Goal: Information Seeking & Learning: Check status

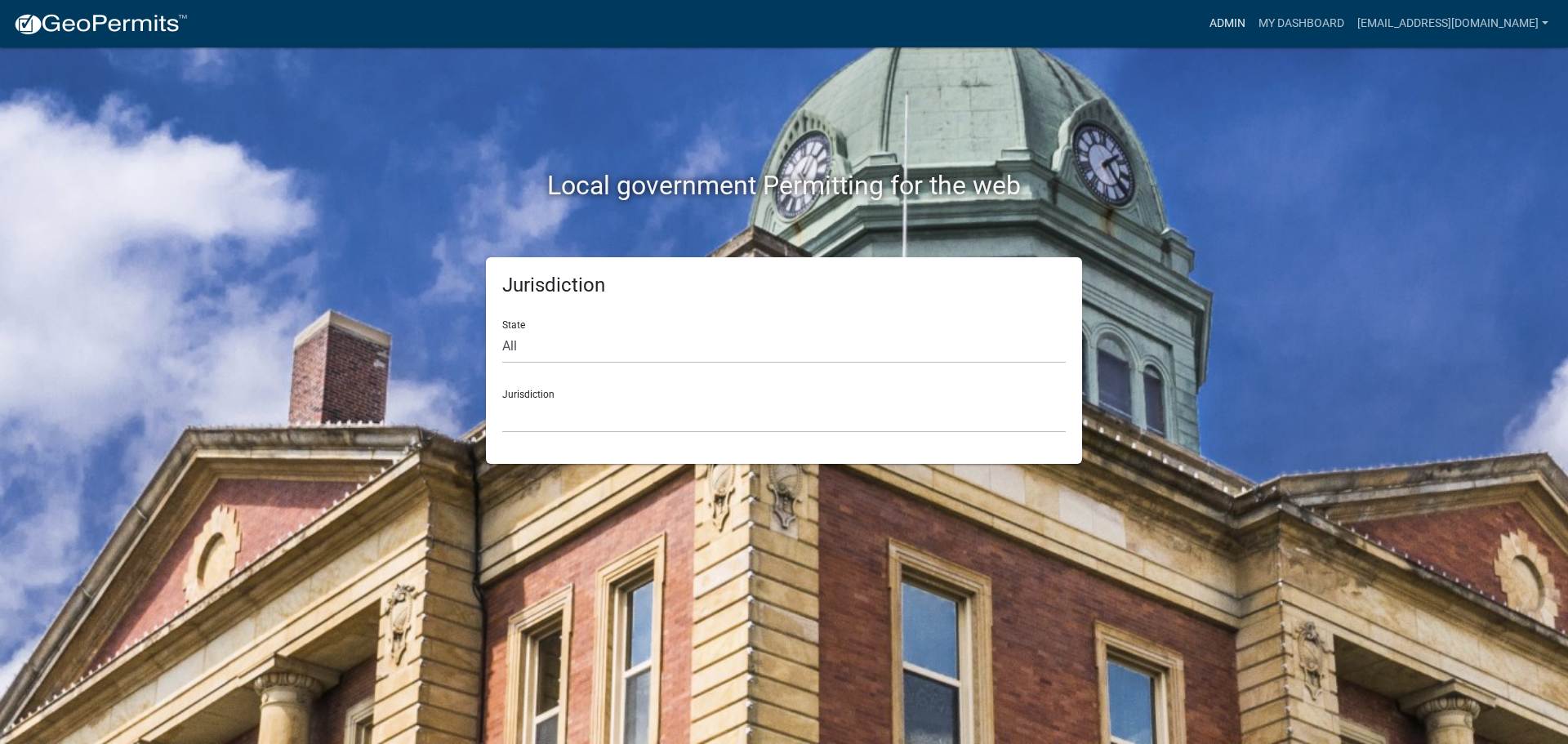
click at [1232, 24] on link "Admin" at bounding box center [1227, 23] width 49 height 31
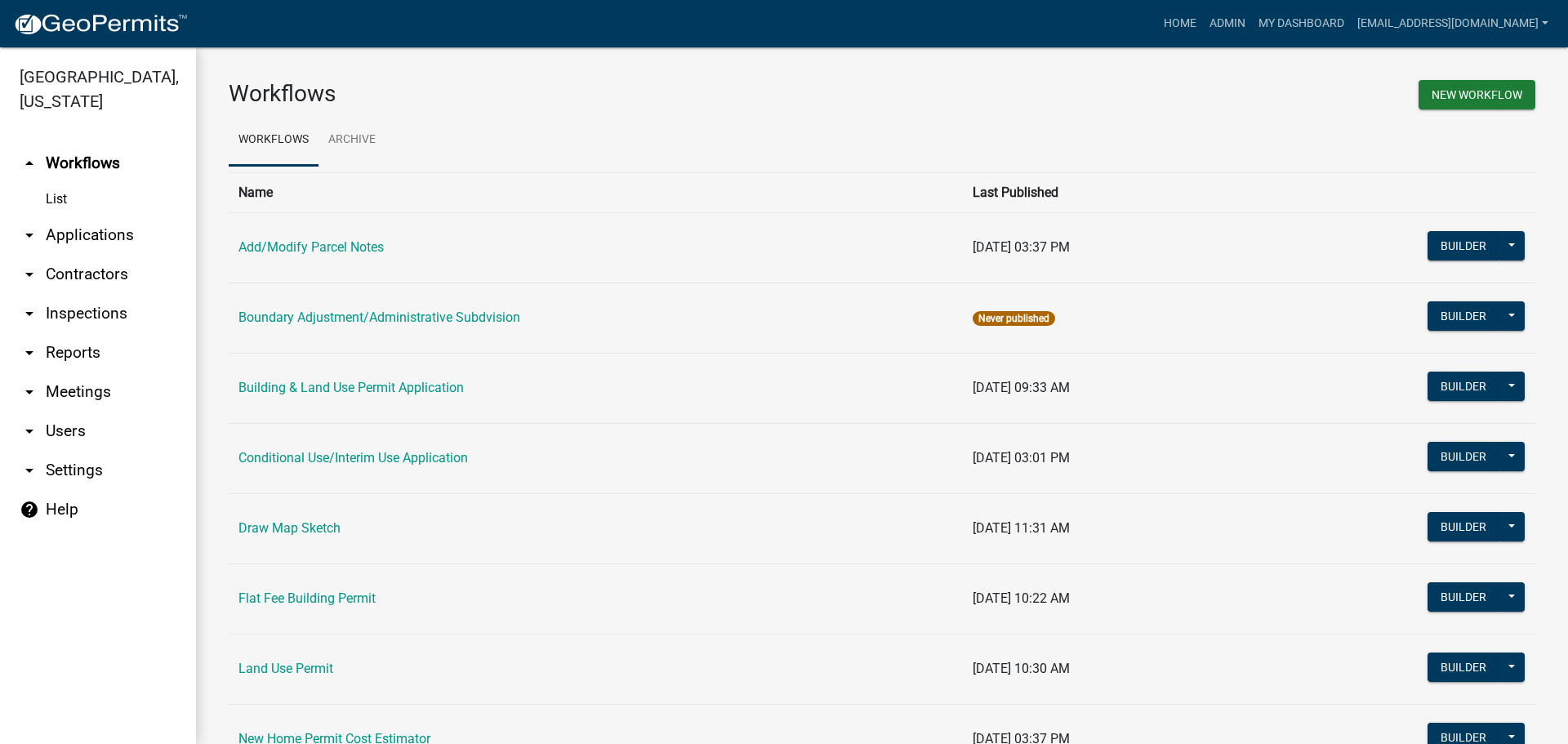
click at [67, 232] on link "arrow_drop_down Applications" at bounding box center [98, 235] width 196 height 39
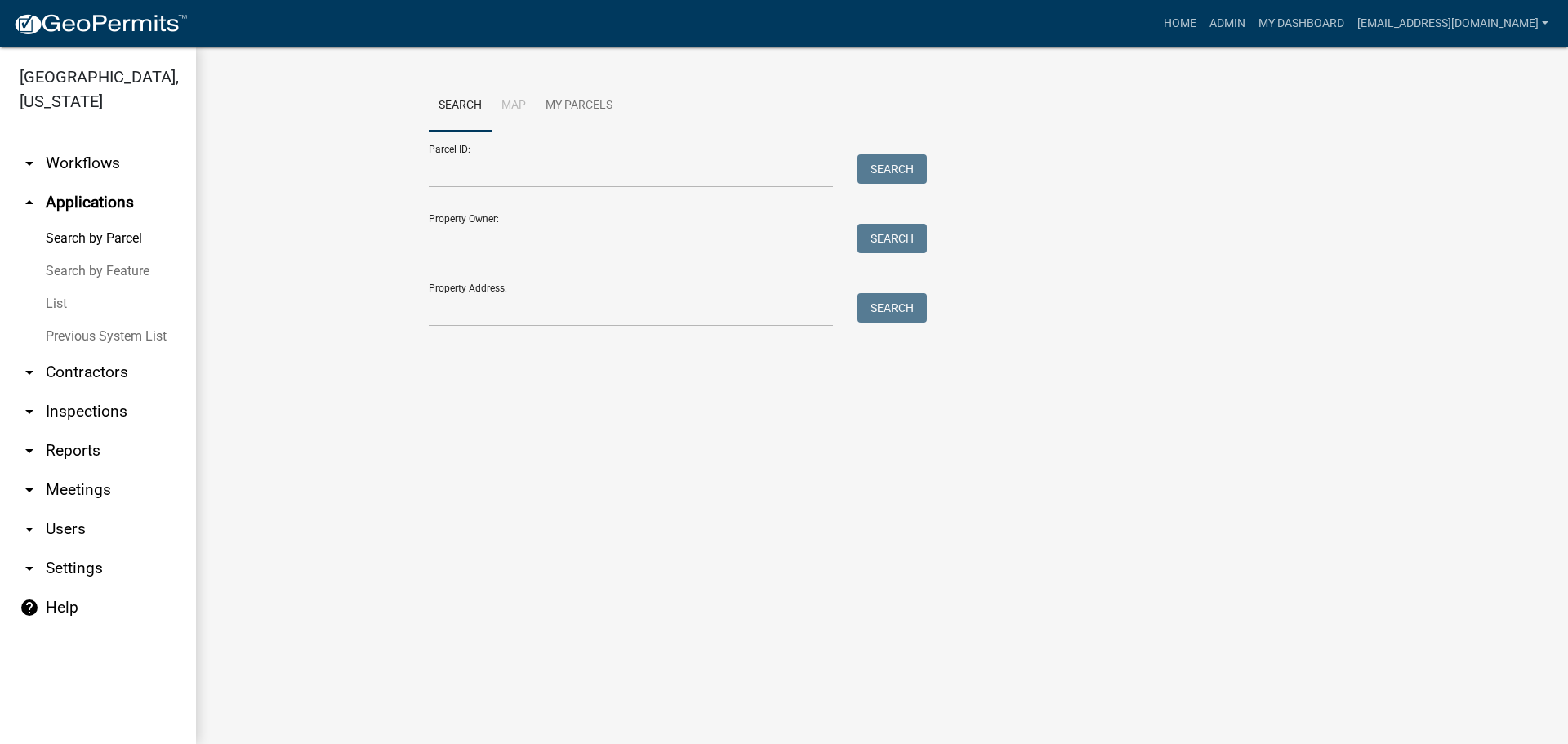
click at [53, 302] on link "List" at bounding box center [98, 303] width 196 height 33
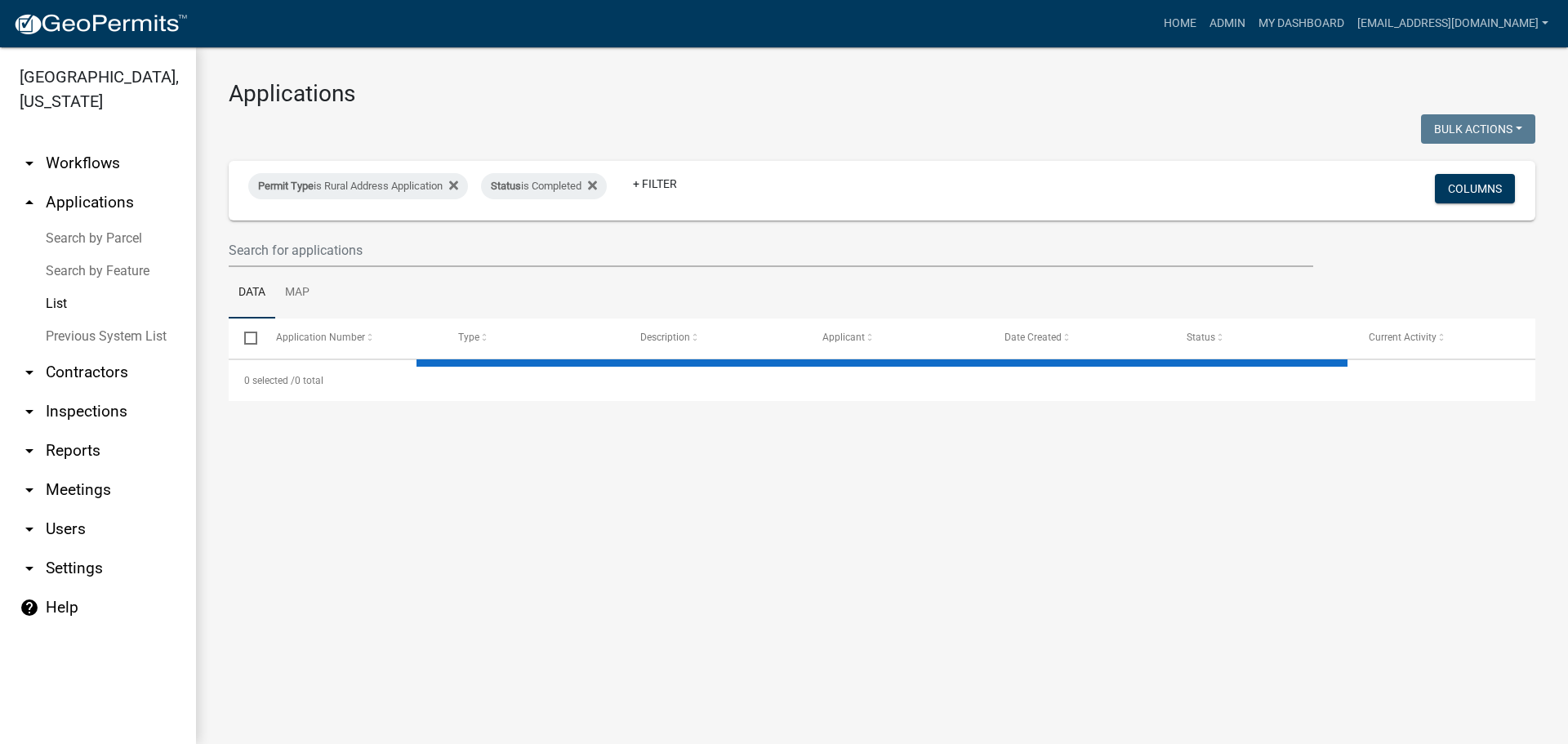
select select "3: 100"
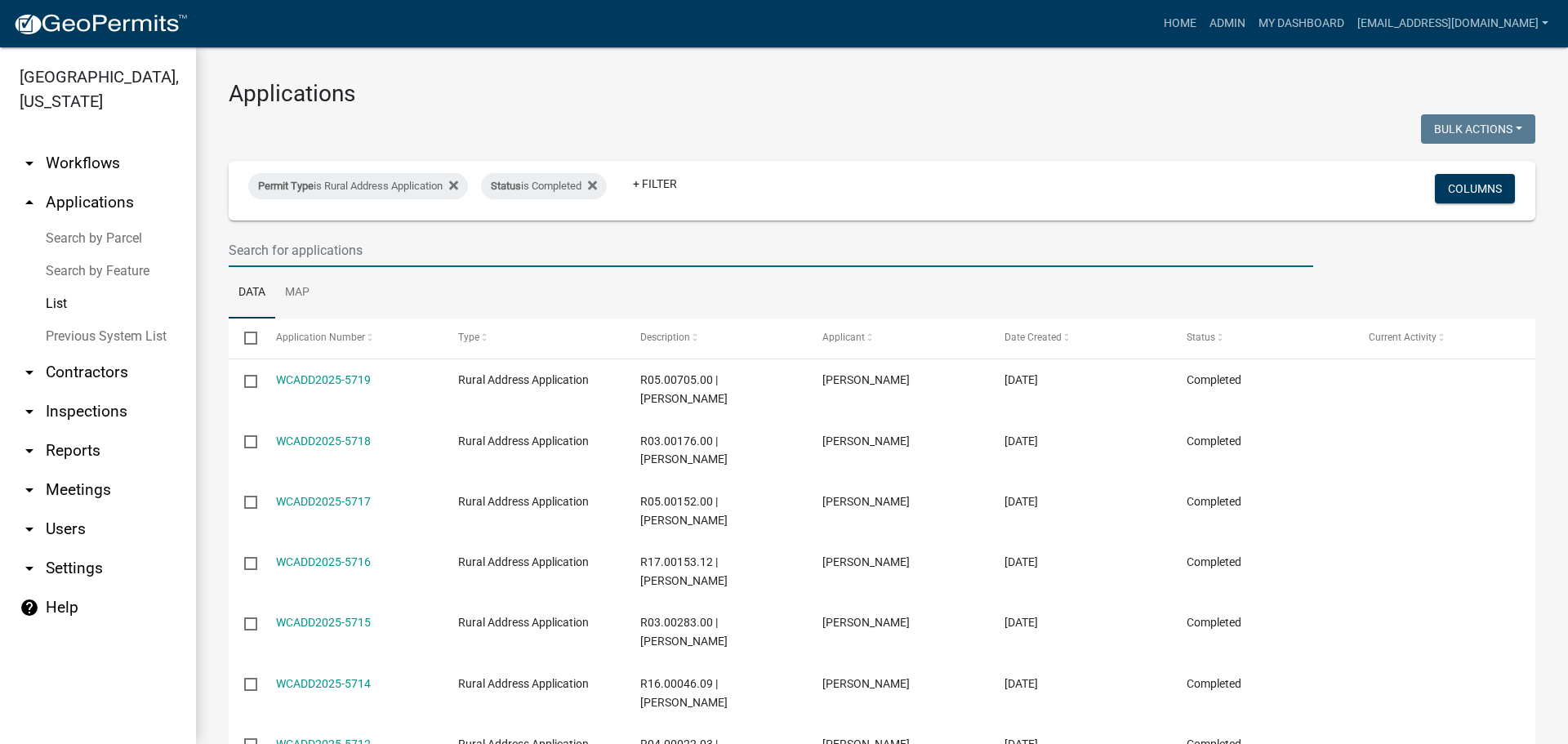
click at [410, 253] on input "text" at bounding box center [771, 250] width 1085 height 33
click at [367, 337] on span at bounding box center [370, 339] width 10 height 12
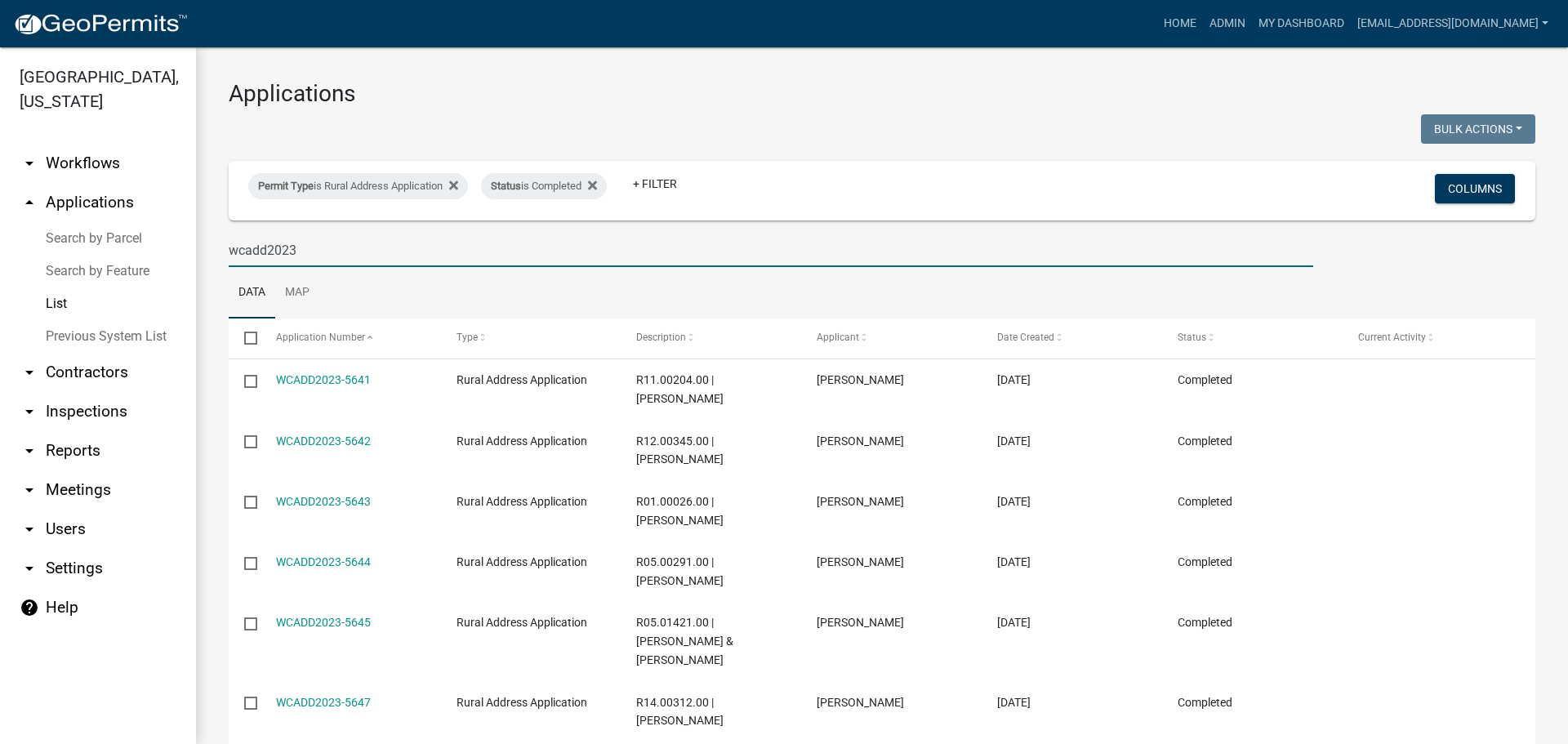
click at [304, 249] on input "wcadd2023" at bounding box center [771, 250] width 1085 height 33
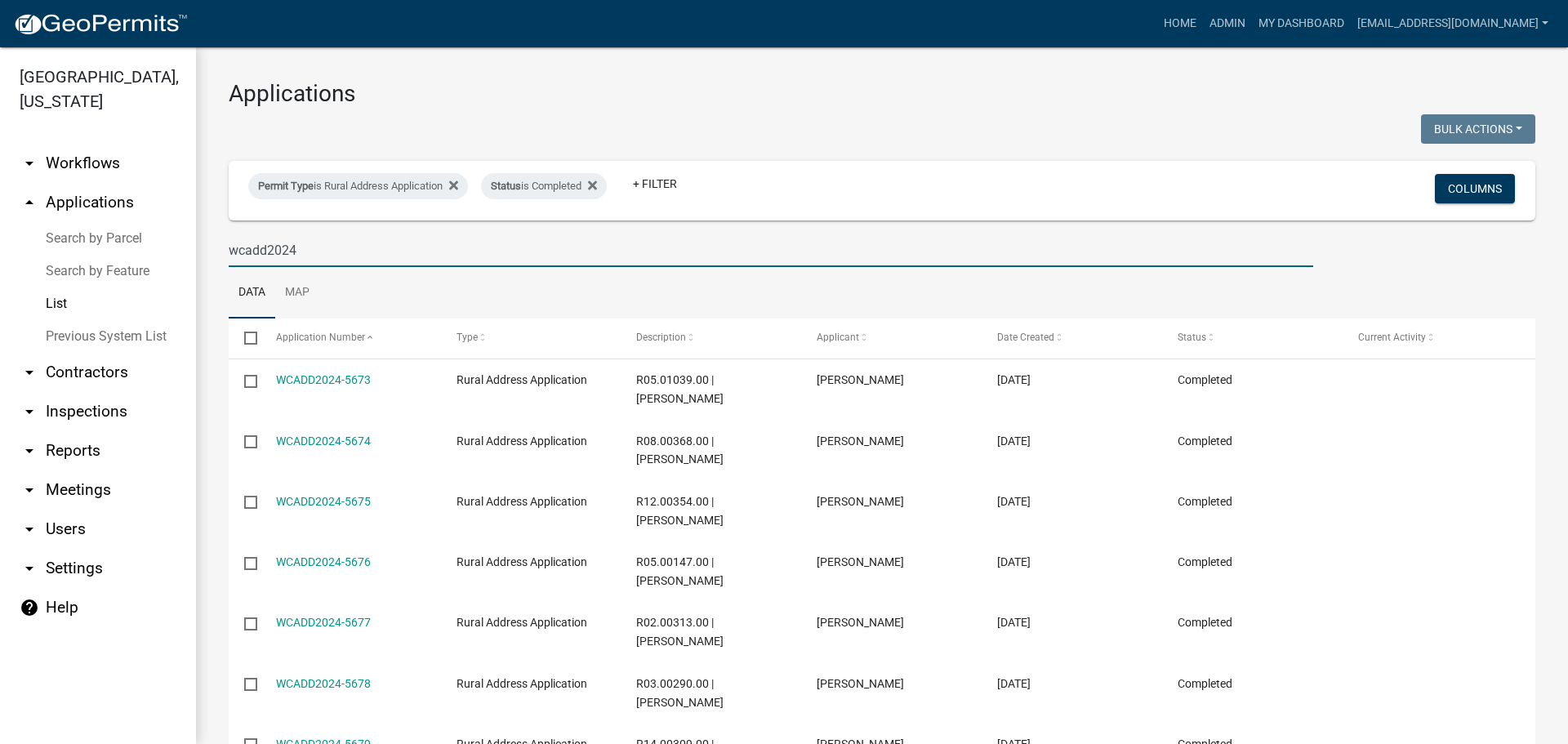
click at [311, 247] on input "wcadd2024" at bounding box center [771, 250] width 1085 height 33
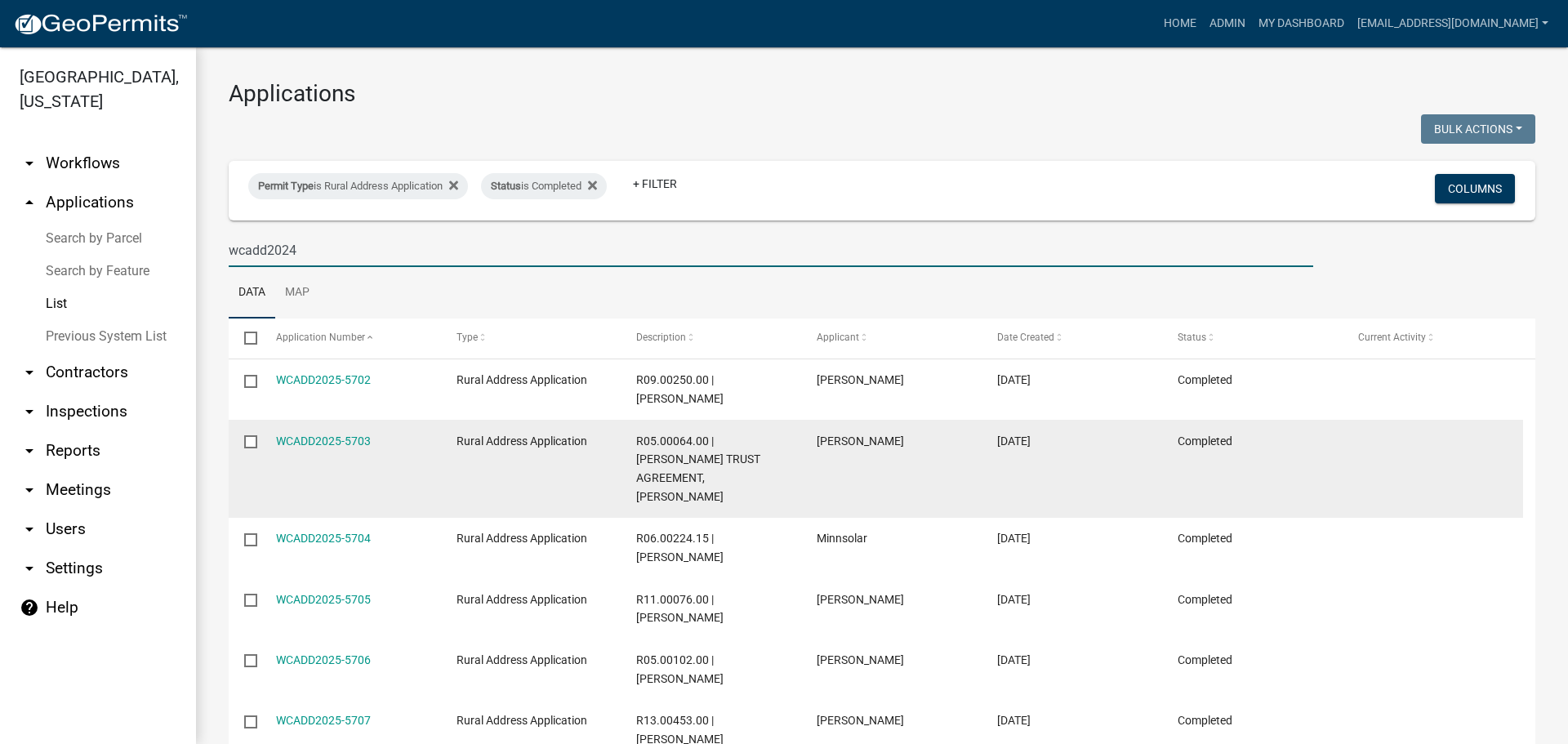
type input "wcadd2024"
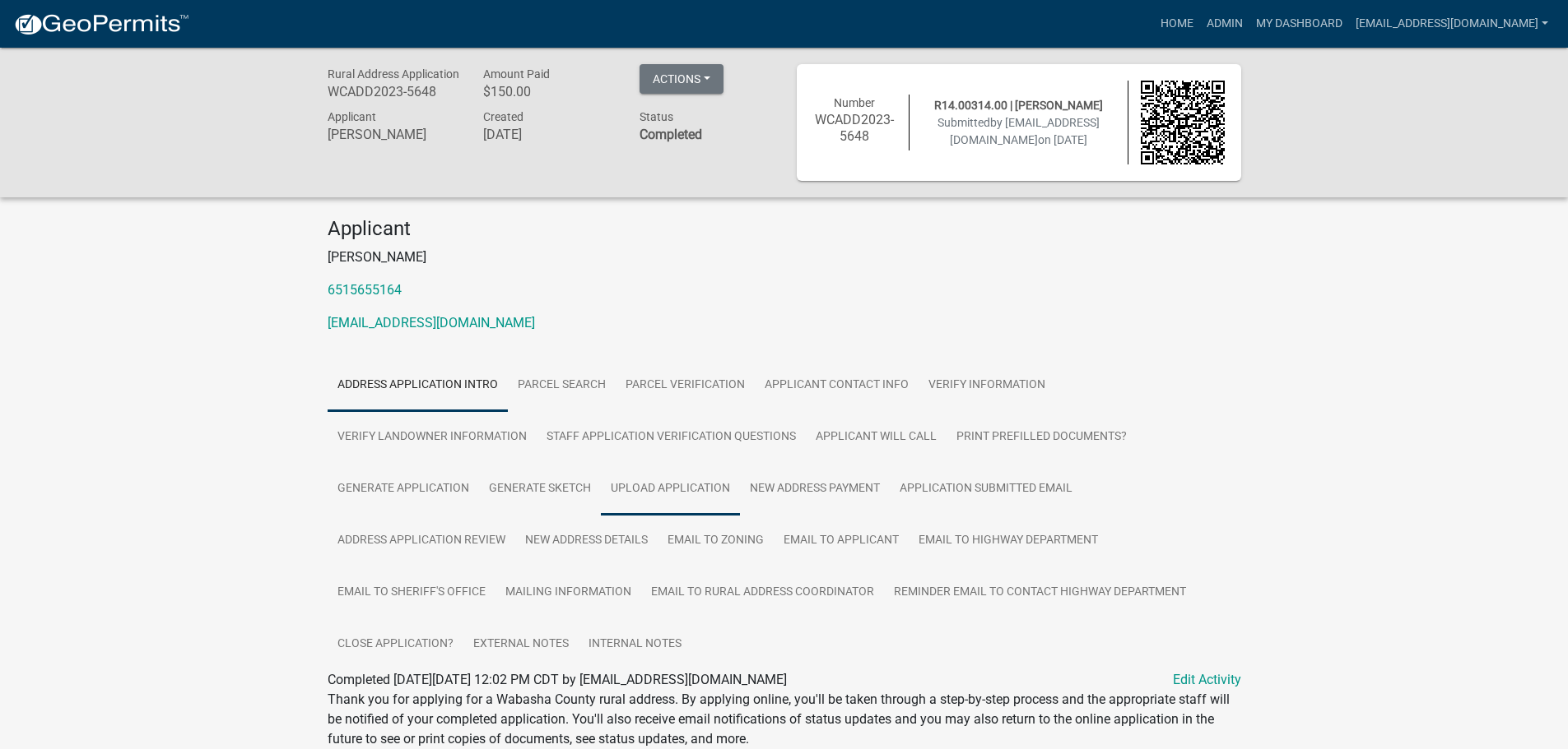
click at [666, 486] on link "Upload Application" at bounding box center [669, 489] width 139 height 53
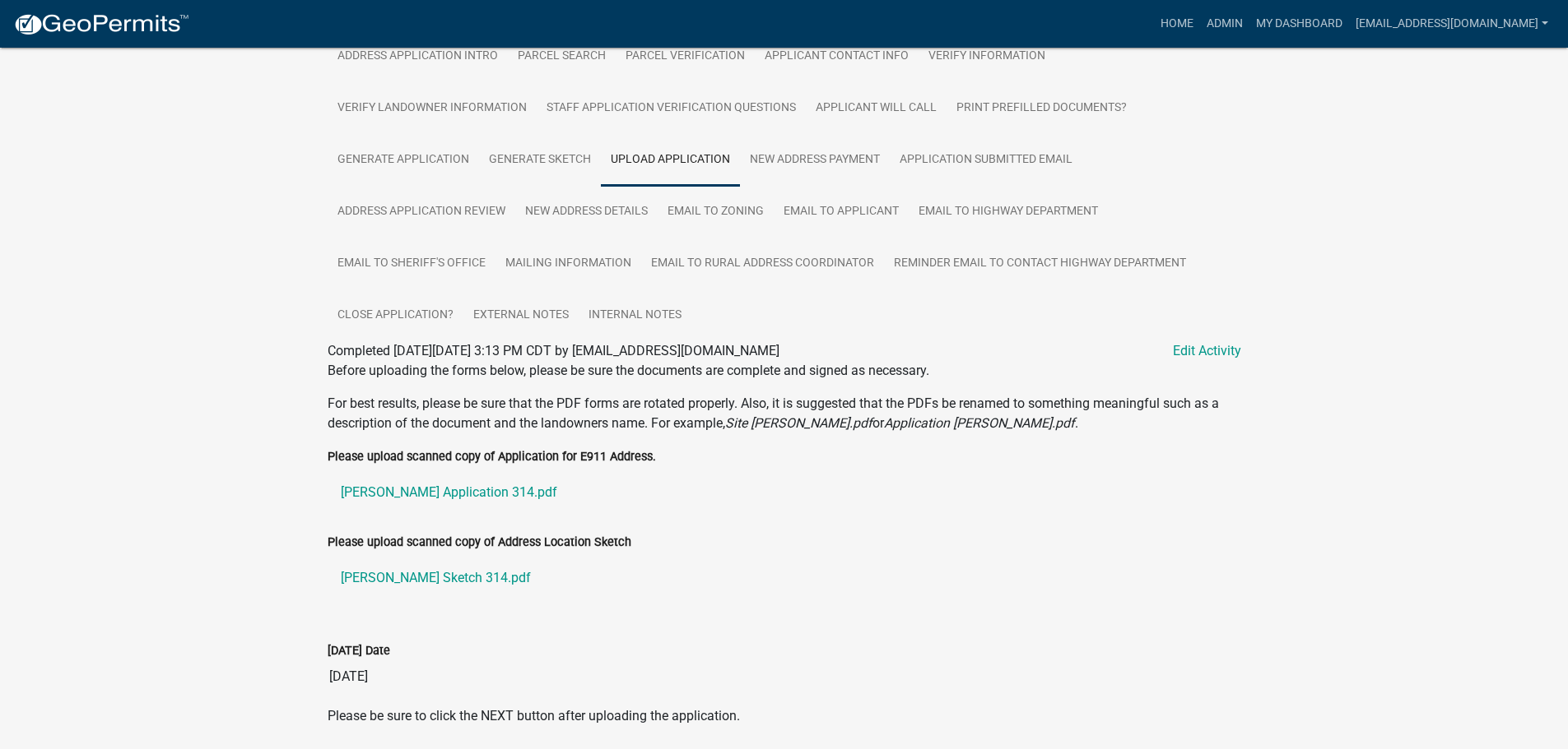
scroll to position [388, 0]
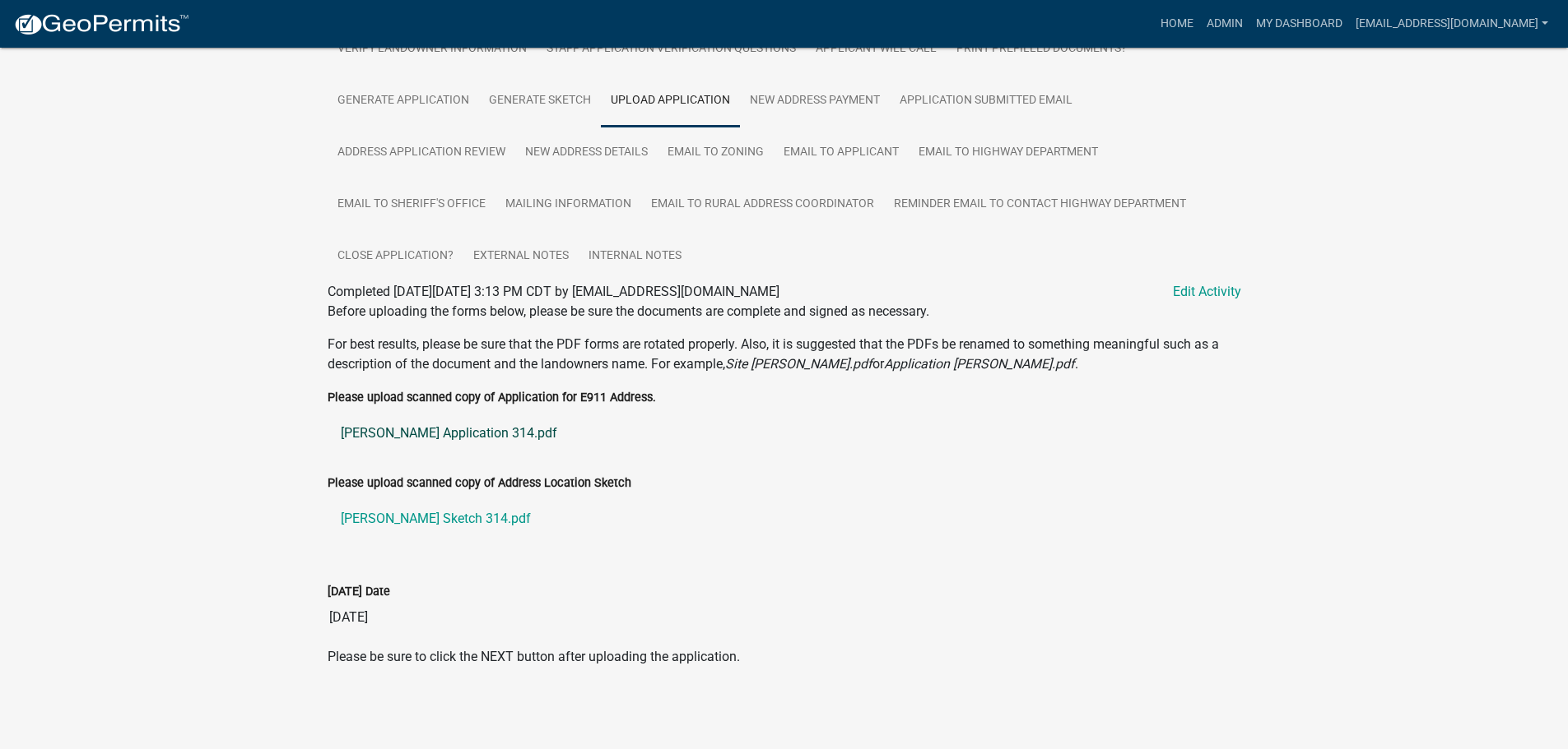
click at [432, 432] on link "Ratz Application 314.pdf" at bounding box center [784, 433] width 914 height 40
click at [393, 517] on link "Ratz Sketch 314.pdf" at bounding box center [784, 518] width 914 height 40
click at [623, 153] on link "New Address Details" at bounding box center [586, 152] width 142 height 53
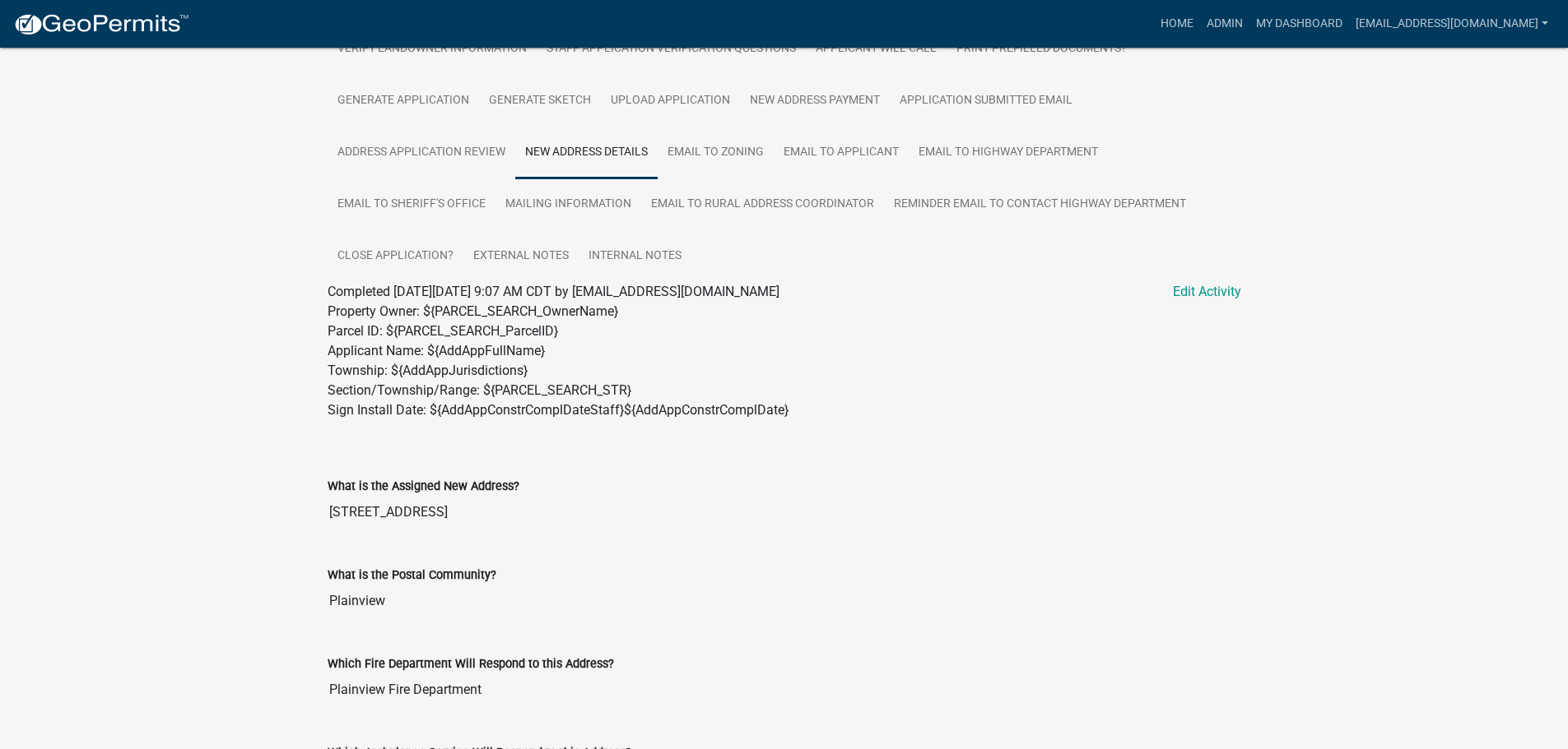
scroll to position [865, 0]
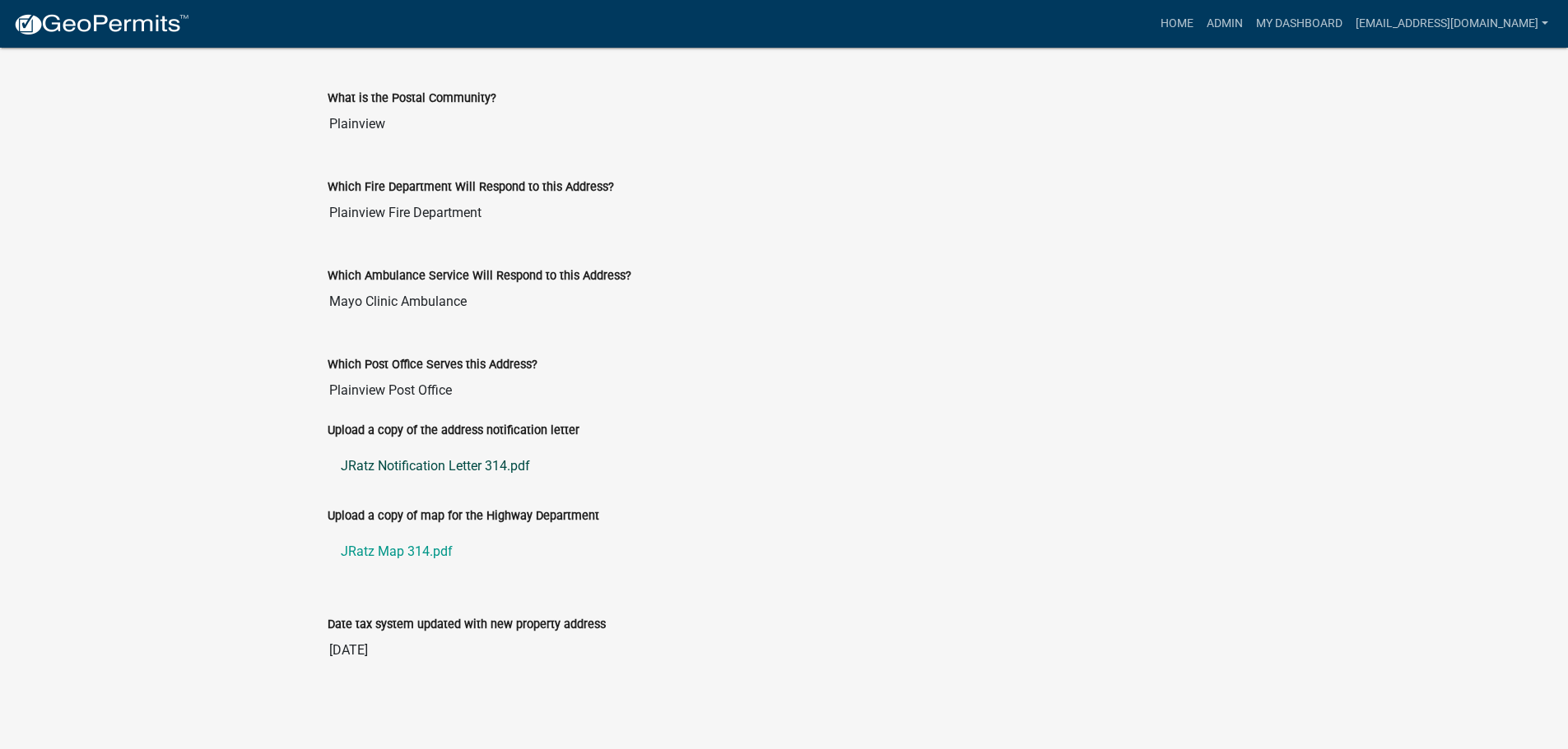
click at [387, 461] on link "JRatz Notification Letter 314.pdf" at bounding box center [784, 466] width 914 height 40
click at [397, 547] on link "JRatz Map 314.pdf" at bounding box center [784, 551] width 914 height 40
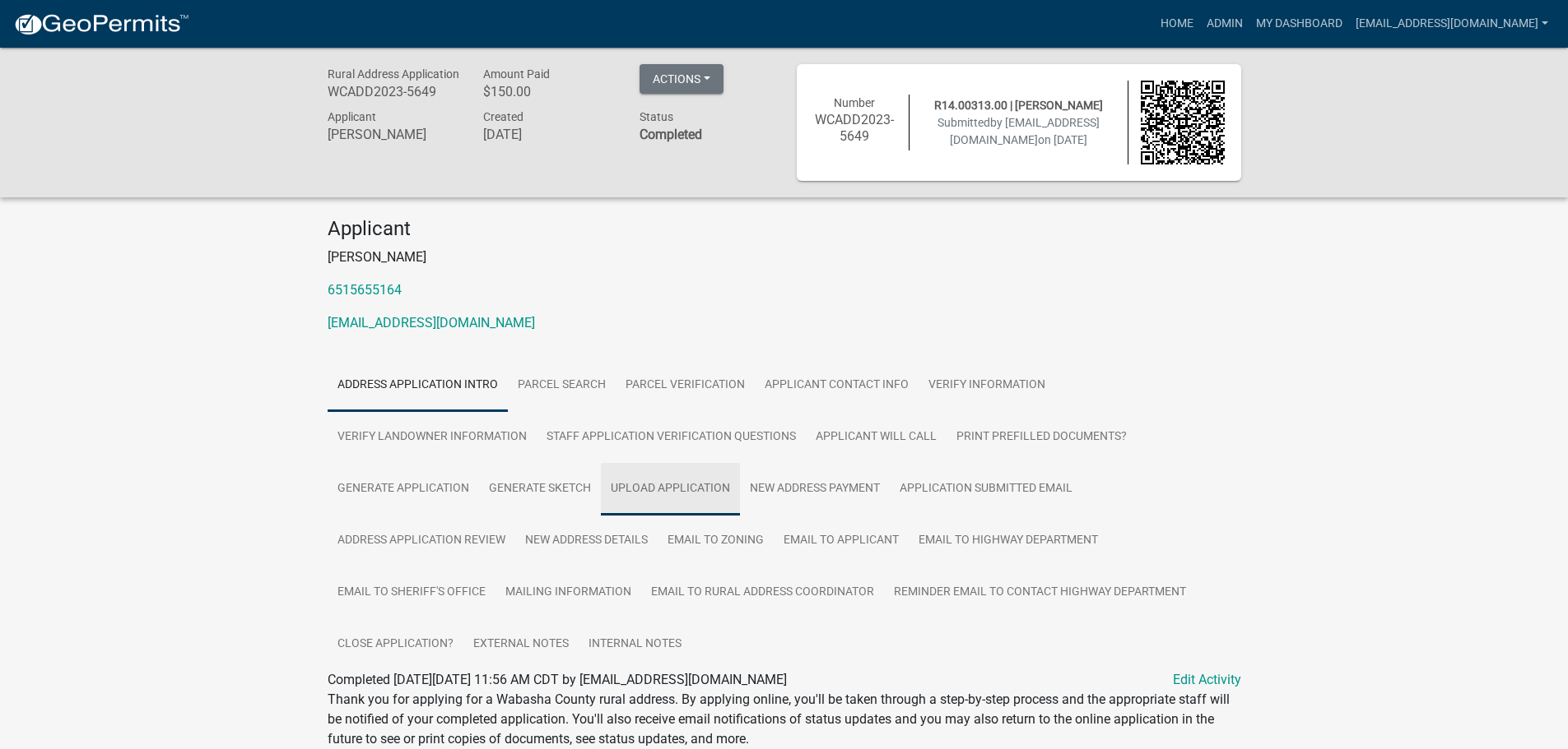
click at [653, 479] on link "Upload Application" at bounding box center [669, 489] width 139 height 53
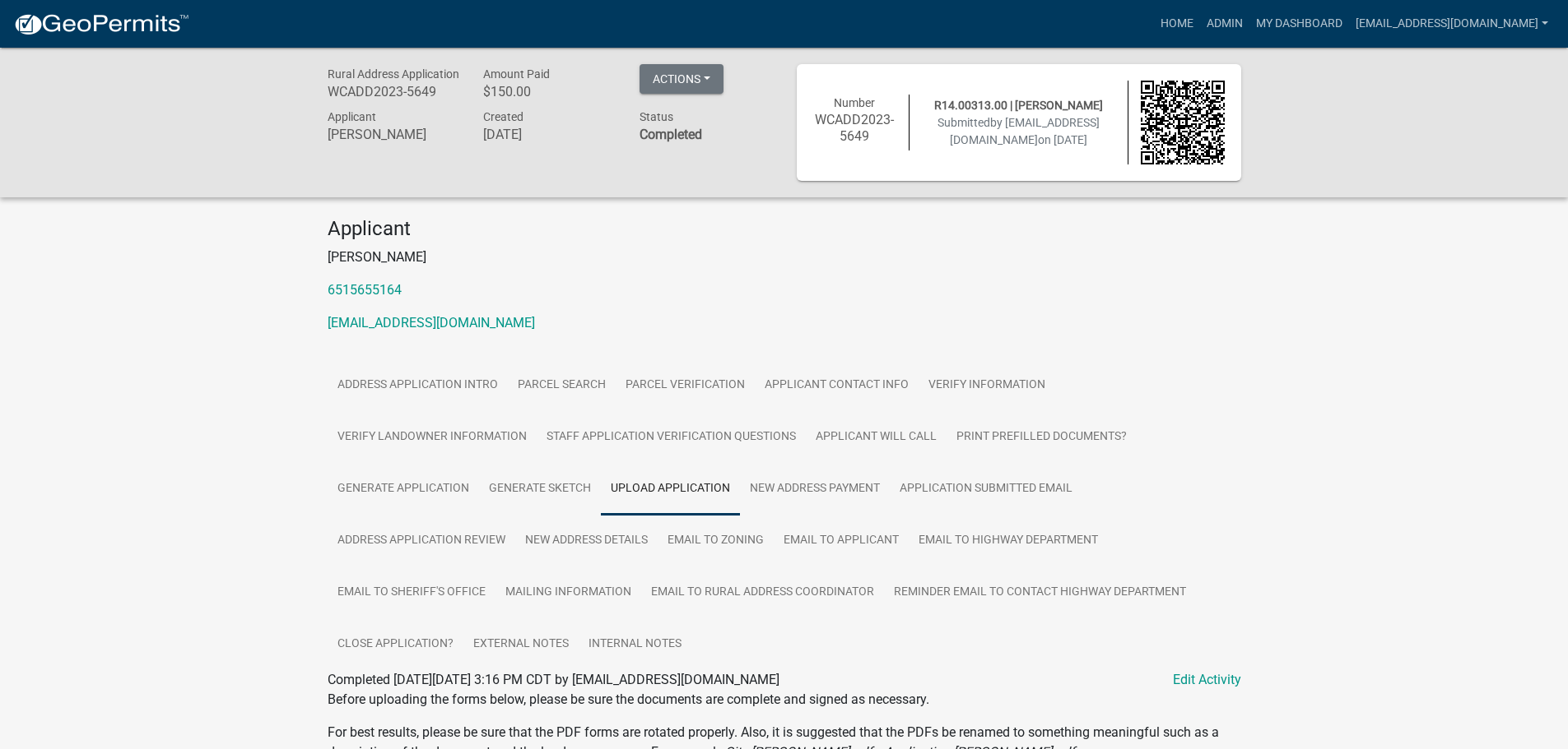
scroll to position [388, 0]
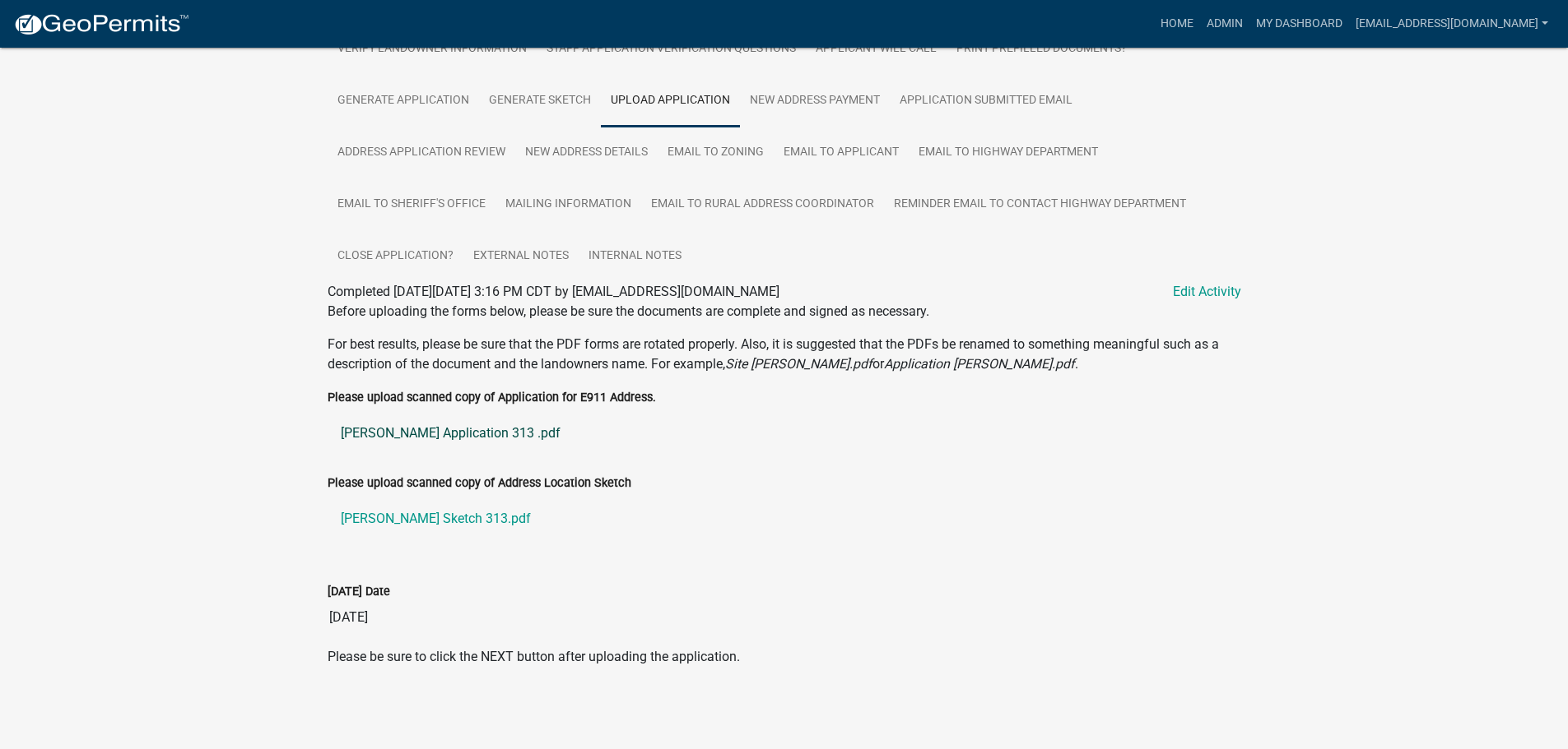
click at [388, 427] on link "Ratz Application 313 .pdf" at bounding box center [784, 433] width 914 height 40
click at [406, 522] on link "Ratz Sketch 313.pdf" at bounding box center [784, 518] width 914 height 40
click at [567, 149] on link "New Address Details" at bounding box center [586, 152] width 142 height 53
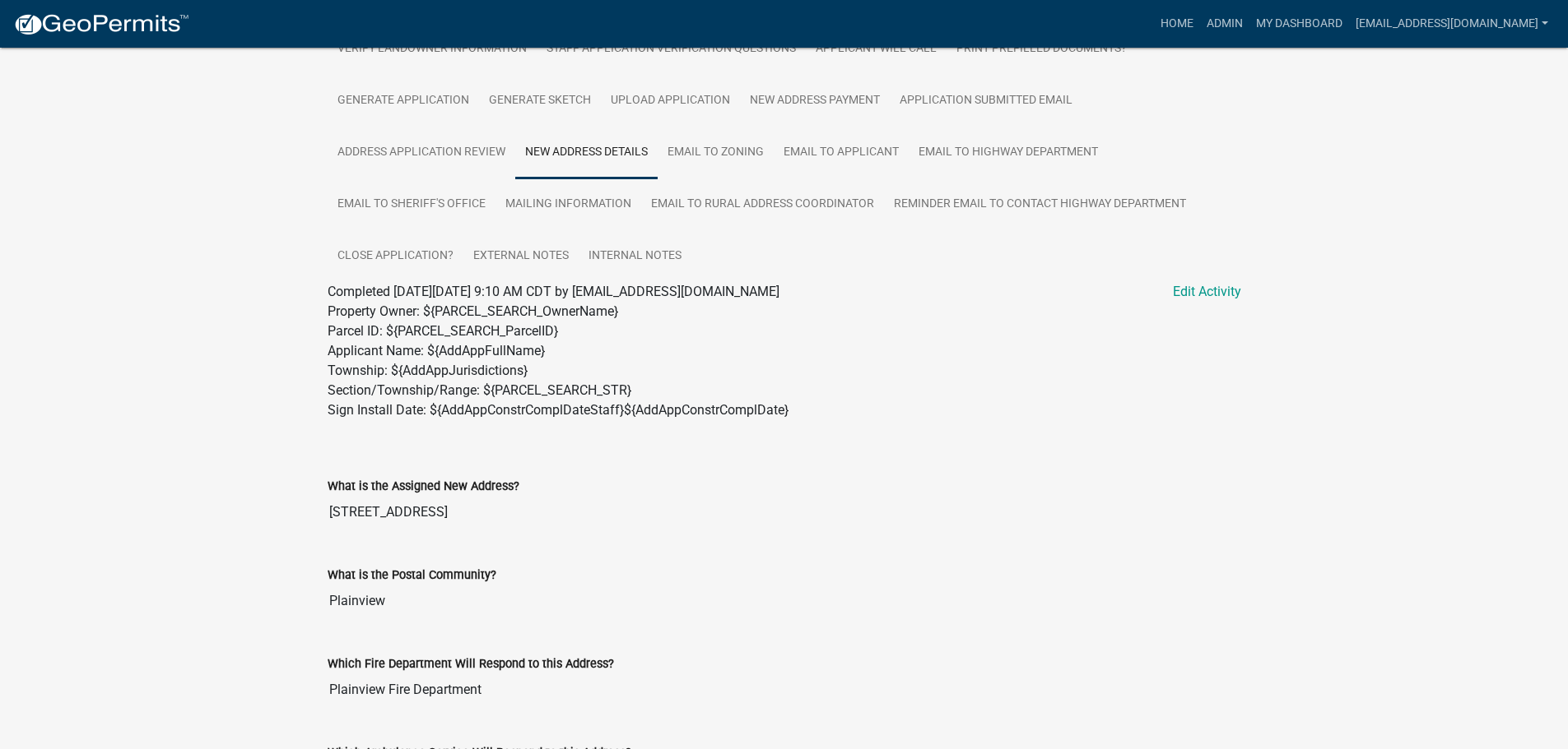
scroll to position [865, 0]
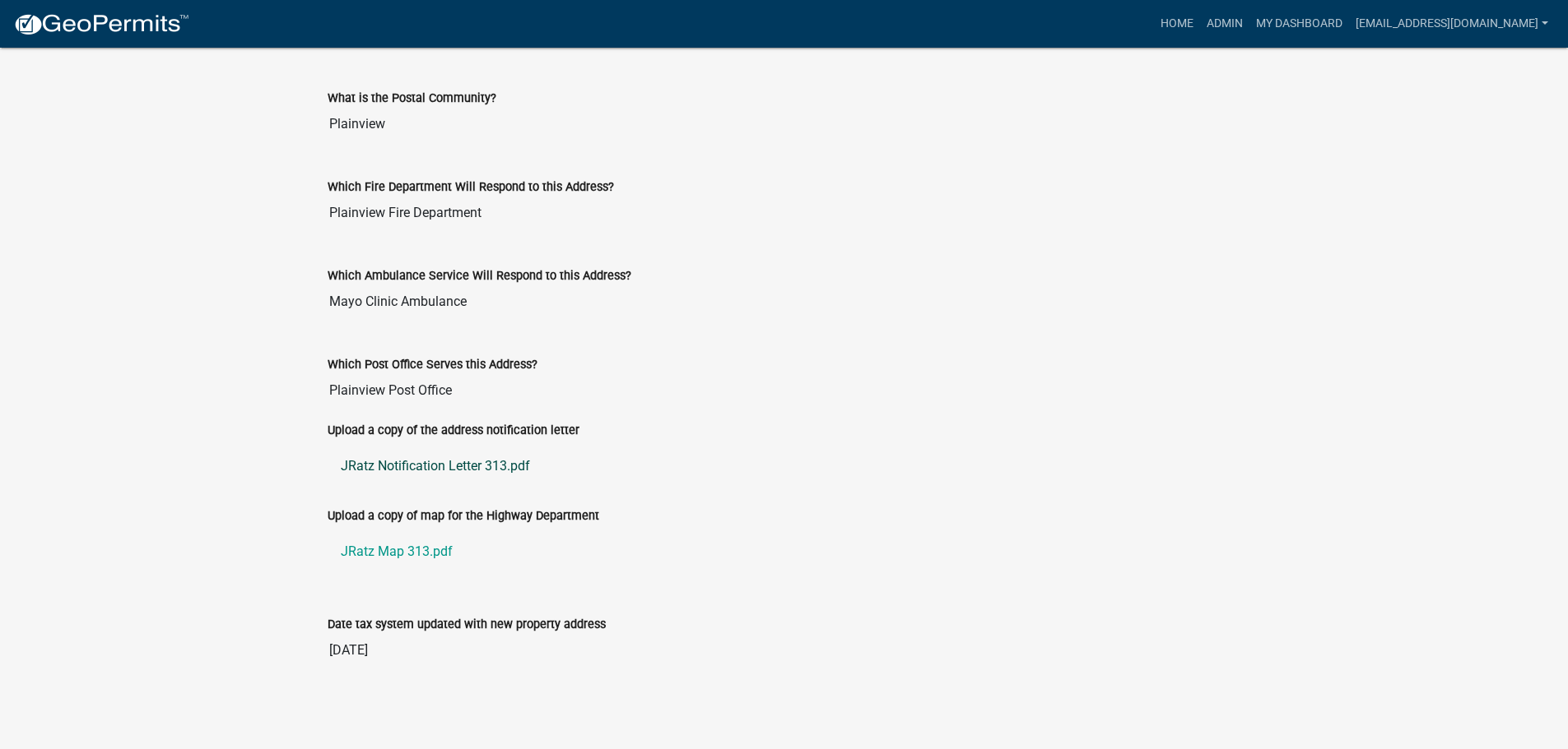
click at [375, 466] on link "JRatz Notification Letter 313.pdf" at bounding box center [784, 466] width 914 height 40
click at [376, 549] on link "JRatz Map 313.pdf" at bounding box center [784, 551] width 914 height 40
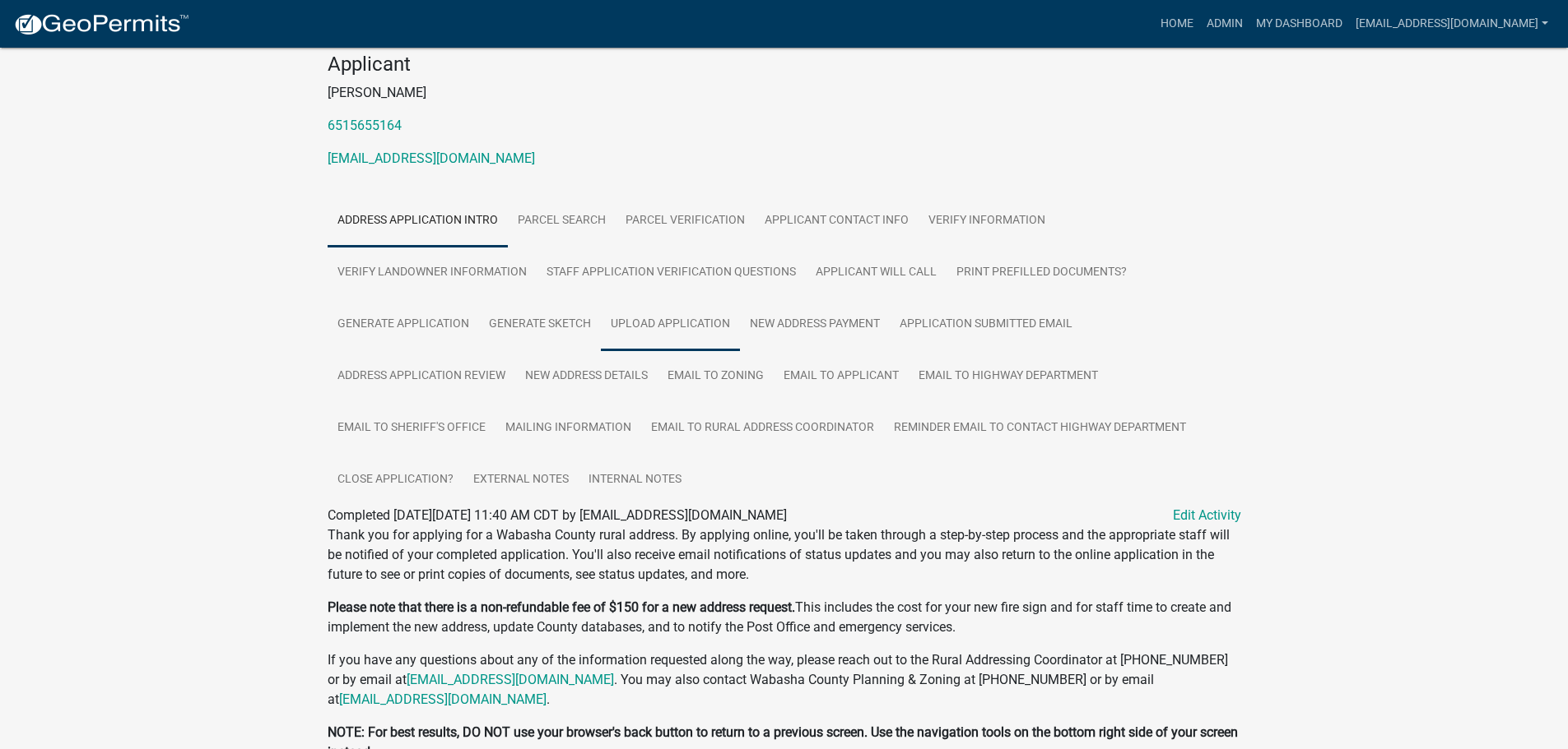
drag, startPoint x: 658, startPoint y: 316, endPoint x: 627, endPoint y: 327, distance: 32.9
click at [658, 316] on link "Upload Application" at bounding box center [669, 325] width 139 height 53
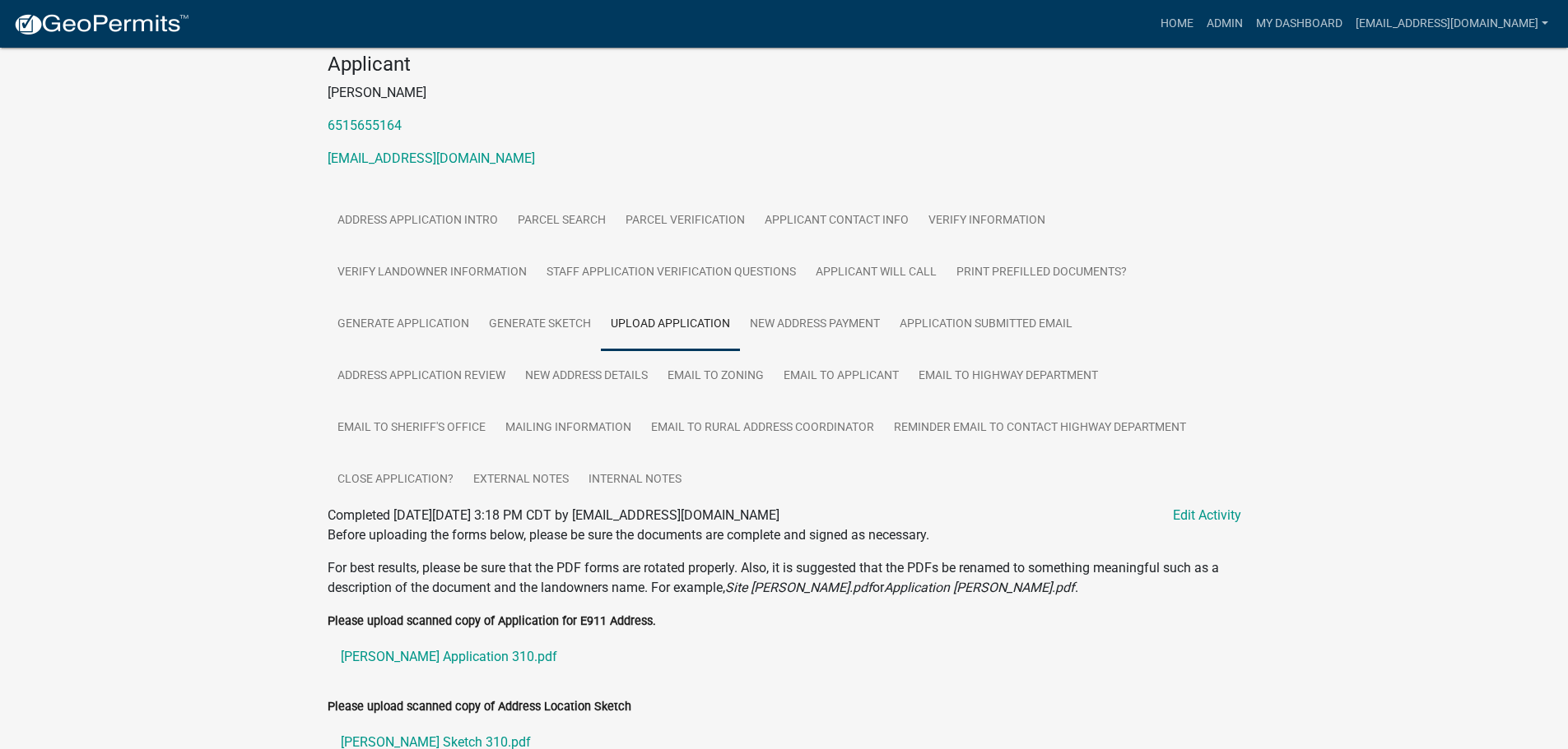
scroll to position [388, 0]
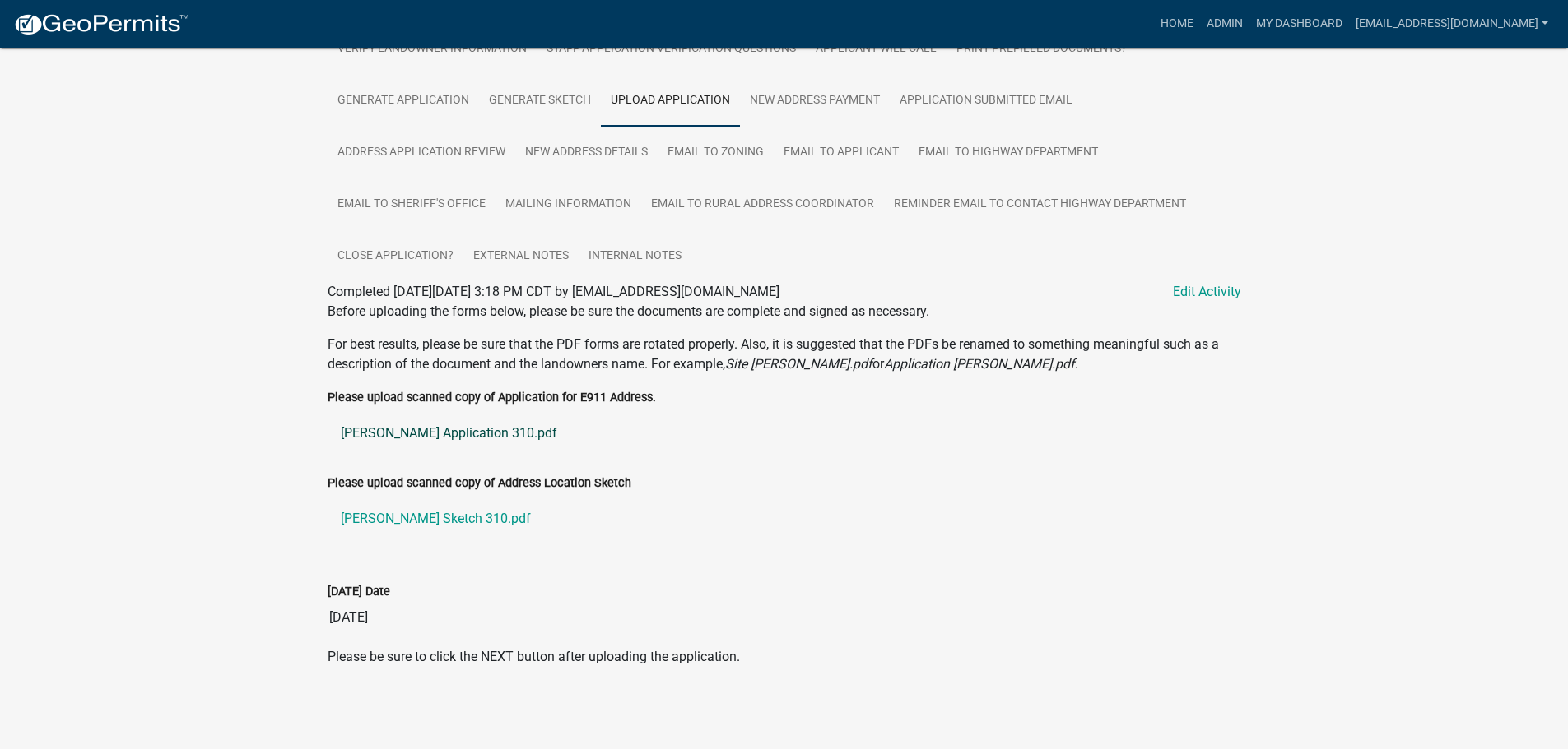
click at [413, 427] on link "Ratz Application 310.pdf" at bounding box center [784, 433] width 914 height 40
click at [420, 513] on link "Ratz Sketch 310.pdf" at bounding box center [784, 518] width 914 height 40
click at [572, 152] on link "New Address Details" at bounding box center [586, 152] width 142 height 53
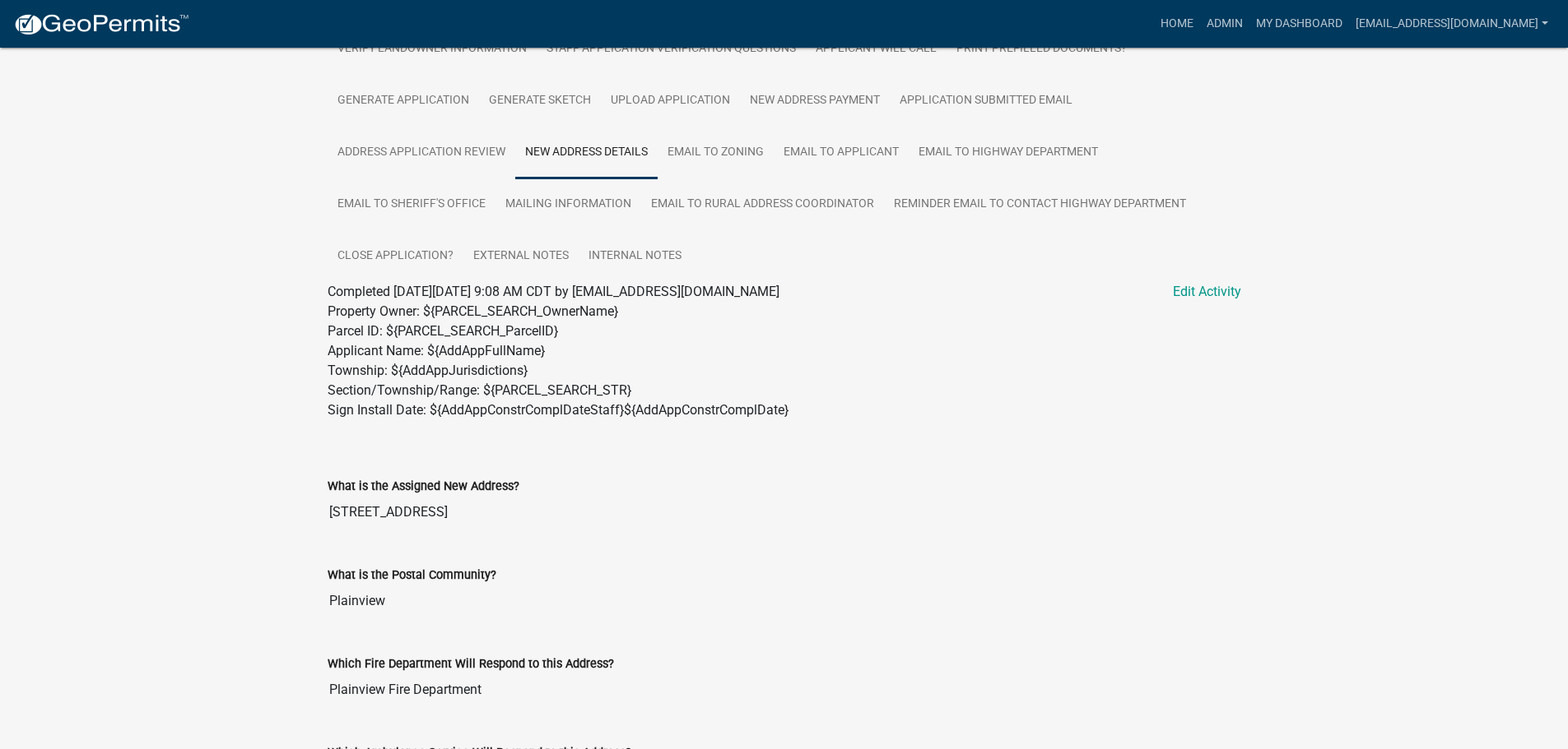
scroll to position [865, 0]
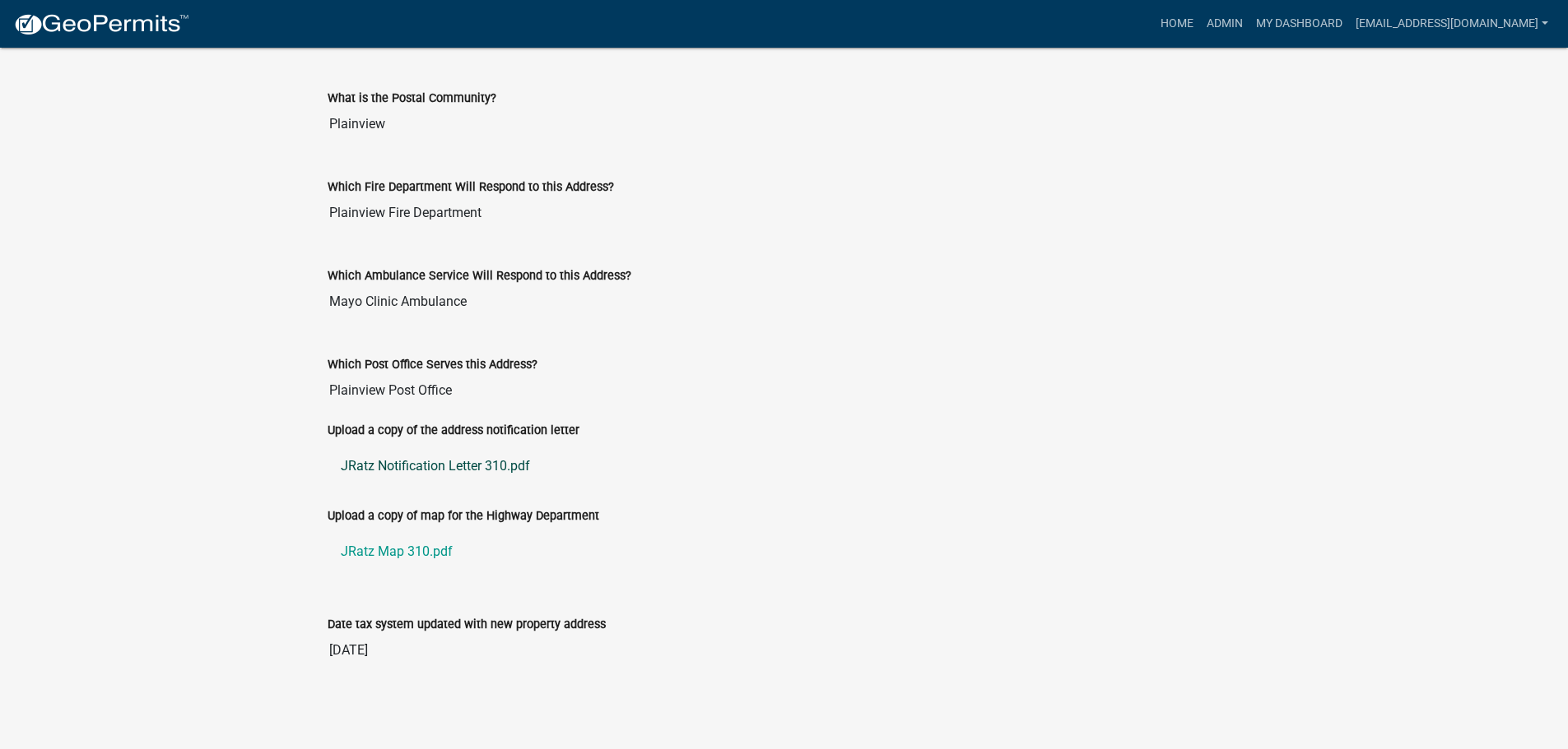
click at [399, 460] on link "JRatz Notification Letter 310.pdf" at bounding box center [784, 466] width 914 height 40
click at [387, 547] on link "JRatz Map 310.pdf" at bounding box center [784, 551] width 914 height 40
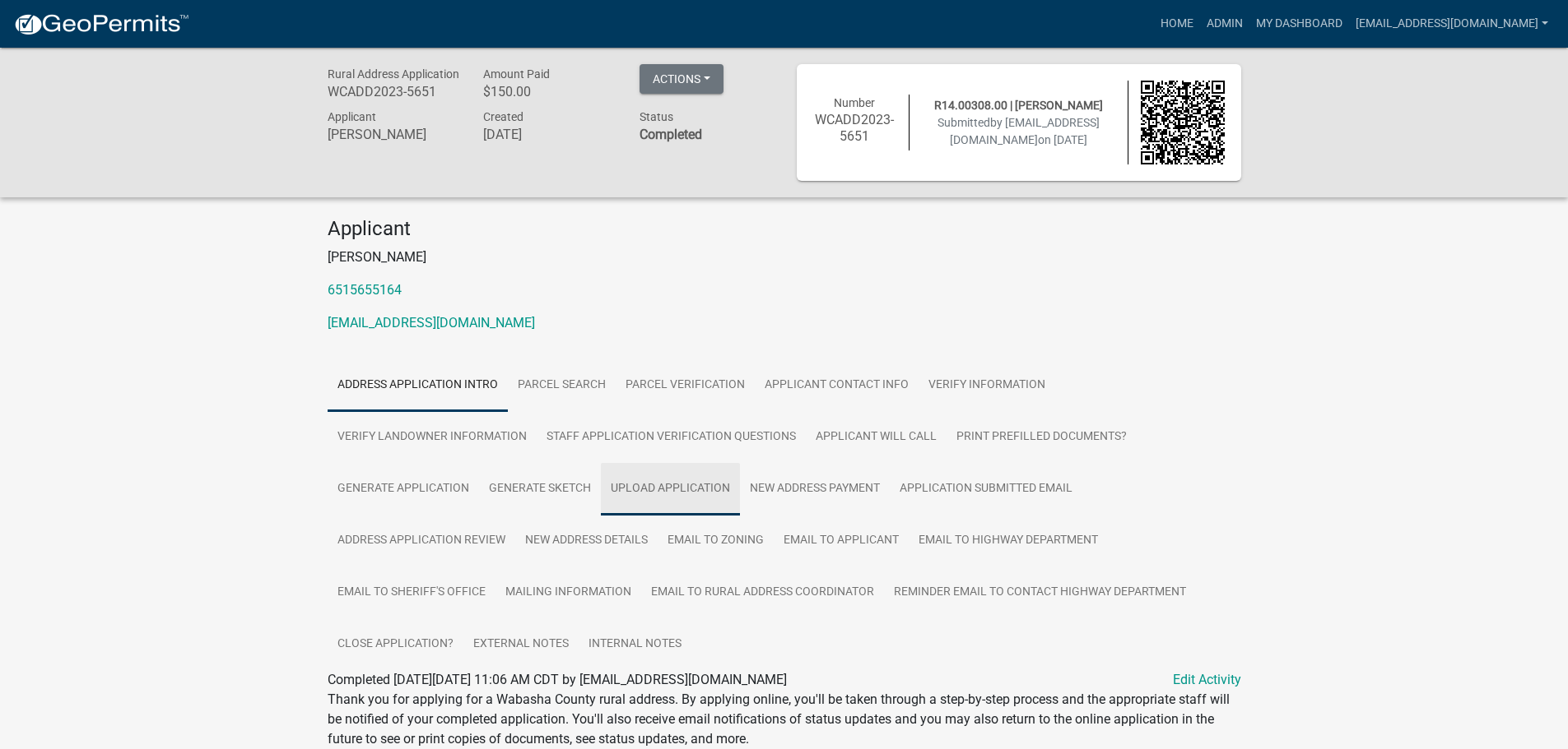
click at [656, 488] on link "Upload Application" at bounding box center [669, 489] width 139 height 53
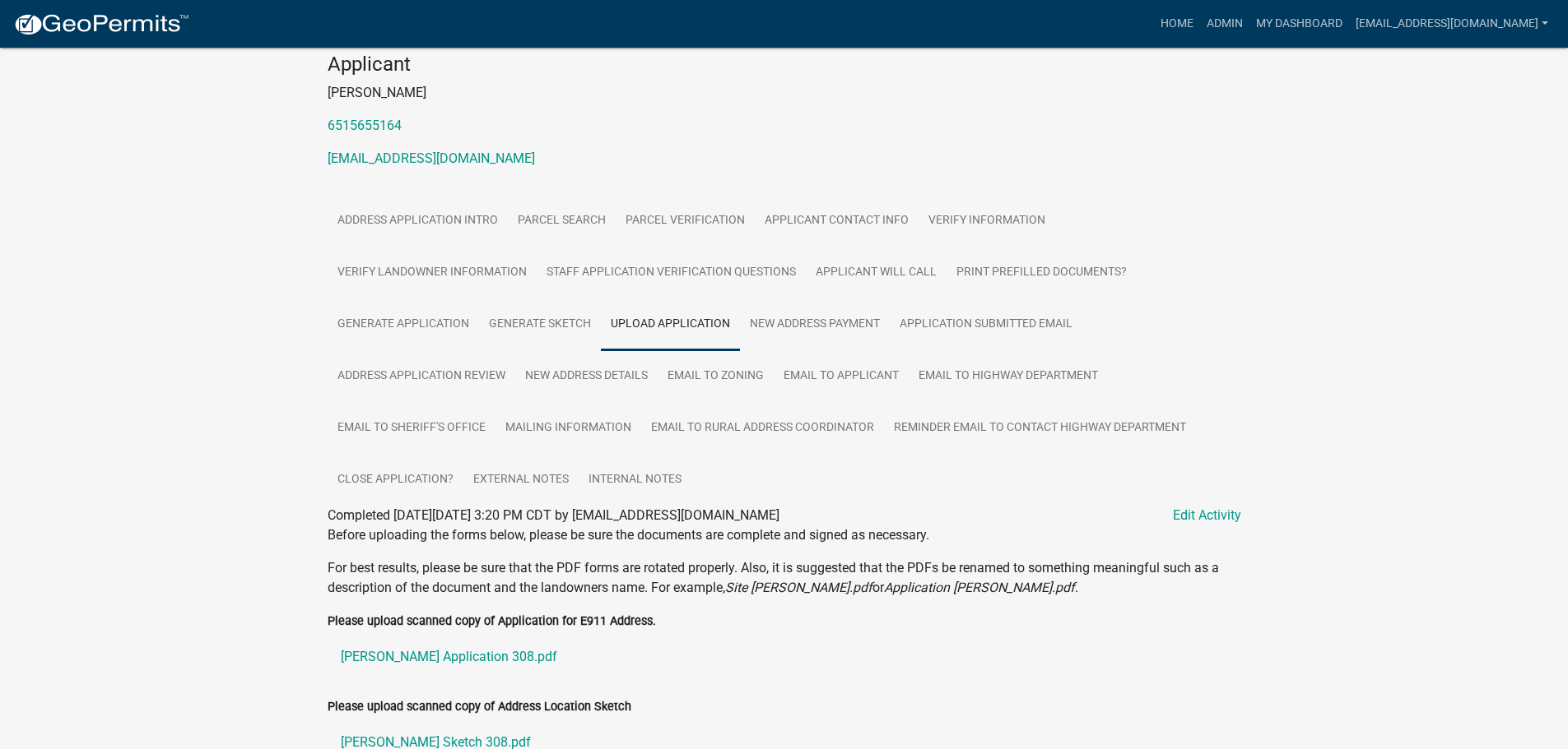
scroll to position [388, 0]
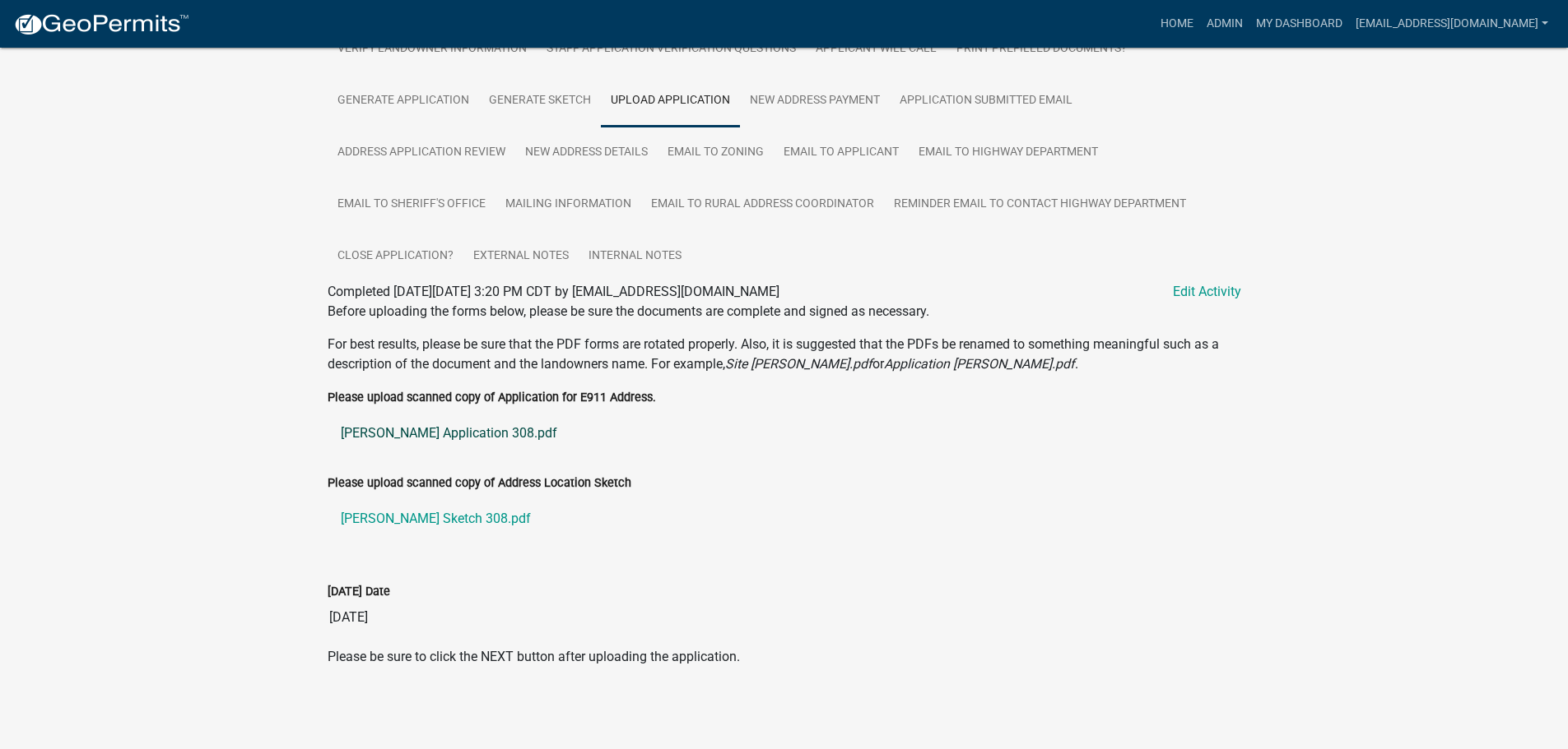
click at [411, 430] on link "Ratz Application 308.pdf" at bounding box center [784, 433] width 914 height 40
click at [399, 519] on link "Ratz Sketch 308.pdf" at bounding box center [784, 518] width 914 height 40
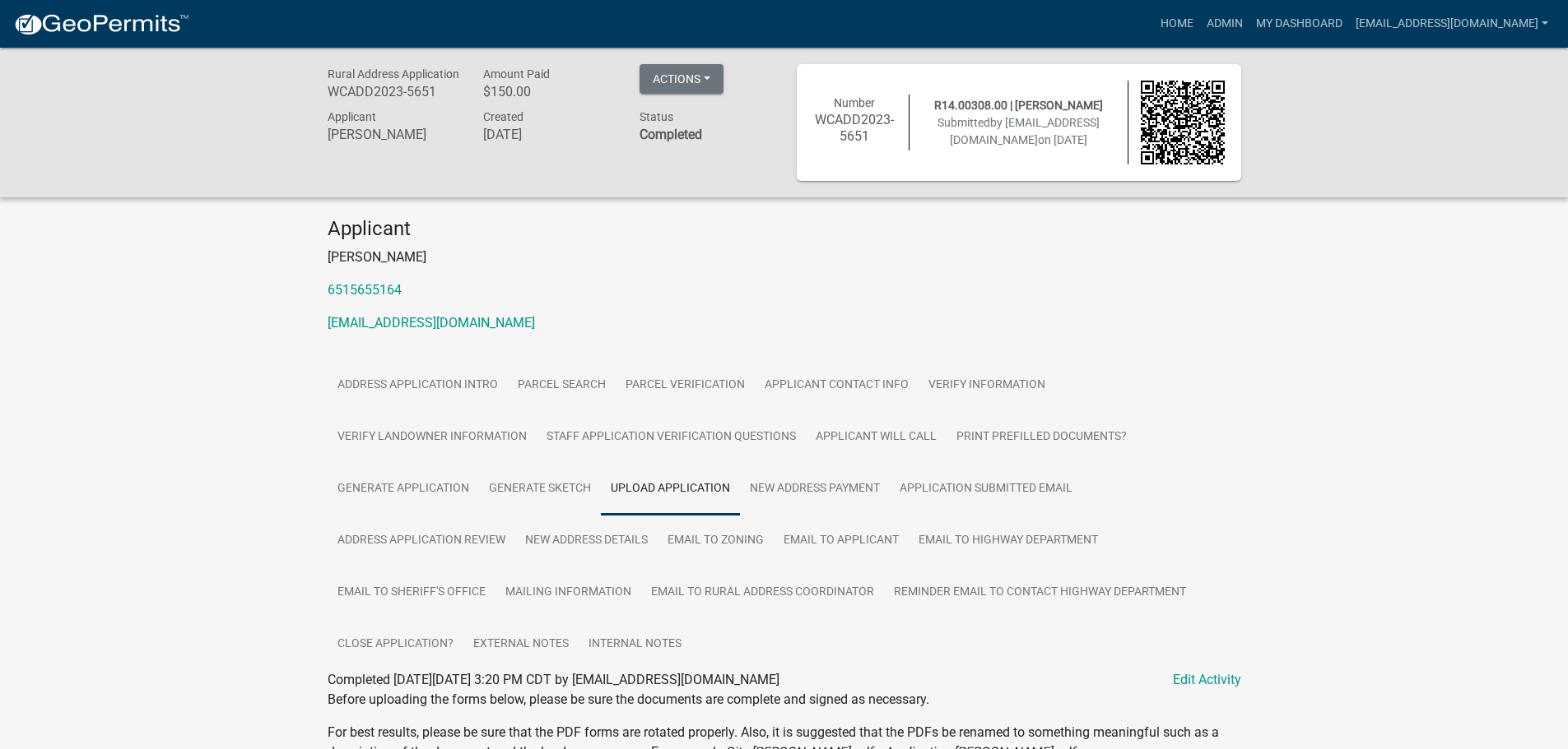
scroll to position [329, 0]
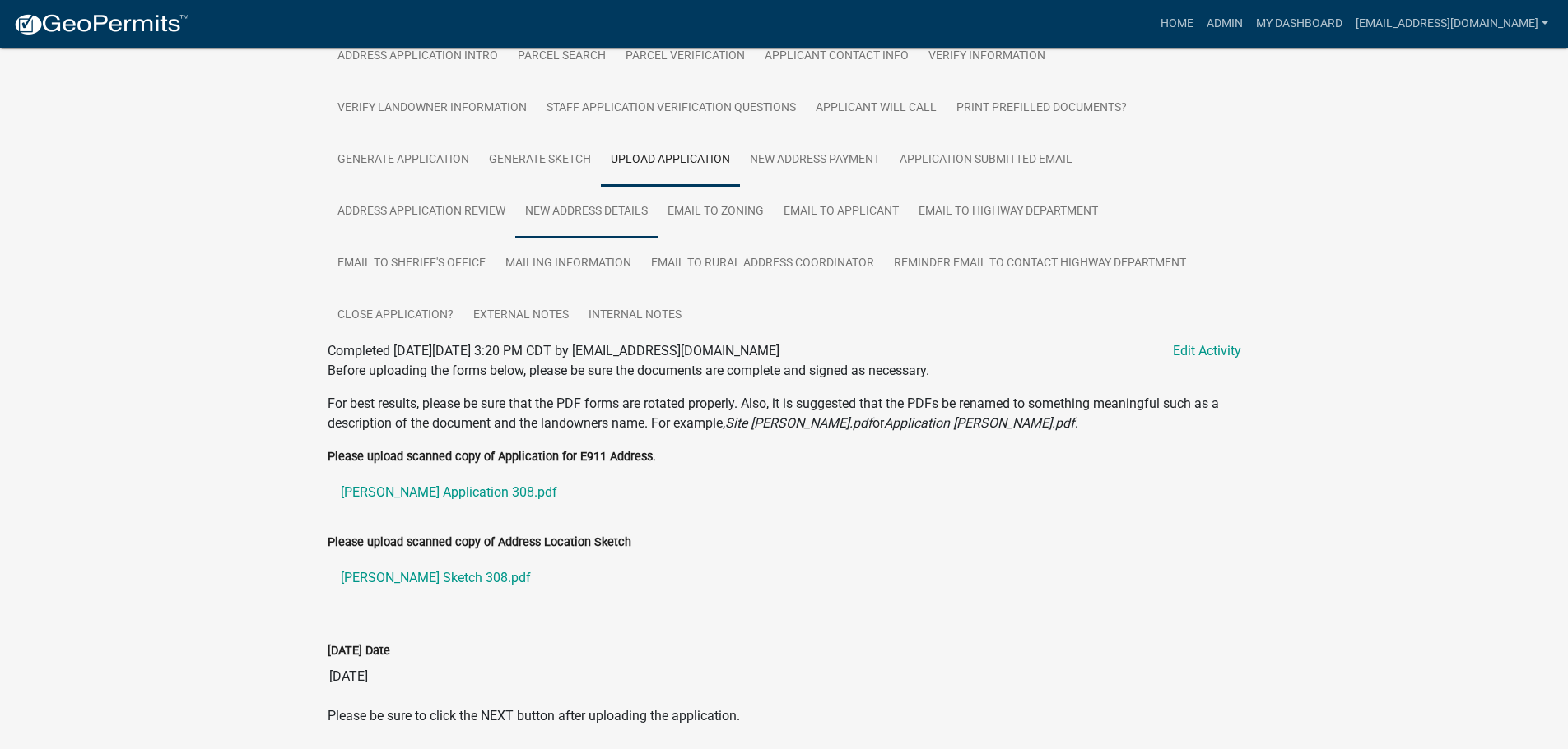
click at [563, 208] on link "New Address Details" at bounding box center [586, 212] width 142 height 53
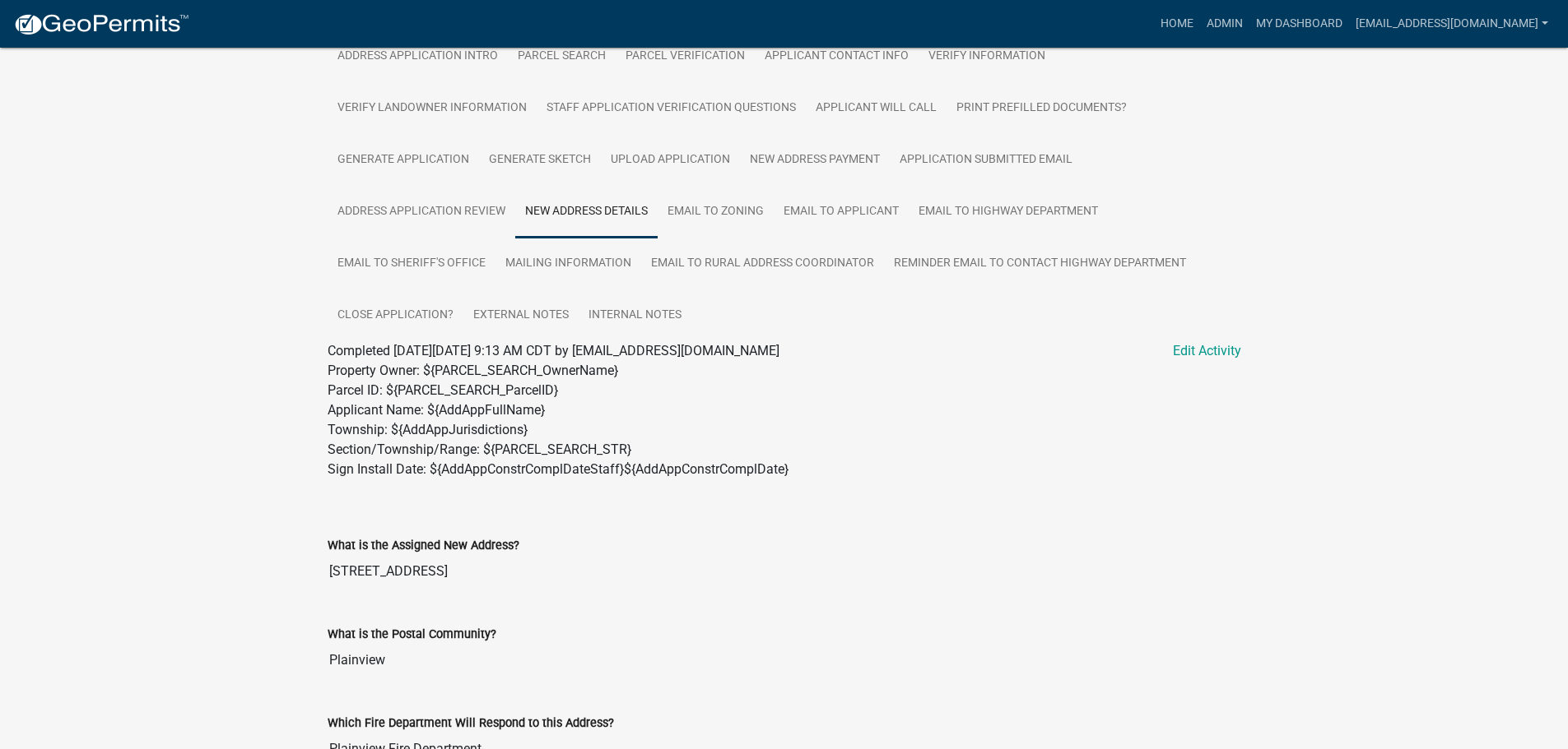
scroll to position [822, 0]
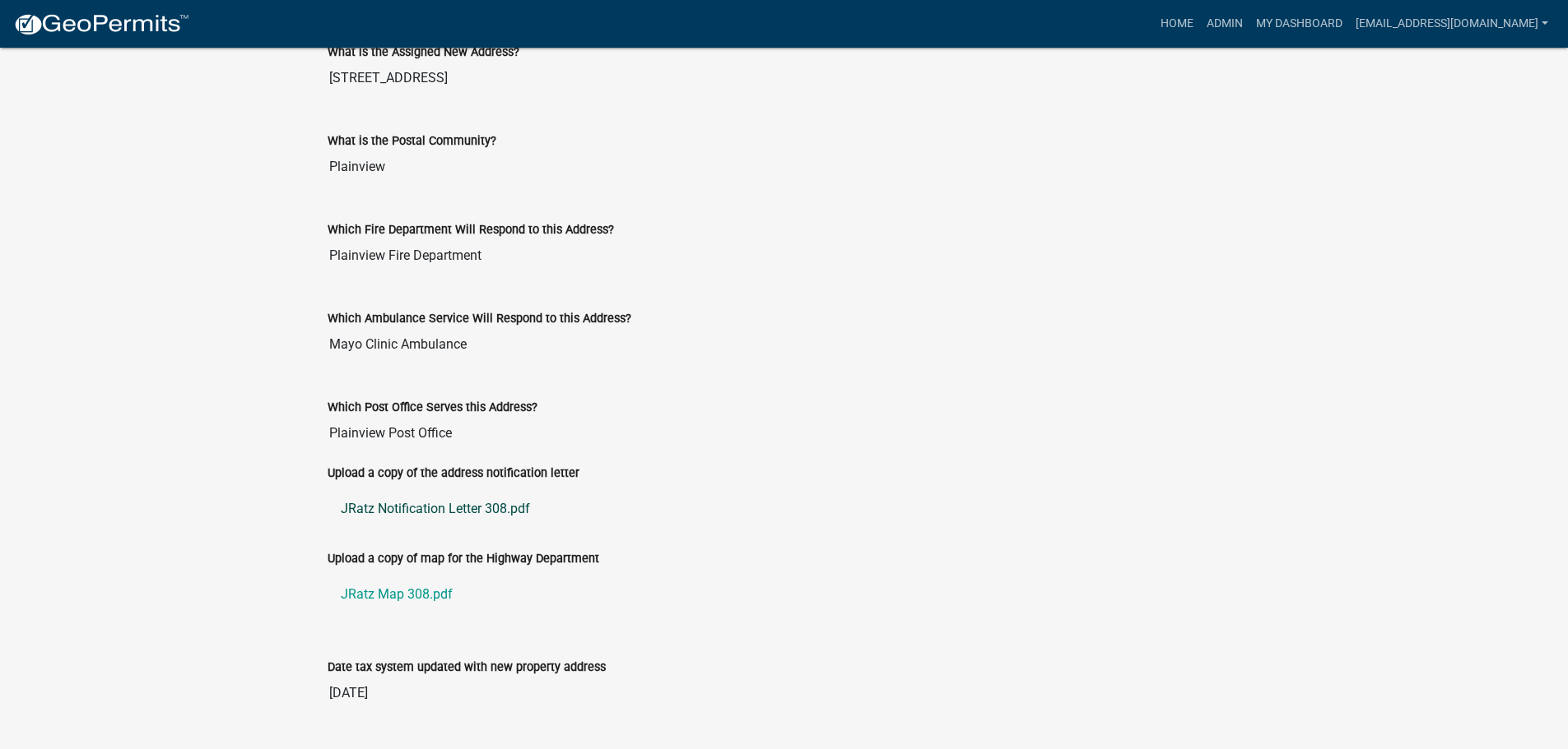
click at [408, 507] on link "JRatz Notification Letter 308.pdf" at bounding box center [784, 508] width 914 height 40
click at [378, 596] on link "JRatz Map 308.pdf" at bounding box center [784, 594] width 914 height 40
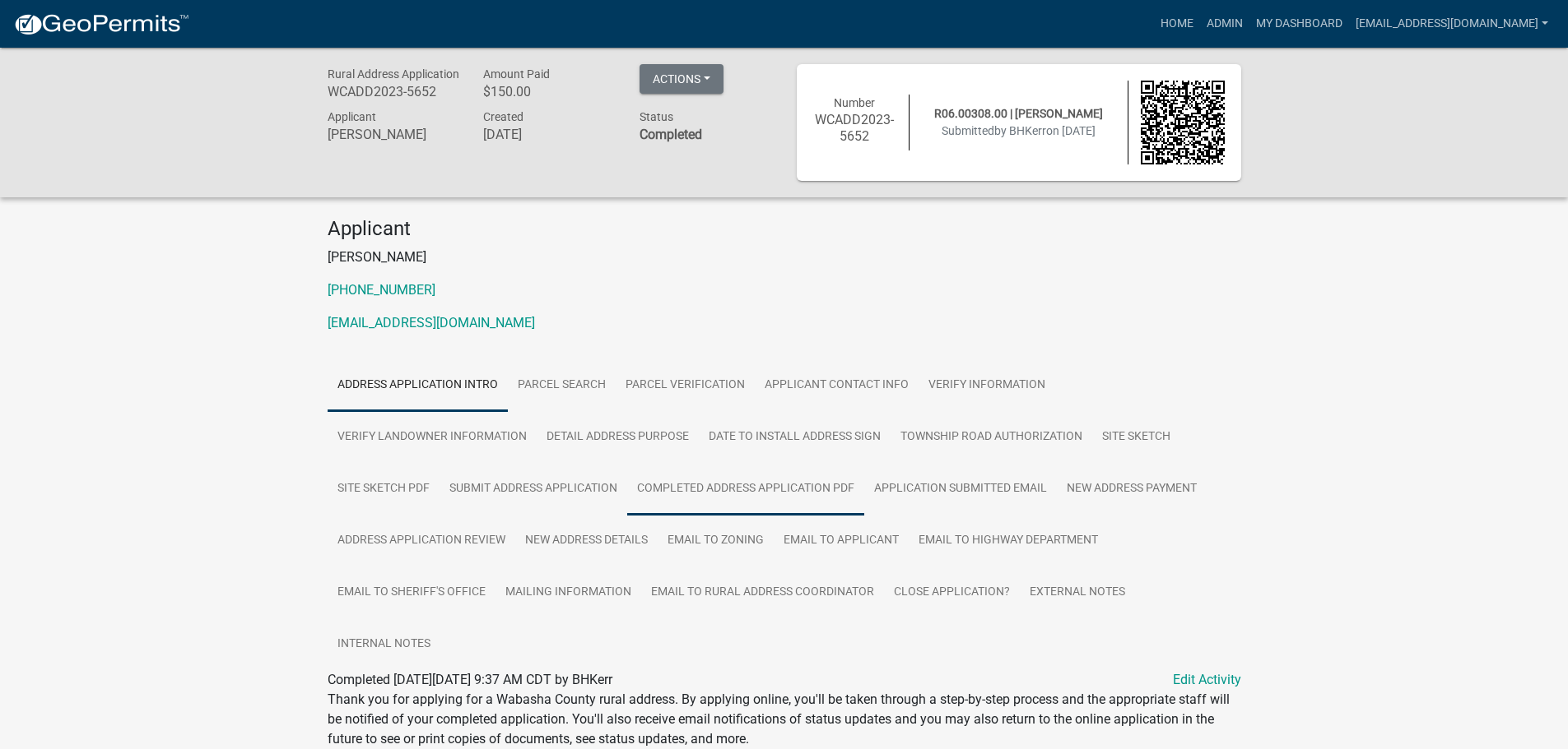
click at [762, 489] on link "Completed Address Application PDF" at bounding box center [745, 489] width 237 height 53
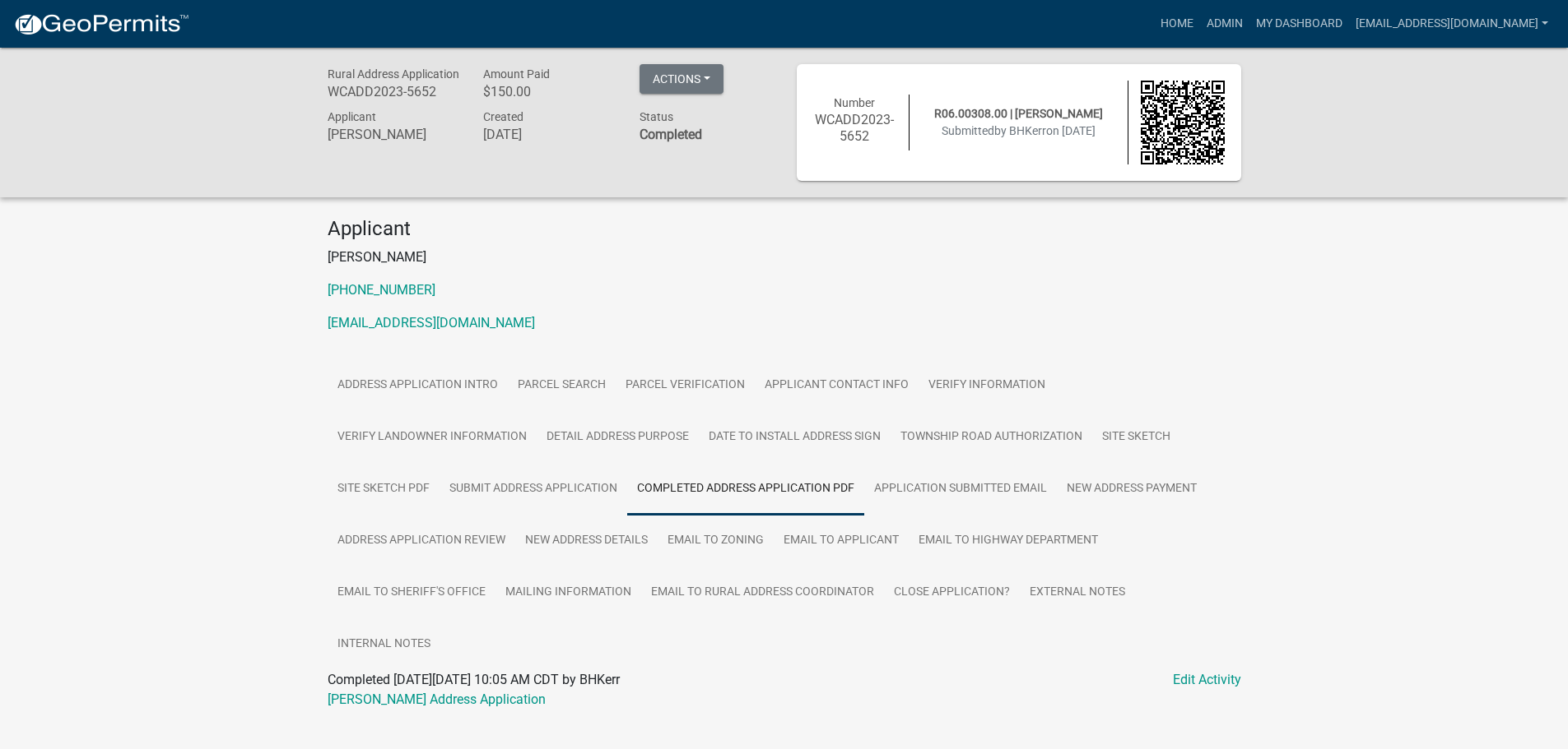
scroll to position [48, 0]
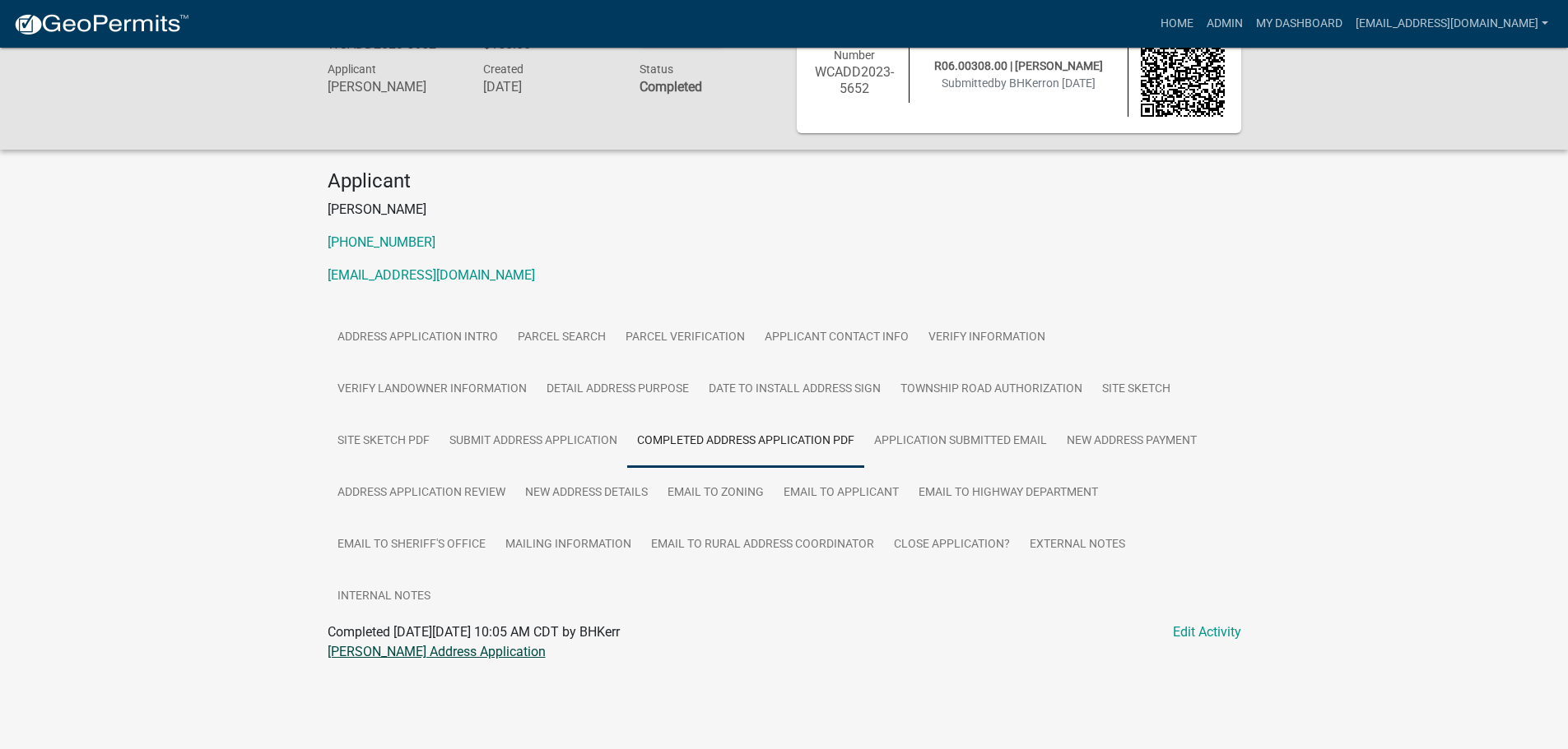
click at [358, 648] on link "[PERSON_NAME] Address Application" at bounding box center [436, 651] width 218 height 16
click at [387, 441] on link "Site Sketch PDF" at bounding box center [383, 441] width 112 height 53
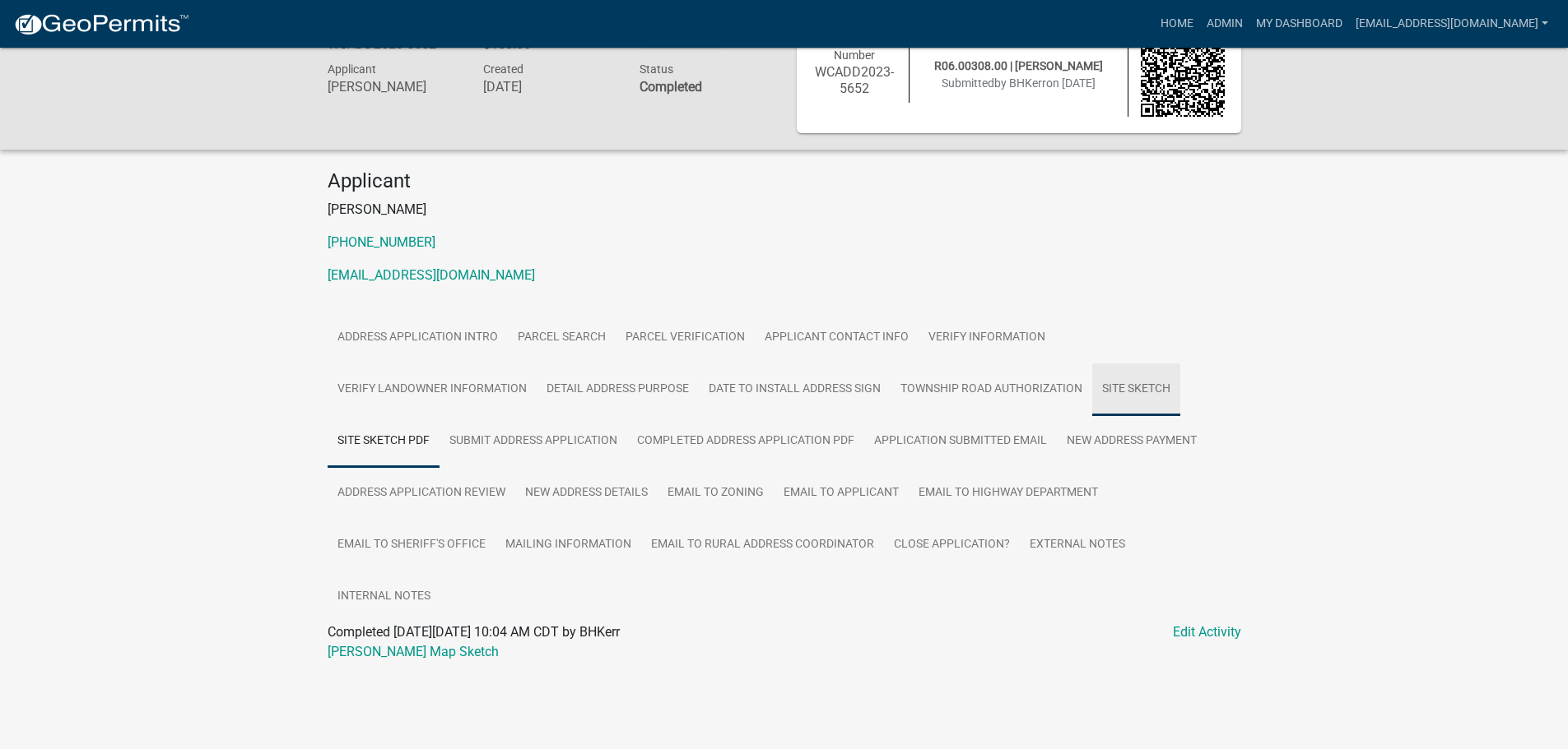
click at [1149, 396] on link "Site Sketch" at bounding box center [1136, 390] width 88 height 53
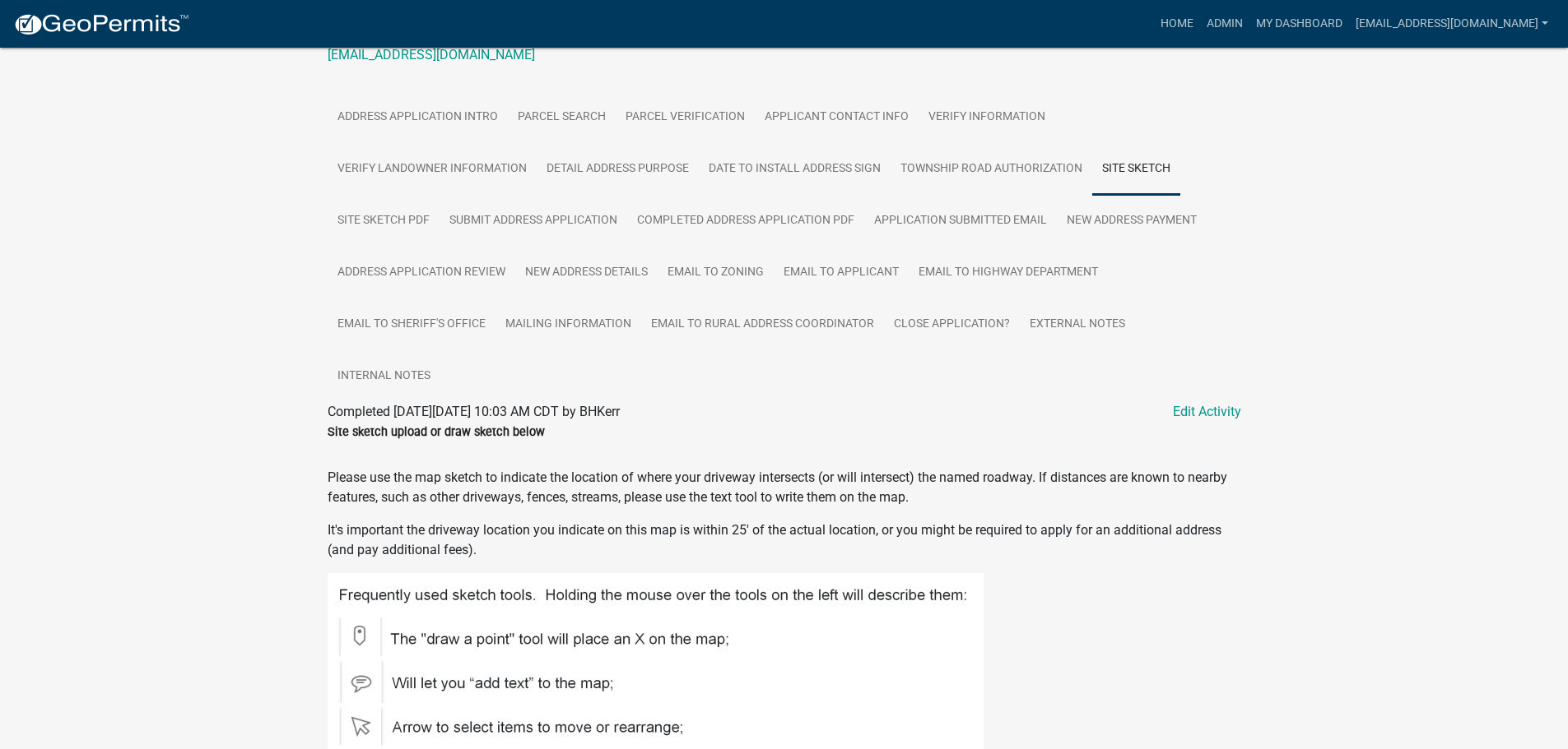
scroll to position [186, 0]
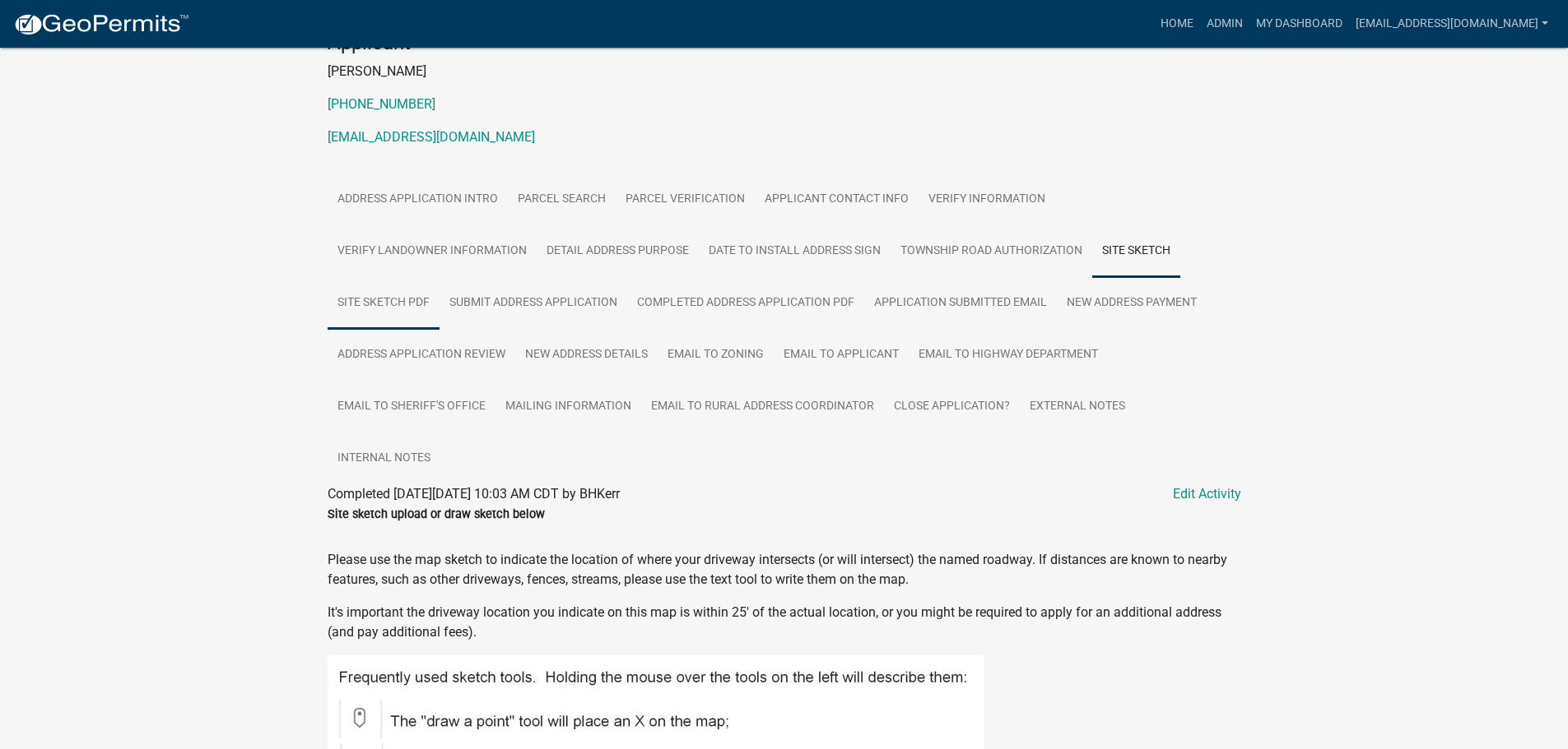
click at [403, 296] on link "Site Sketch PDF" at bounding box center [383, 303] width 112 height 53
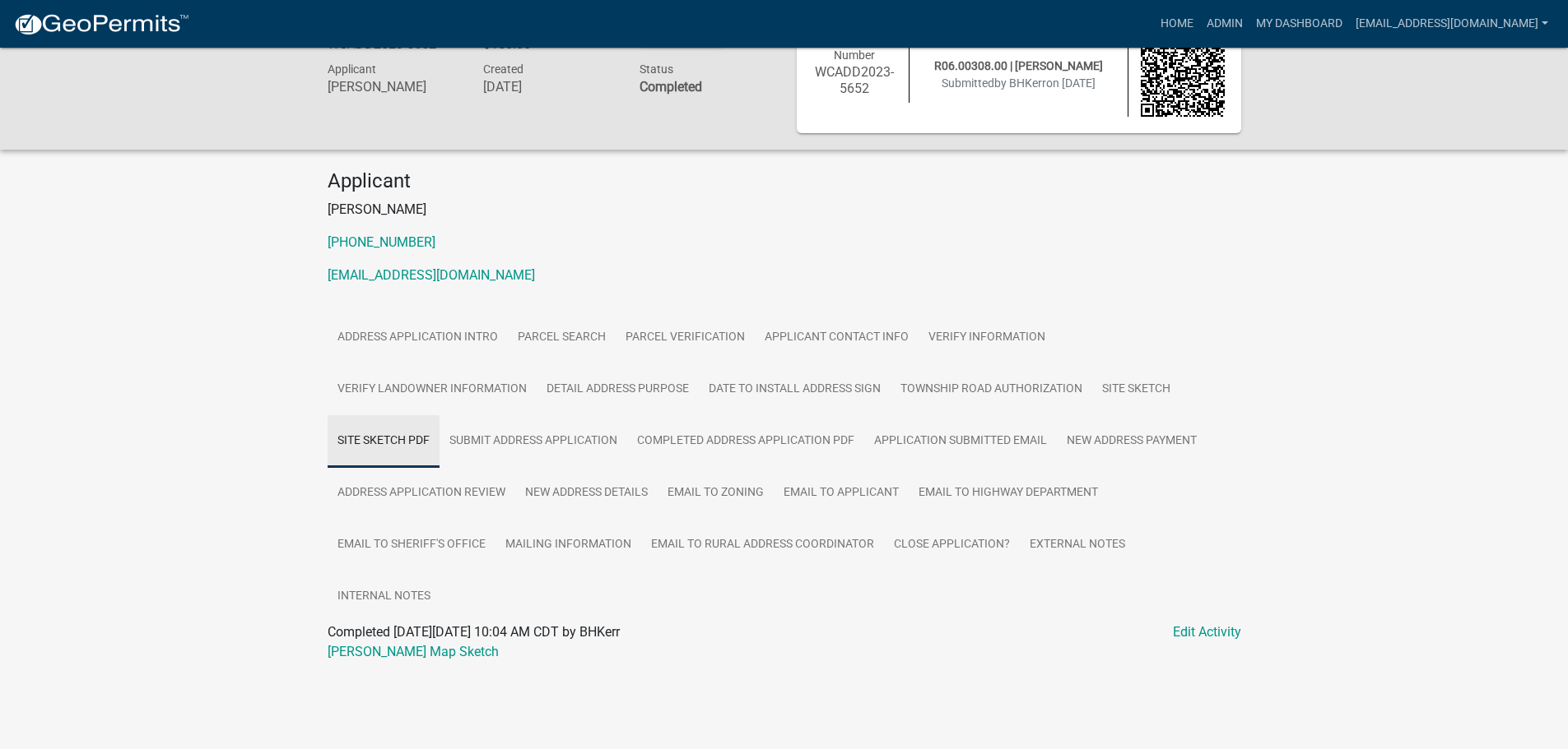
scroll to position [48, 0]
click at [403, 645] on link "[PERSON_NAME] Map Sketch" at bounding box center [413, 651] width 171 height 16
click at [399, 490] on link "Address Application Review" at bounding box center [421, 493] width 188 height 53
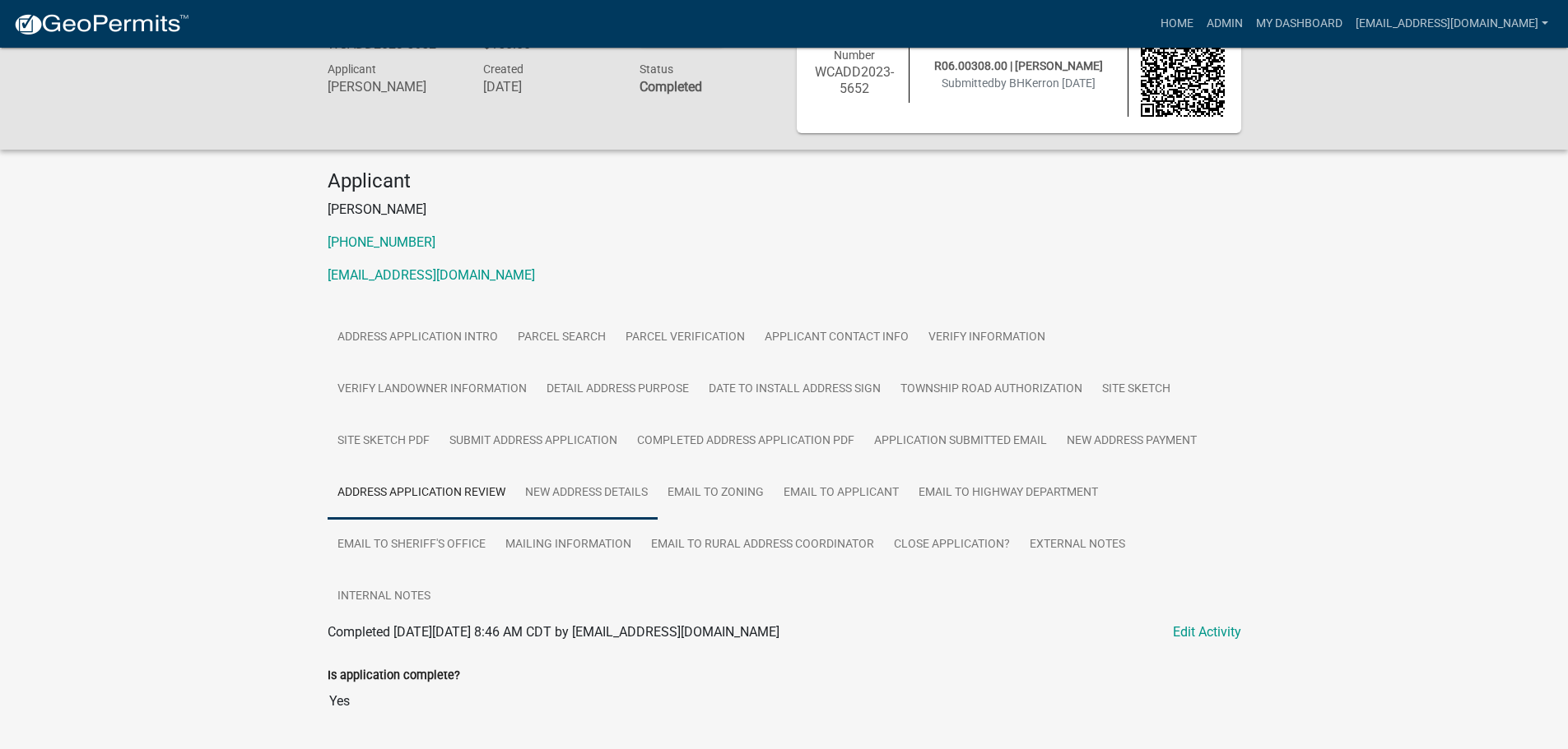
click at [569, 496] on link "New Address Details" at bounding box center [586, 493] width 142 height 53
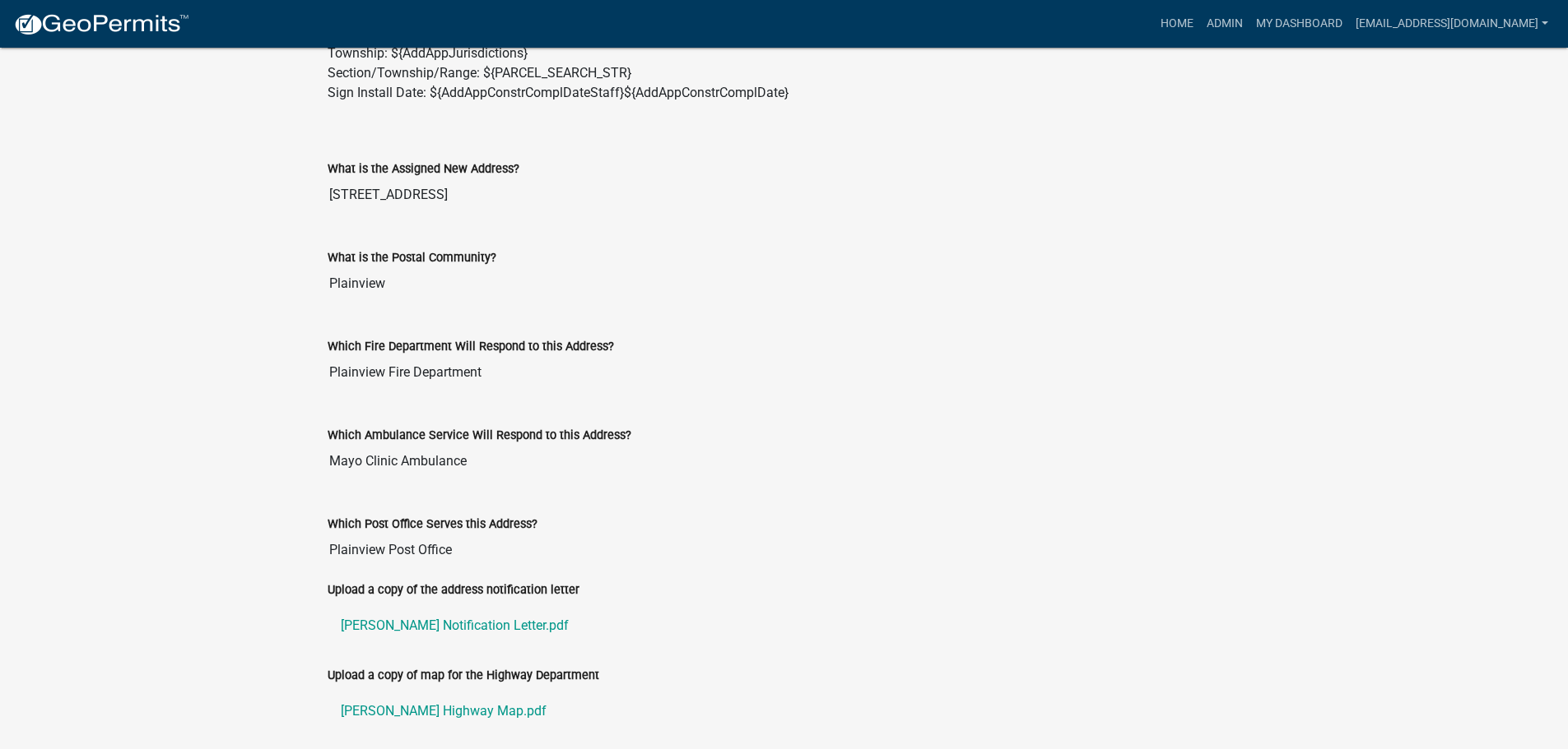
scroll to position [865, 0]
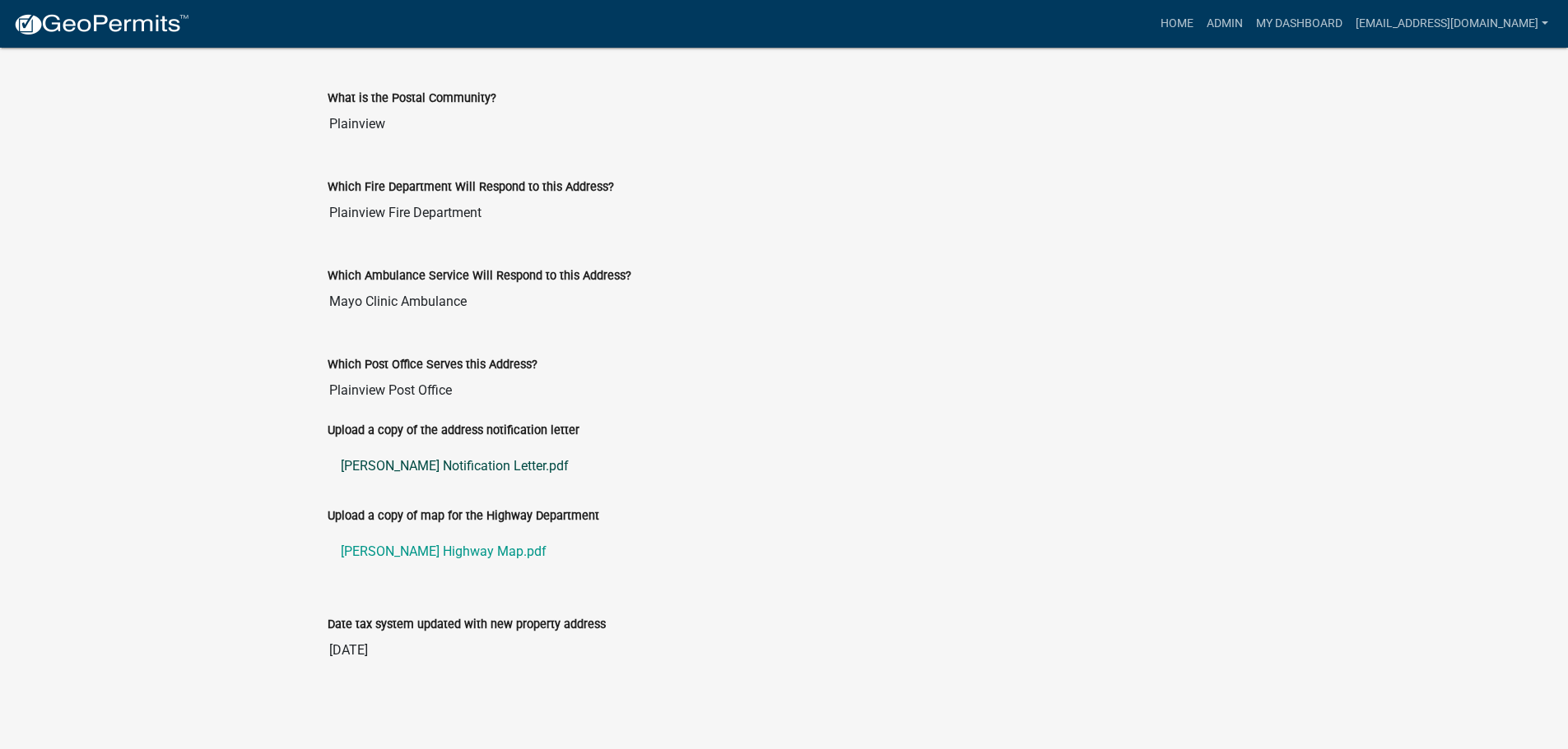
click at [415, 468] on link "Kerr Notification Letter.pdf" at bounding box center [784, 466] width 914 height 40
click at [409, 554] on link "Kerr Highway Map.pdf" at bounding box center [784, 551] width 914 height 40
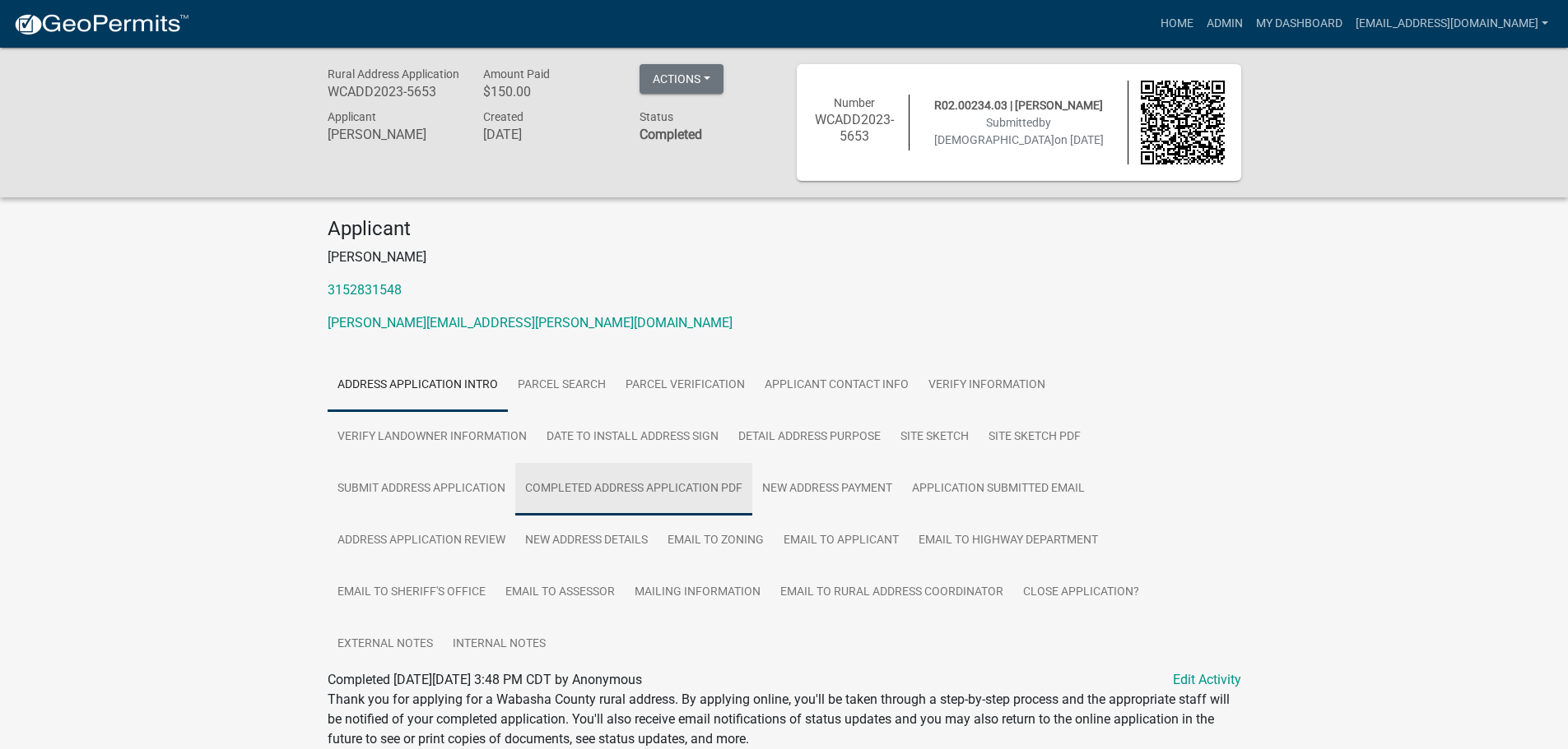
click at [596, 487] on link "Completed Address Application PDF" at bounding box center [633, 489] width 237 height 53
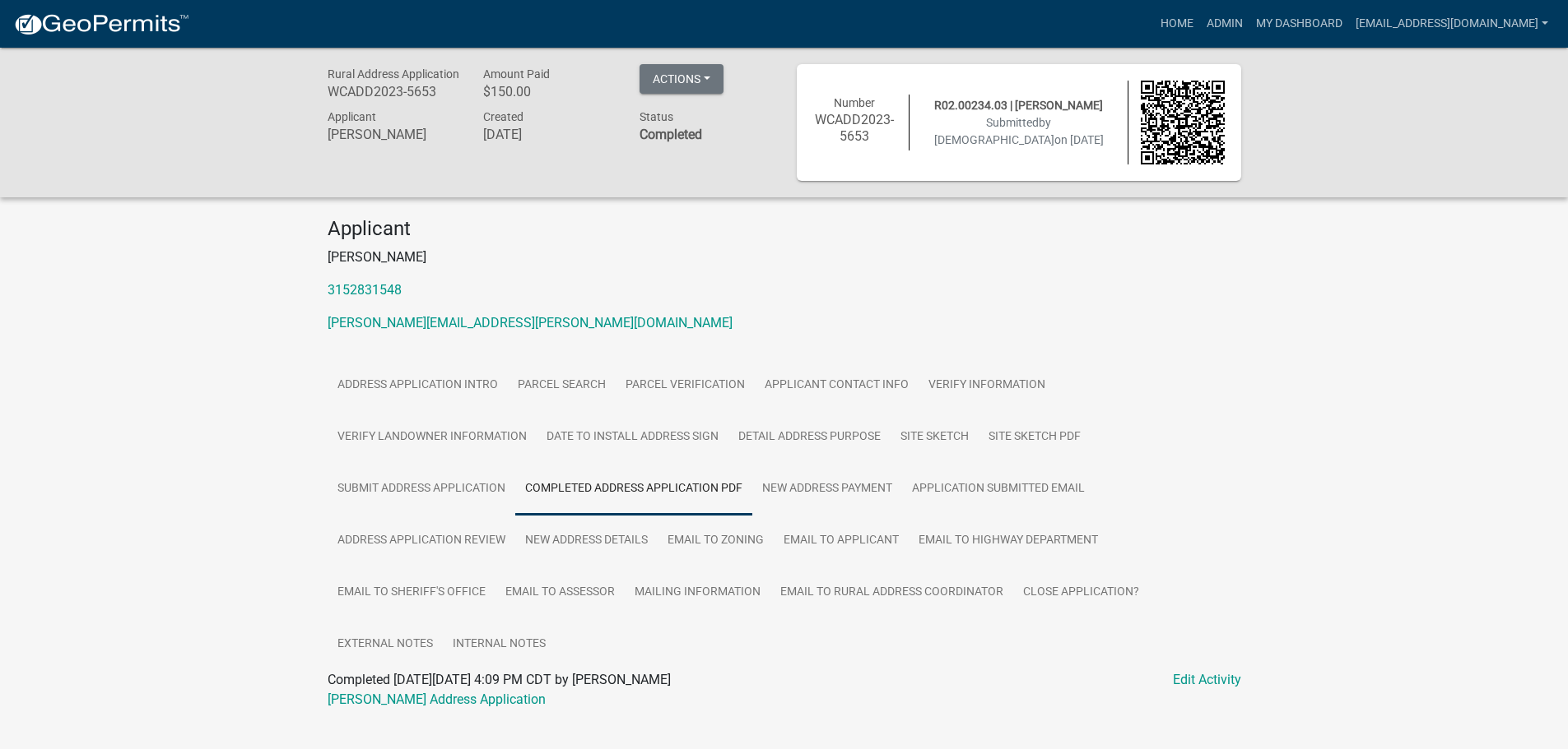
scroll to position [48, 0]
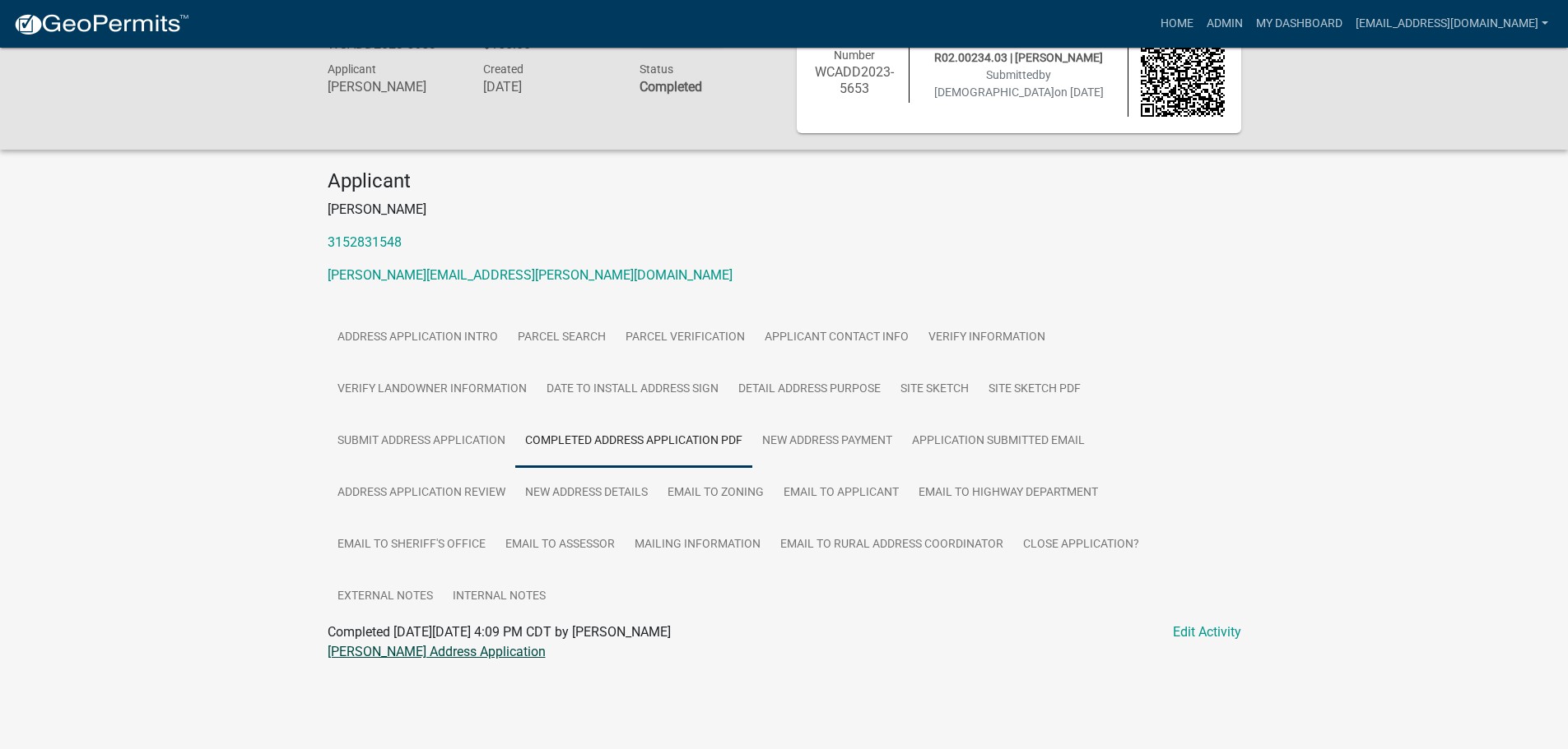
click at [434, 652] on link "[PERSON_NAME] Address Application" at bounding box center [436, 651] width 218 height 16
click at [955, 389] on link "Site Sketch" at bounding box center [934, 390] width 88 height 53
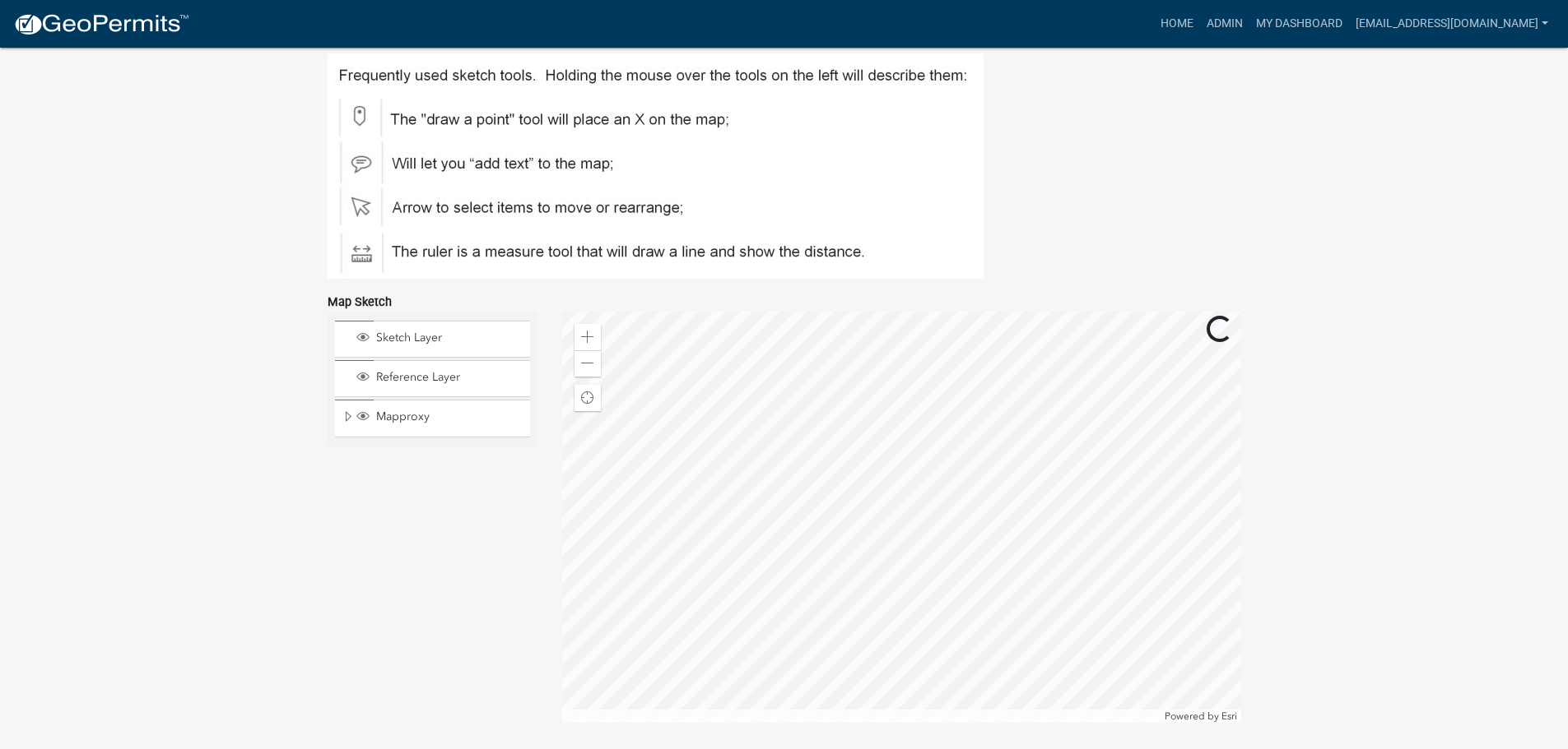
scroll to position [847, 0]
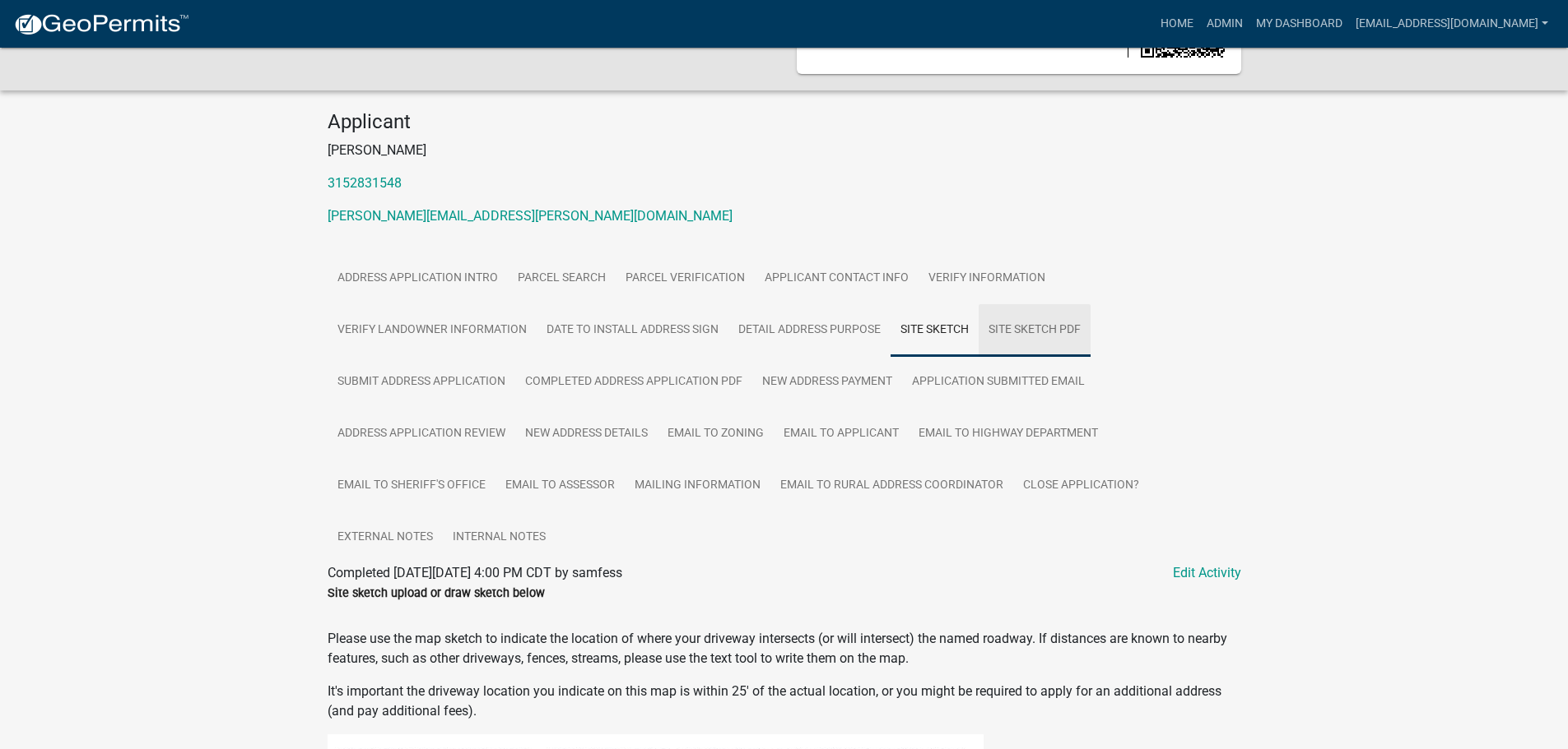
click at [1040, 321] on link "Site Sketch PDF" at bounding box center [1034, 331] width 112 height 53
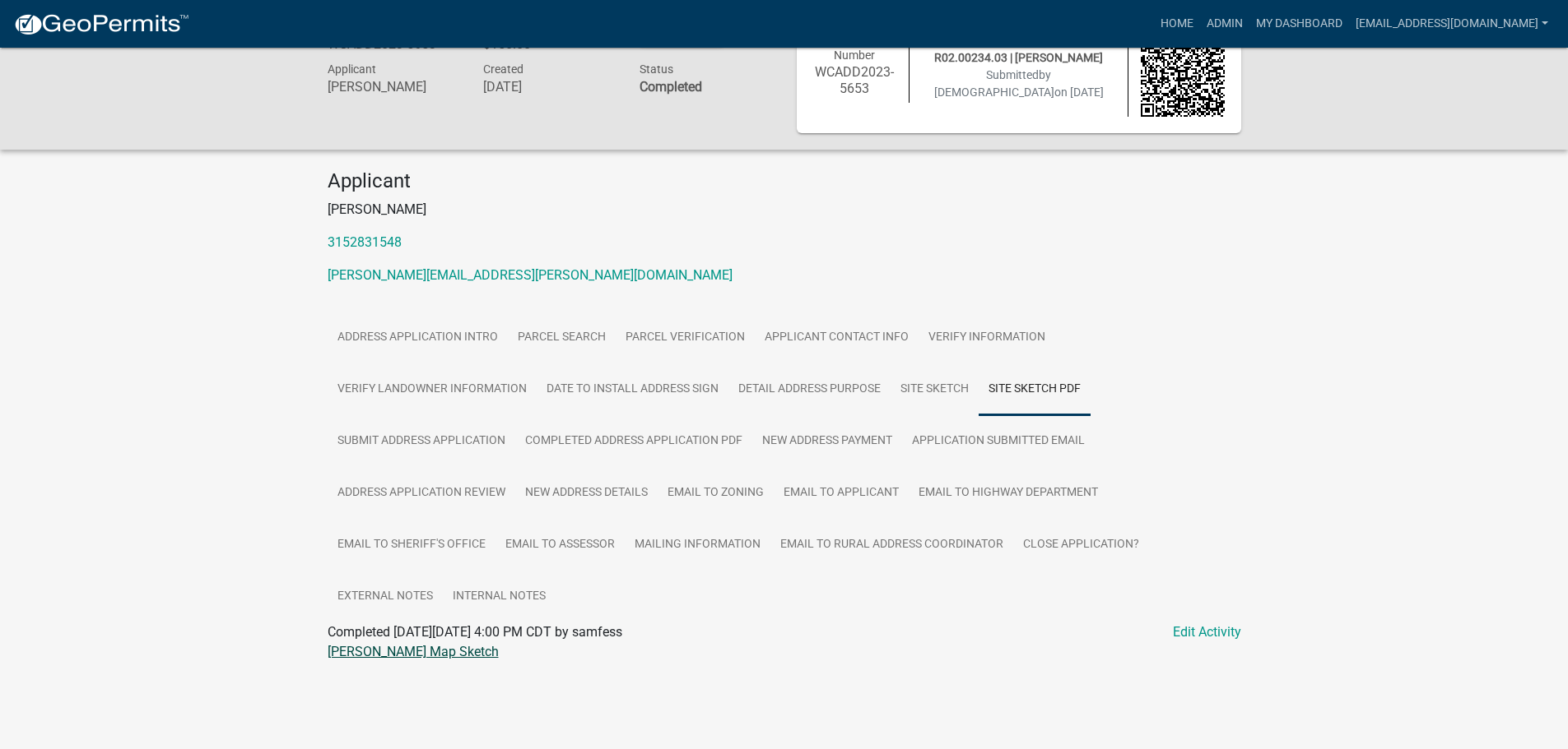
click at [459, 655] on link "[PERSON_NAME] Map Sketch" at bounding box center [413, 651] width 171 height 16
click at [598, 498] on link "New Address Details" at bounding box center [586, 493] width 142 height 53
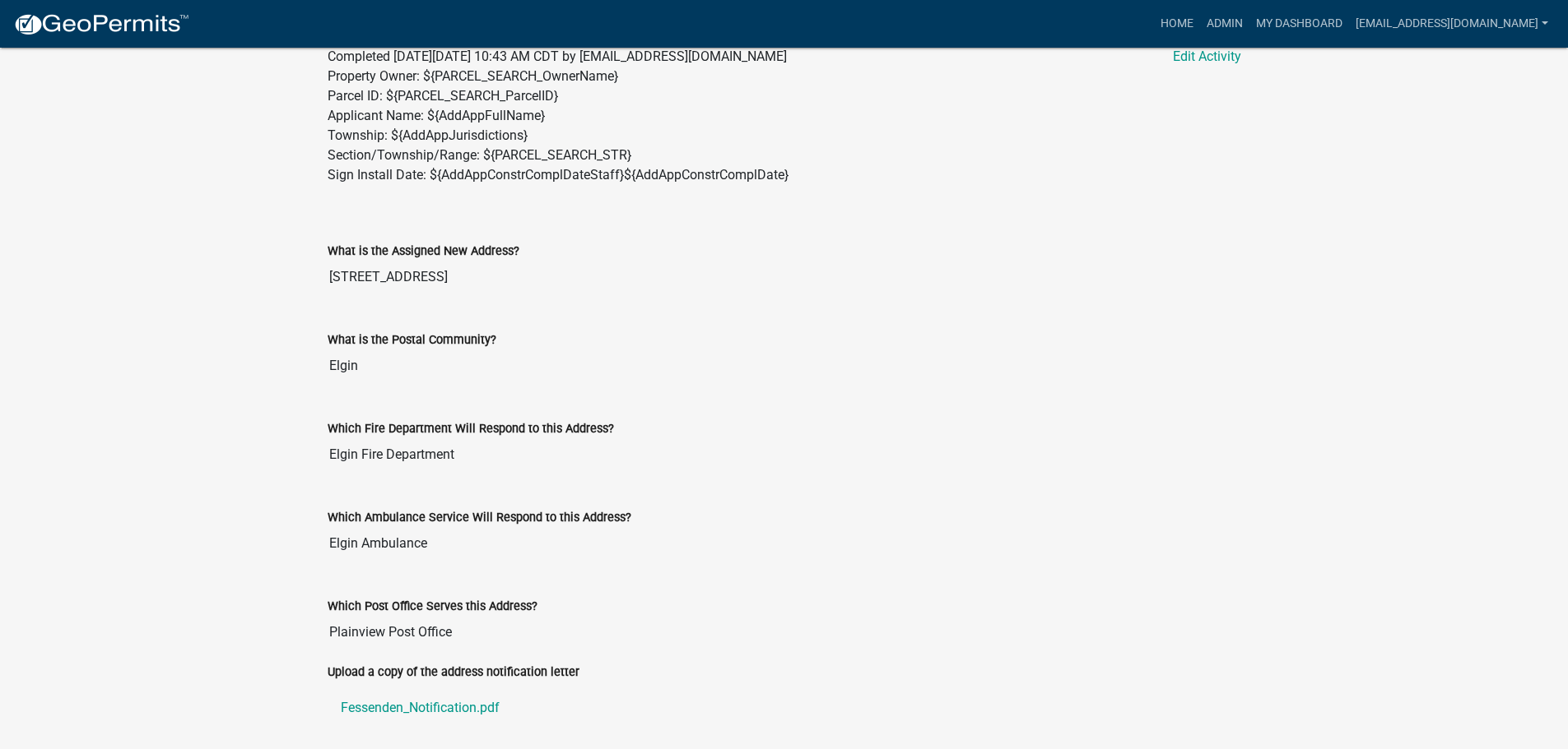
scroll to position [705, 0]
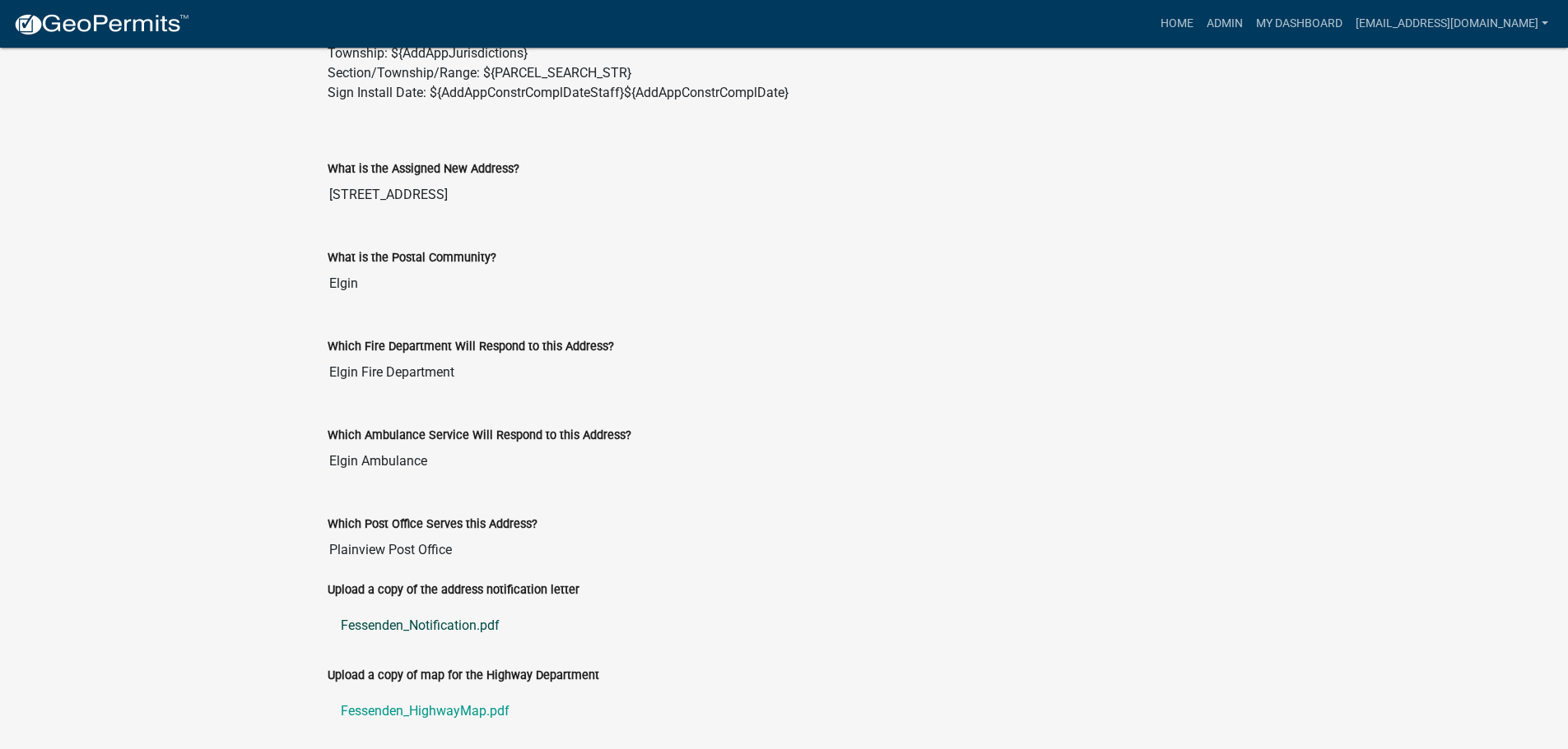
click at [439, 624] on link "Fessenden_Notification.pdf" at bounding box center [784, 625] width 914 height 40
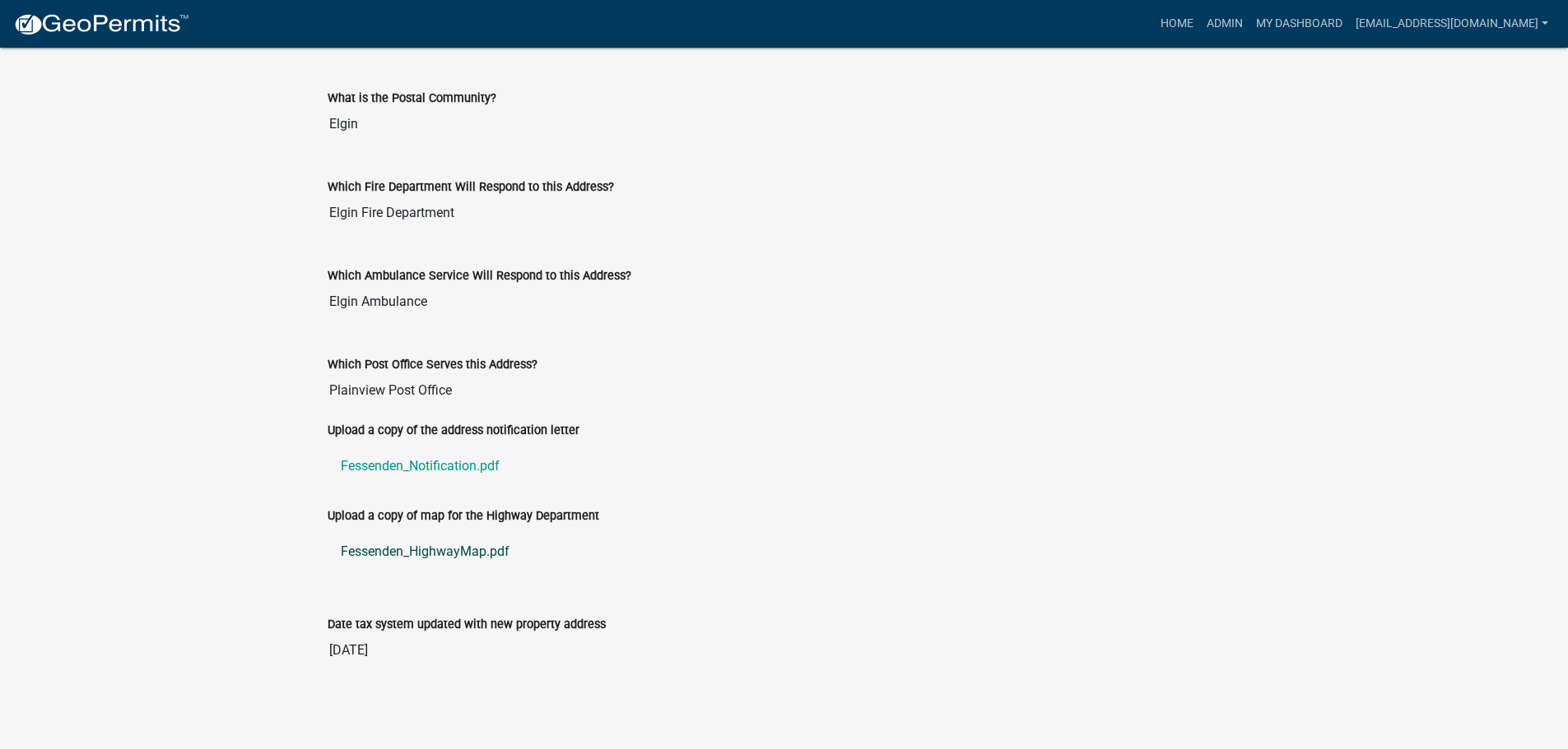
click at [452, 549] on link "Fessenden_HighwayMap.pdf" at bounding box center [784, 551] width 914 height 40
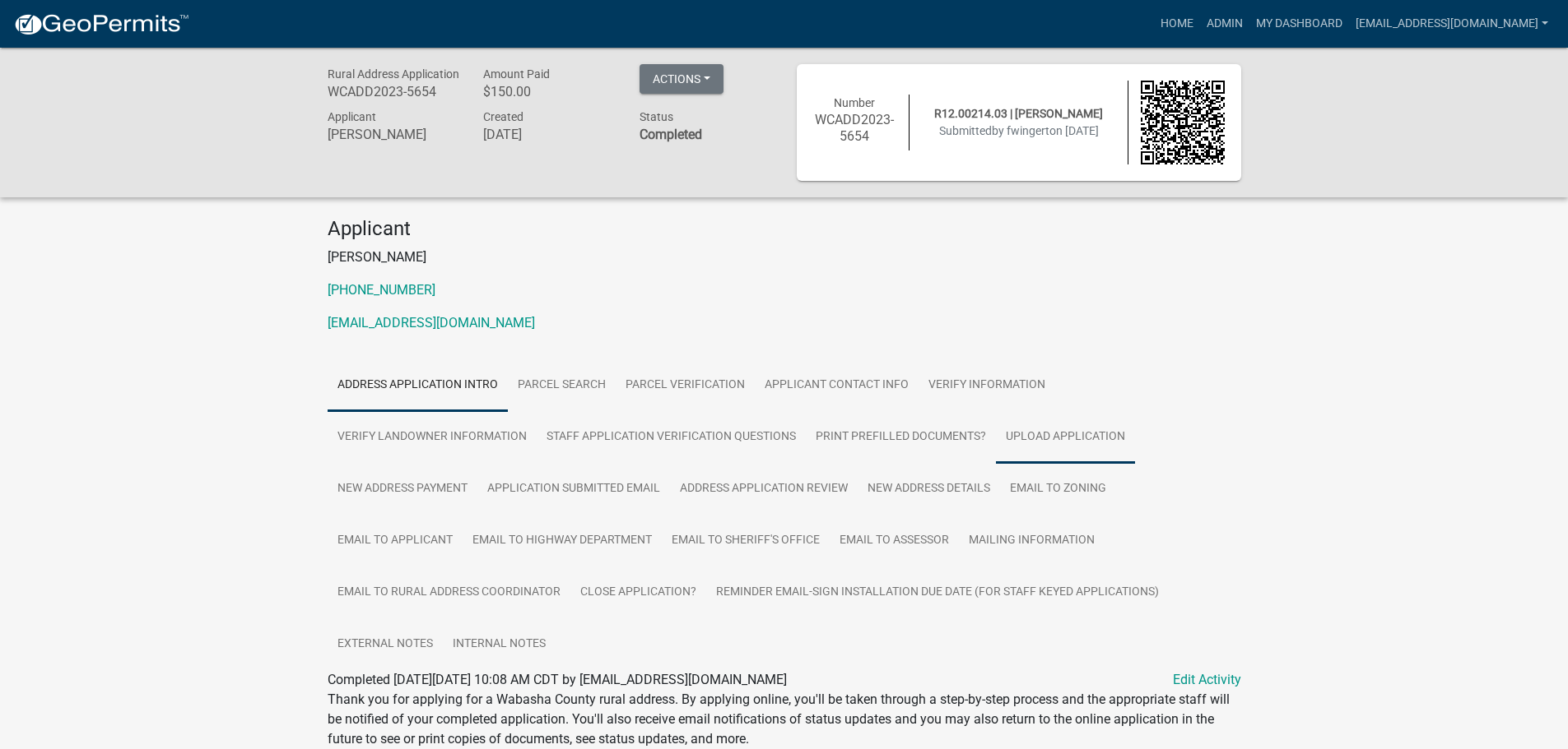
drag, startPoint x: 1065, startPoint y: 442, endPoint x: 1044, endPoint y: 440, distance: 21.1
click at [1065, 442] on link "Upload Application" at bounding box center [1064, 438] width 139 height 53
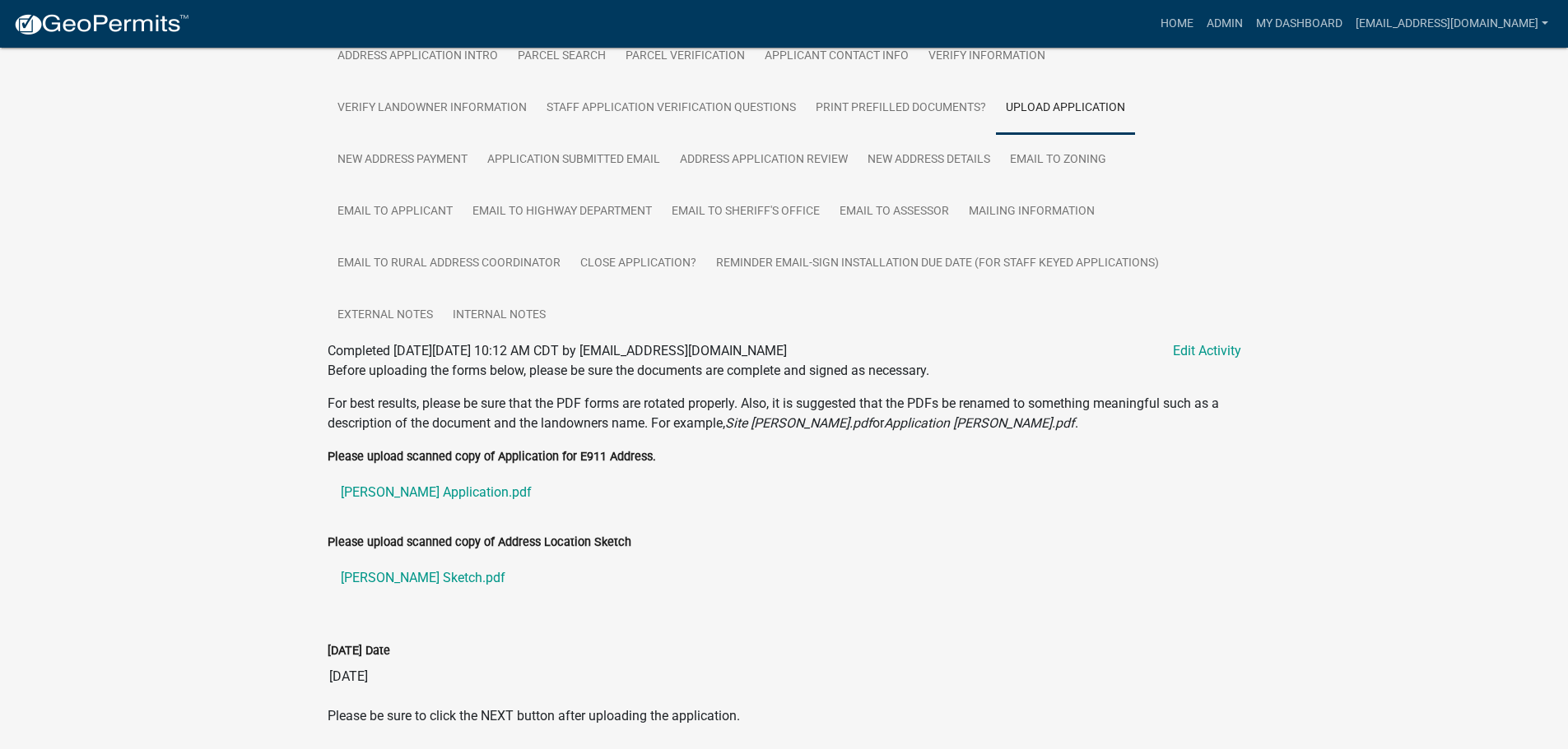
scroll to position [388, 0]
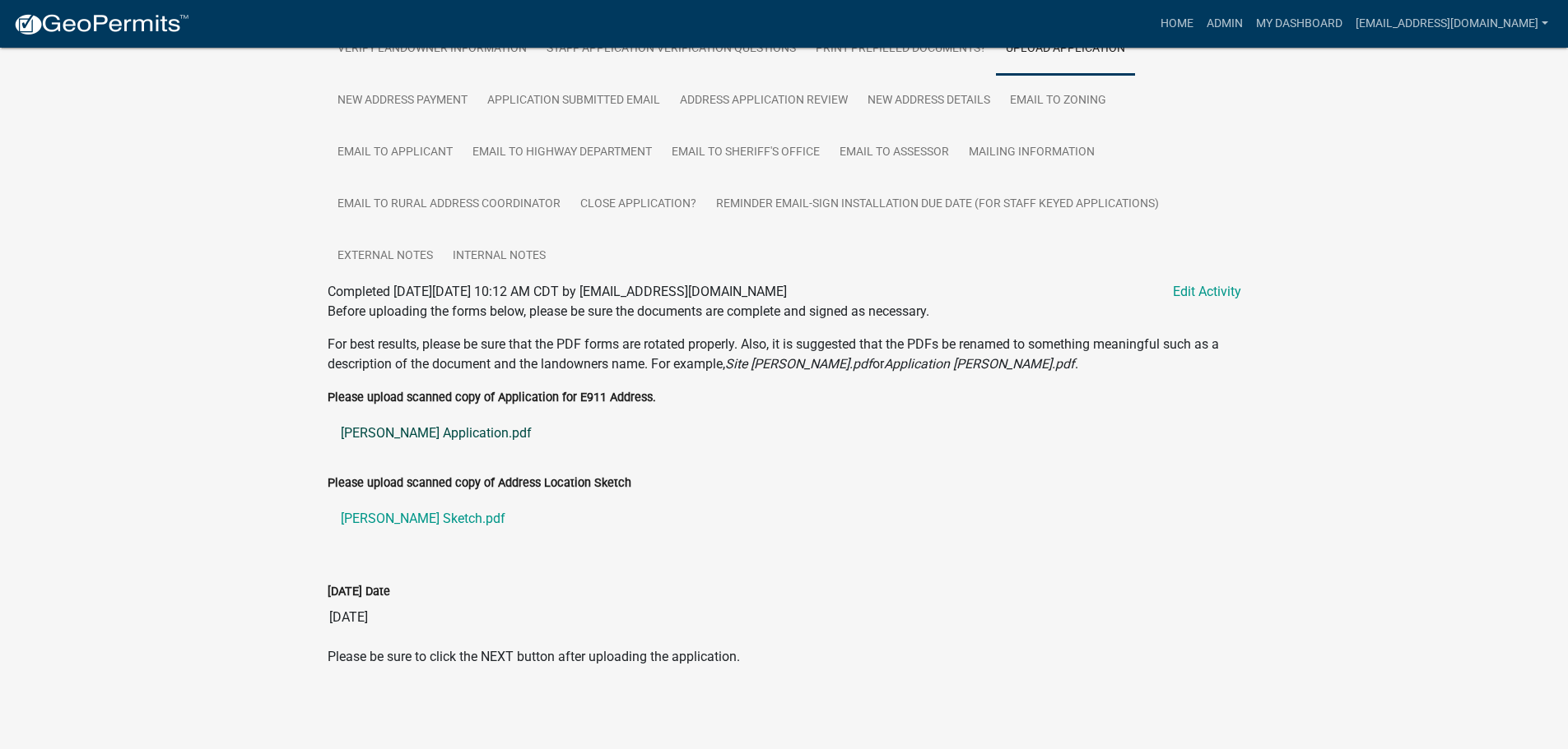
click at [372, 431] on link "Wingert Application.pdf" at bounding box center [784, 433] width 914 height 40
click at [399, 516] on link "Wingert Sketch.pdf" at bounding box center [784, 518] width 914 height 40
click at [940, 97] on link "New Address Details" at bounding box center [928, 101] width 142 height 53
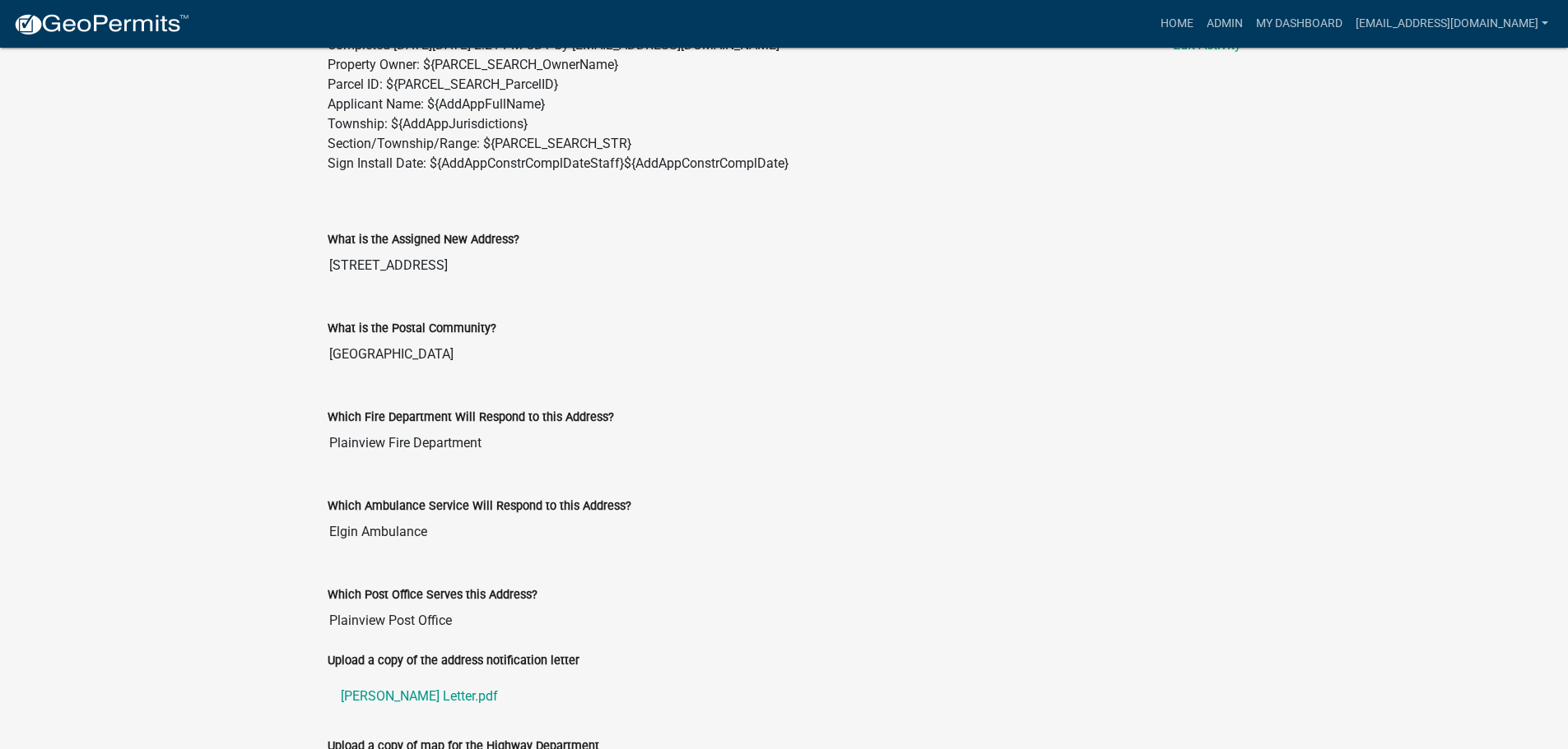
scroll to position [865, 0]
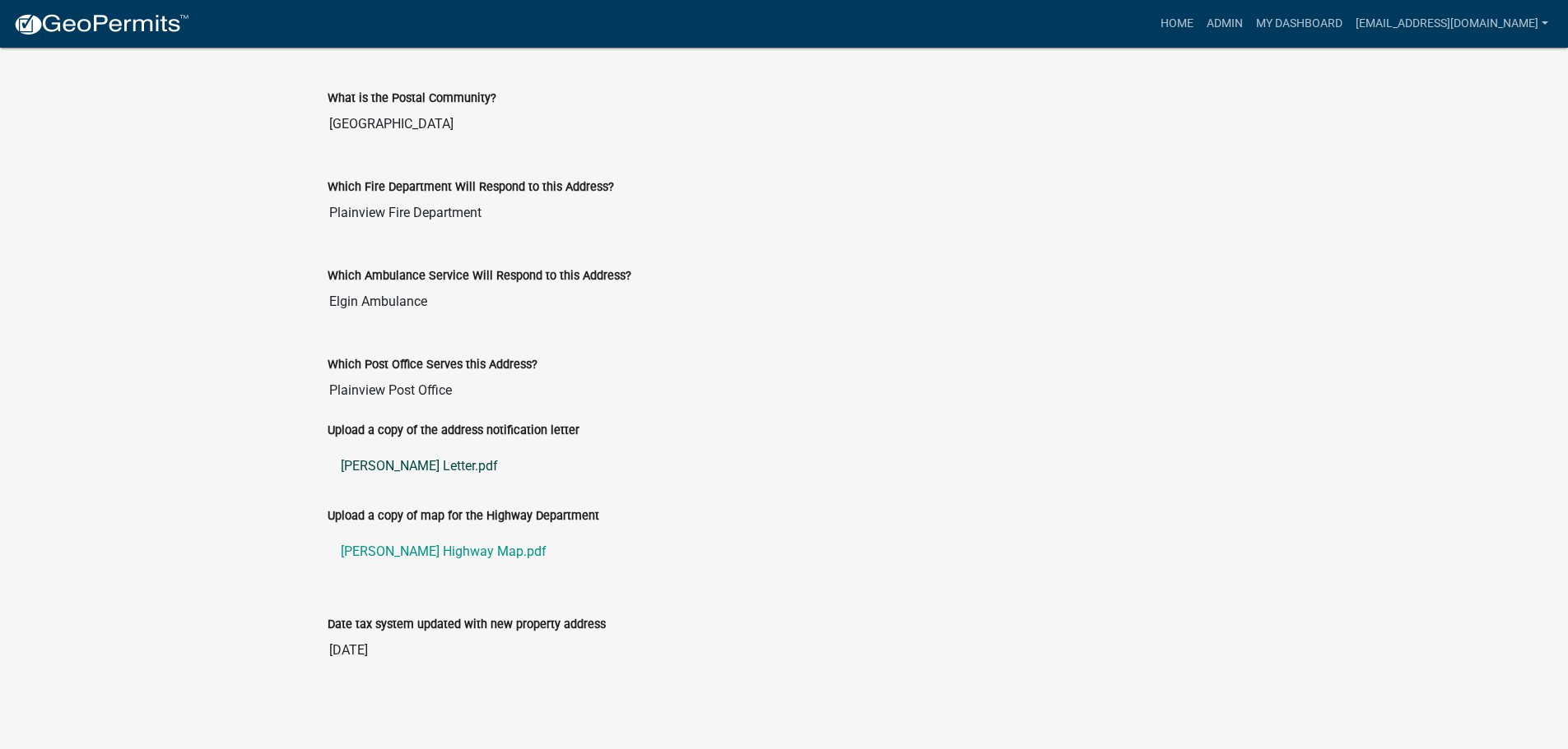
click at [413, 467] on link "Wingert Letter.pdf" at bounding box center [784, 466] width 914 height 40
click at [429, 549] on link "Wingert Highway Map.pdf" at bounding box center [784, 551] width 914 height 40
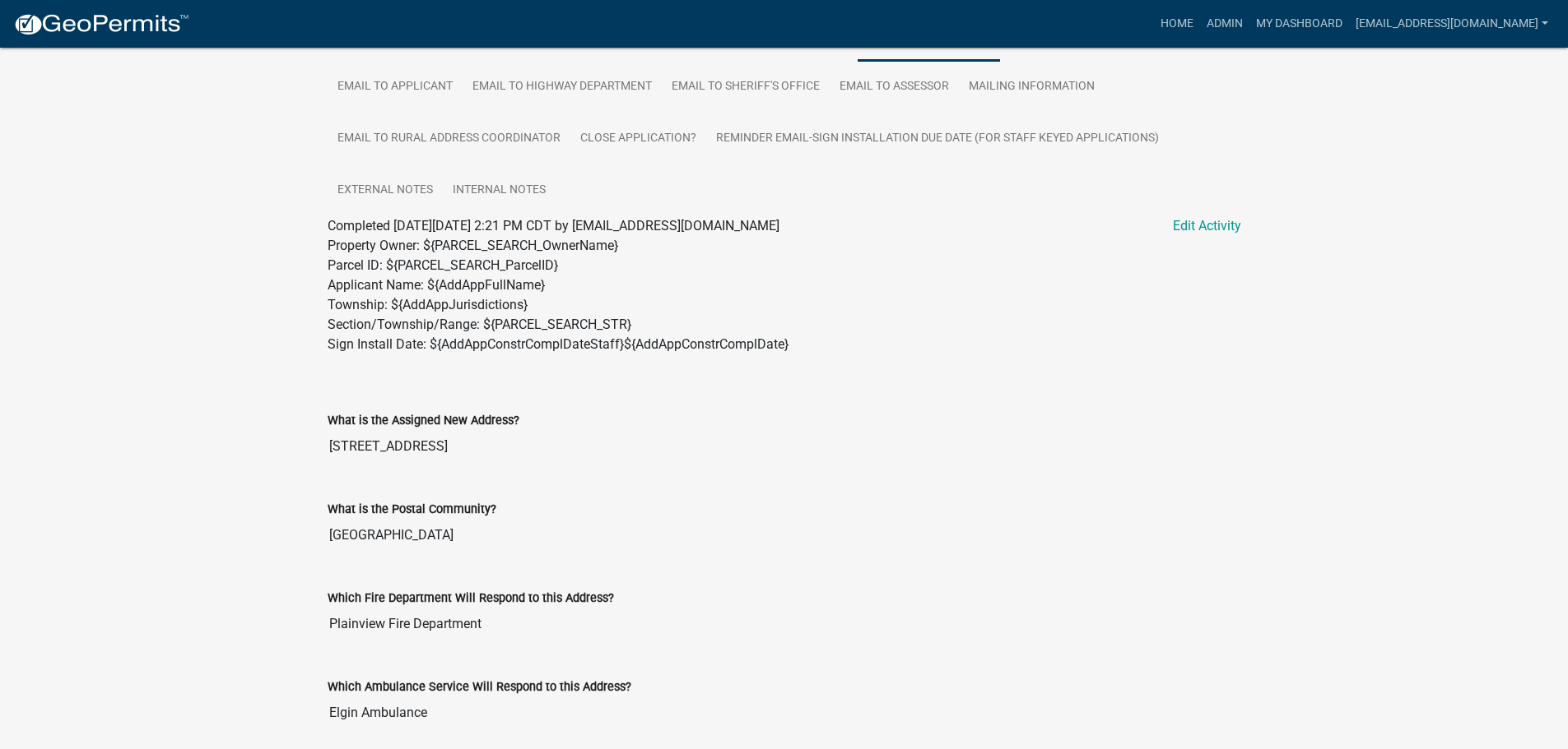
scroll to position [372, 0]
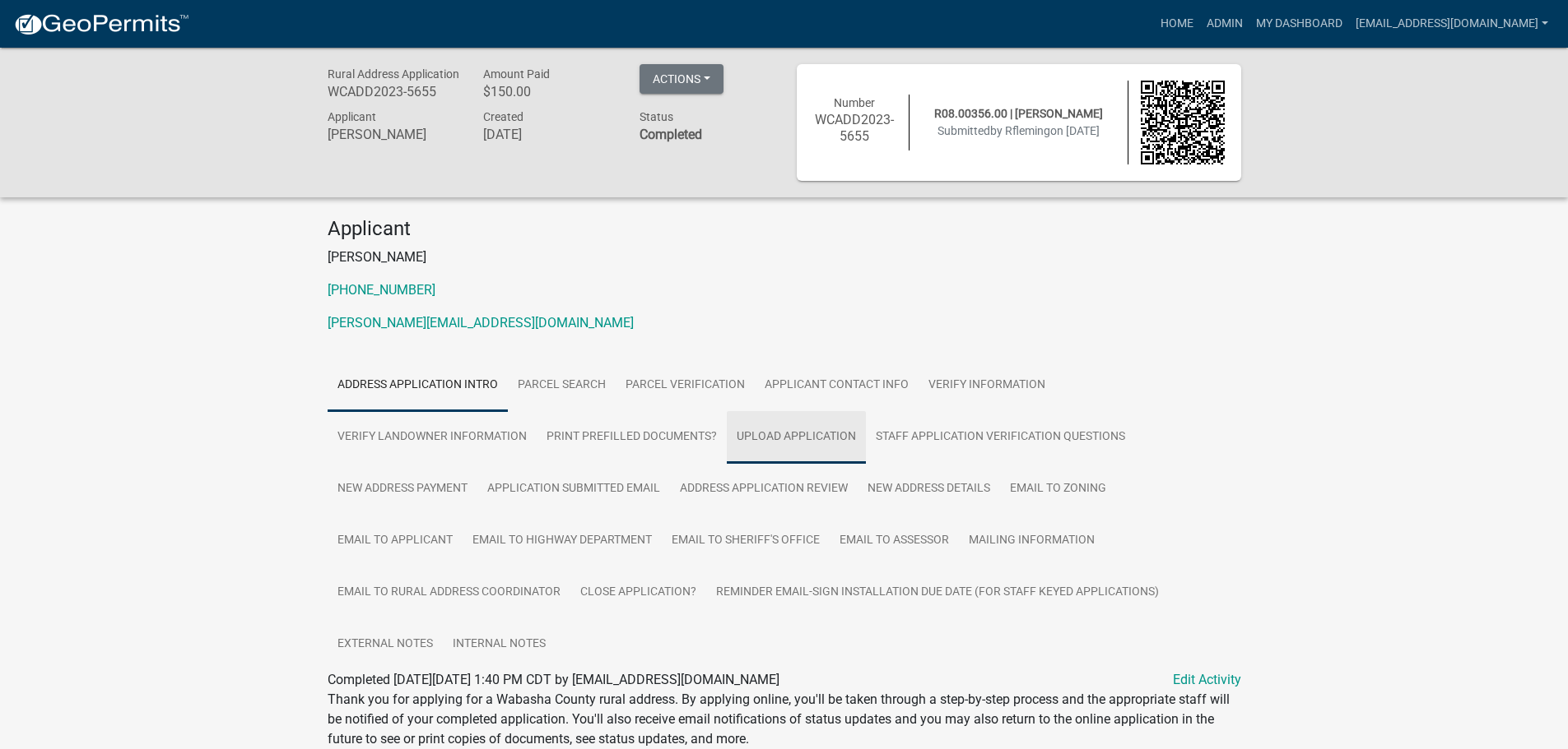
click at [808, 431] on link "Upload Application" at bounding box center [796, 438] width 139 height 53
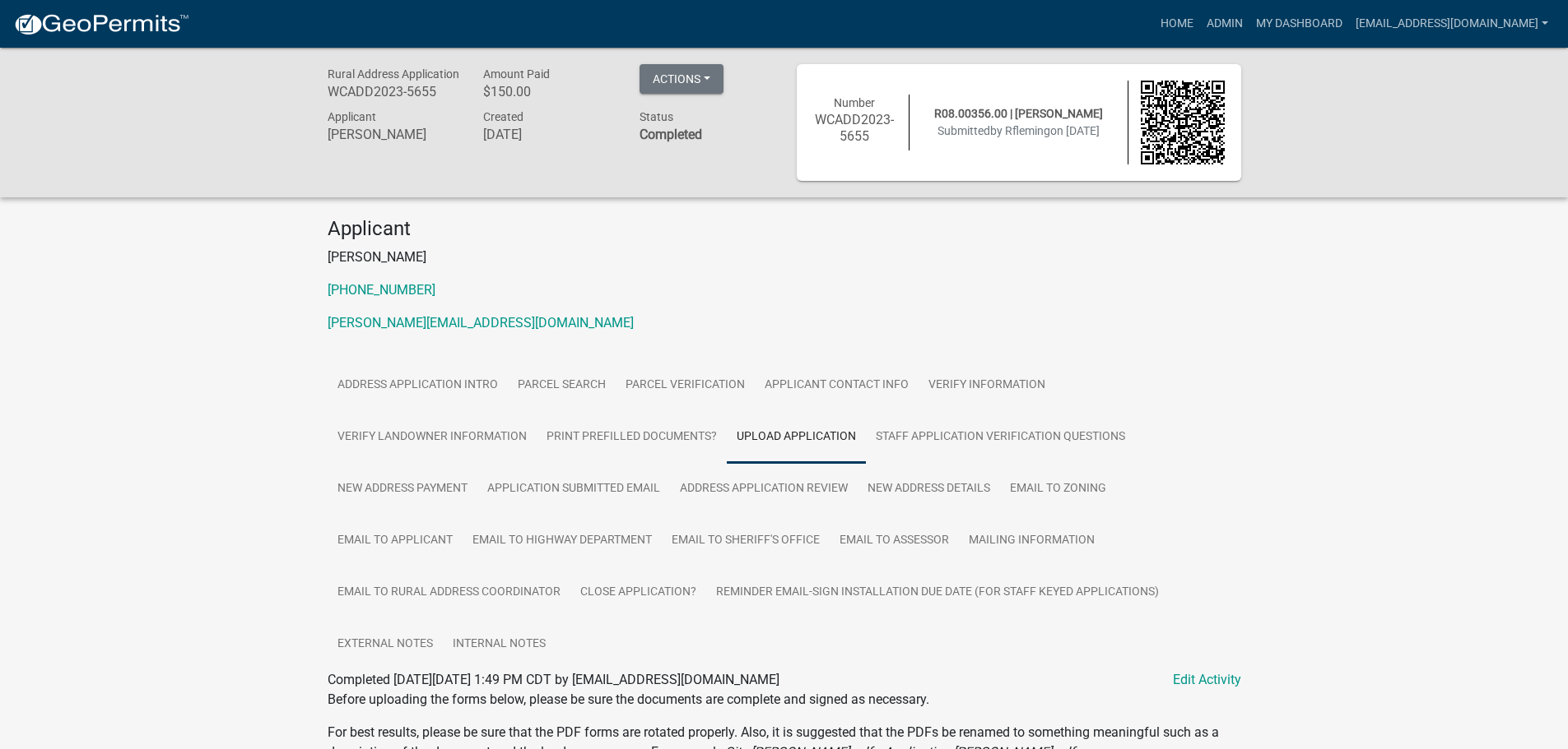
scroll to position [388, 0]
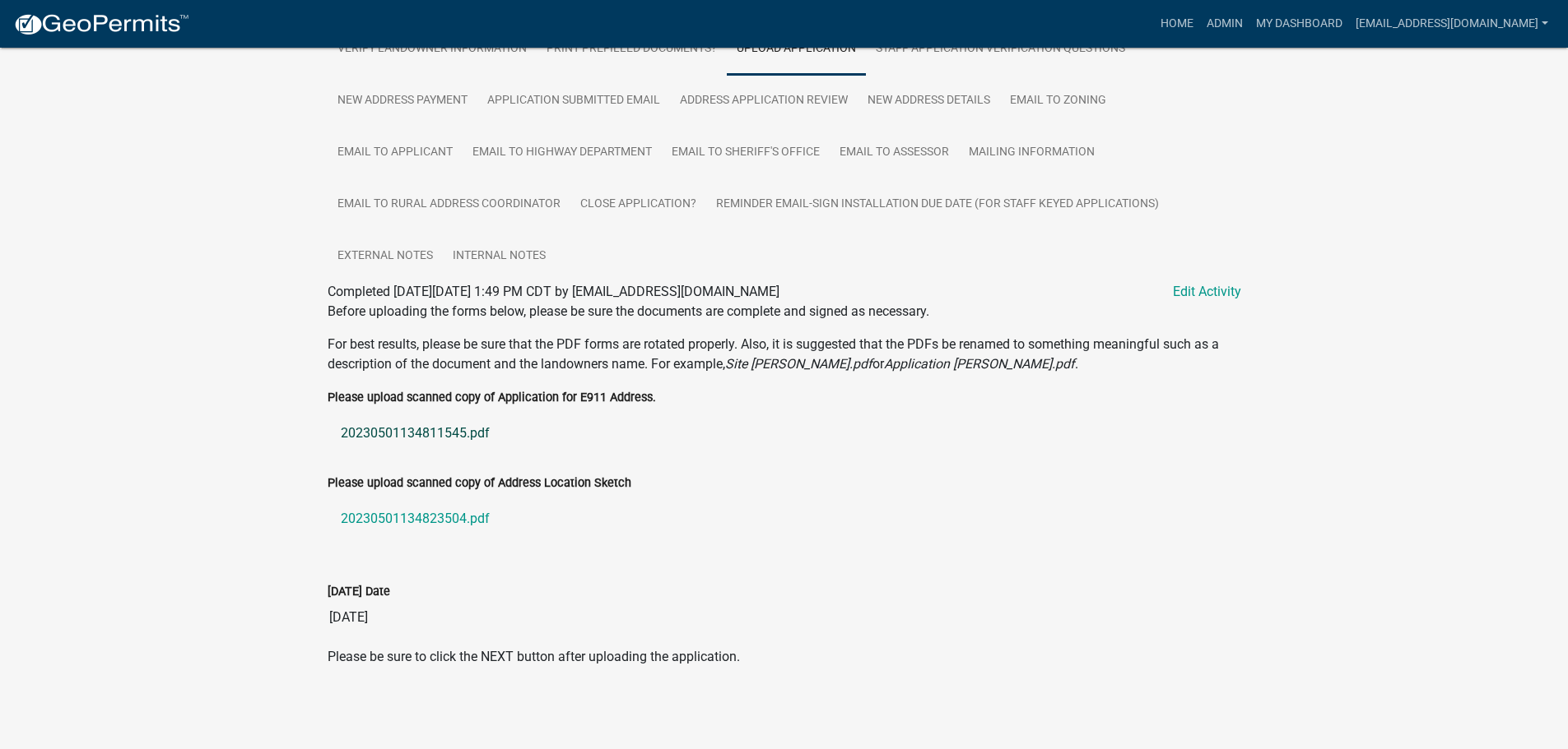
click at [435, 430] on link "20230501134811545.pdf" at bounding box center [784, 433] width 914 height 40
click at [440, 520] on link "20230501134823504.pdf" at bounding box center [784, 518] width 914 height 40
click at [917, 105] on link "New Address Details" at bounding box center [928, 101] width 142 height 53
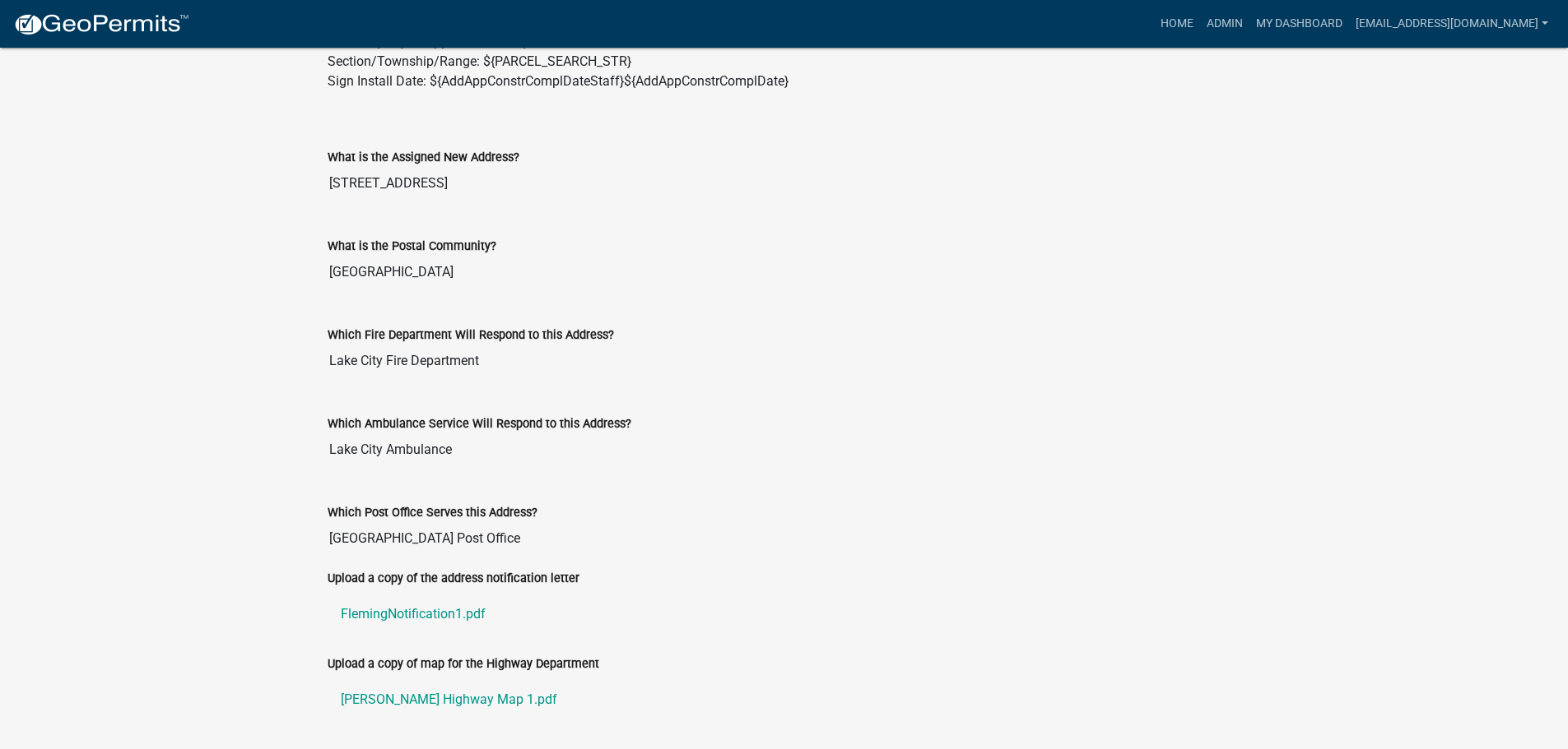
scroll to position [865, 0]
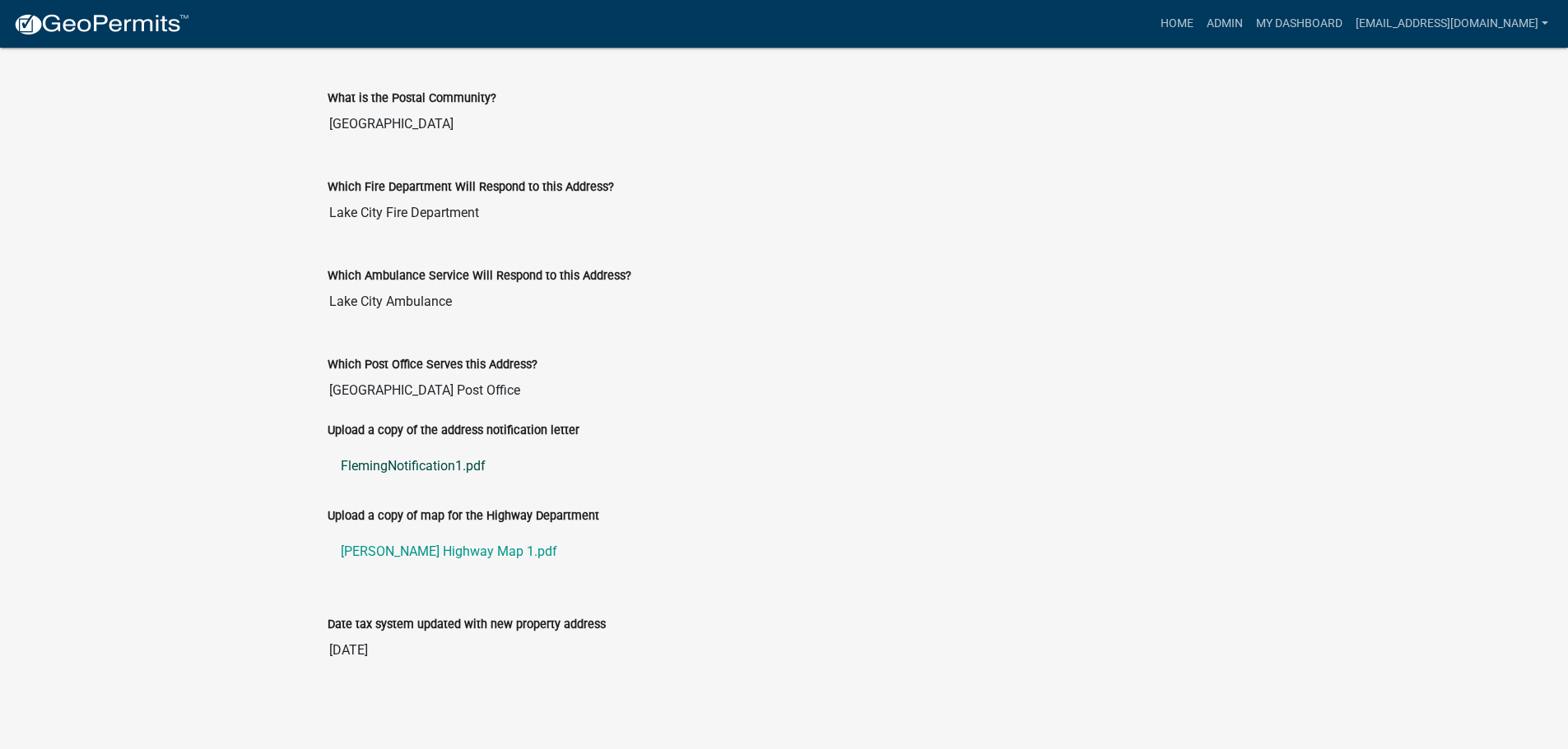
click at [396, 461] on link "FlemingNotification1.pdf" at bounding box center [784, 466] width 914 height 40
click at [462, 551] on link "[PERSON_NAME] Highway Map 1.pdf" at bounding box center [784, 551] width 914 height 40
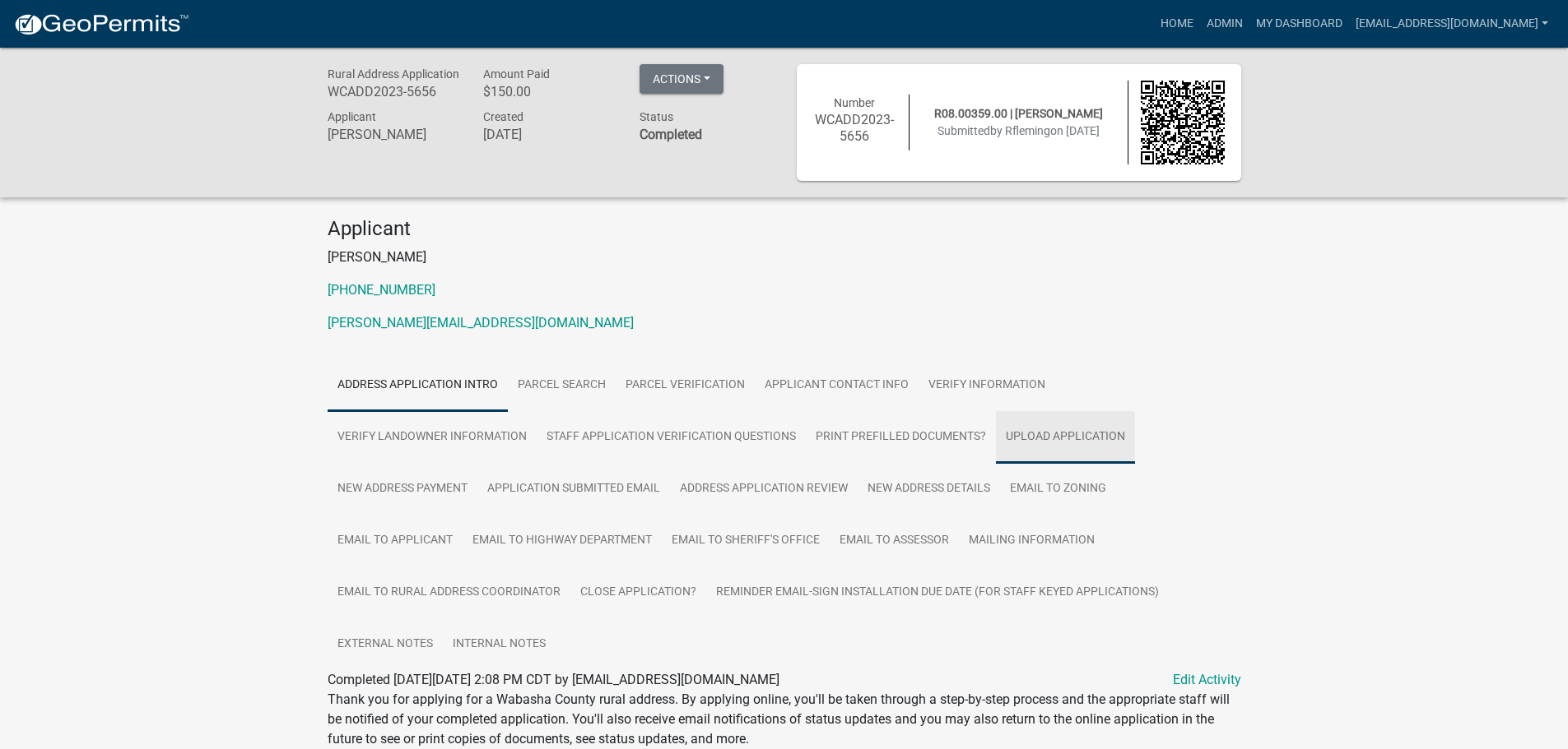
click at [1070, 439] on link "Upload Application" at bounding box center [1064, 438] width 139 height 53
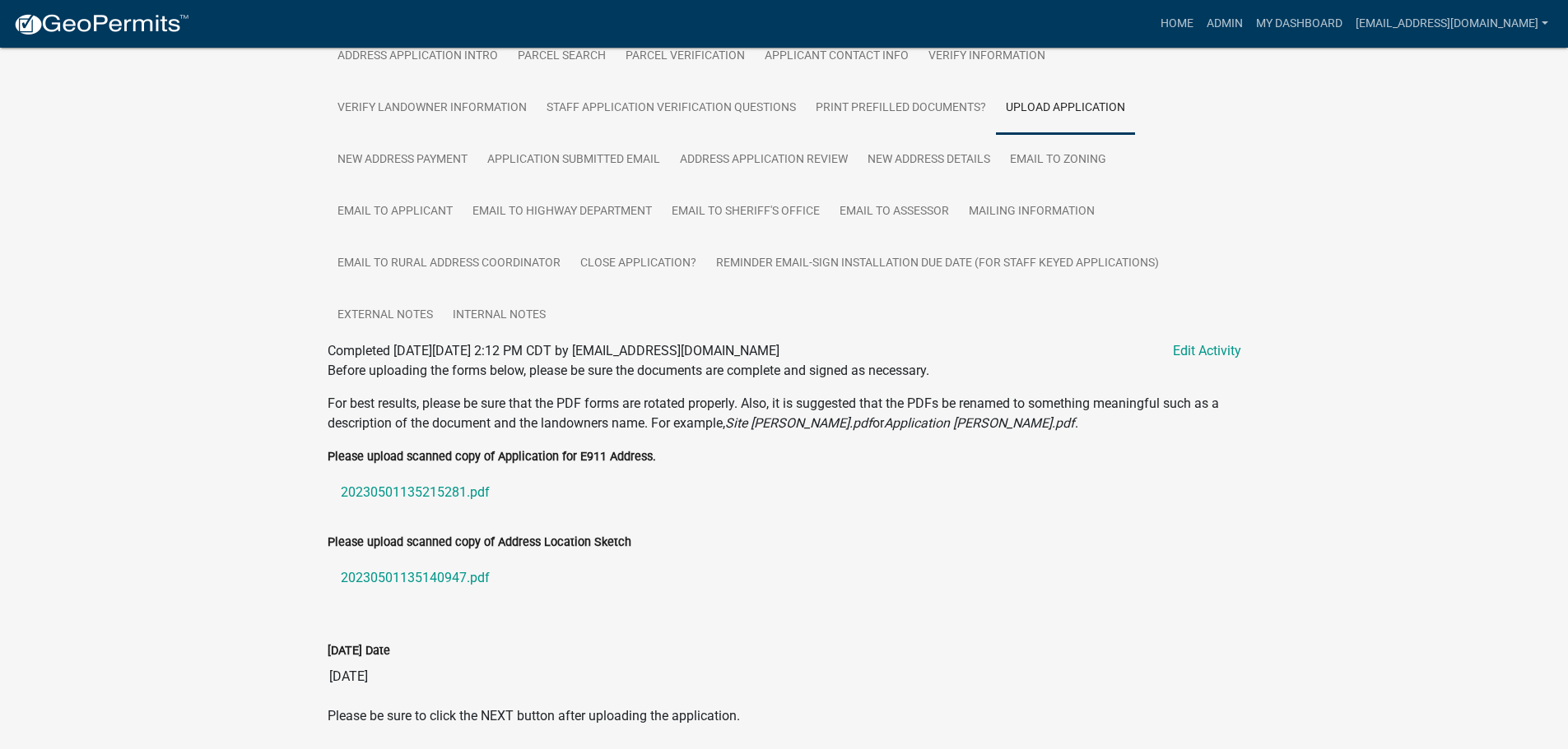
scroll to position [388, 0]
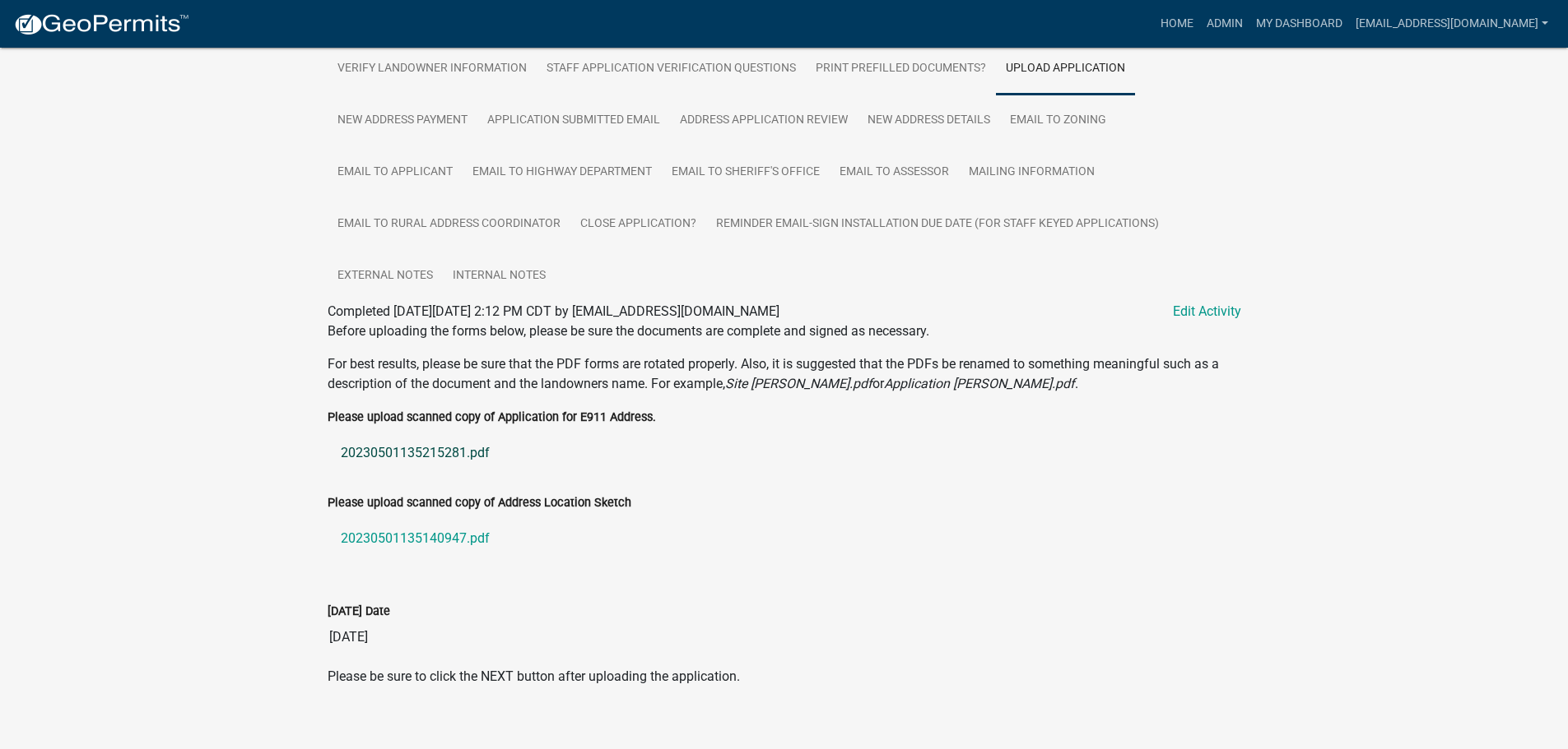
click at [381, 433] on link "20230501135215281.pdf" at bounding box center [784, 453] width 914 height 40
click at [372, 521] on link "20230501135140947.pdf" at bounding box center [784, 539] width 914 height 40
click at [954, 95] on link "New Address Details" at bounding box center [928, 120] width 142 height 53
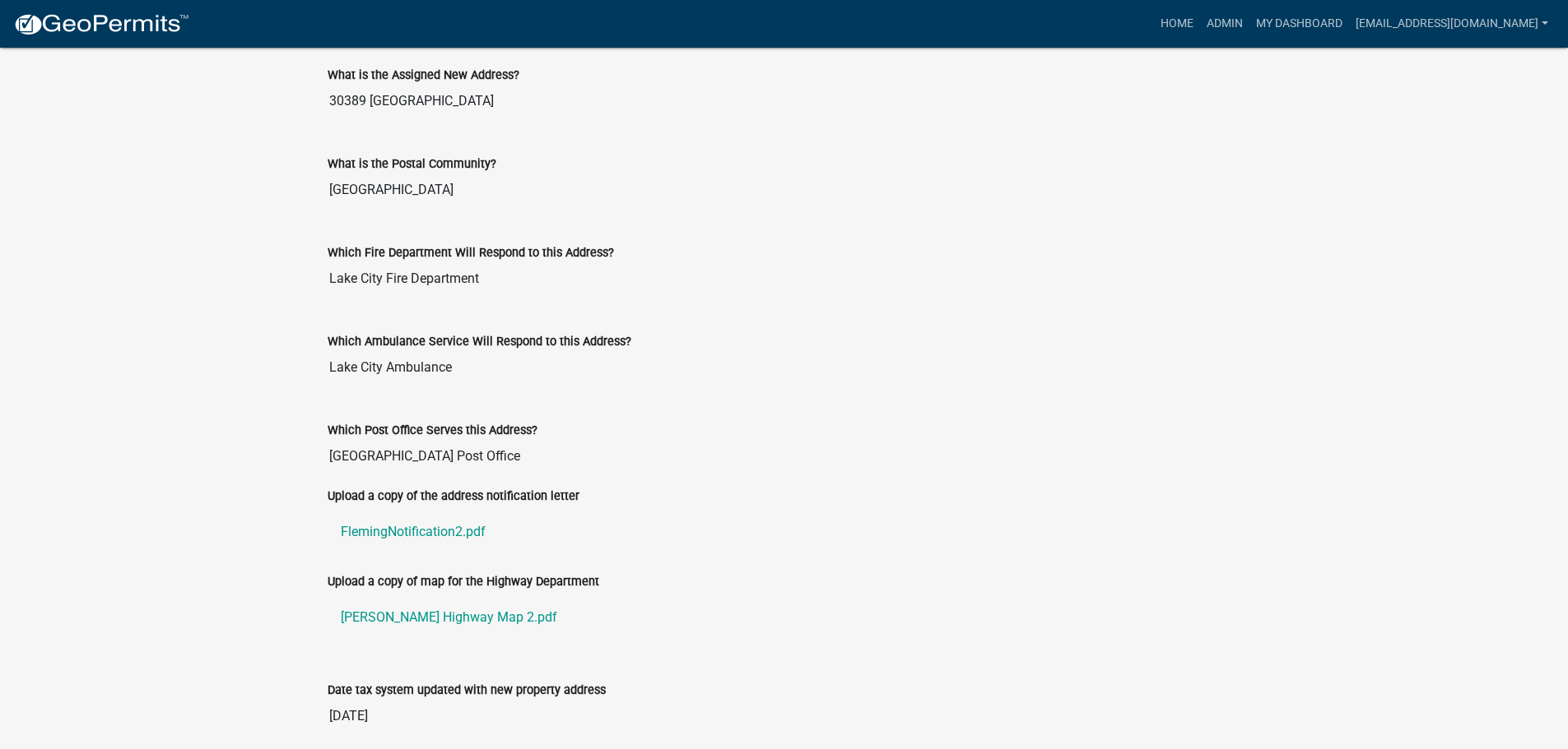
scroll to position [865, 0]
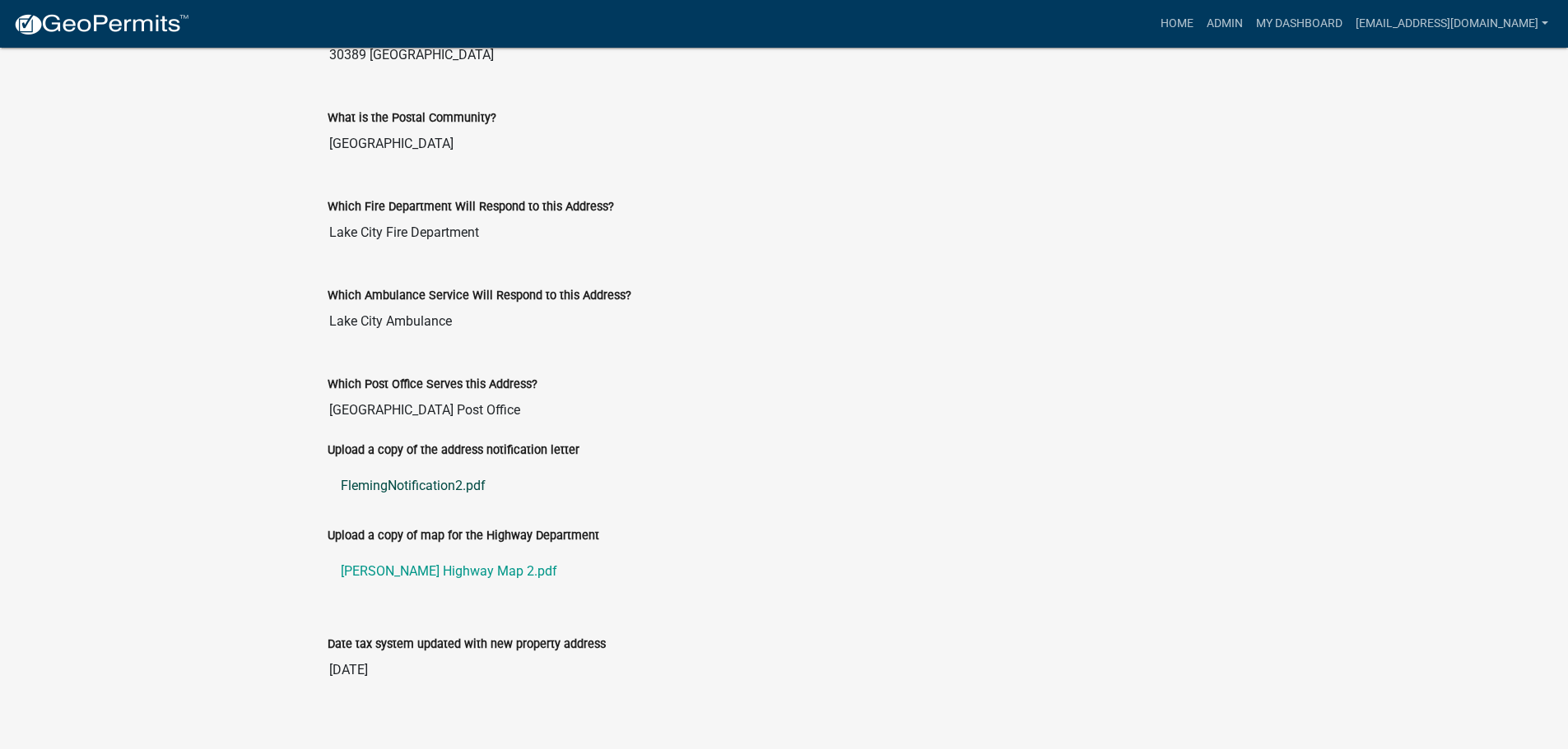
click at [371, 466] on link "FlemingNotification2.pdf" at bounding box center [784, 486] width 914 height 40
click at [435, 553] on link "Fleming Highway Map 2.pdf" at bounding box center [784, 571] width 914 height 40
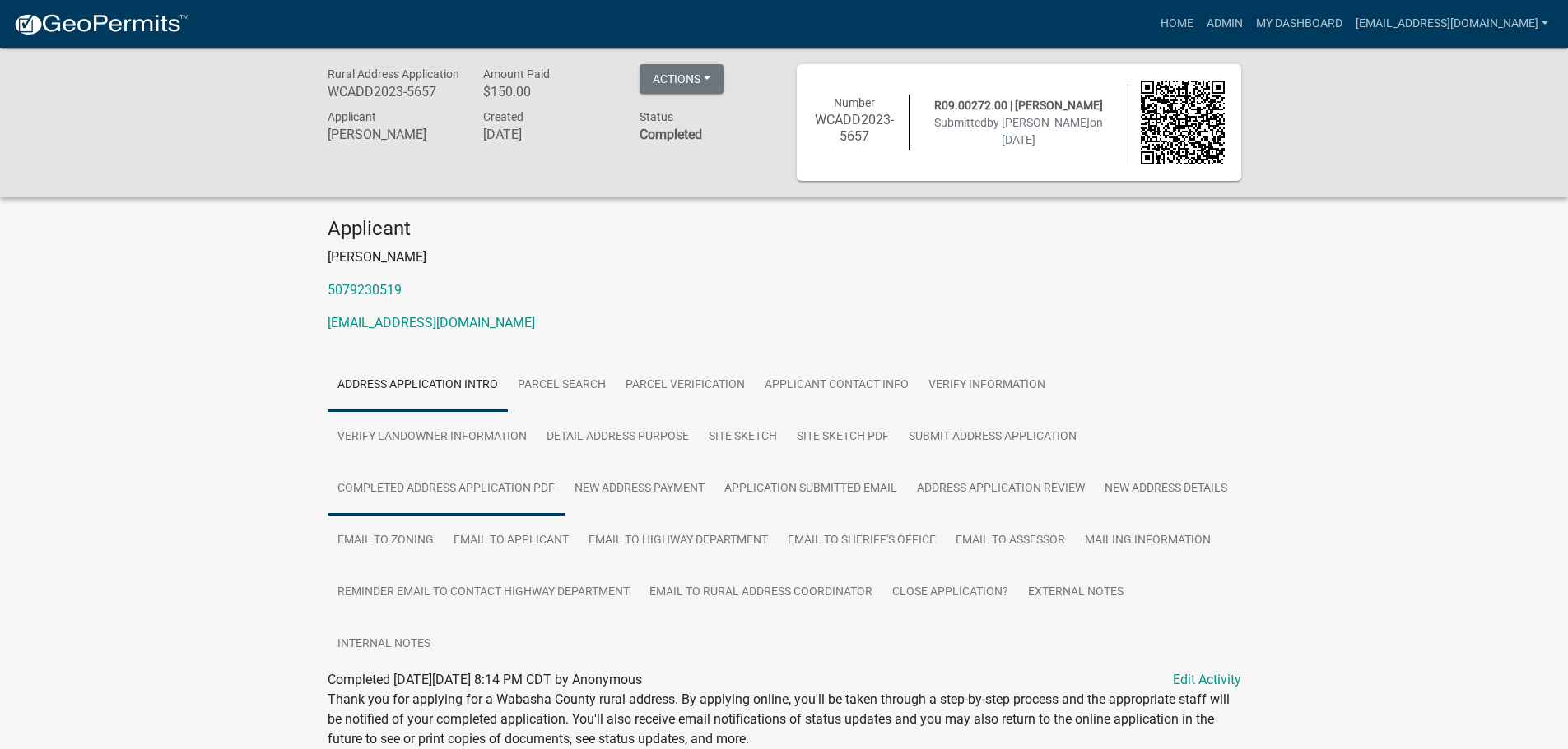
click at [453, 492] on link "Completed Address Application PDF" at bounding box center [445, 489] width 237 height 53
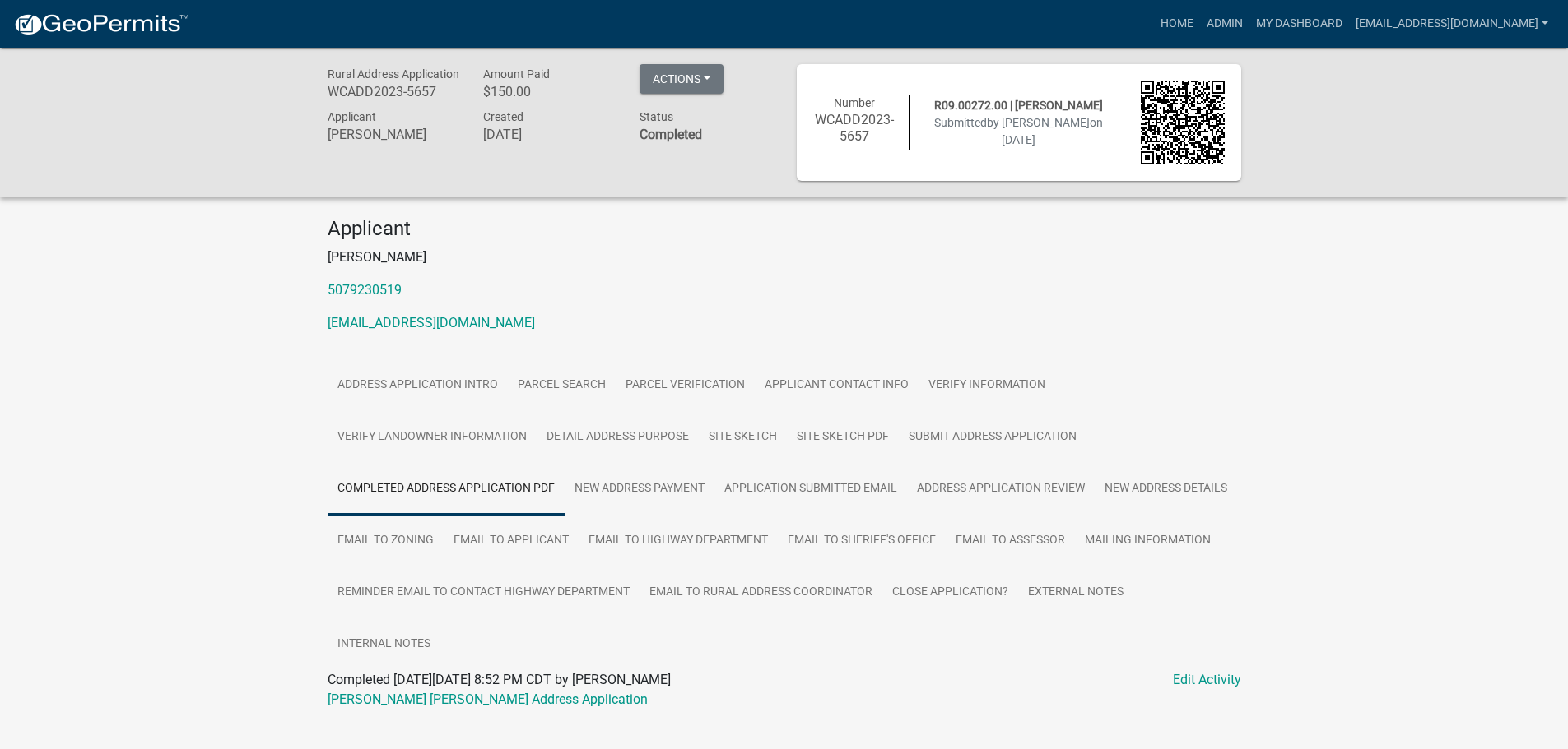
scroll to position [48, 0]
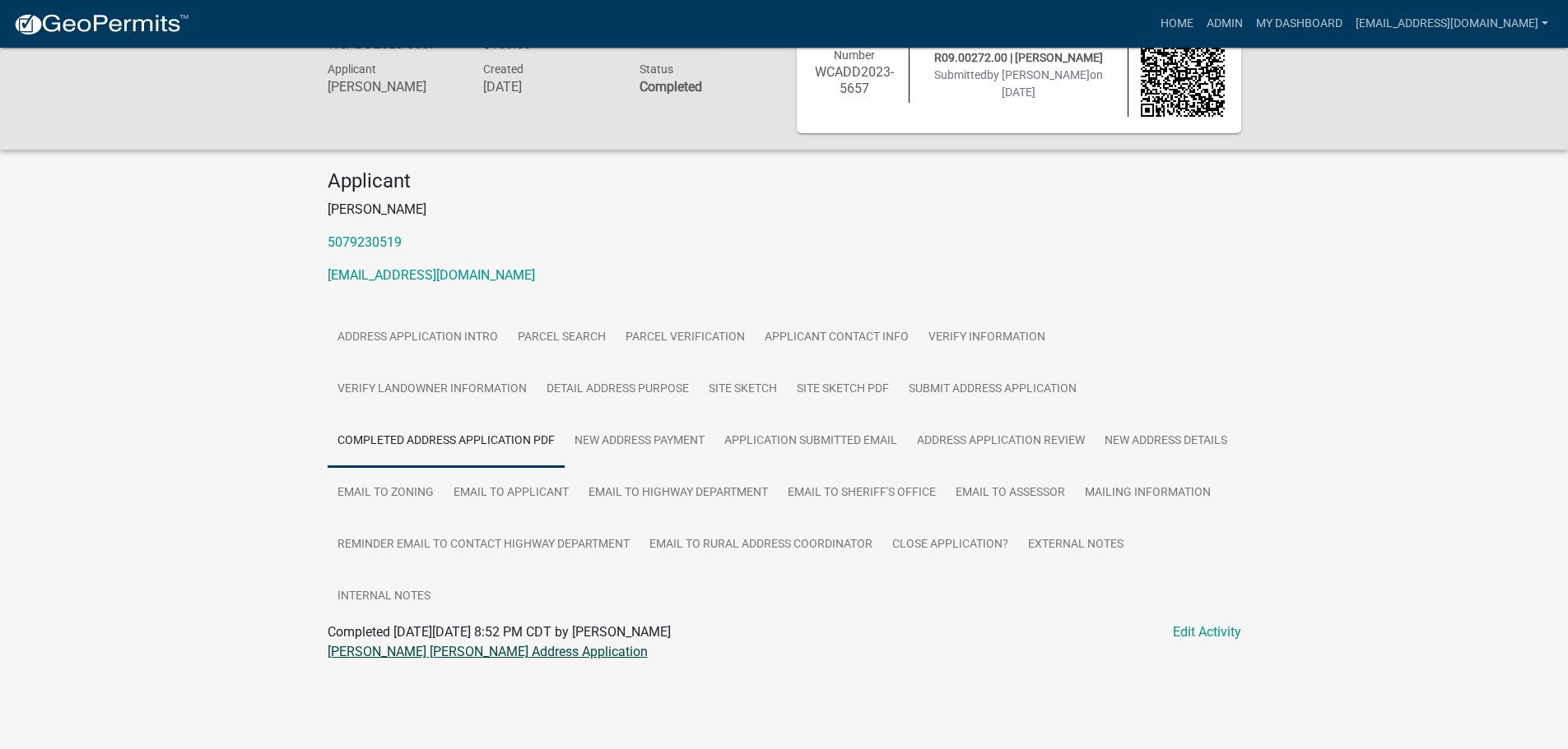
click at [430, 651] on link "[PERSON_NAME] [PERSON_NAME] Address Application" at bounding box center [488, 651] width 320 height 16
click at [828, 388] on link "Site Sketch PDF" at bounding box center [842, 390] width 112 height 53
click at [402, 651] on link "Jeremy Patrick McDonough Map Sketch" at bounding box center [464, 651] width 273 height 16
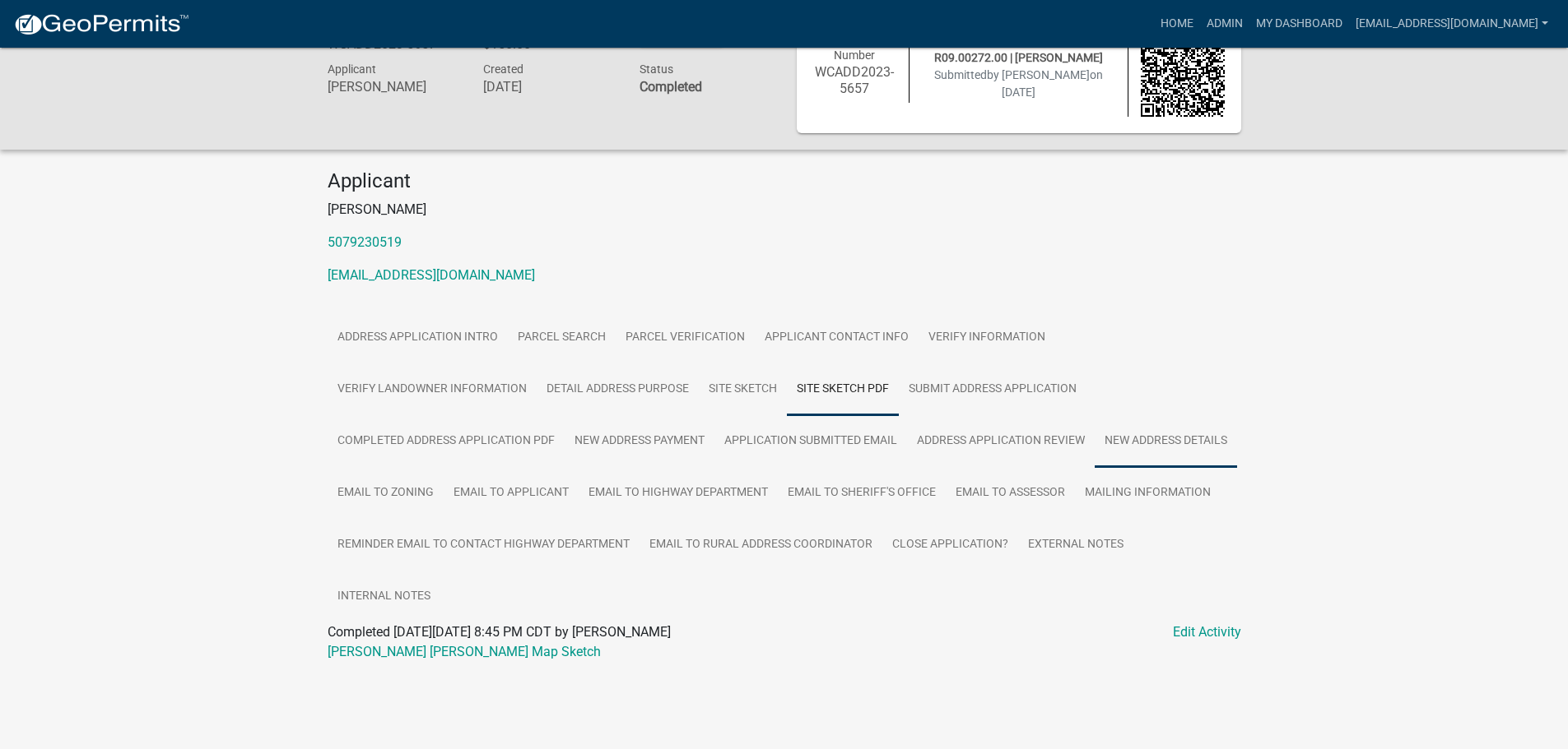
click at [1095, 468] on link "New Address Details" at bounding box center [1165, 441] width 142 height 53
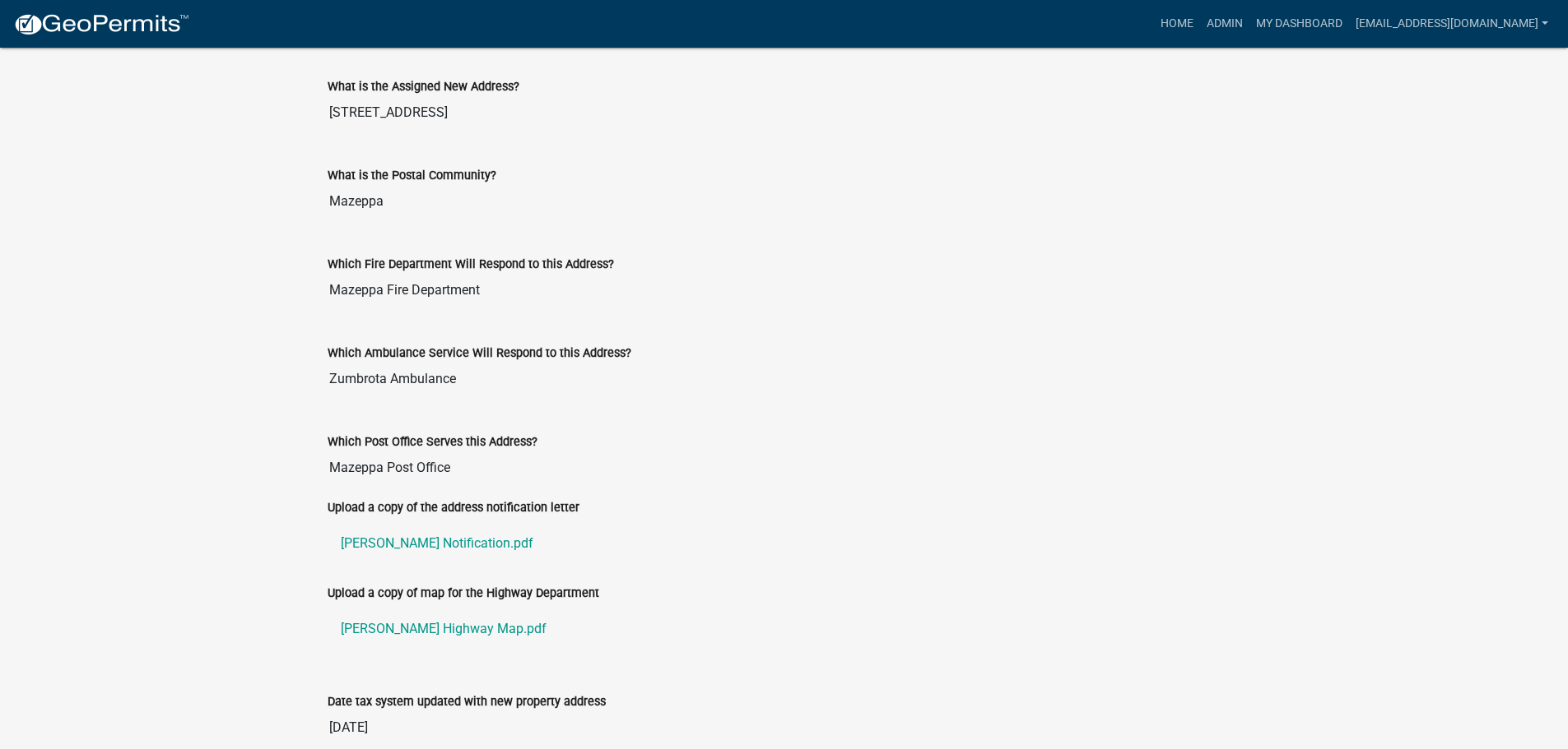
scroll to position [865, 0]
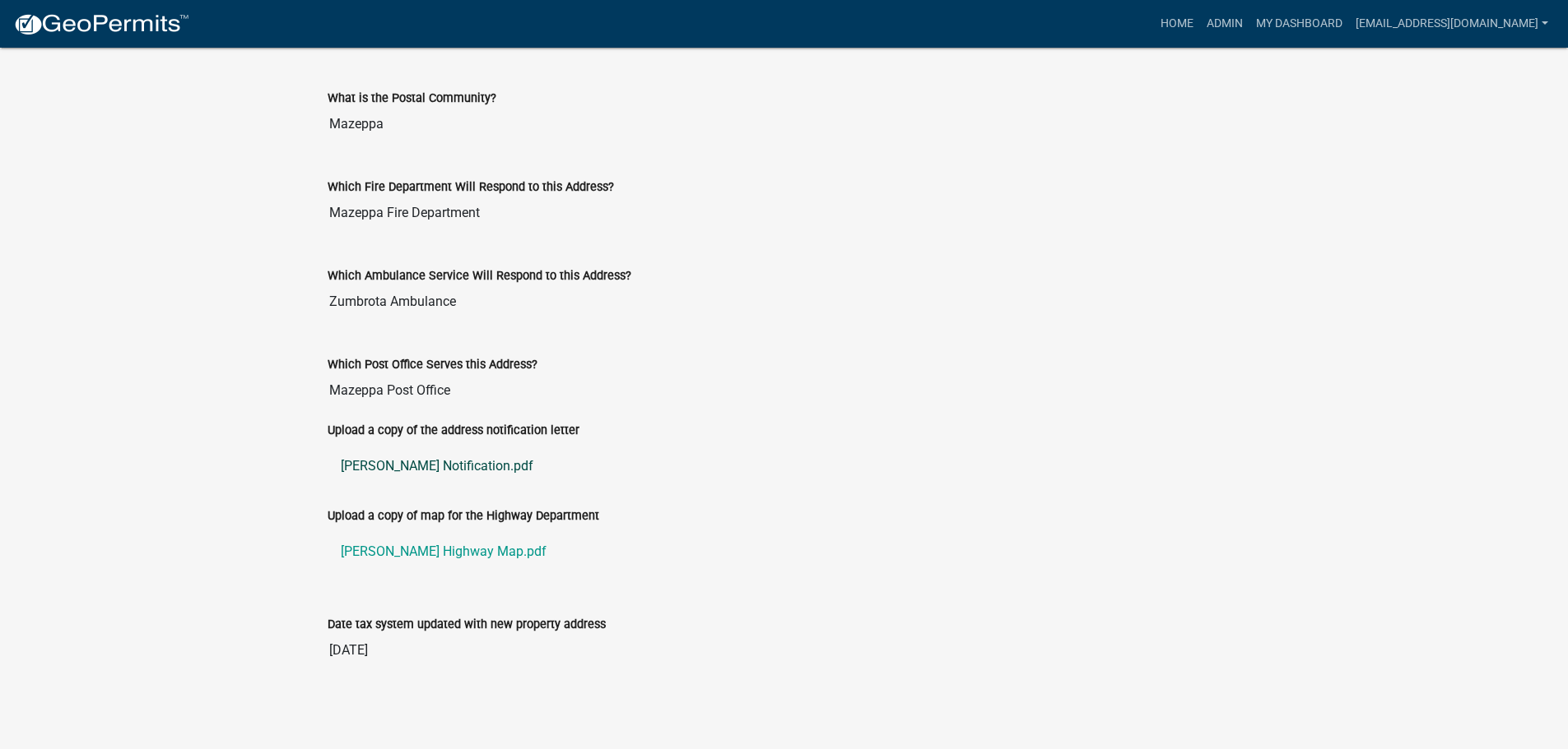
click at [434, 462] on link "McDonough Notification.pdf" at bounding box center [784, 466] width 914 height 40
click at [453, 550] on link "McDonough Highway Map.pdf" at bounding box center [784, 551] width 914 height 40
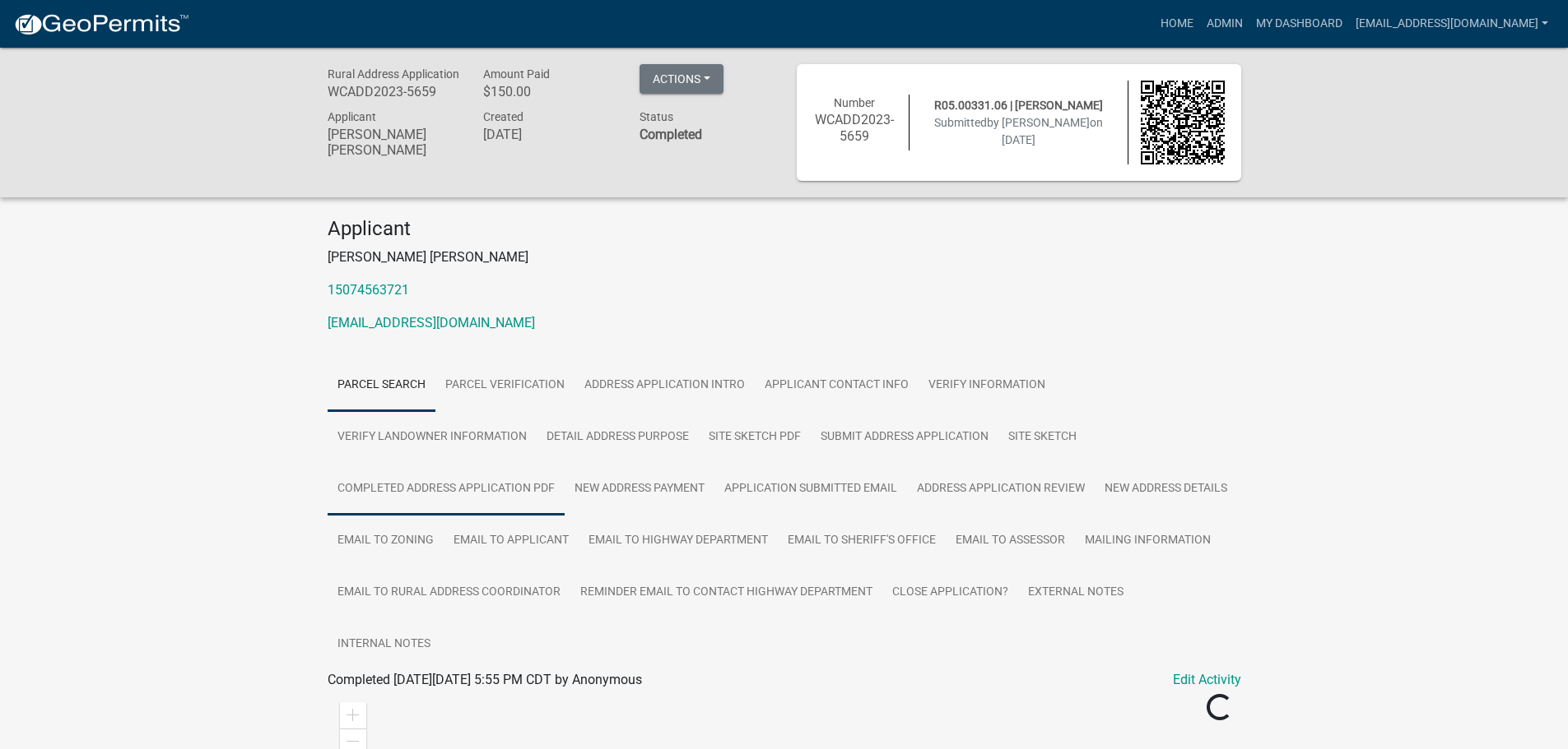
click at [488, 486] on link "Completed Address Application PDF" at bounding box center [445, 489] width 237 height 53
click at [434, 701] on link "Lynn Thomas Hager Mr Address Application" at bounding box center [497, 699] width 339 height 16
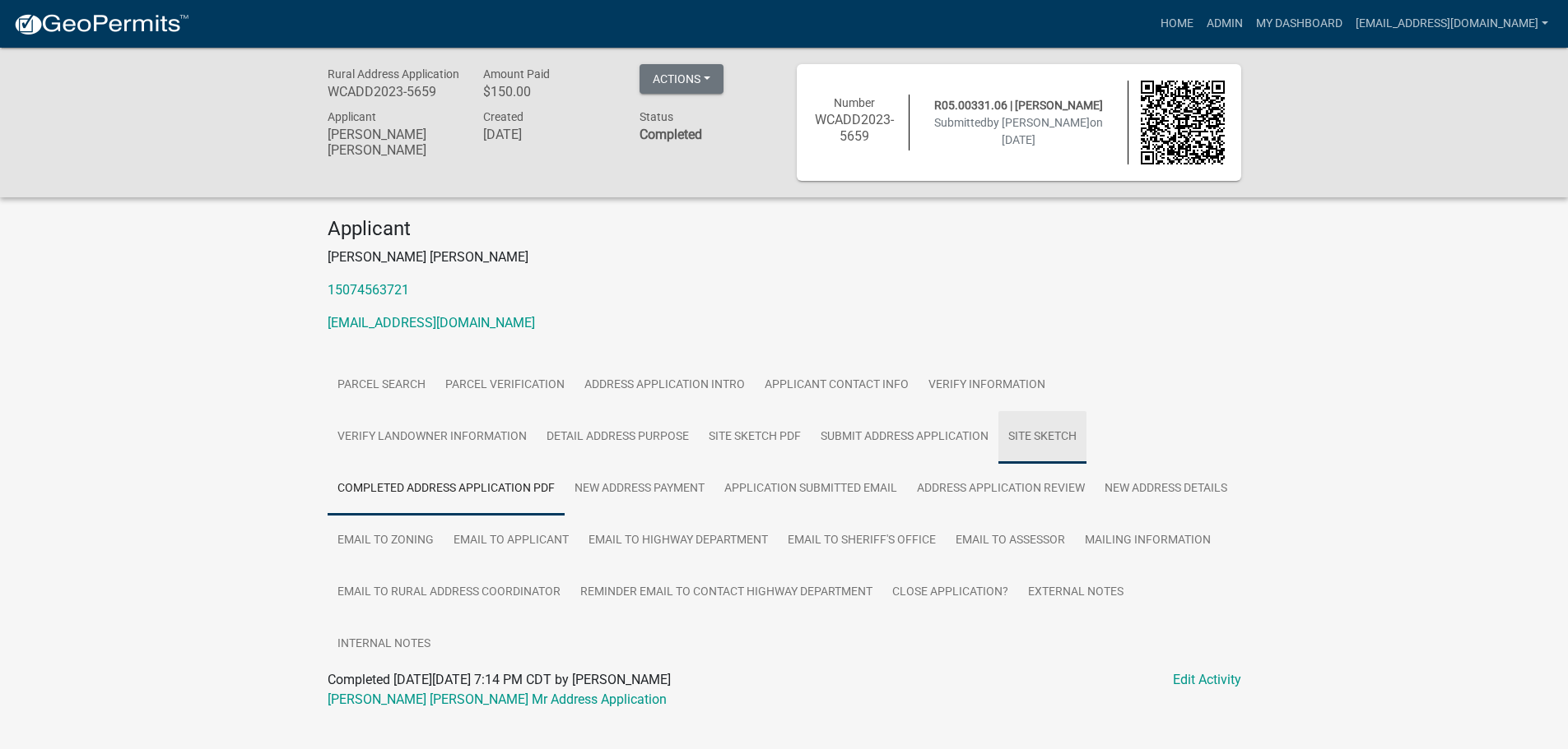
click at [1043, 434] on link "Site Sketch" at bounding box center [1042, 438] width 88 height 53
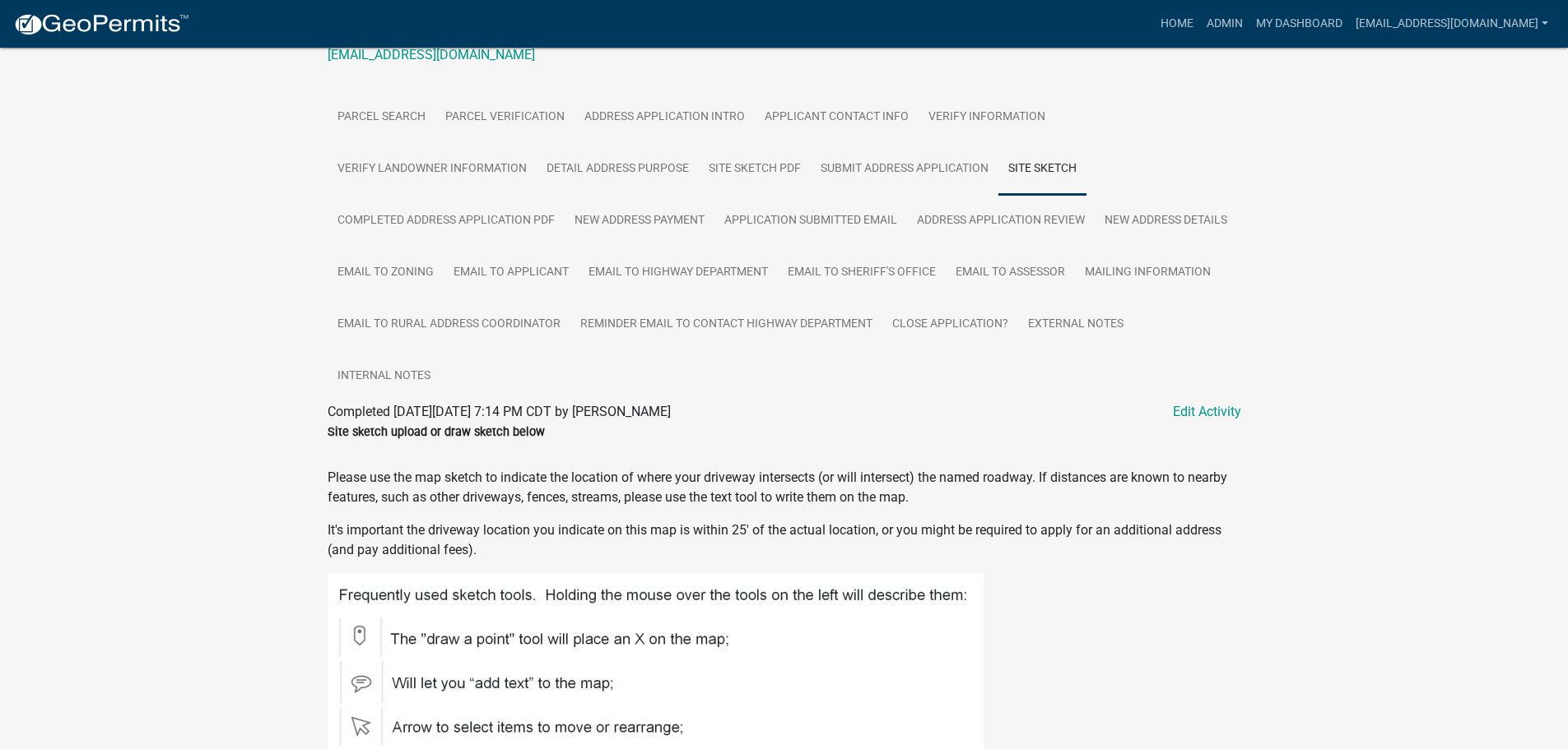
scroll to position [104, 0]
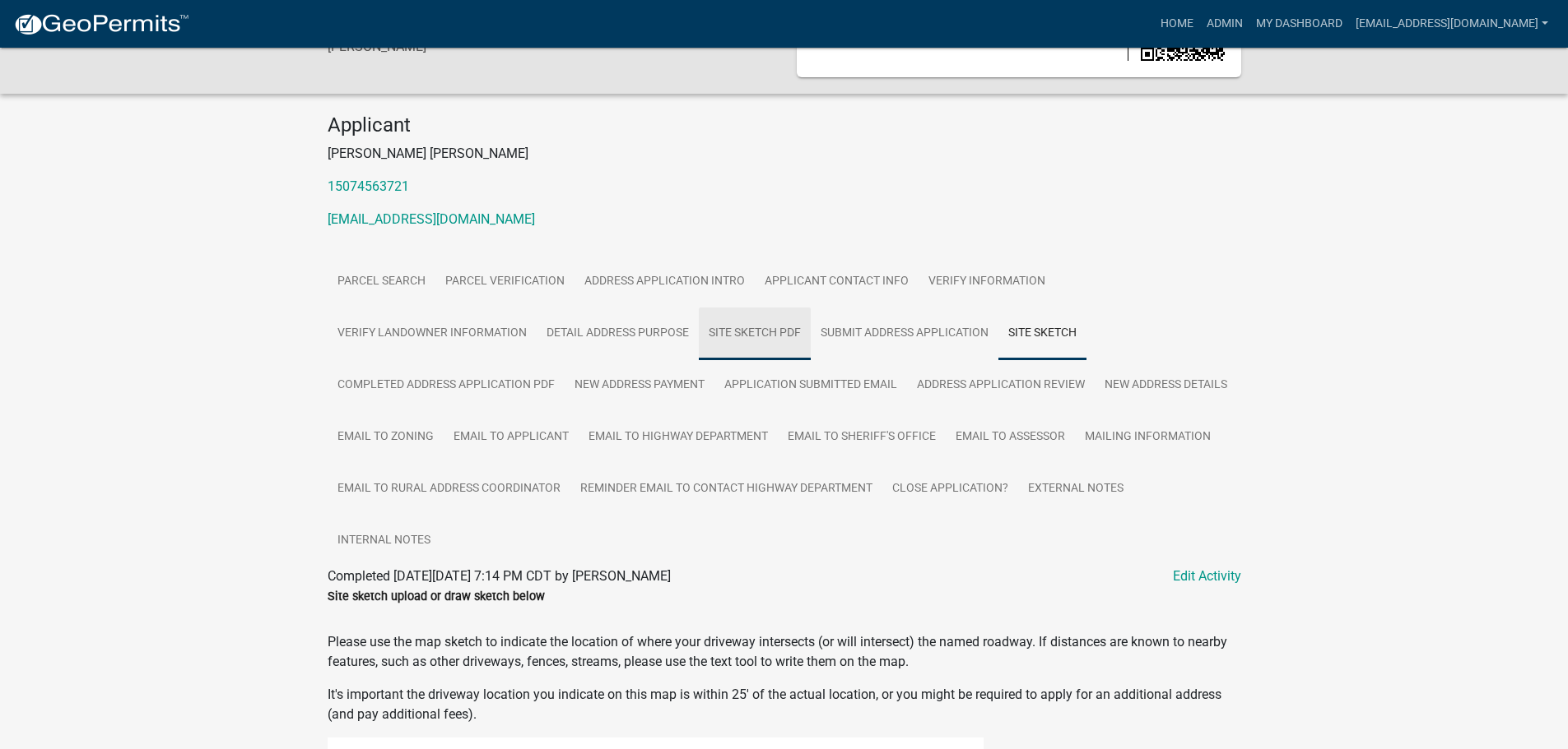
click at [743, 332] on link "Site Sketch PDF" at bounding box center [755, 333] width 112 height 53
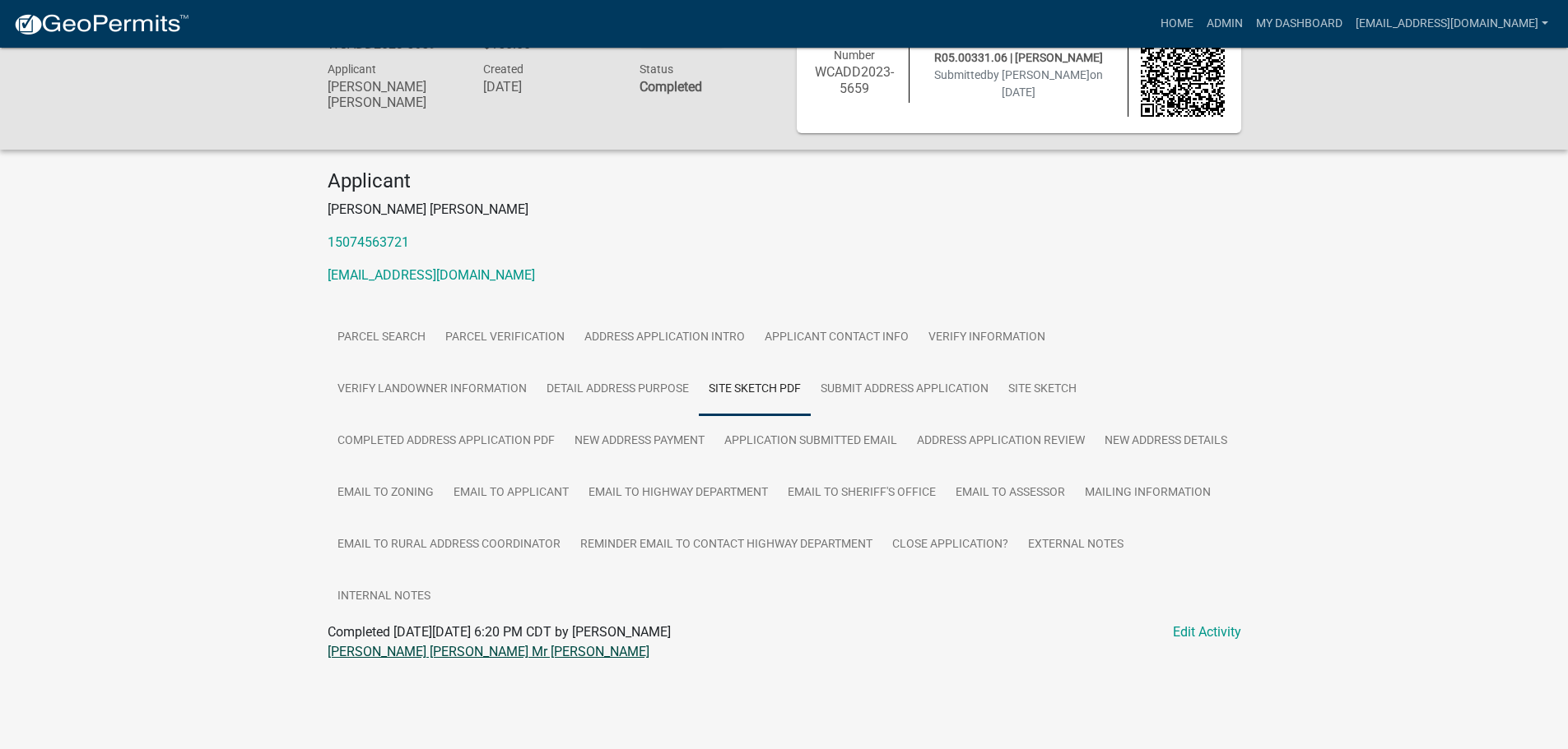
click at [399, 651] on link "Lynn Thomas Hager Mr Map Sketch" at bounding box center [488, 651] width 322 height 16
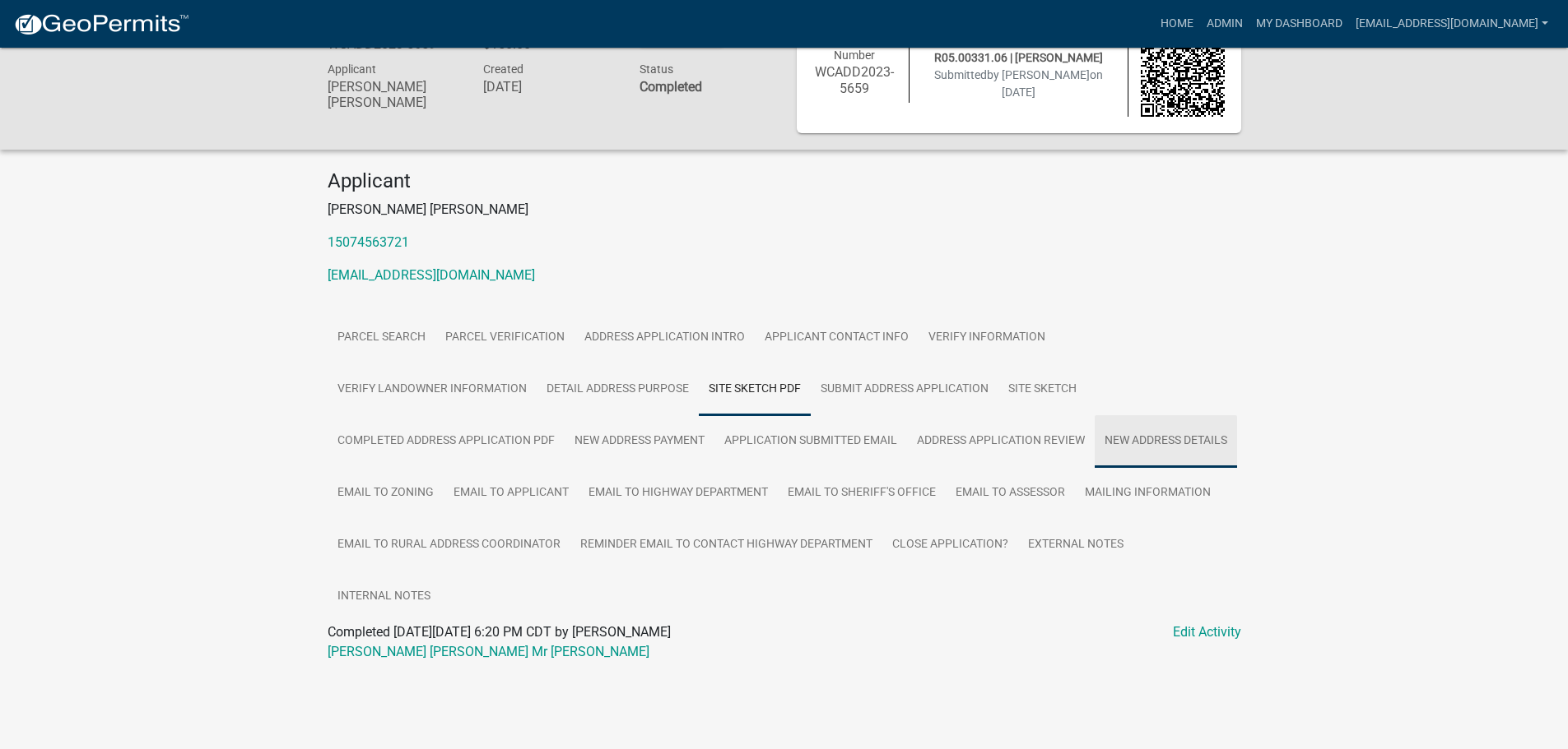
click at [1095, 468] on link "New Address Details" at bounding box center [1165, 441] width 142 height 53
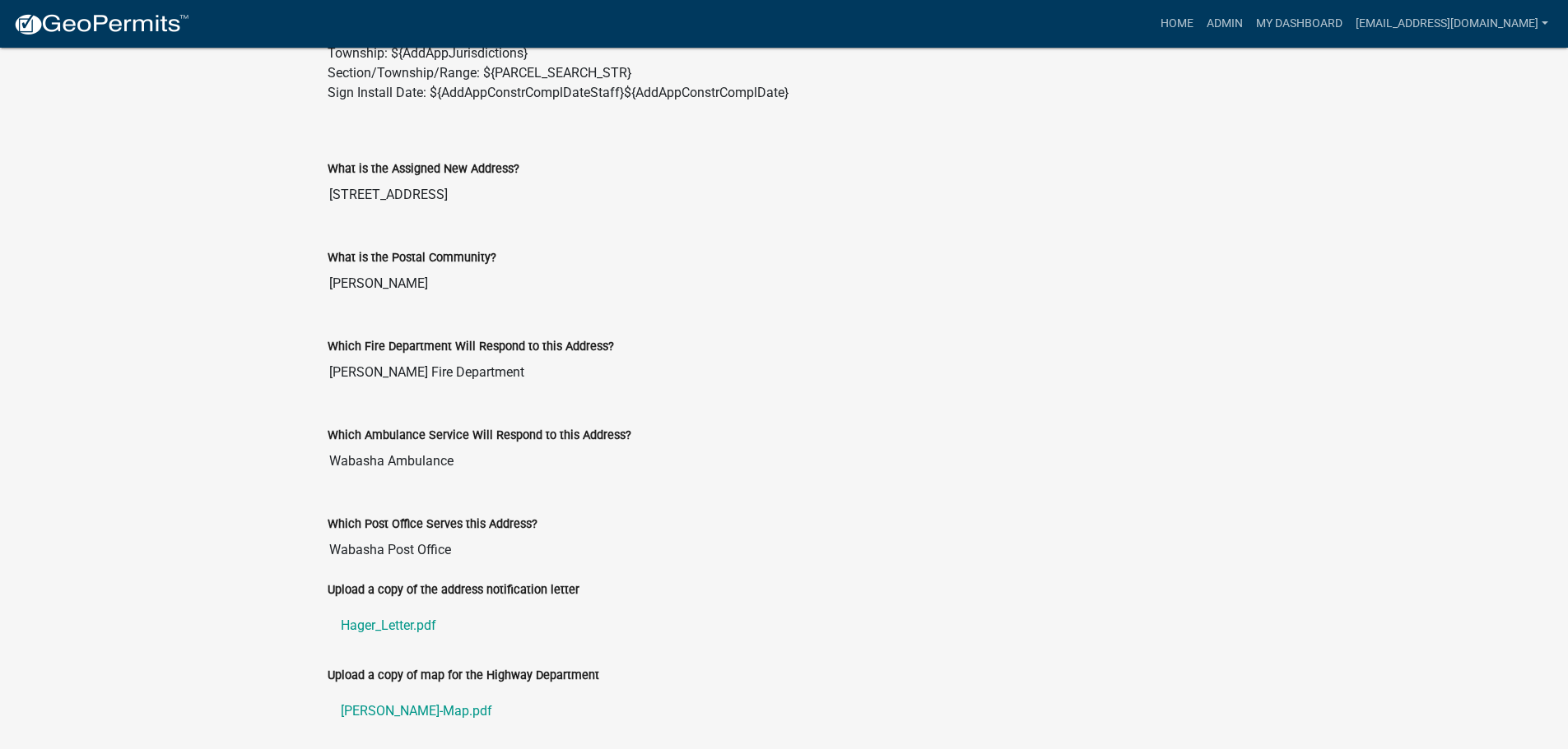
scroll to position [865, 0]
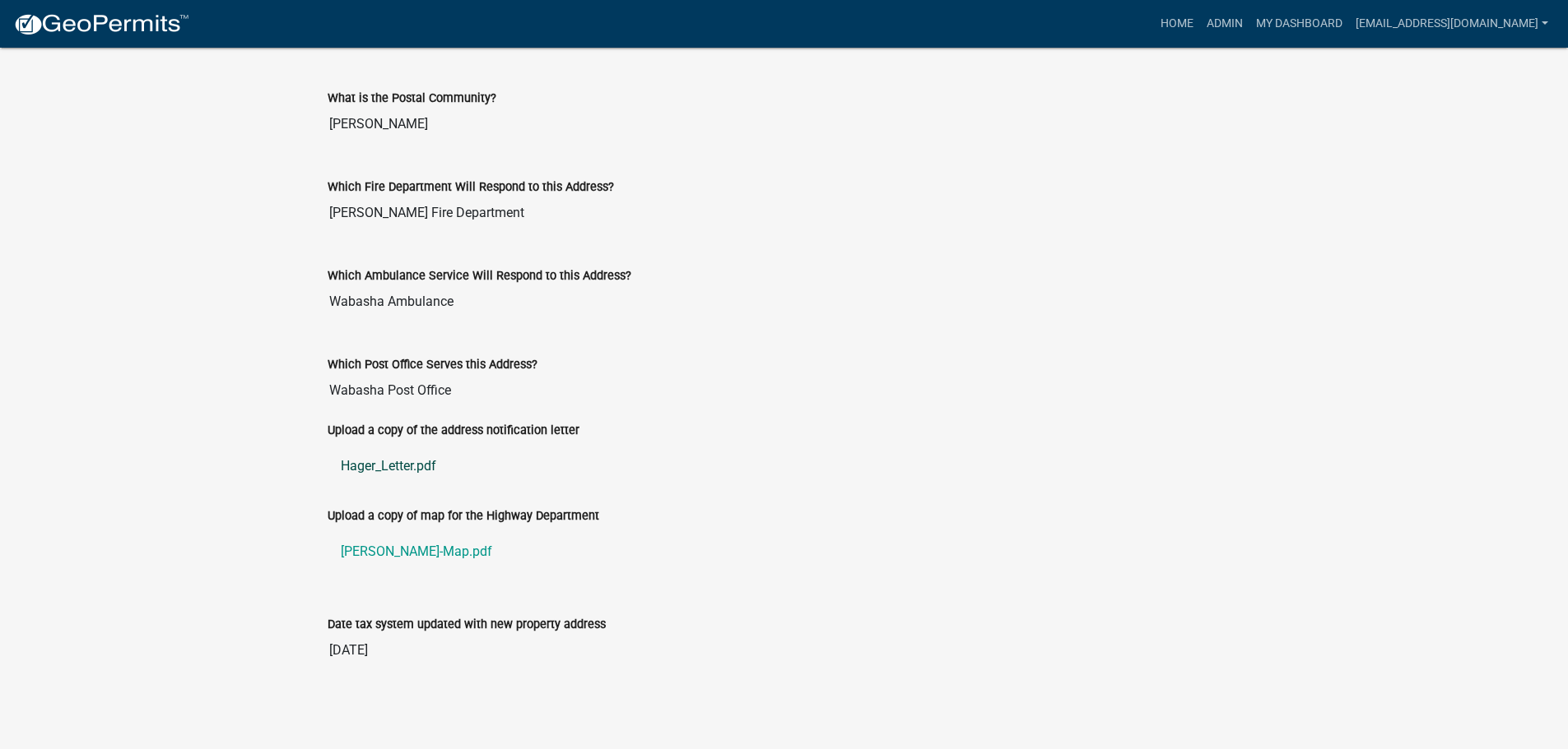
click at [376, 467] on link "Hager_Letter.pdf" at bounding box center [784, 466] width 914 height 40
click at [373, 544] on link "Hager-Map.pdf" at bounding box center [784, 551] width 914 height 40
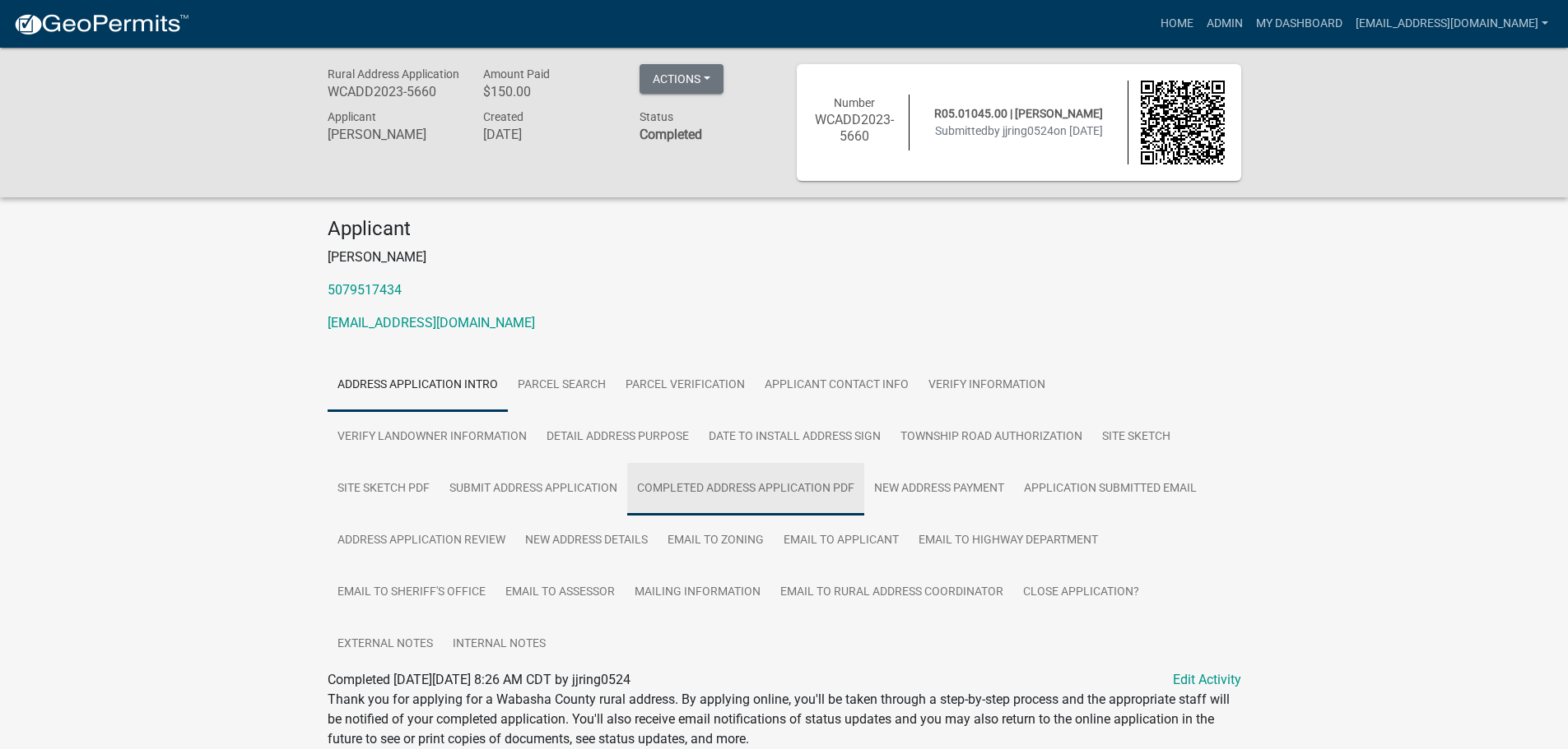
drag, startPoint x: 718, startPoint y: 486, endPoint x: 657, endPoint y: 486, distance: 61.0
click at [718, 486] on link "Completed Address Application PDF" at bounding box center [745, 489] width 237 height 53
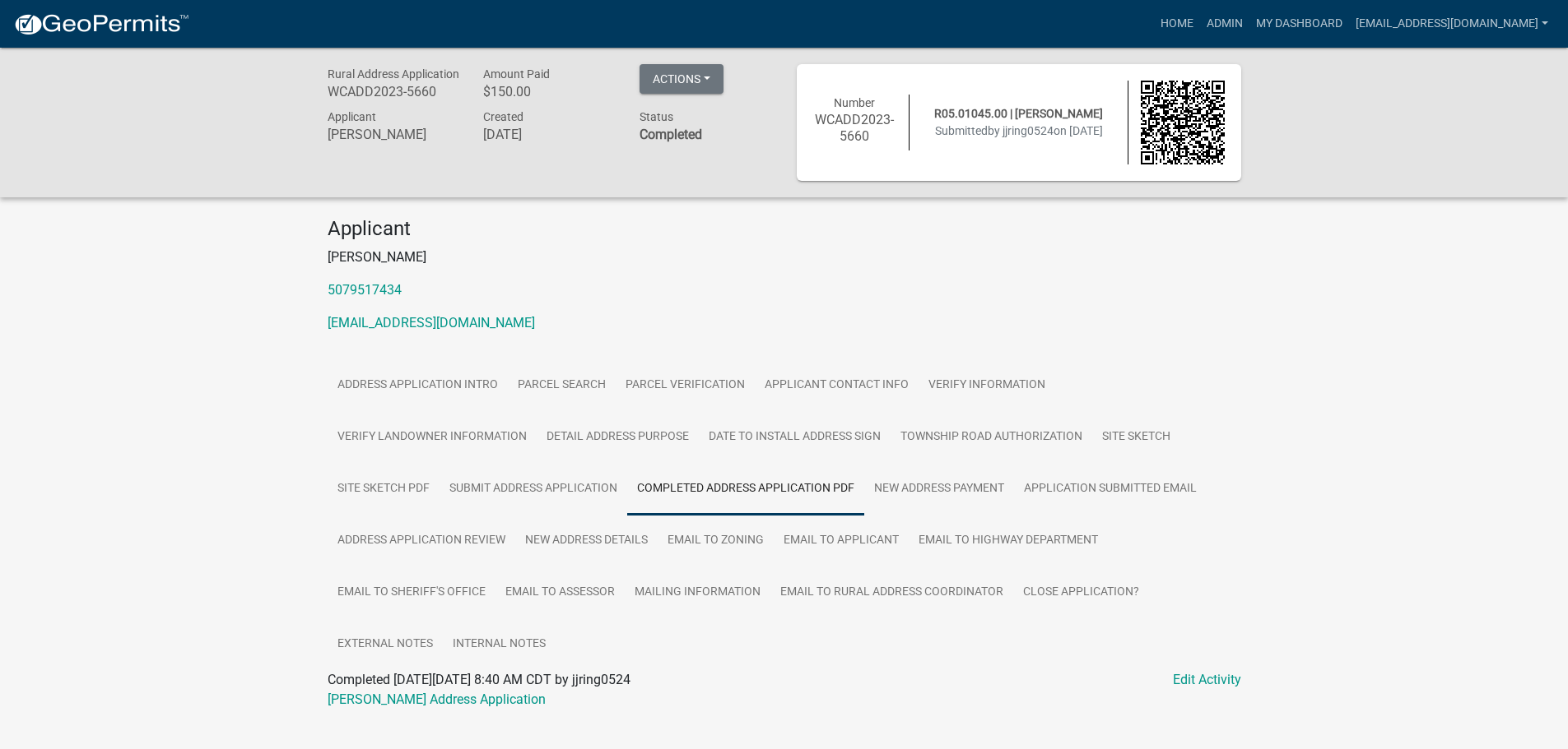
scroll to position [48, 0]
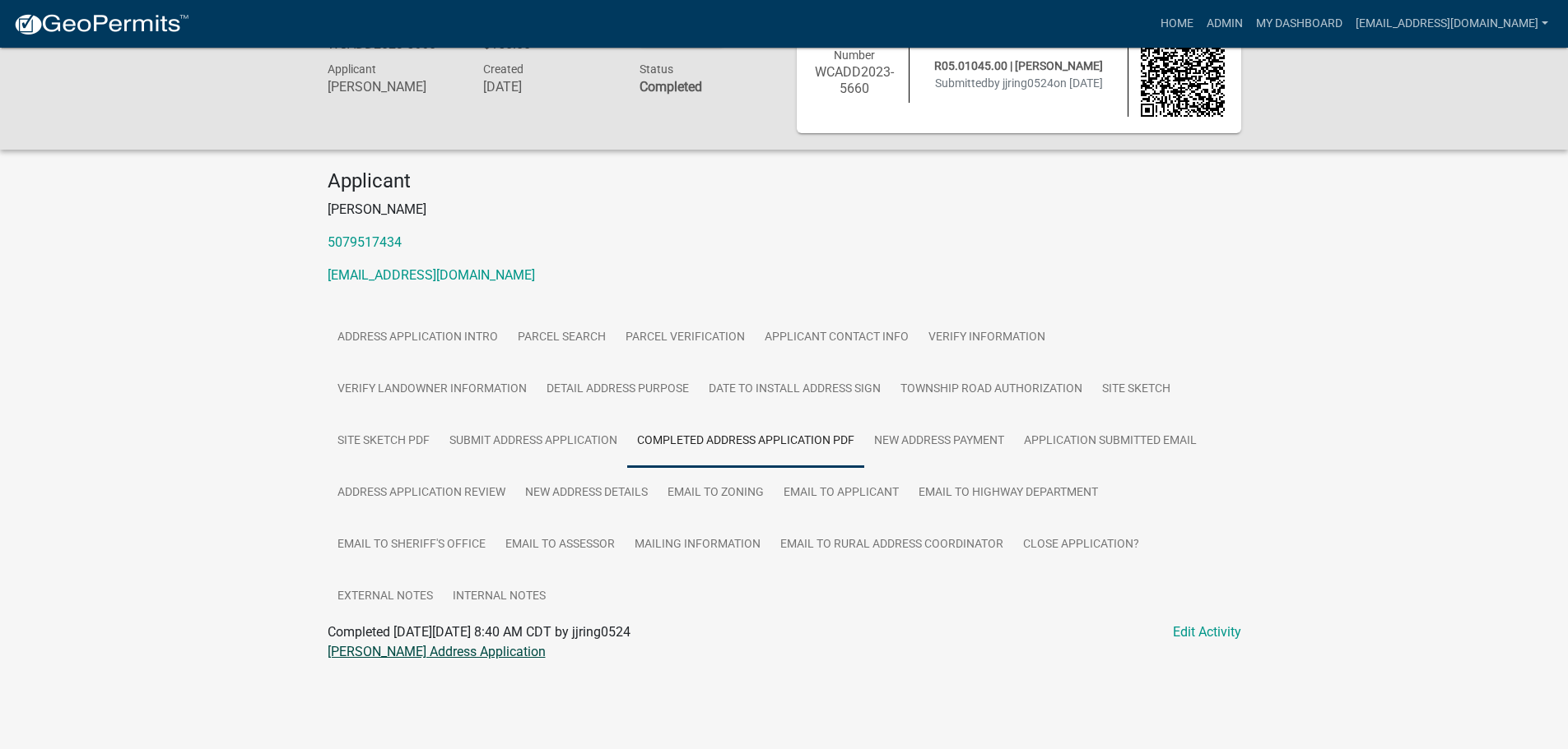
click at [411, 650] on link "Jennifer Joy Ringenberg Address Application" at bounding box center [436, 651] width 218 height 16
click at [1144, 396] on link "Site Sketch" at bounding box center [1136, 390] width 88 height 53
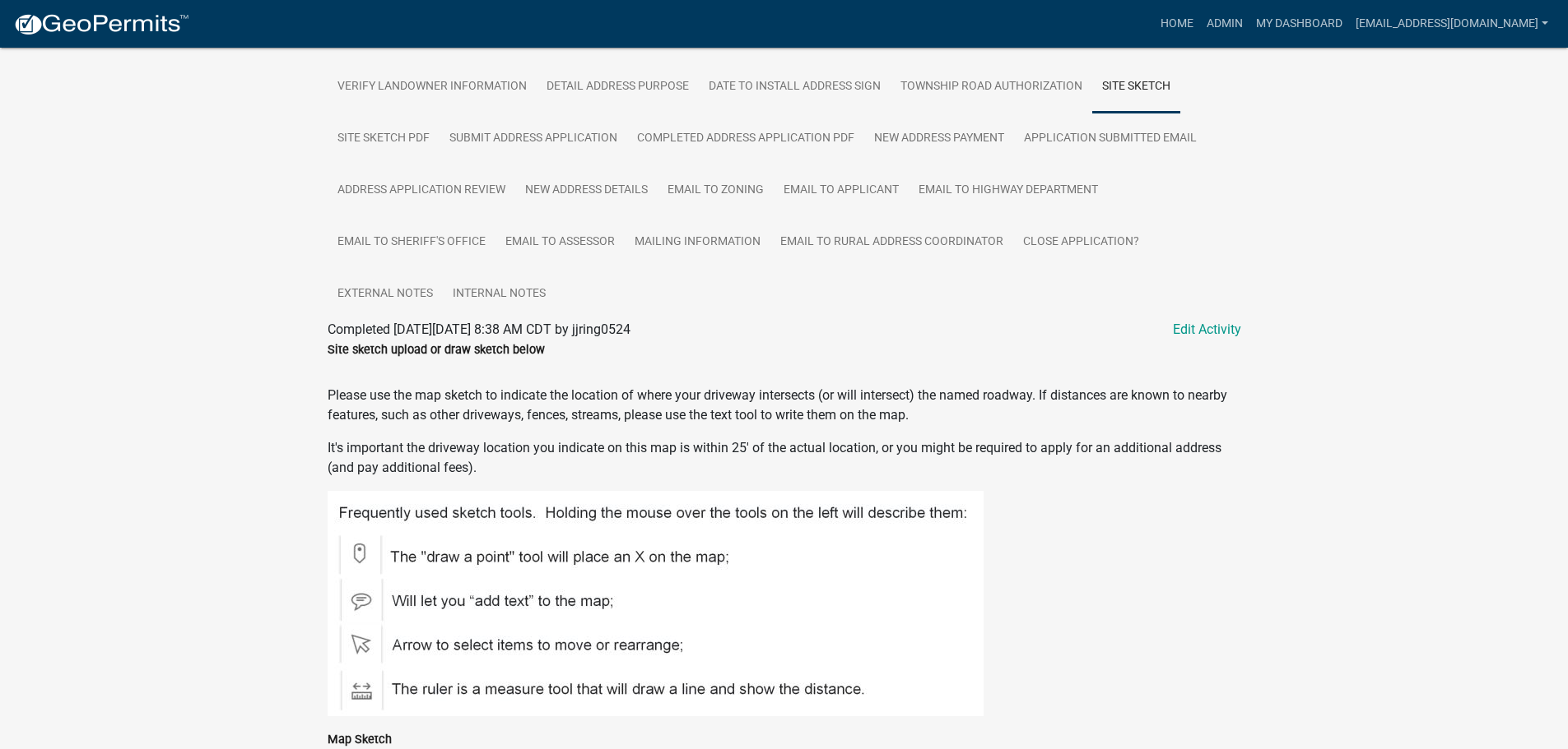
scroll to position [21, 0]
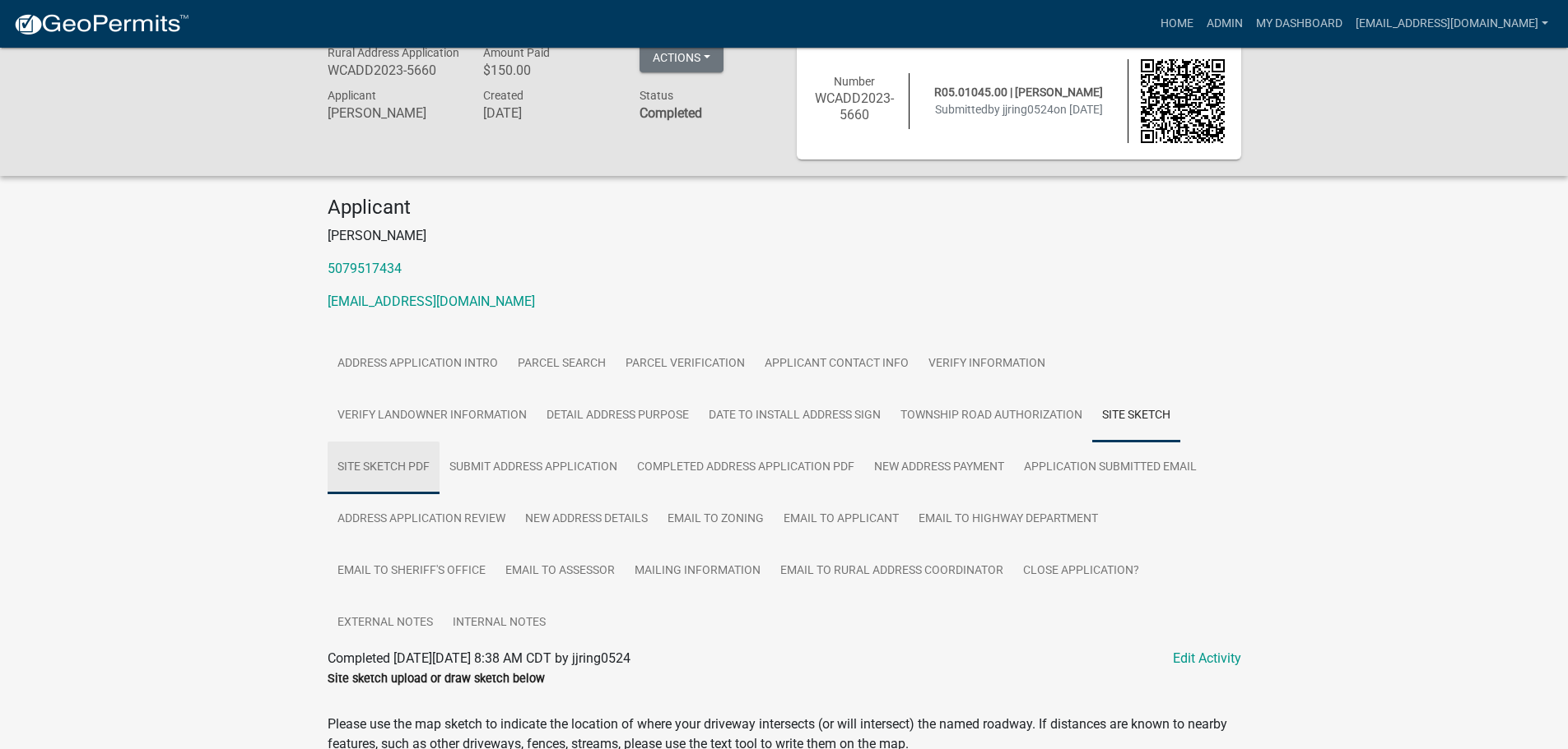
click at [367, 464] on link "Site Sketch PDF" at bounding box center [383, 468] width 112 height 53
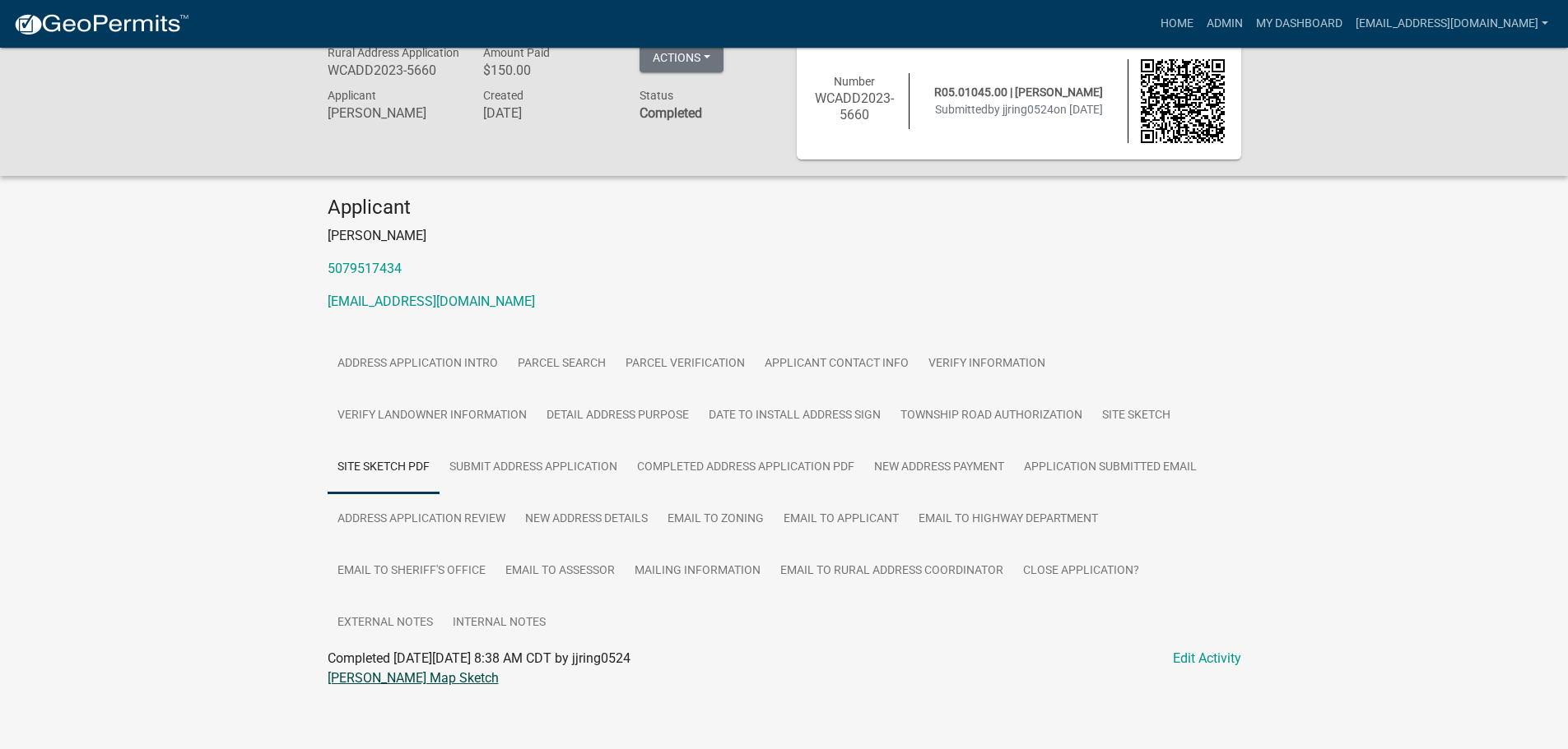
click at [387, 677] on link "Jennifer Joy Ringenberg Map Sketch" at bounding box center [413, 677] width 171 height 16
click at [562, 518] on link "New Address Details" at bounding box center [586, 519] width 142 height 53
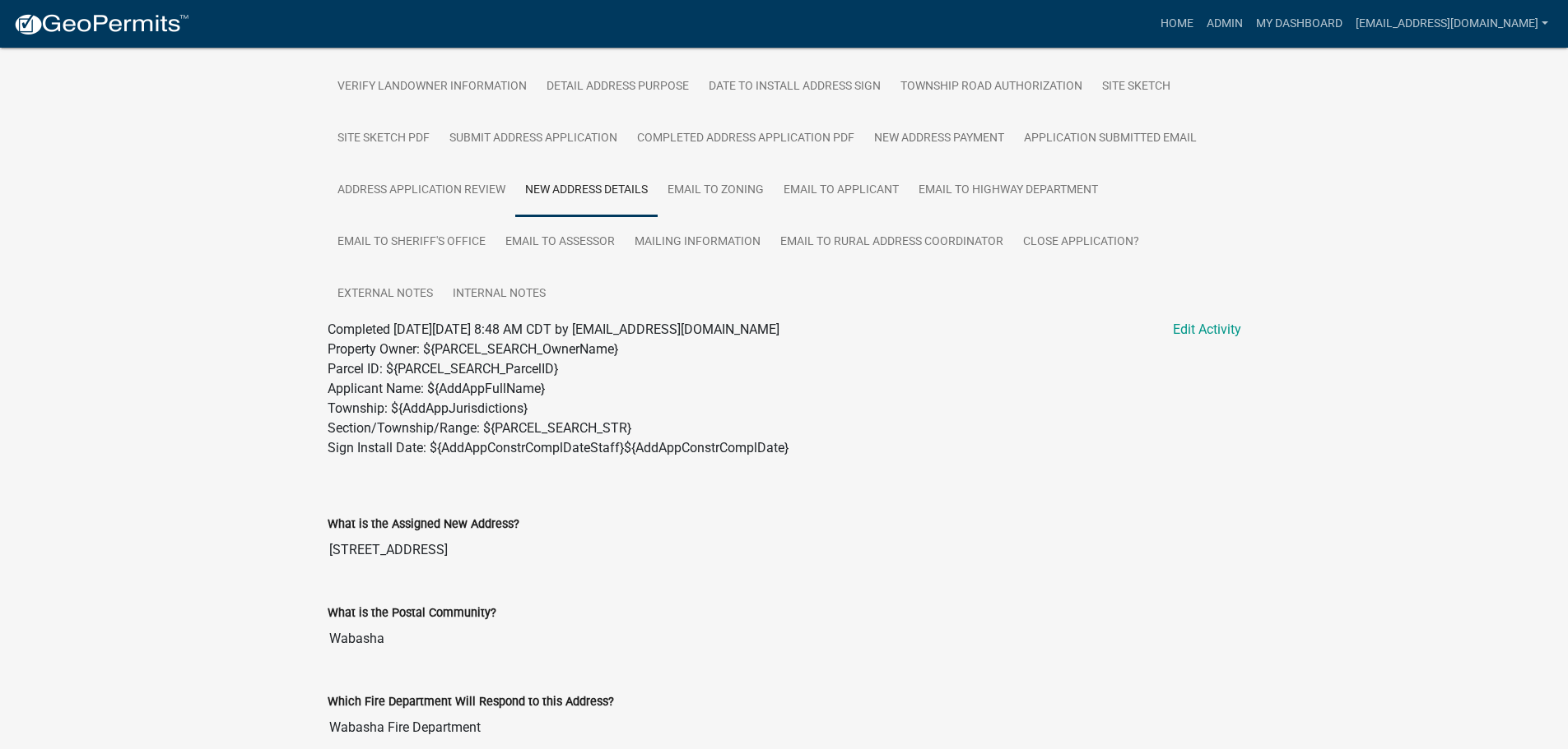
scroll to position [762, 0]
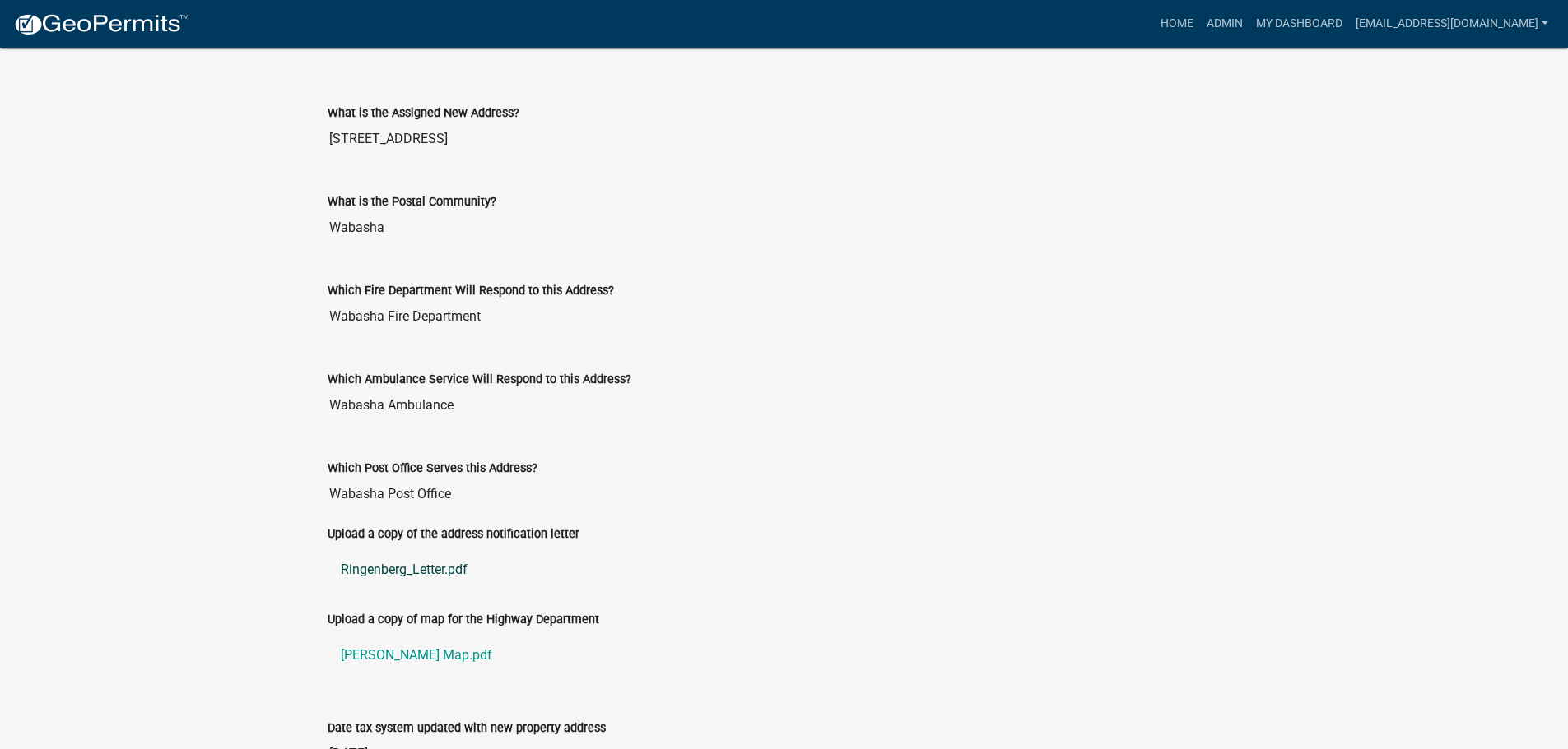
click at [381, 563] on link "Ringenberg_Letter.pdf" at bounding box center [784, 570] width 914 height 40
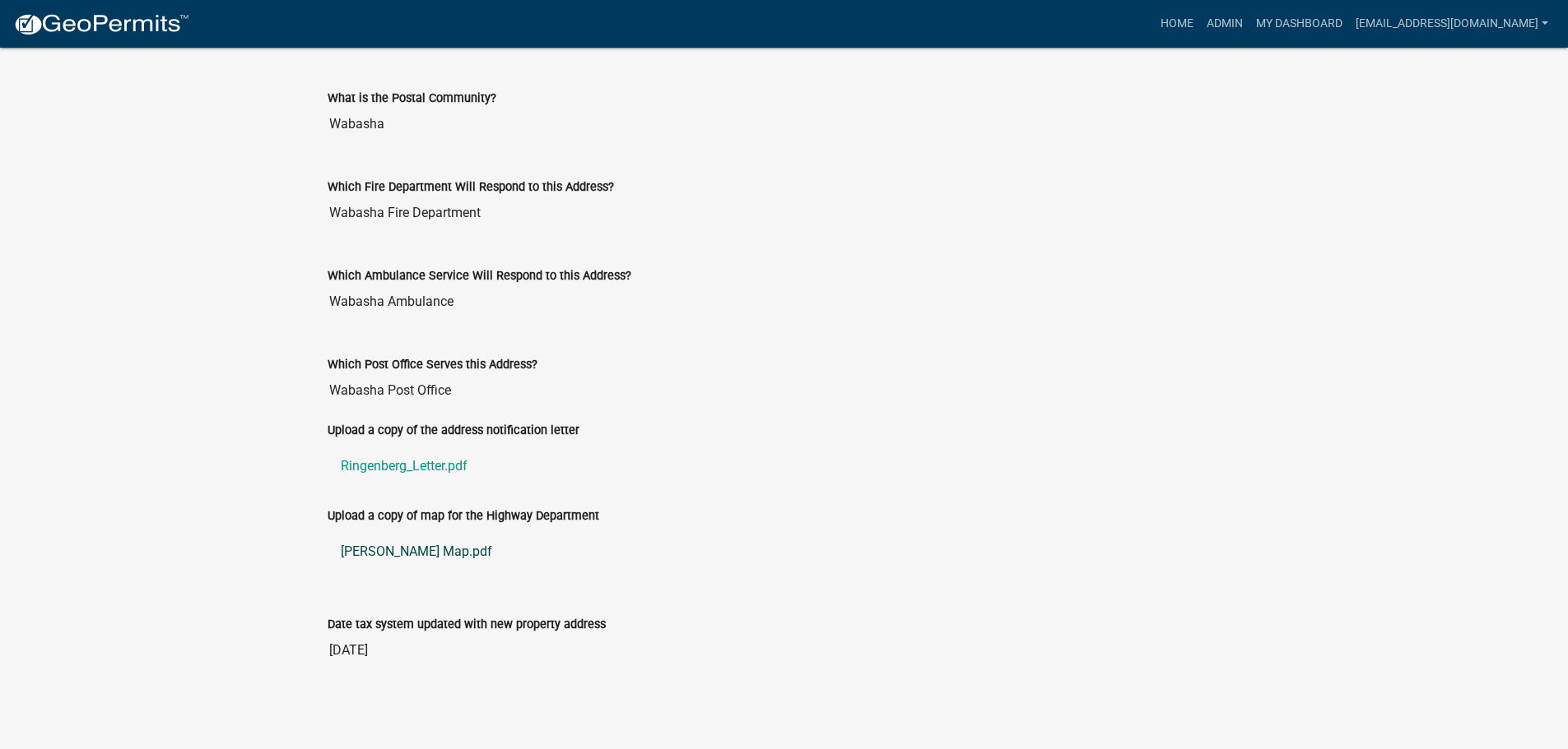
click at [408, 550] on link "Ringenberg Map.pdf" at bounding box center [784, 551] width 914 height 40
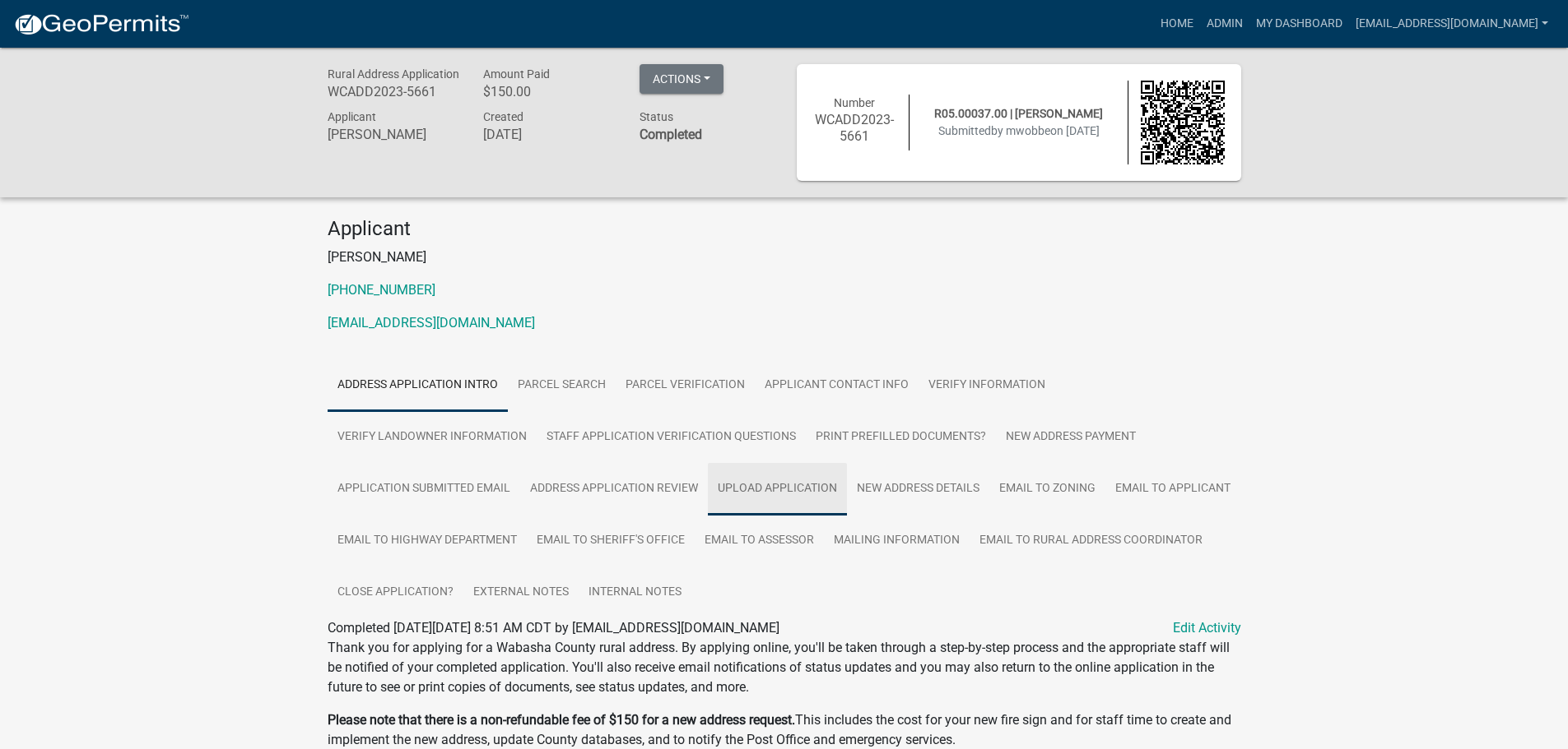
click at [787, 491] on link "Upload Application" at bounding box center [776, 489] width 139 height 53
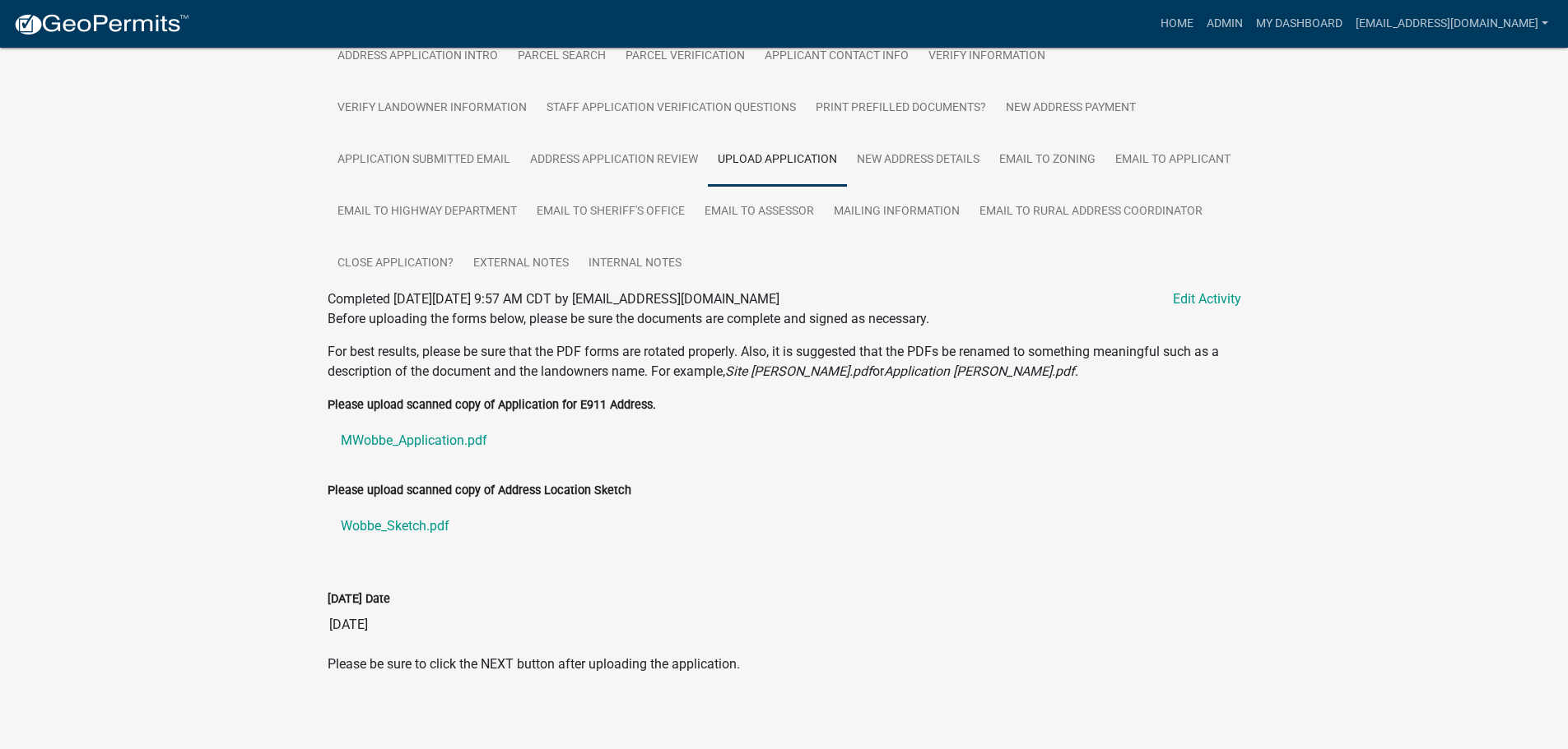
scroll to position [337, 0]
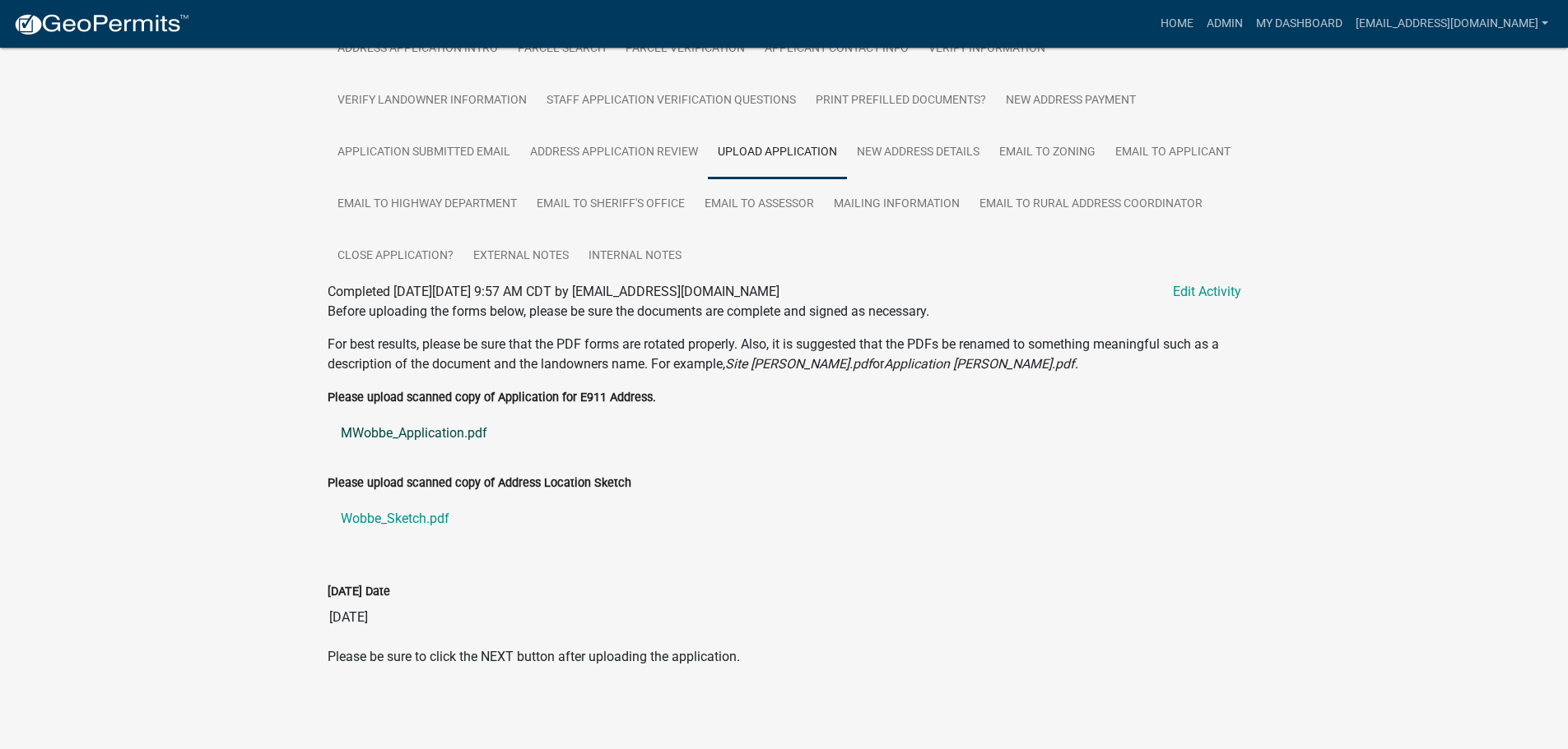
click at [411, 428] on link "MWobbe_Application.pdf" at bounding box center [784, 433] width 914 height 40
click at [400, 518] on link "Wobbe_Sketch.pdf" at bounding box center [784, 518] width 914 height 40
click at [914, 148] on link "New Address Details" at bounding box center [918, 152] width 142 height 53
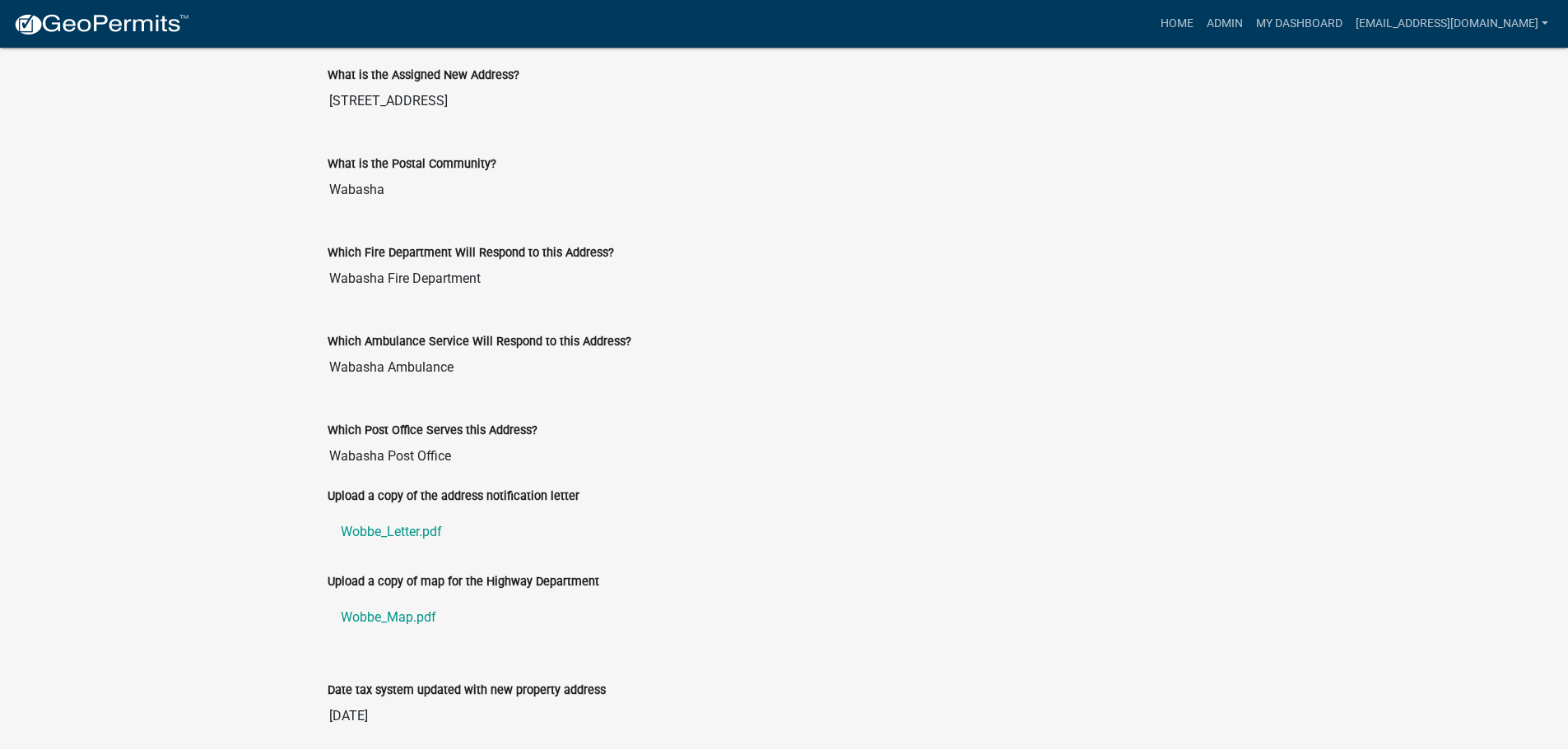
scroll to position [813, 0]
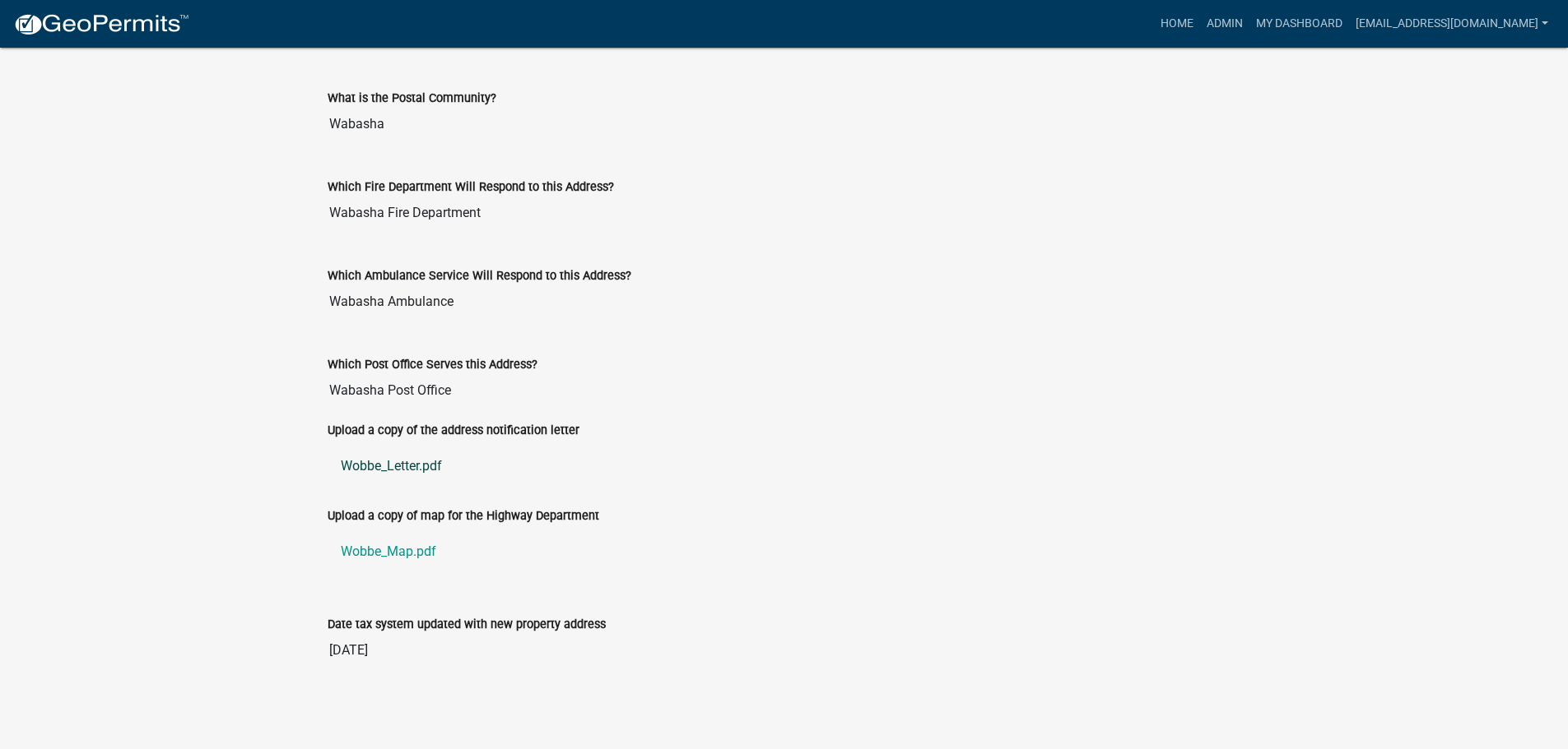
click at [355, 465] on link "Wobbe_Letter.pdf" at bounding box center [784, 466] width 914 height 40
click at [377, 551] on link "Wobbe_Map.pdf" at bounding box center [784, 551] width 914 height 40
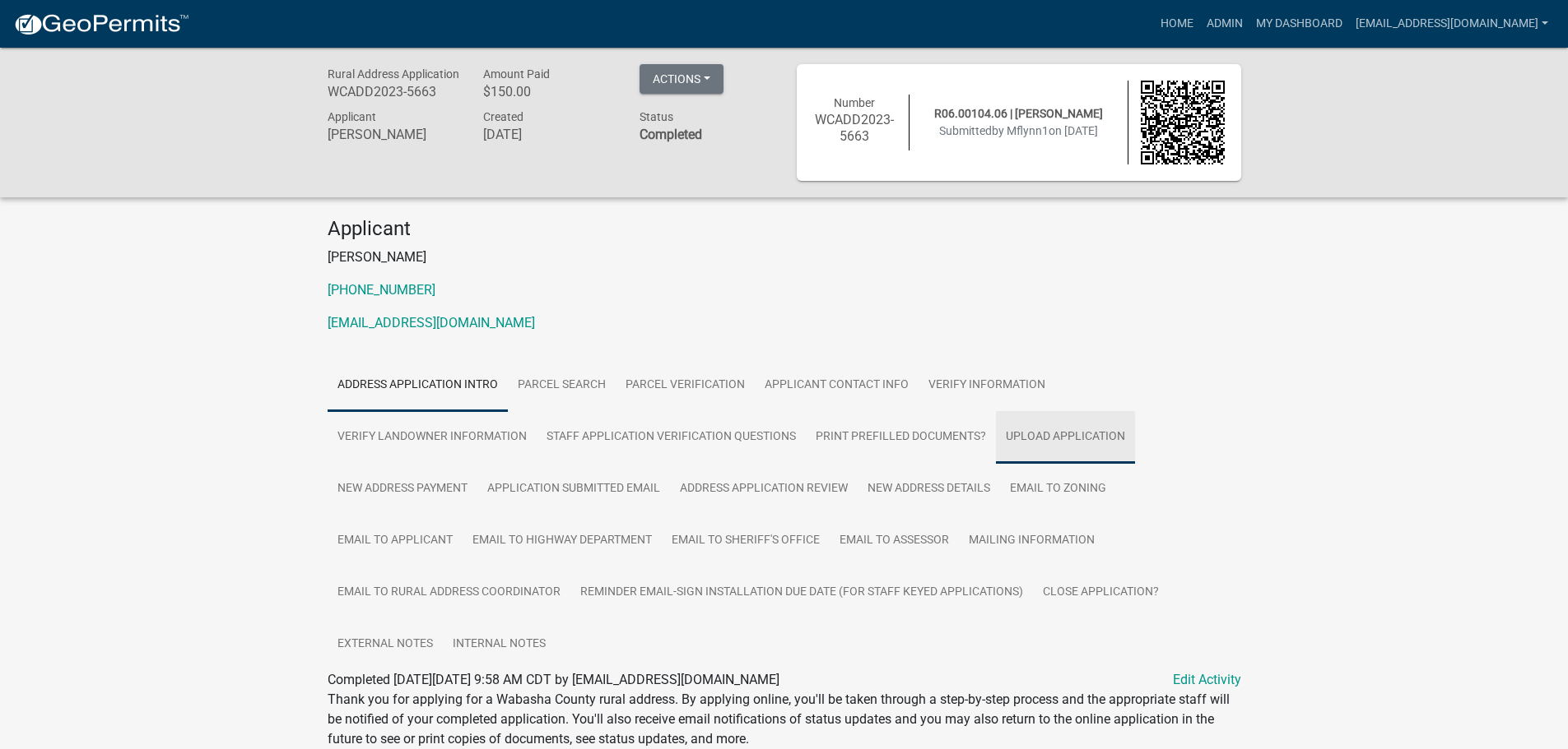
click at [1057, 429] on link "Upload Application" at bounding box center [1064, 438] width 139 height 53
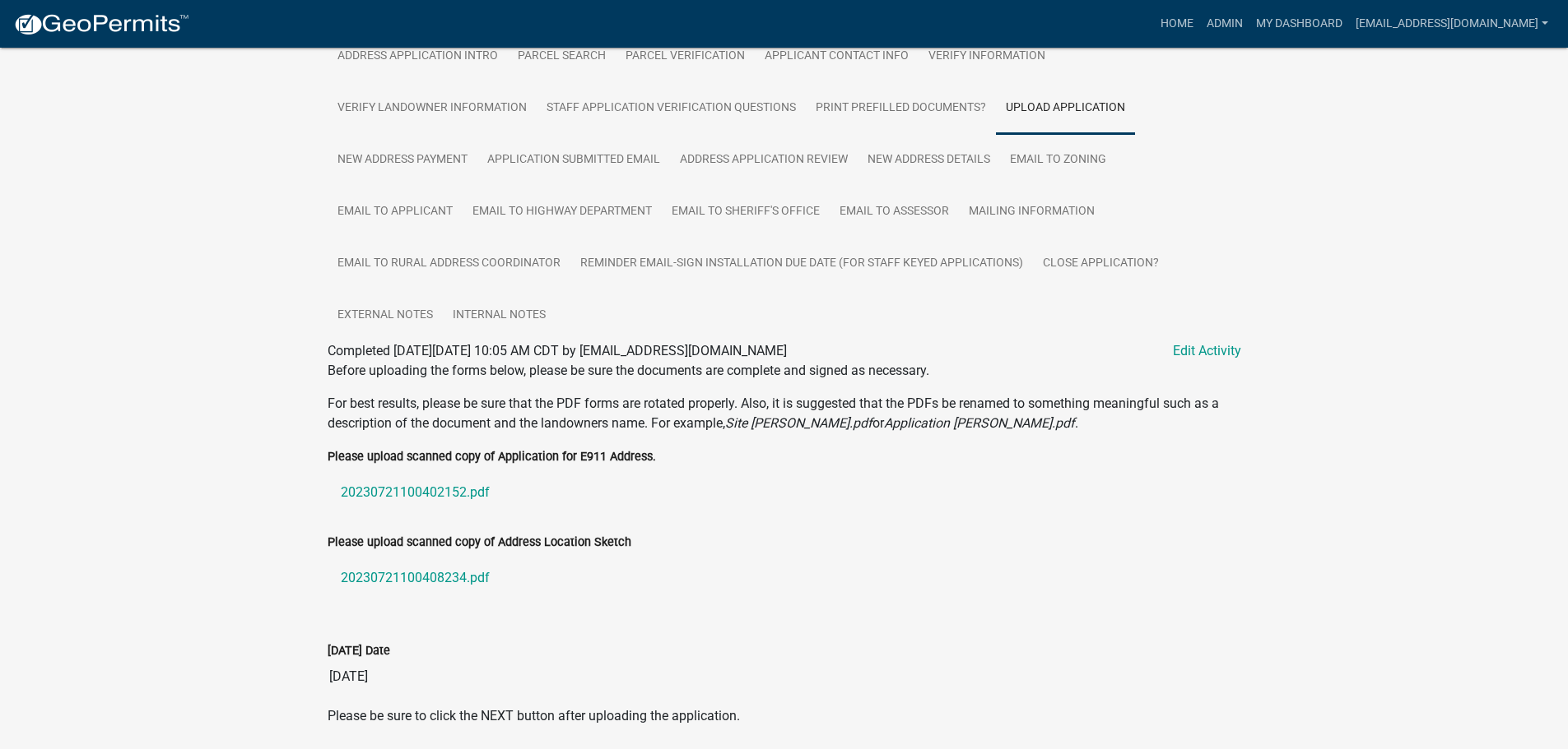
scroll to position [388, 0]
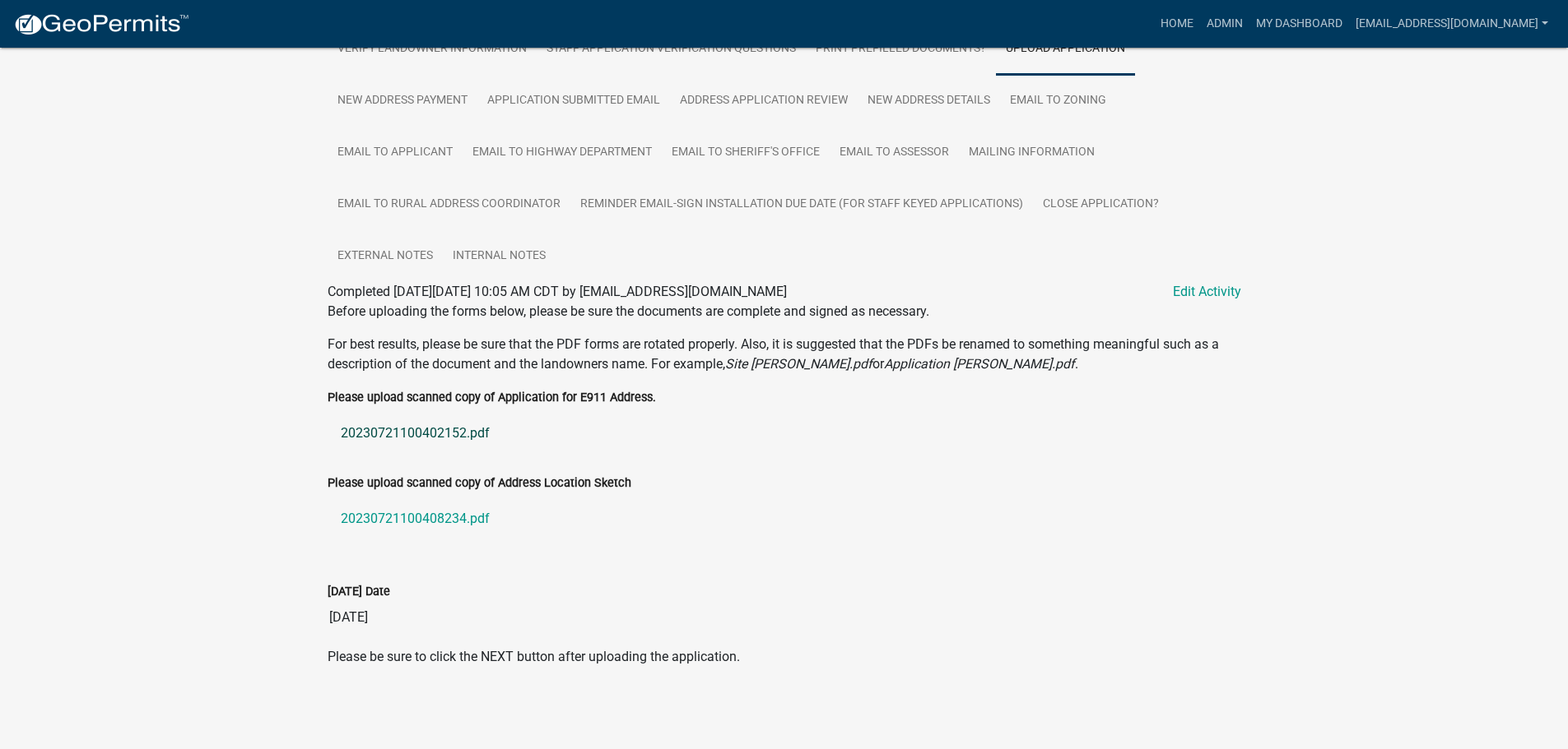
click at [410, 433] on link "20230721100402152.pdf" at bounding box center [784, 433] width 914 height 40
click at [442, 513] on link "20230721100408234.pdf" at bounding box center [784, 518] width 914 height 40
click at [906, 96] on link "New Address Details" at bounding box center [928, 101] width 142 height 53
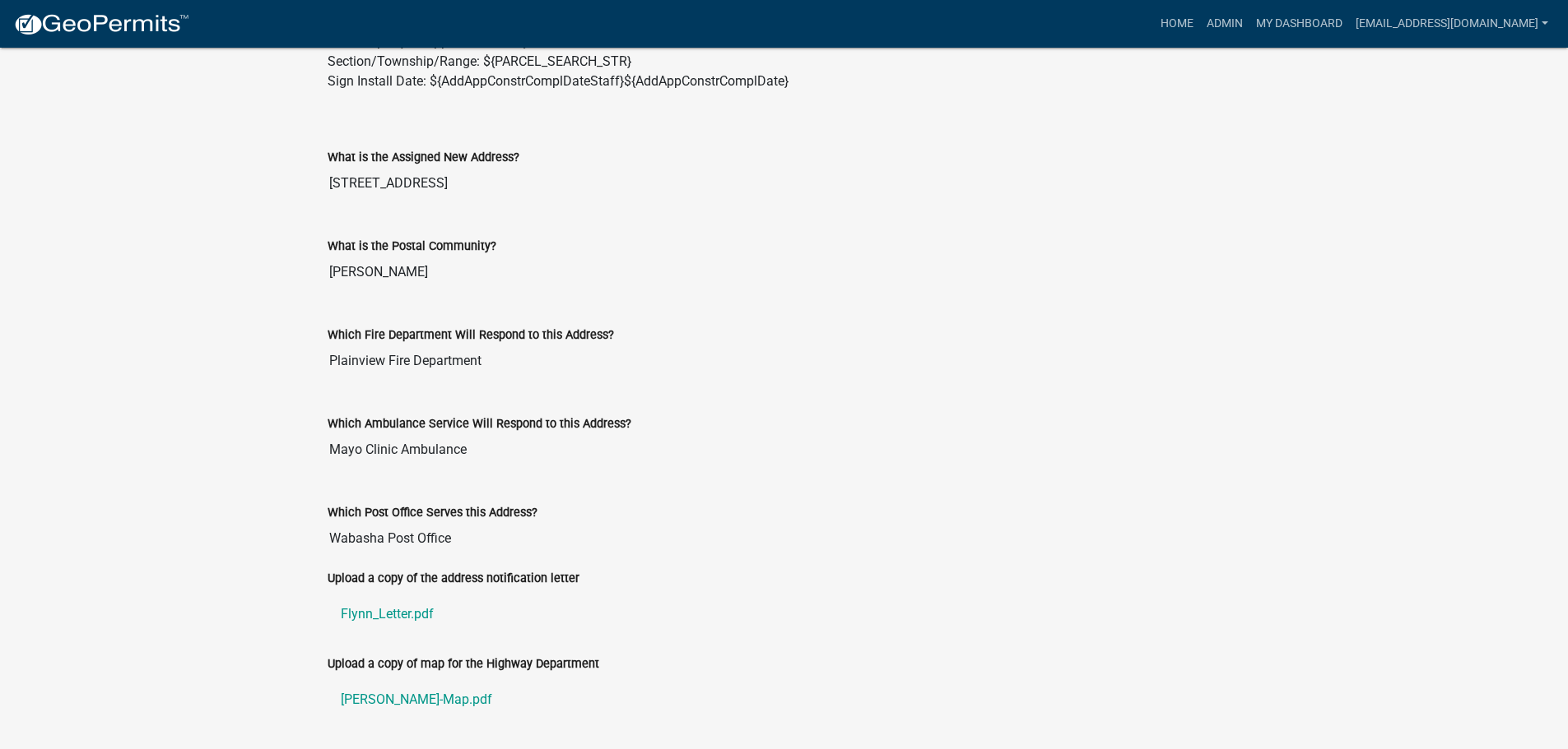
scroll to position [865, 0]
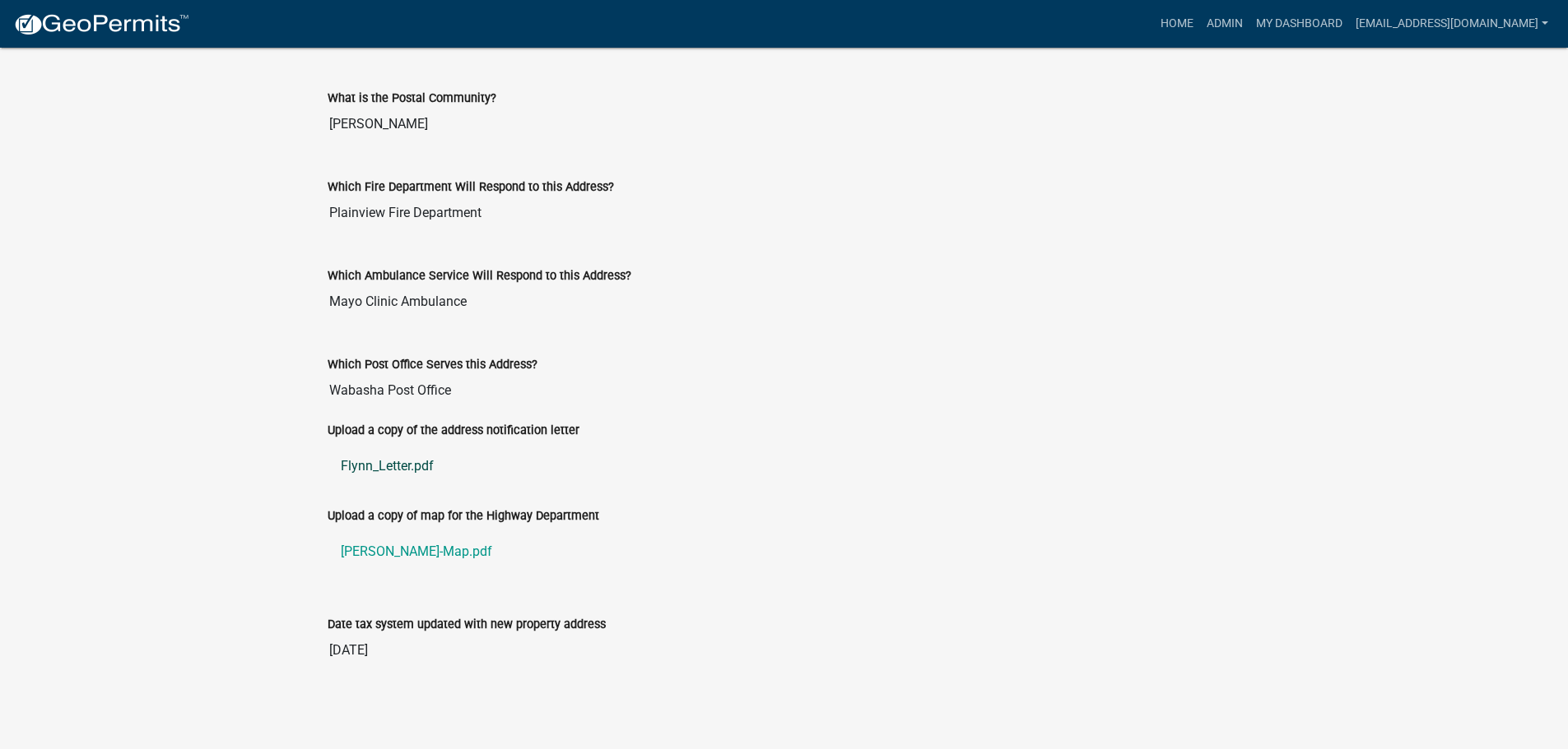
click at [368, 465] on link "Flynn_Letter.pdf" at bounding box center [784, 466] width 914 height 40
click at [371, 549] on link "Flynn-Map.pdf" at bounding box center [784, 551] width 914 height 40
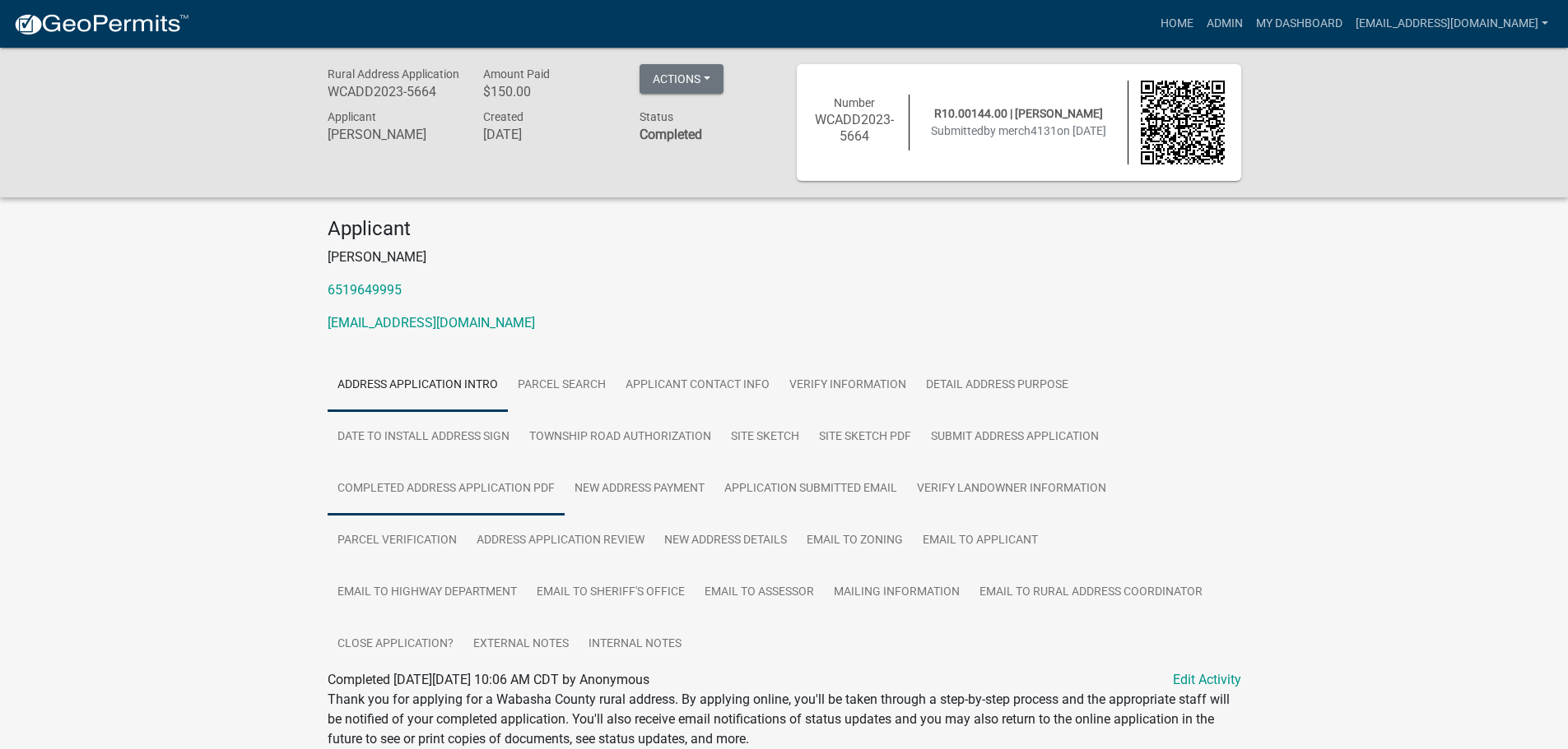
click at [452, 494] on link "Completed Address Application PDF" at bounding box center [445, 489] width 237 height 53
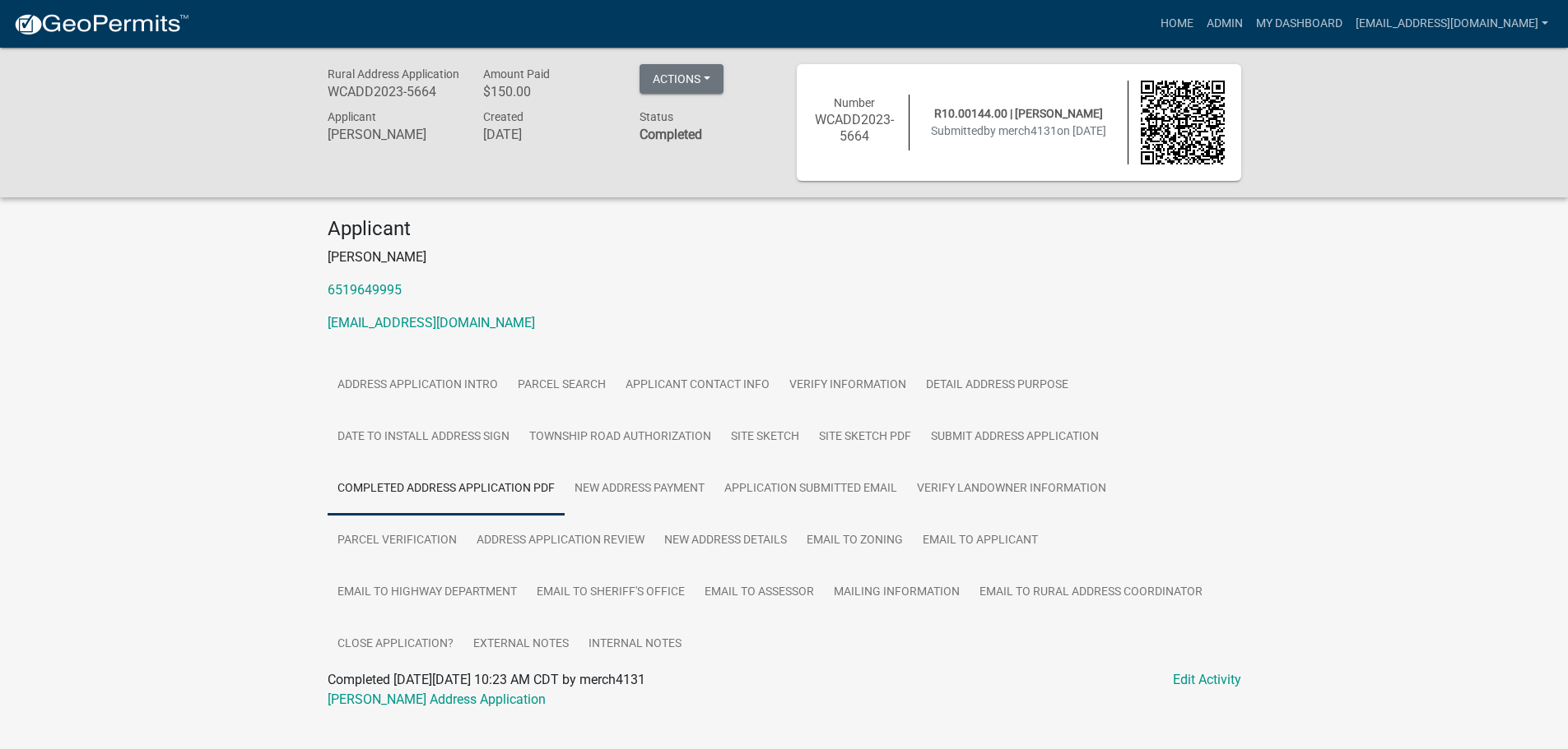
scroll to position [48, 0]
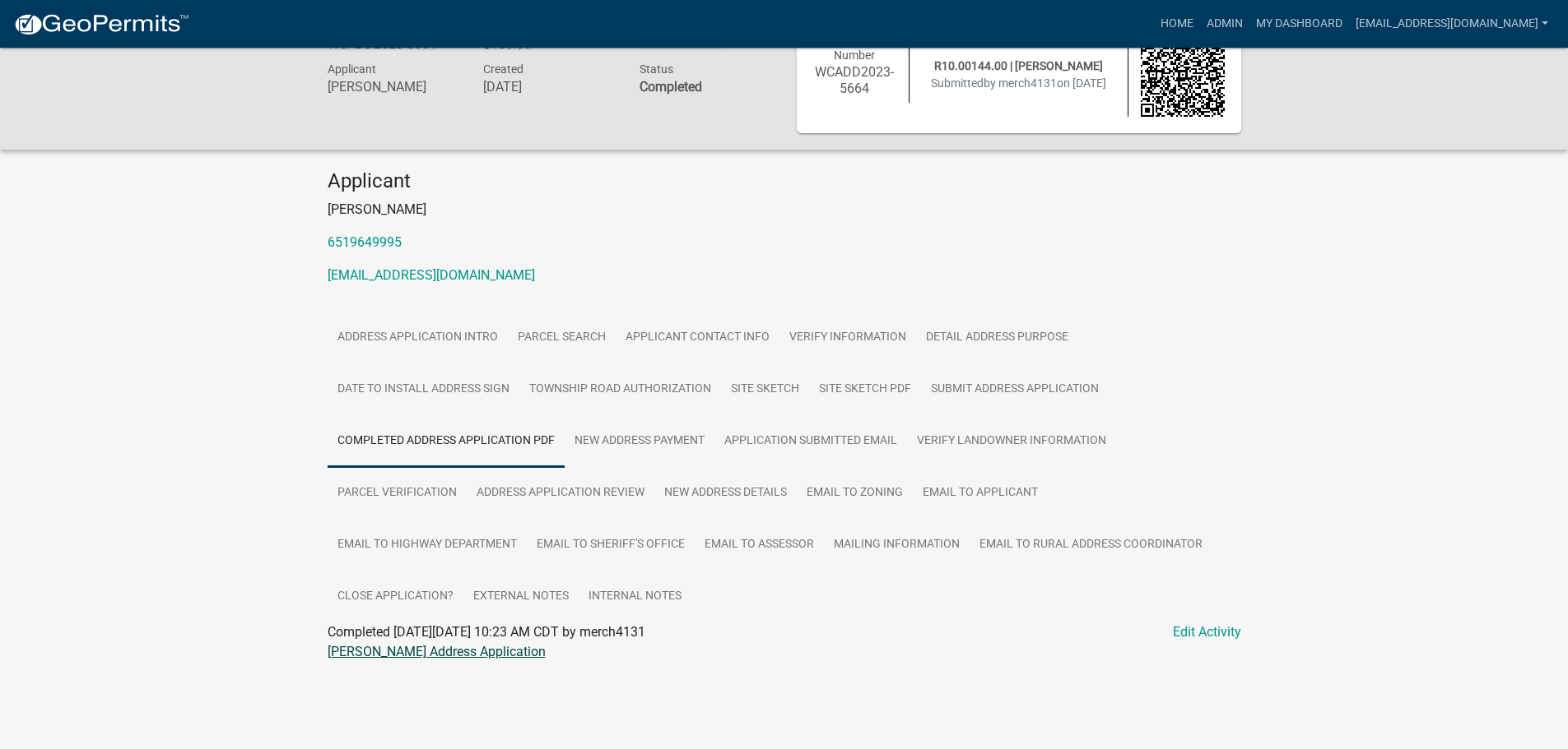
click at [461, 653] on link "Michael David Merchlewitz Address Application" at bounding box center [436, 651] width 218 height 16
click at [871, 381] on link "Site Sketch PDF" at bounding box center [865, 390] width 112 height 53
click at [374, 656] on link "Michael David Merchlewitz Map Sketch" at bounding box center [413, 651] width 171 height 16
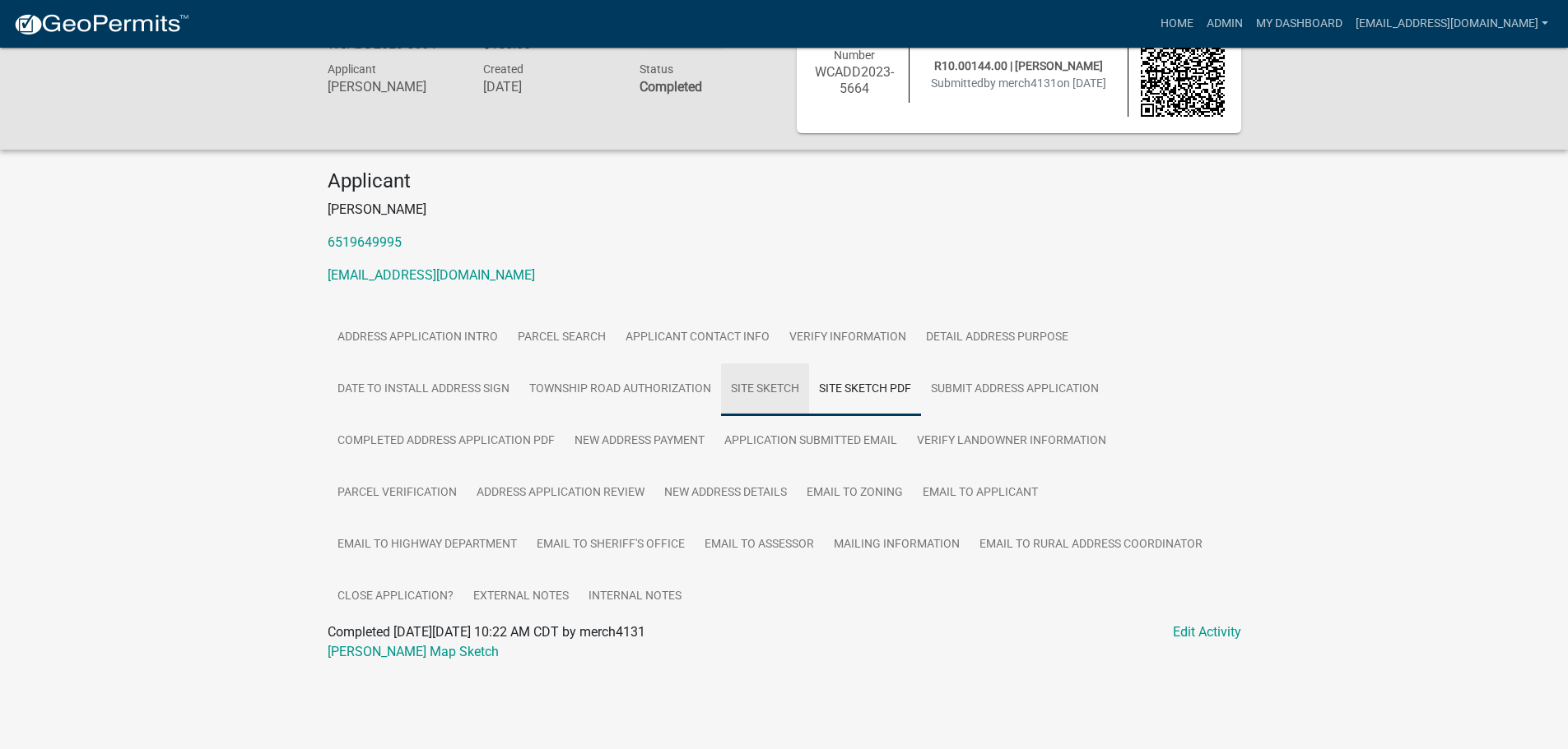
click at [765, 383] on link "Site Sketch" at bounding box center [765, 390] width 88 height 53
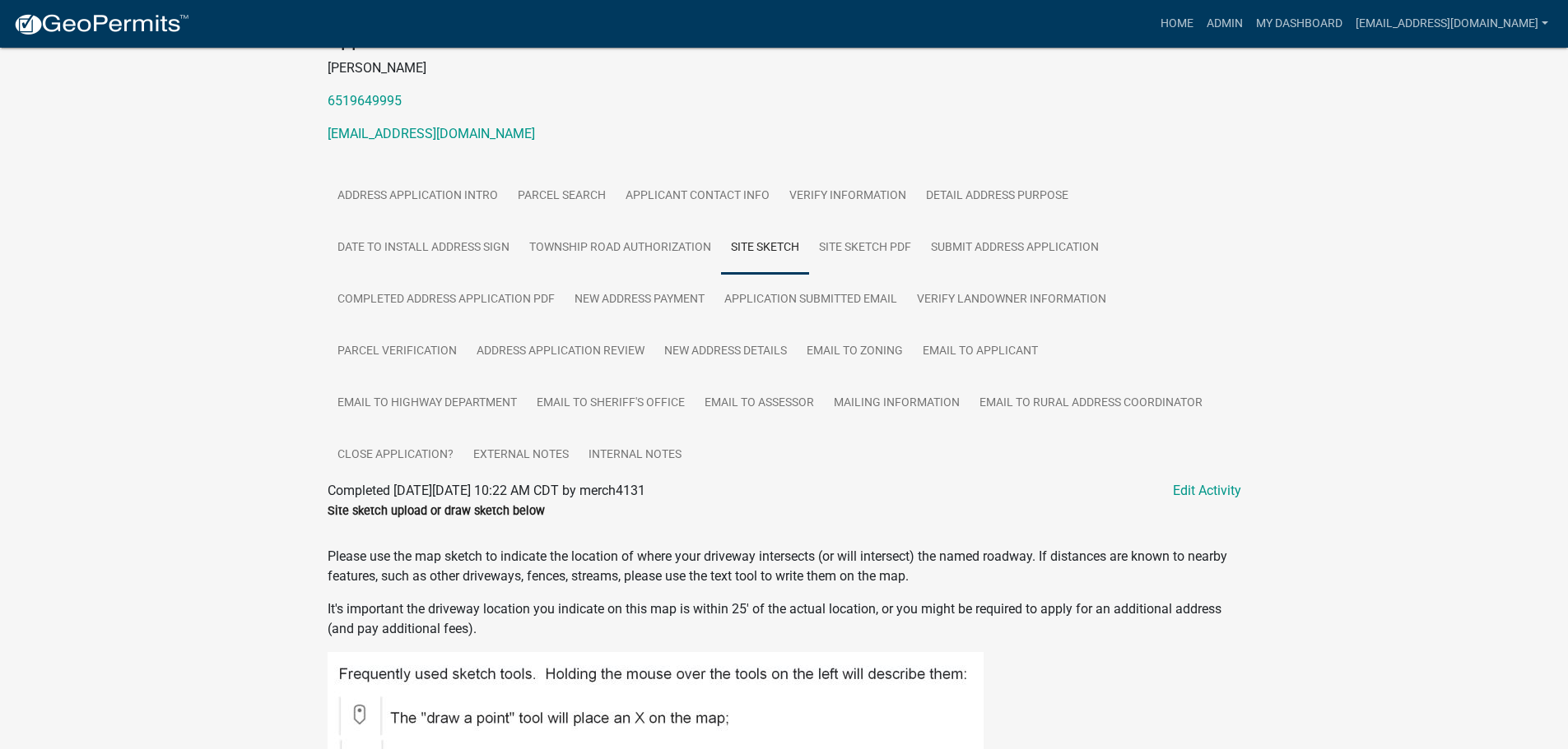
scroll to position [0, 0]
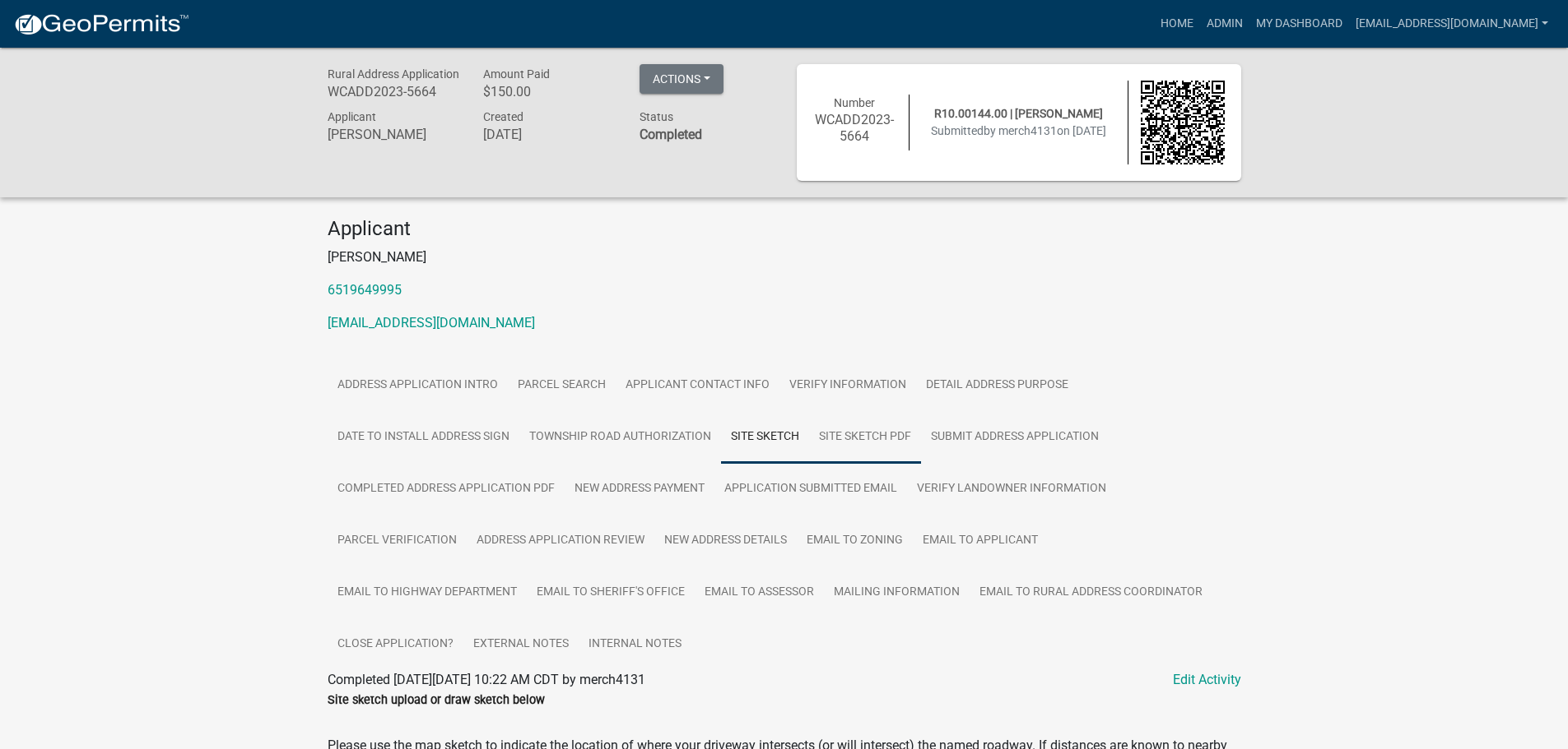
click at [873, 433] on link "Site Sketch PDF" at bounding box center [865, 438] width 112 height 53
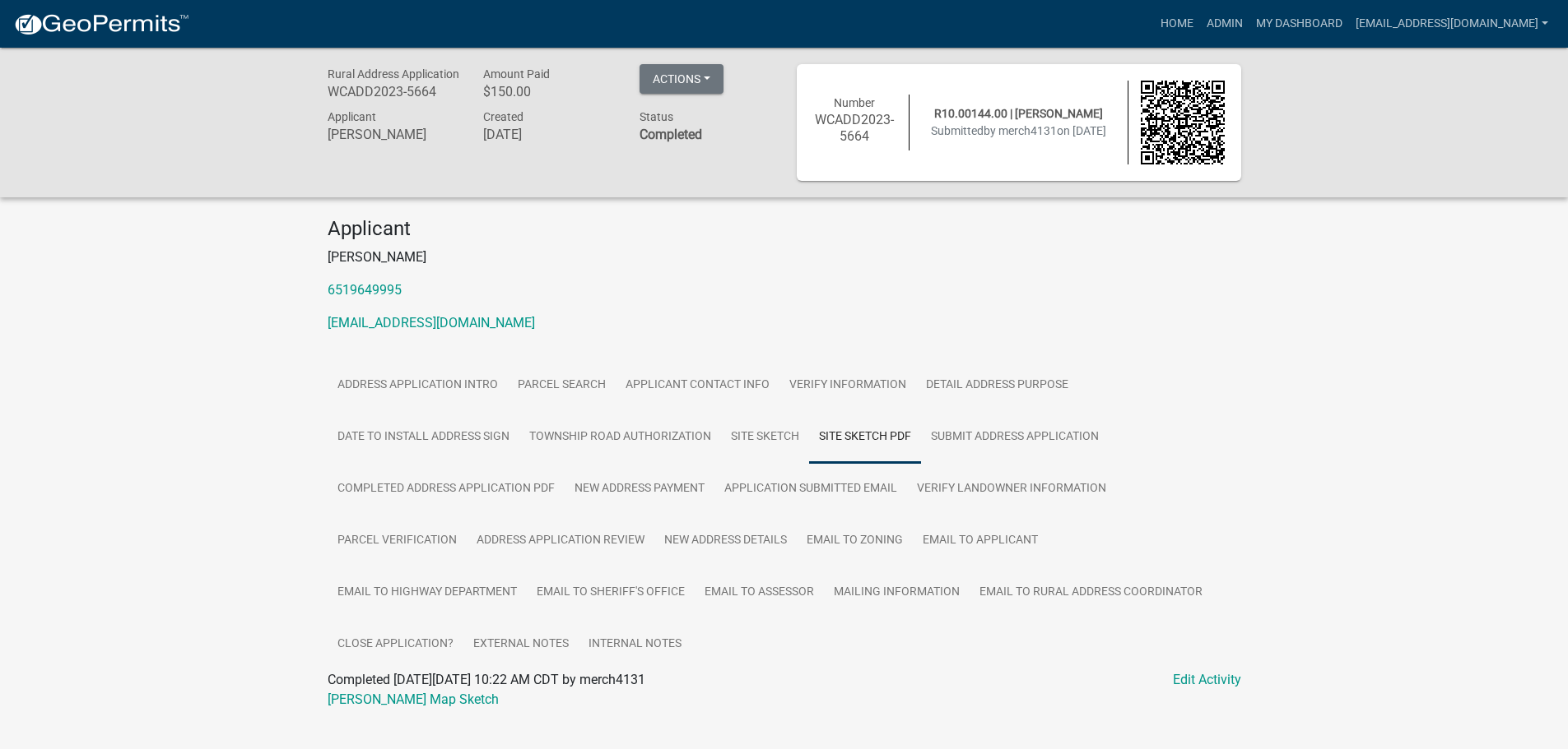
scroll to position [48, 0]
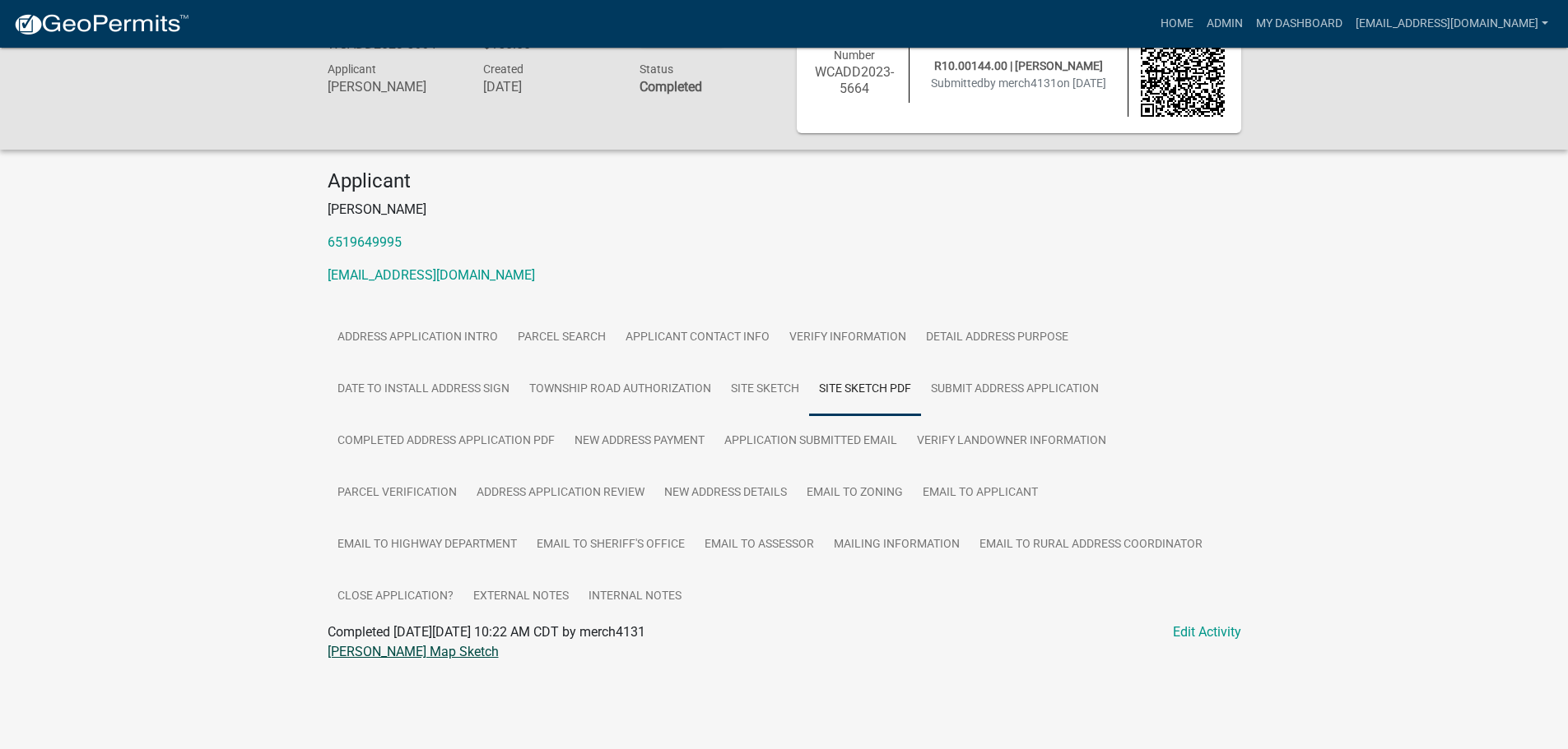
click at [499, 654] on link "Michael David Merchlewitz Map Sketch" at bounding box center [413, 651] width 171 height 16
click at [776, 393] on link "Site Sketch" at bounding box center [765, 390] width 88 height 53
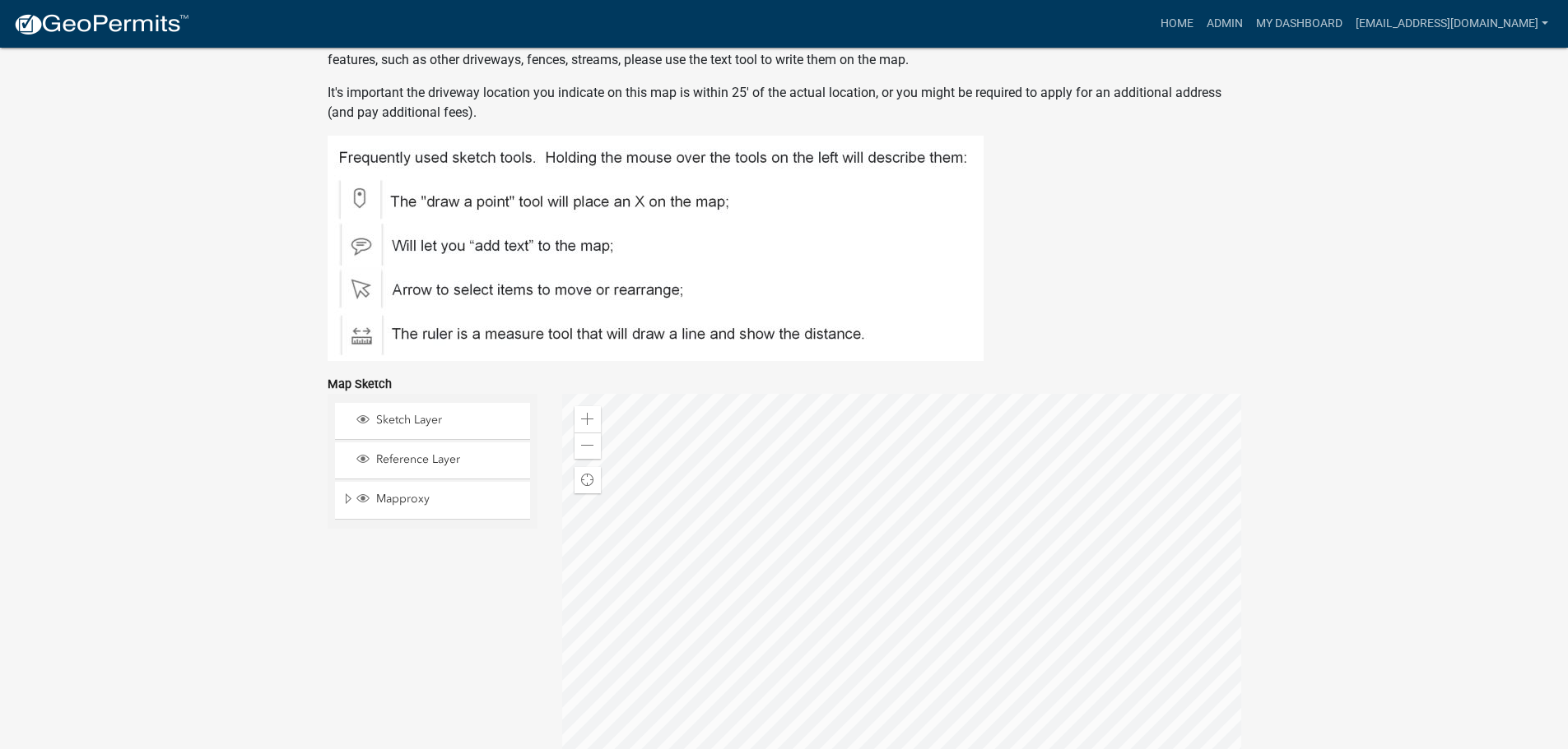
scroll to position [847, 0]
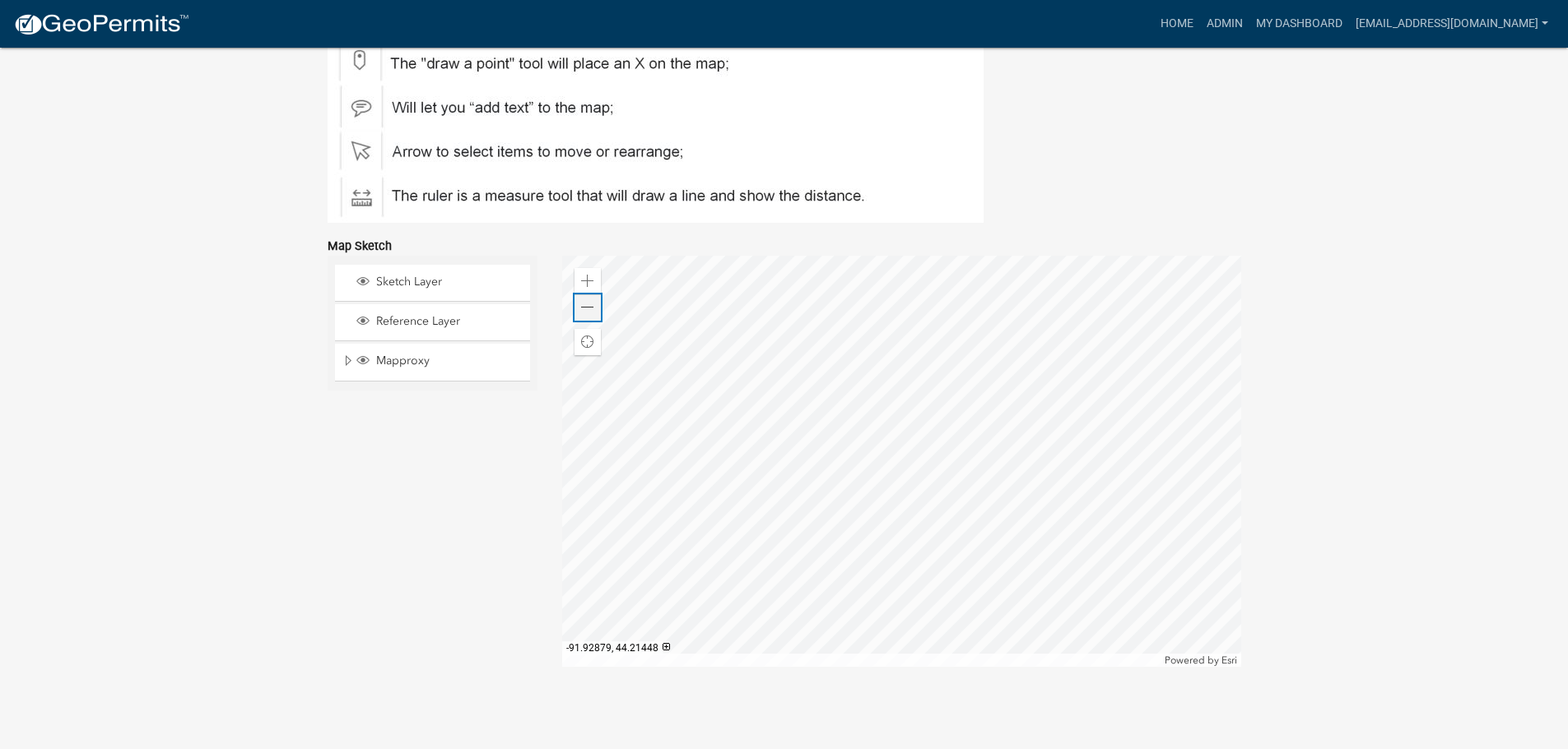
click at [581, 310] on span at bounding box center [588, 308] width 13 height 13
click at [591, 277] on span at bounding box center [588, 281] width 13 height 13
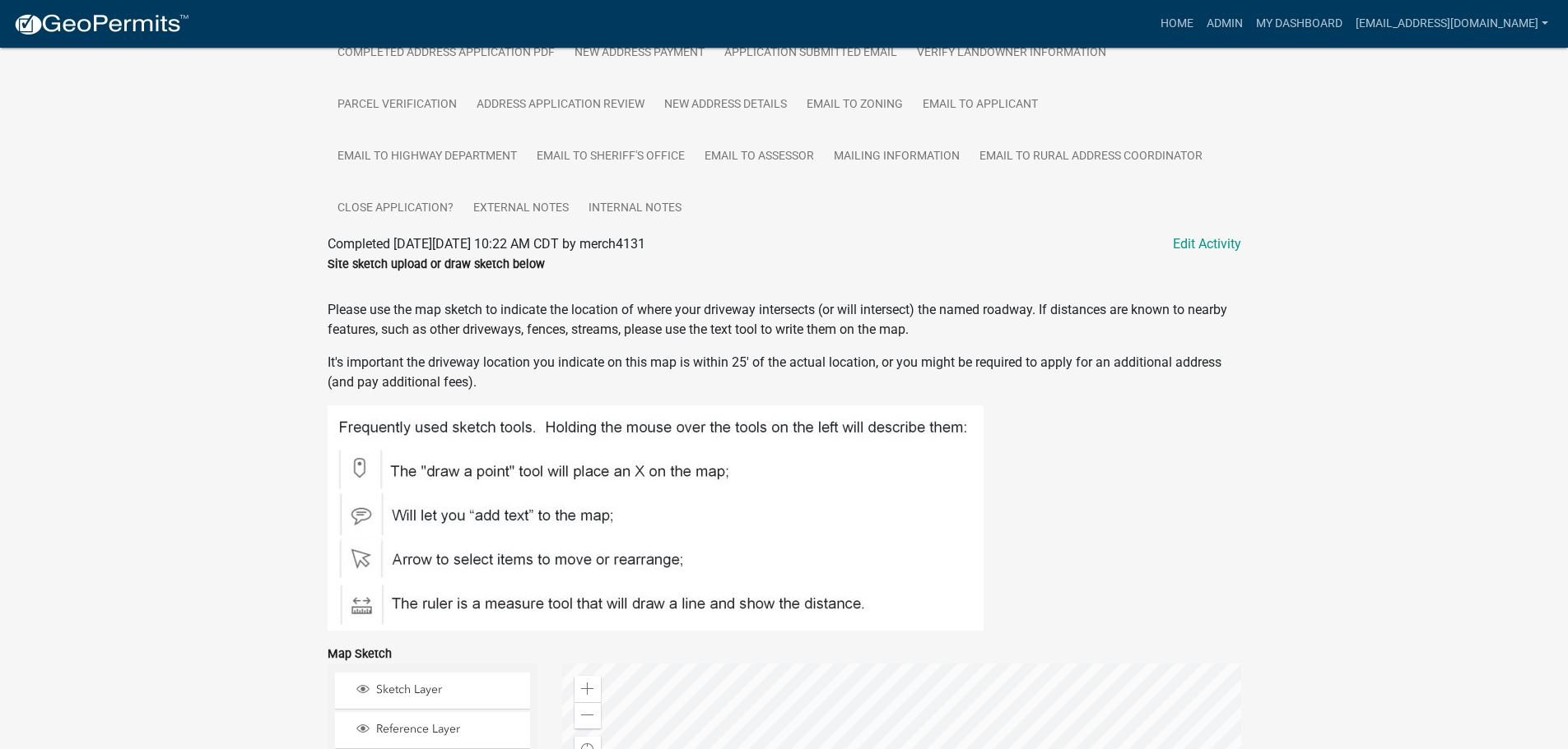
scroll to position [271, 0]
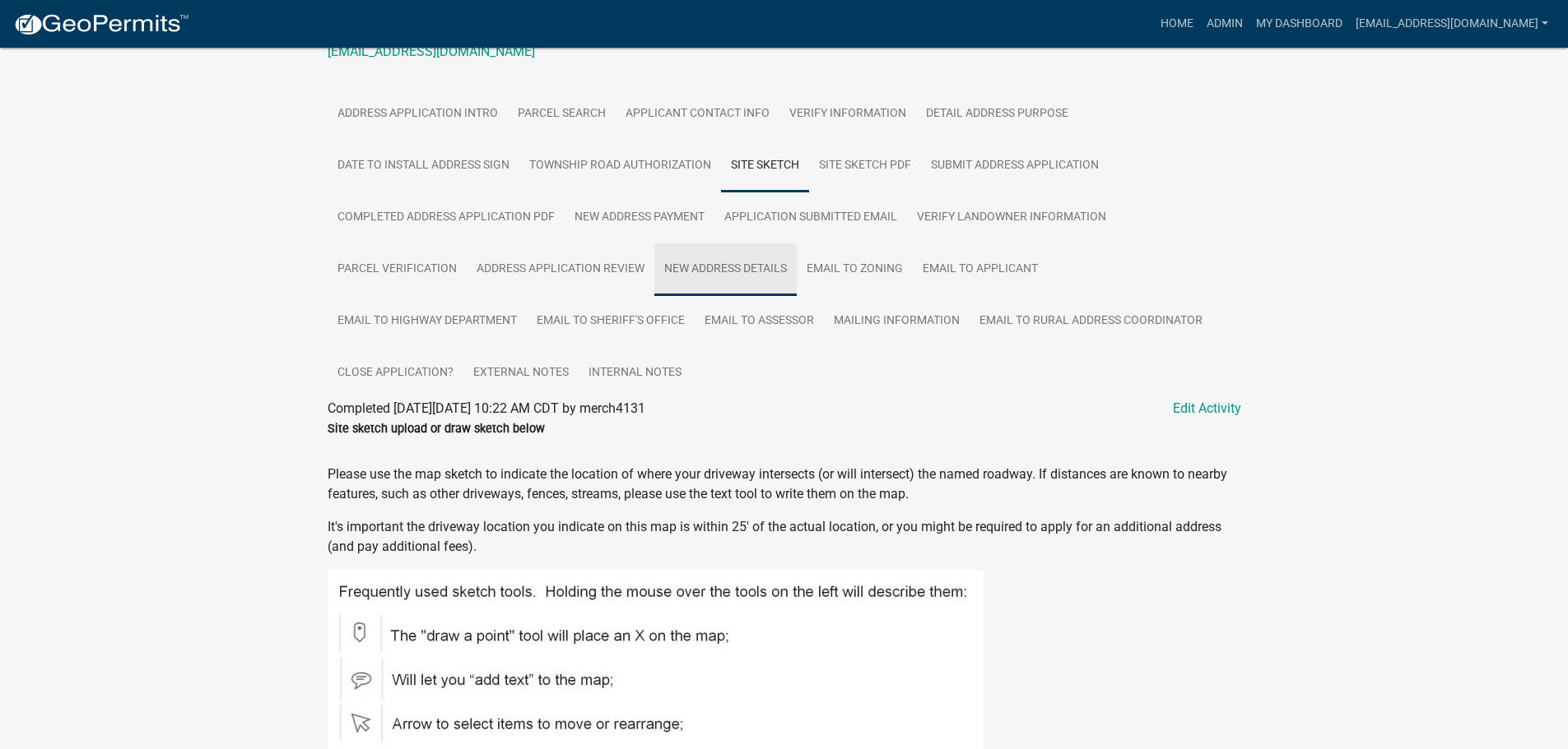
drag, startPoint x: 719, startPoint y: 272, endPoint x: 690, endPoint y: 273, distance: 29.0
click at [719, 272] on link "New Address Details" at bounding box center [725, 269] width 142 height 53
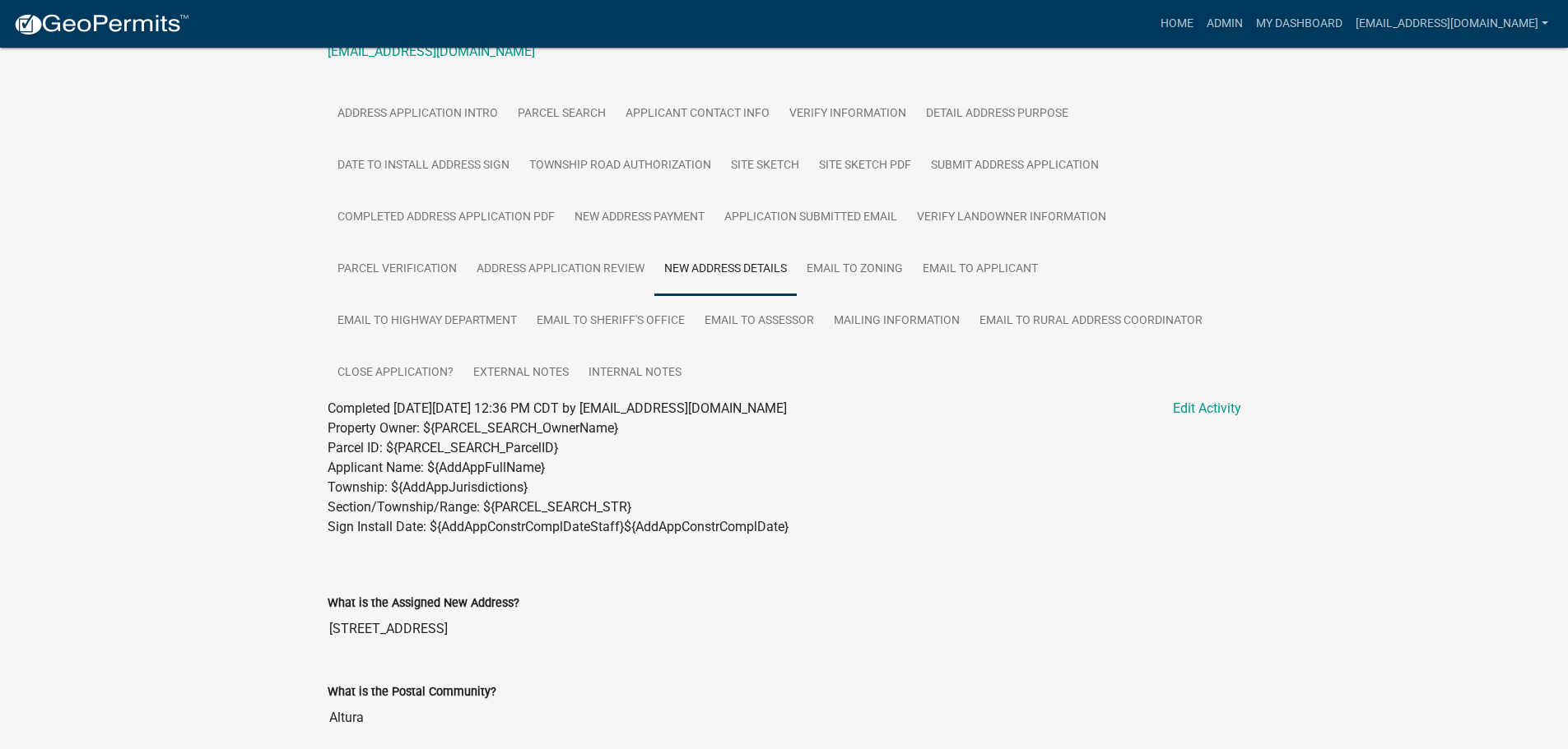
scroll to position [847, 0]
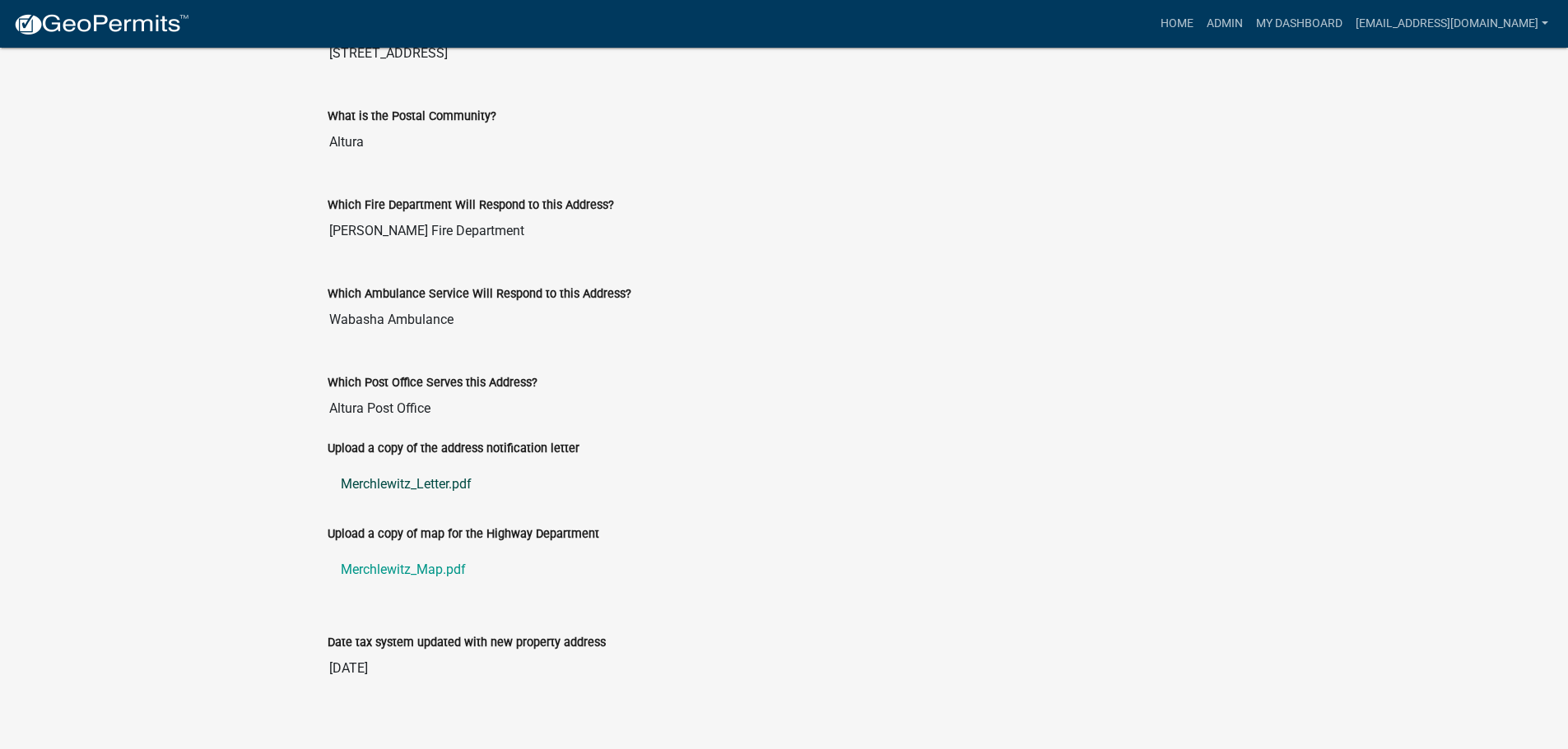
click at [383, 486] on link "Merchlewitz_Letter.pdf" at bounding box center [784, 484] width 914 height 40
click at [424, 571] on link "Merchlewitz_Map.pdf" at bounding box center [784, 570] width 914 height 40
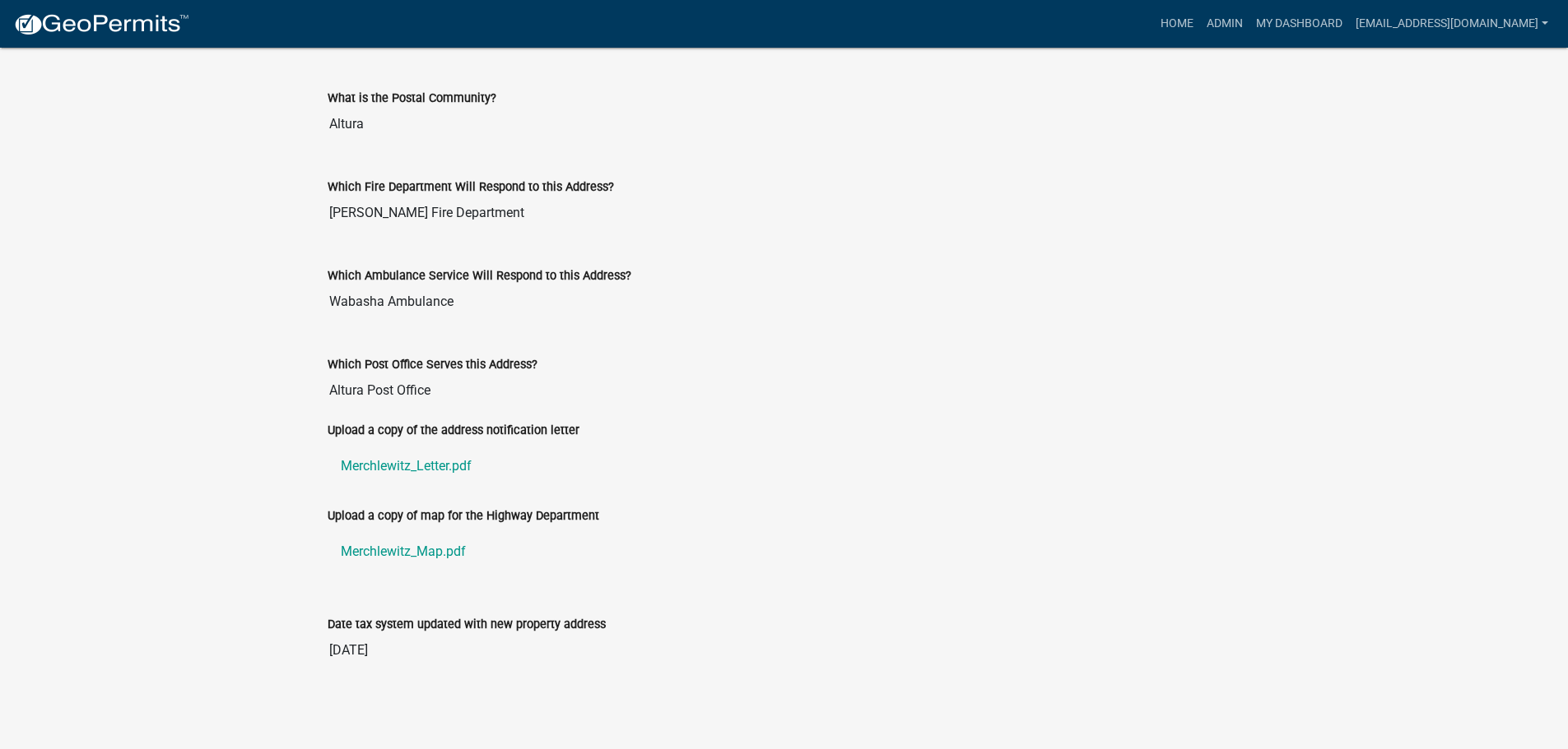
scroll to position [375, 0]
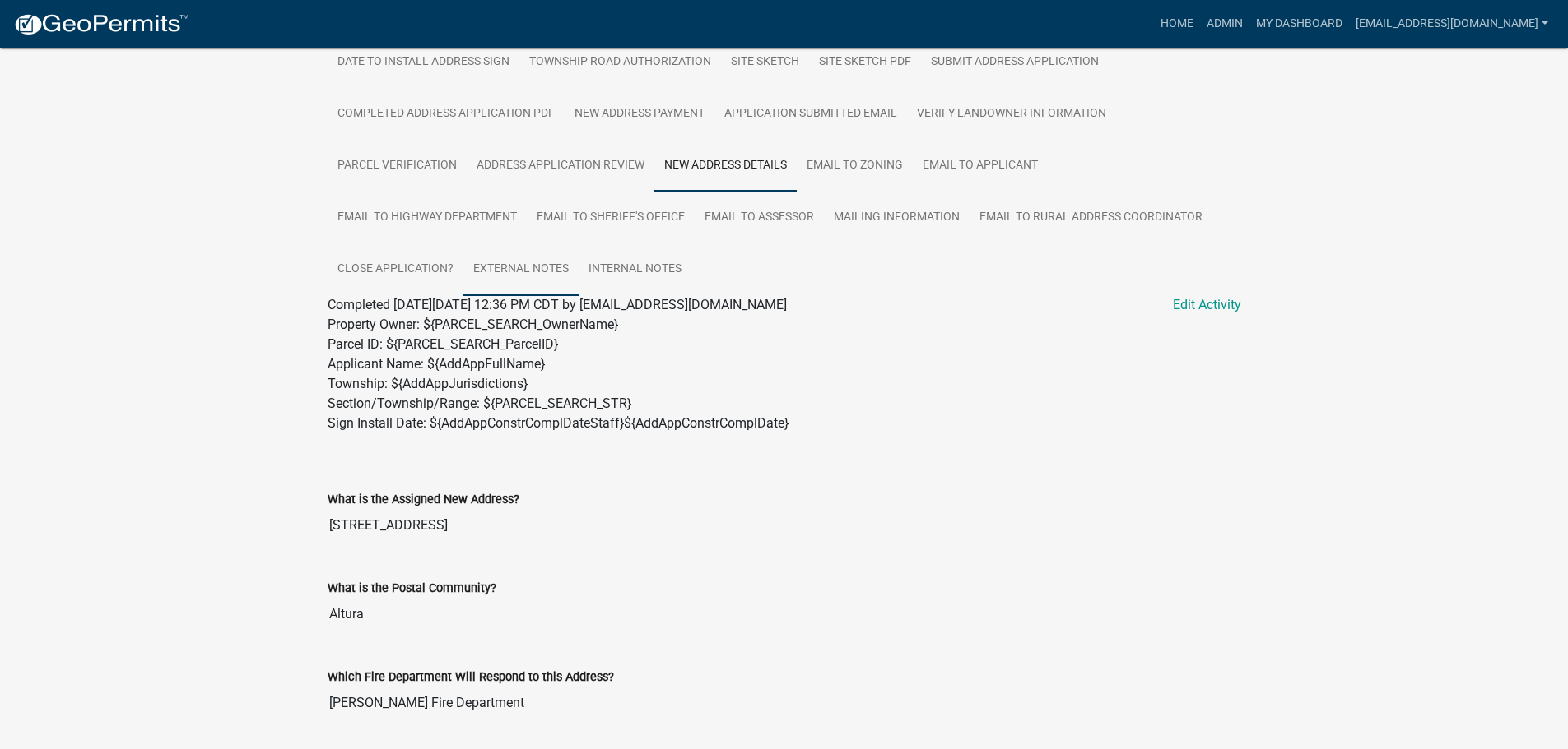
click at [525, 270] on link "External Notes" at bounding box center [520, 269] width 115 height 53
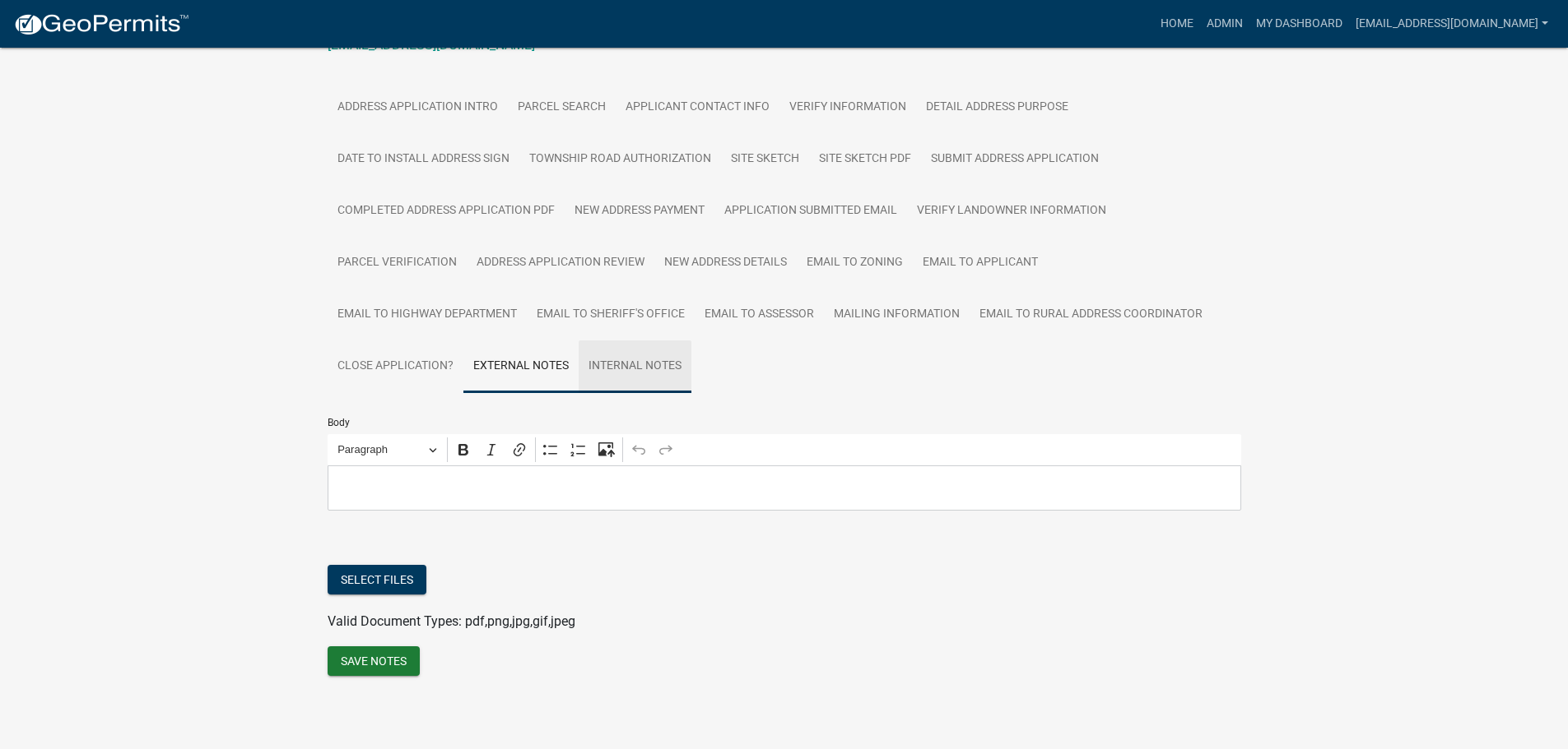
click at [621, 367] on link "Internal Notes" at bounding box center [635, 367] width 113 height 53
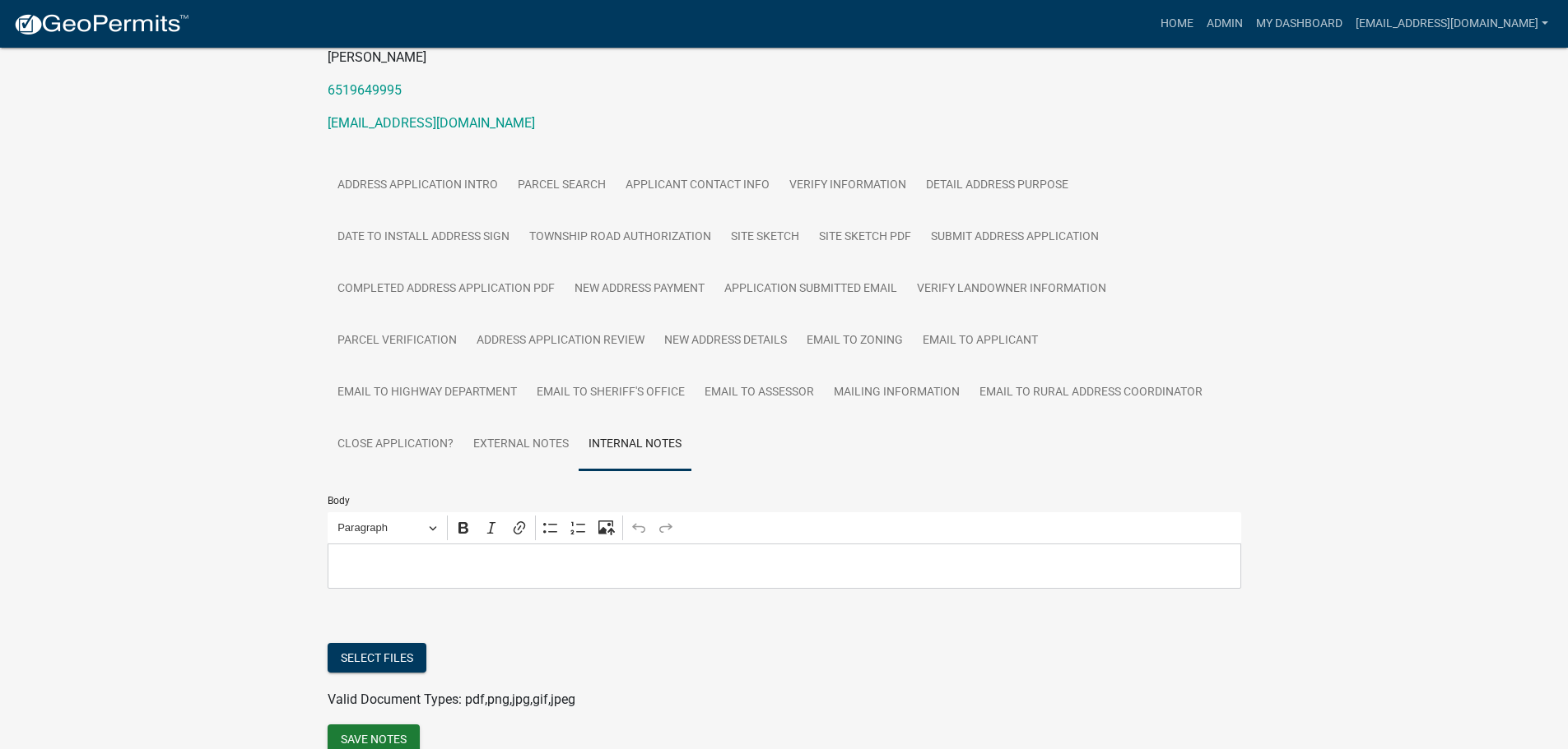
scroll to position [0, 0]
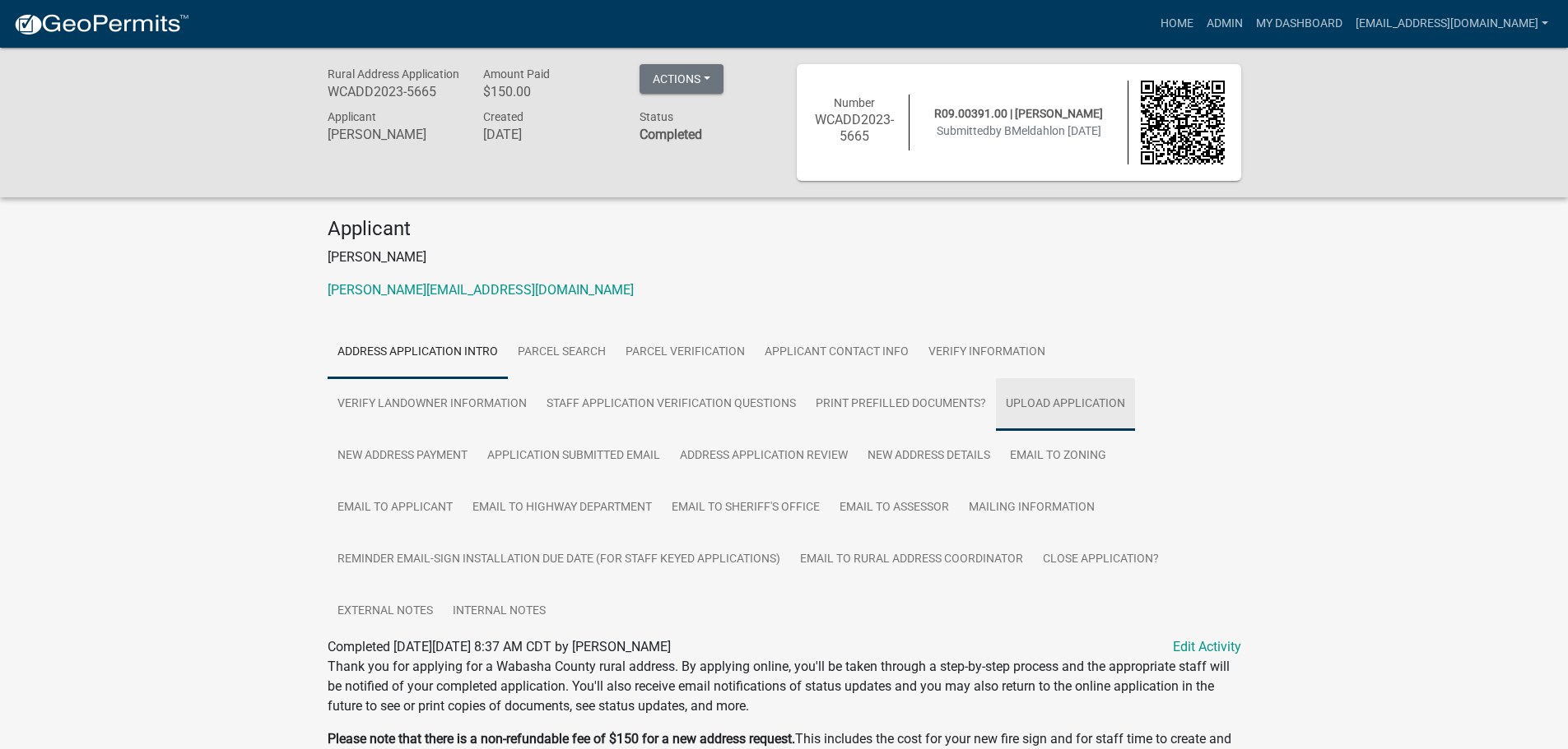
click at [1054, 391] on link "Upload Application" at bounding box center [1064, 405] width 139 height 53
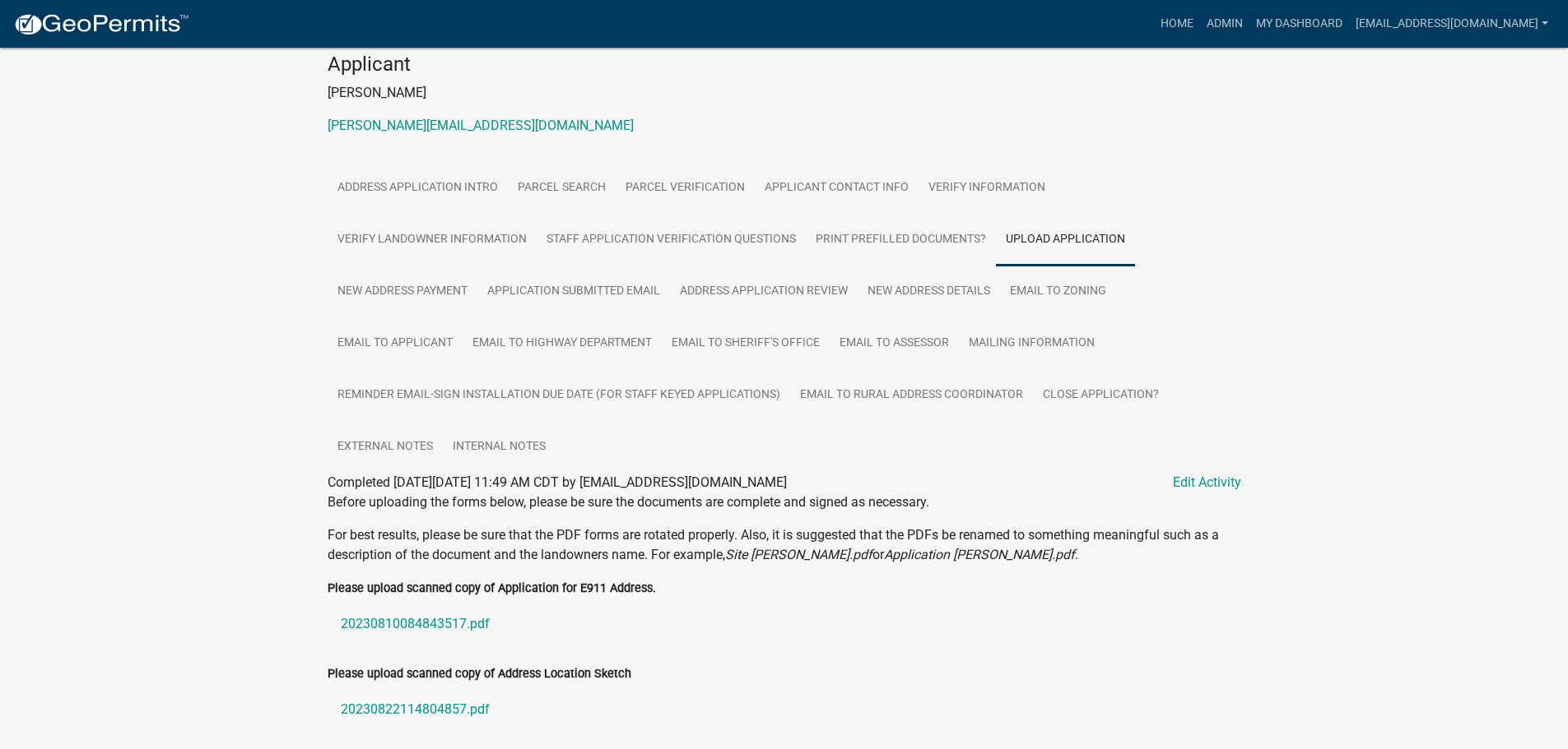
scroll to position [355, 0]
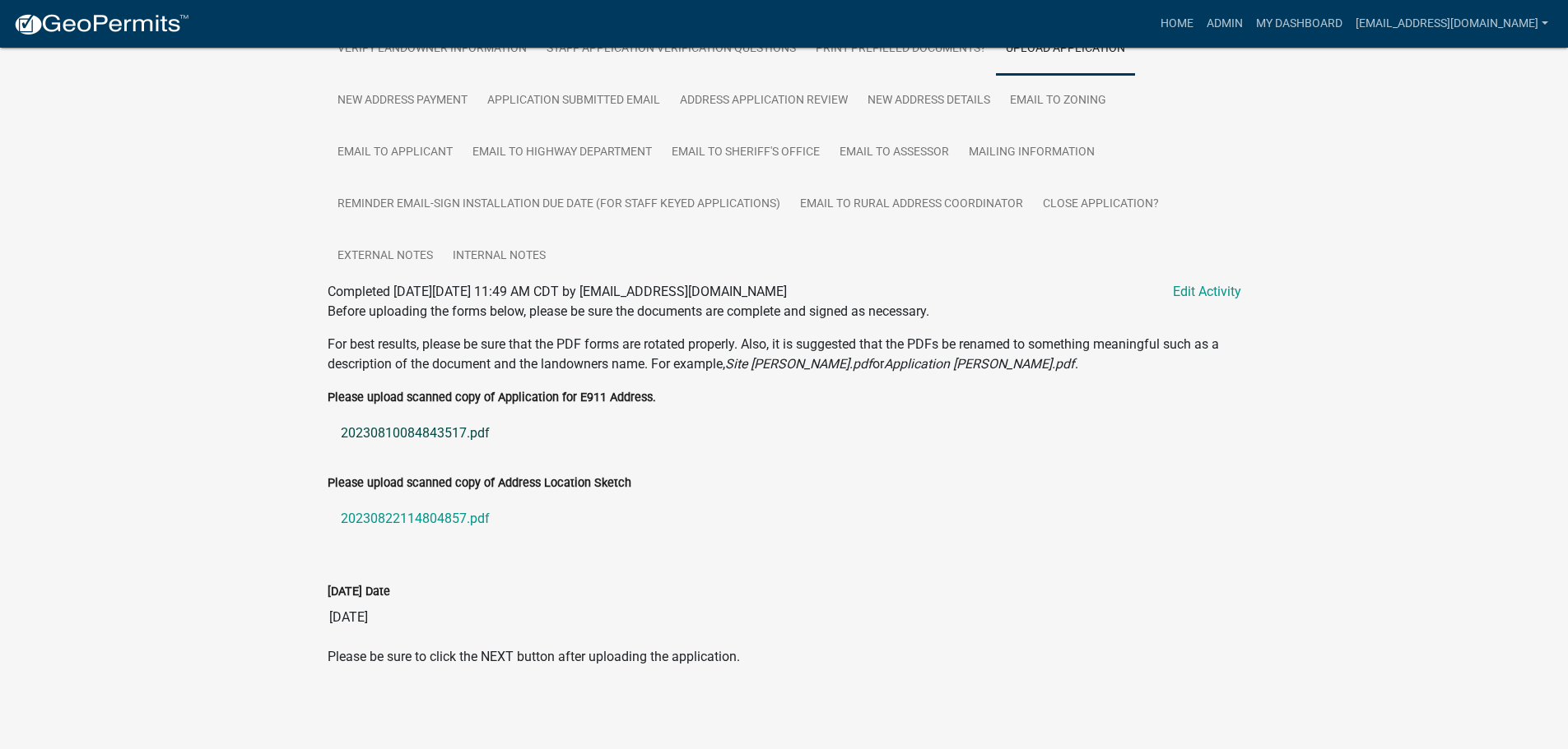
click at [387, 422] on link "20230810084843517.pdf" at bounding box center [784, 433] width 914 height 40
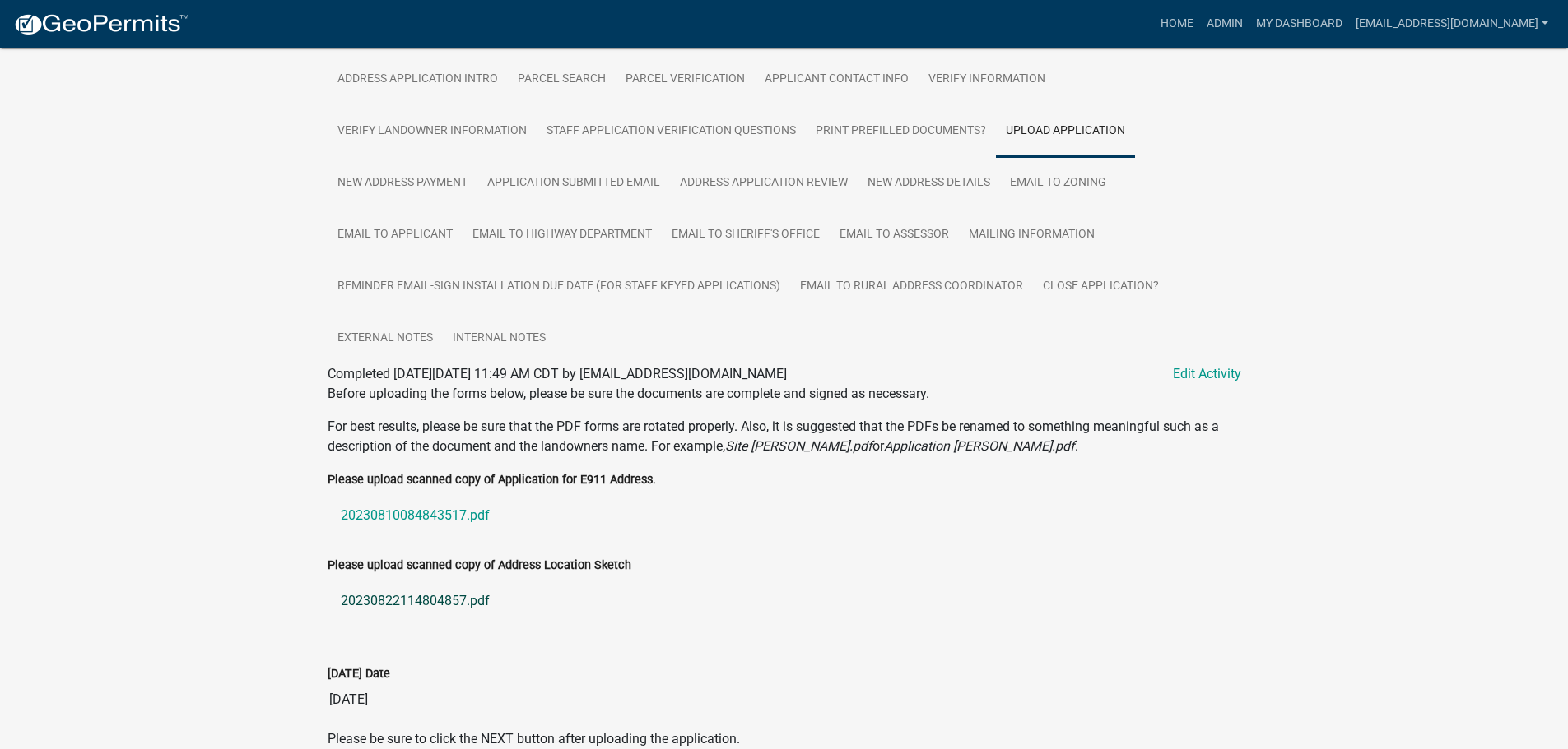
click at [408, 600] on link "20230822114804857.pdf" at bounding box center [784, 601] width 914 height 40
click at [951, 183] on link "New Address Details" at bounding box center [928, 183] width 142 height 53
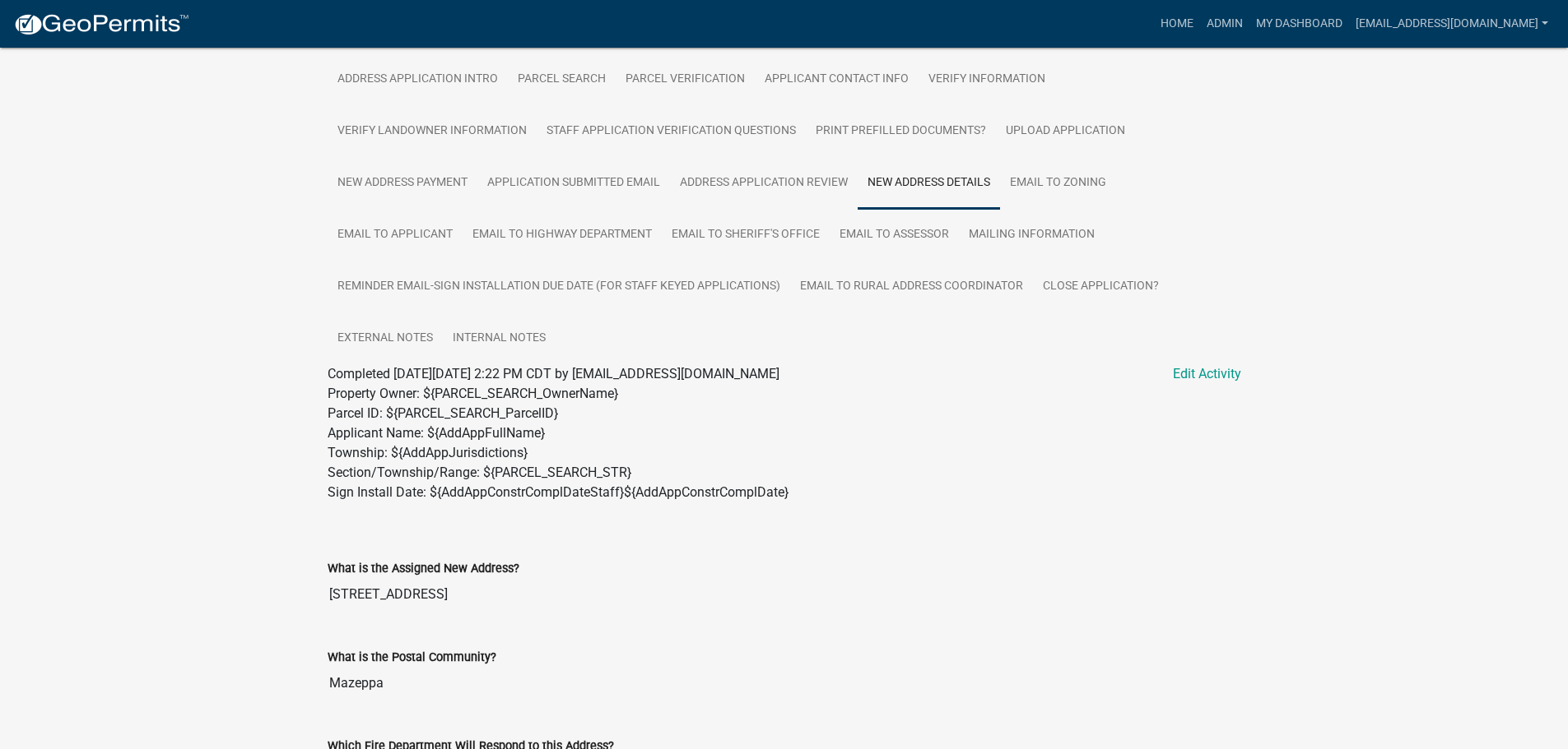
scroll to position [832, 0]
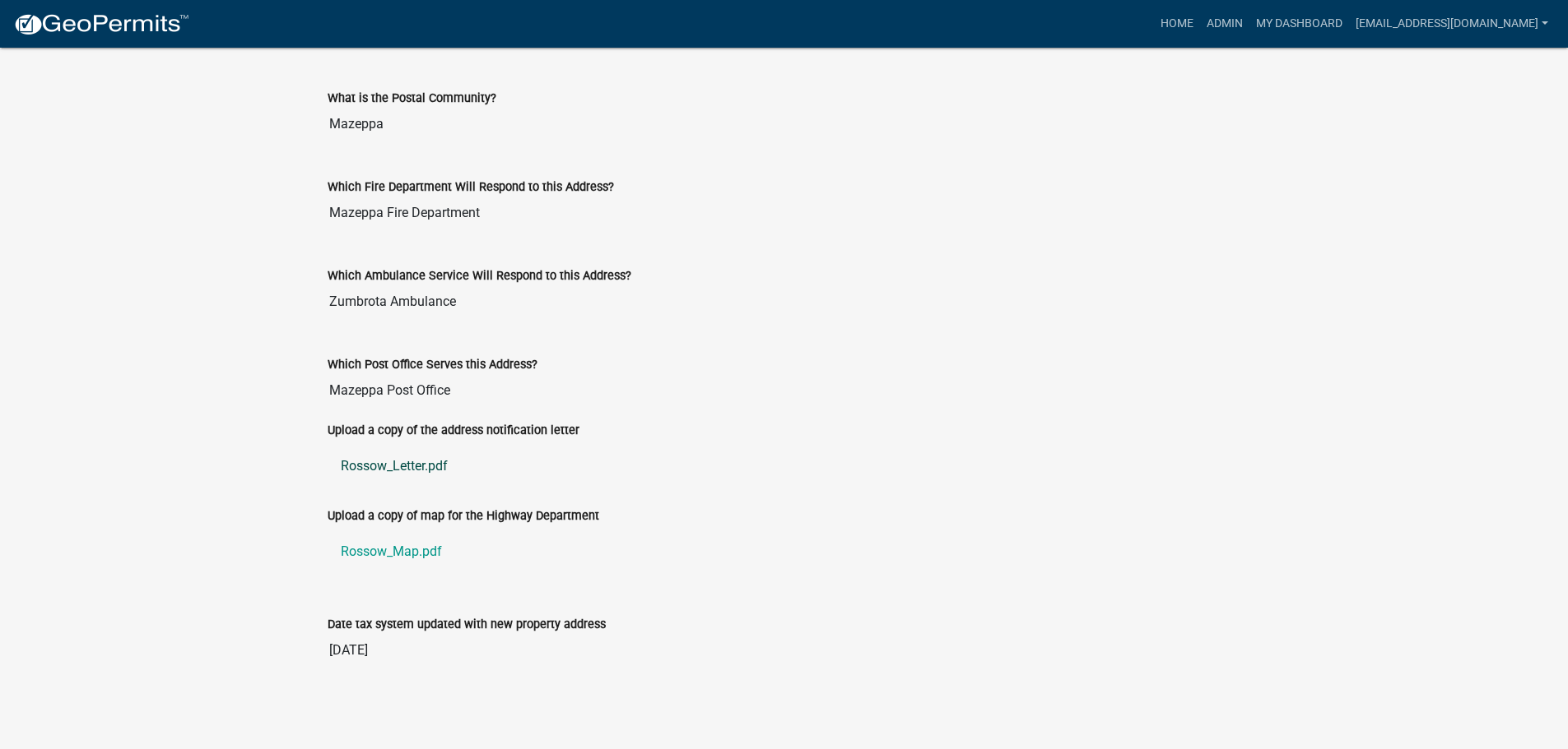
click at [365, 463] on link "Rossow_Letter.pdf" at bounding box center [784, 466] width 914 height 40
click at [387, 554] on link "Rossow_Map.pdf" at bounding box center [784, 551] width 914 height 40
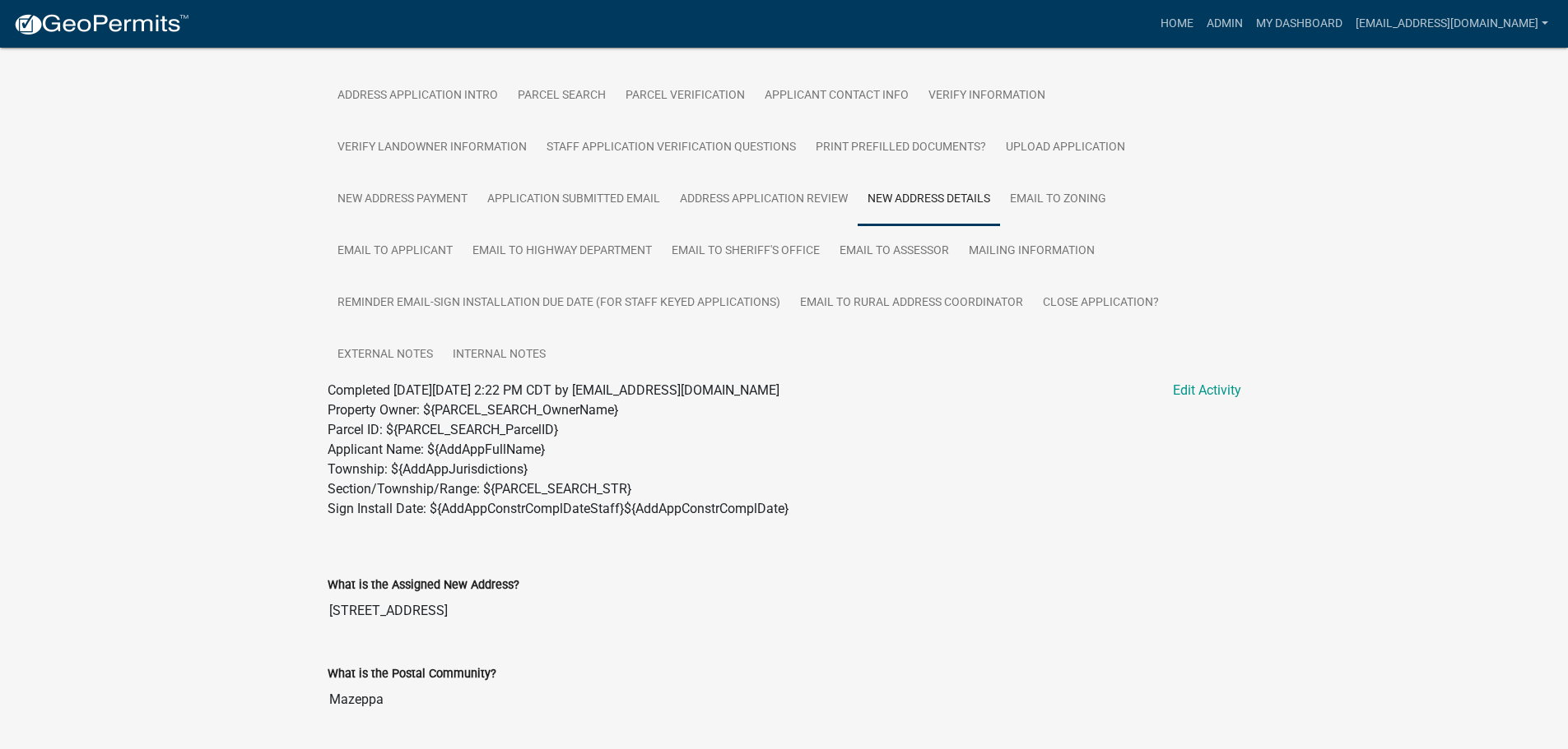
scroll to position [0, 0]
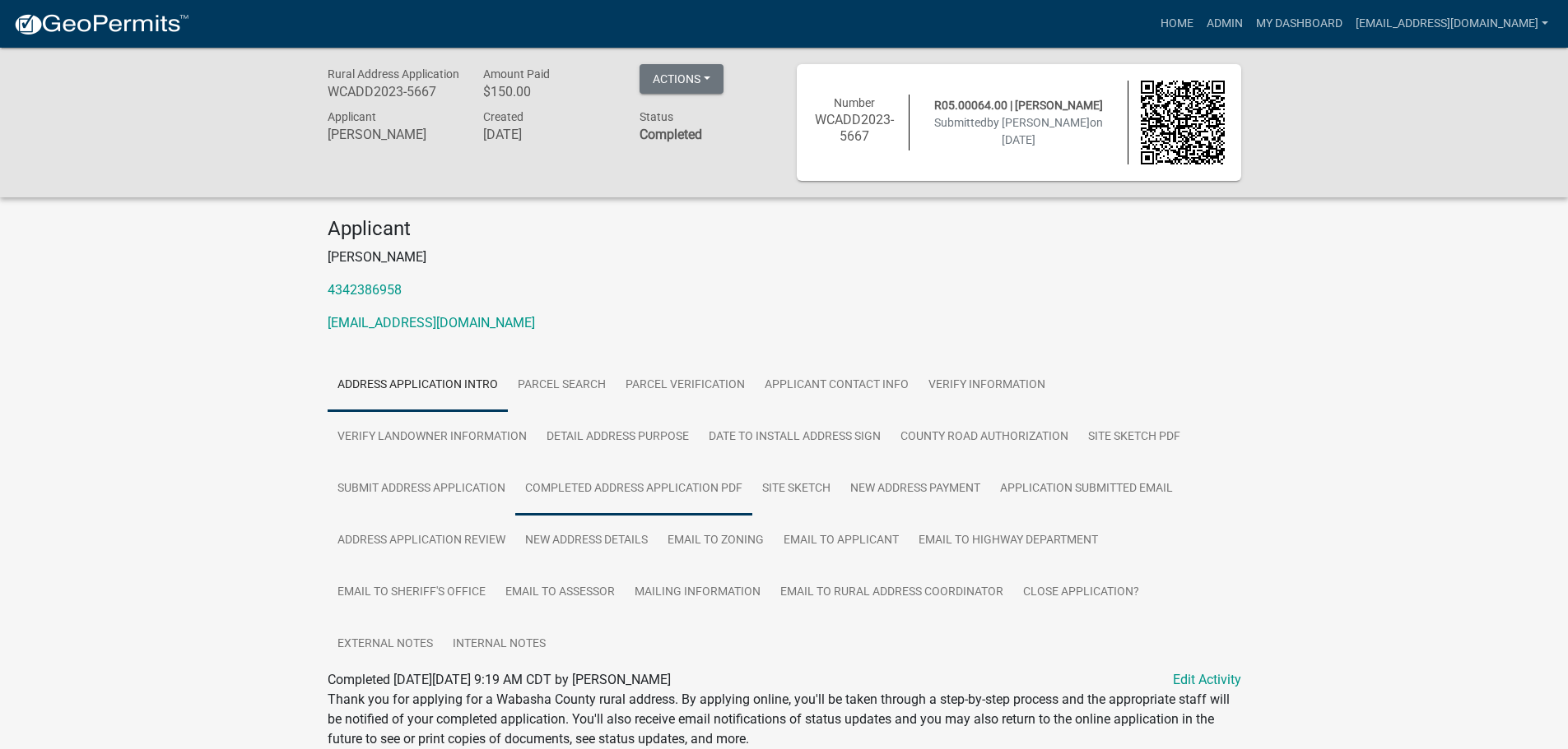
click at [679, 486] on link "Completed Address Application PDF" at bounding box center [633, 489] width 237 height 53
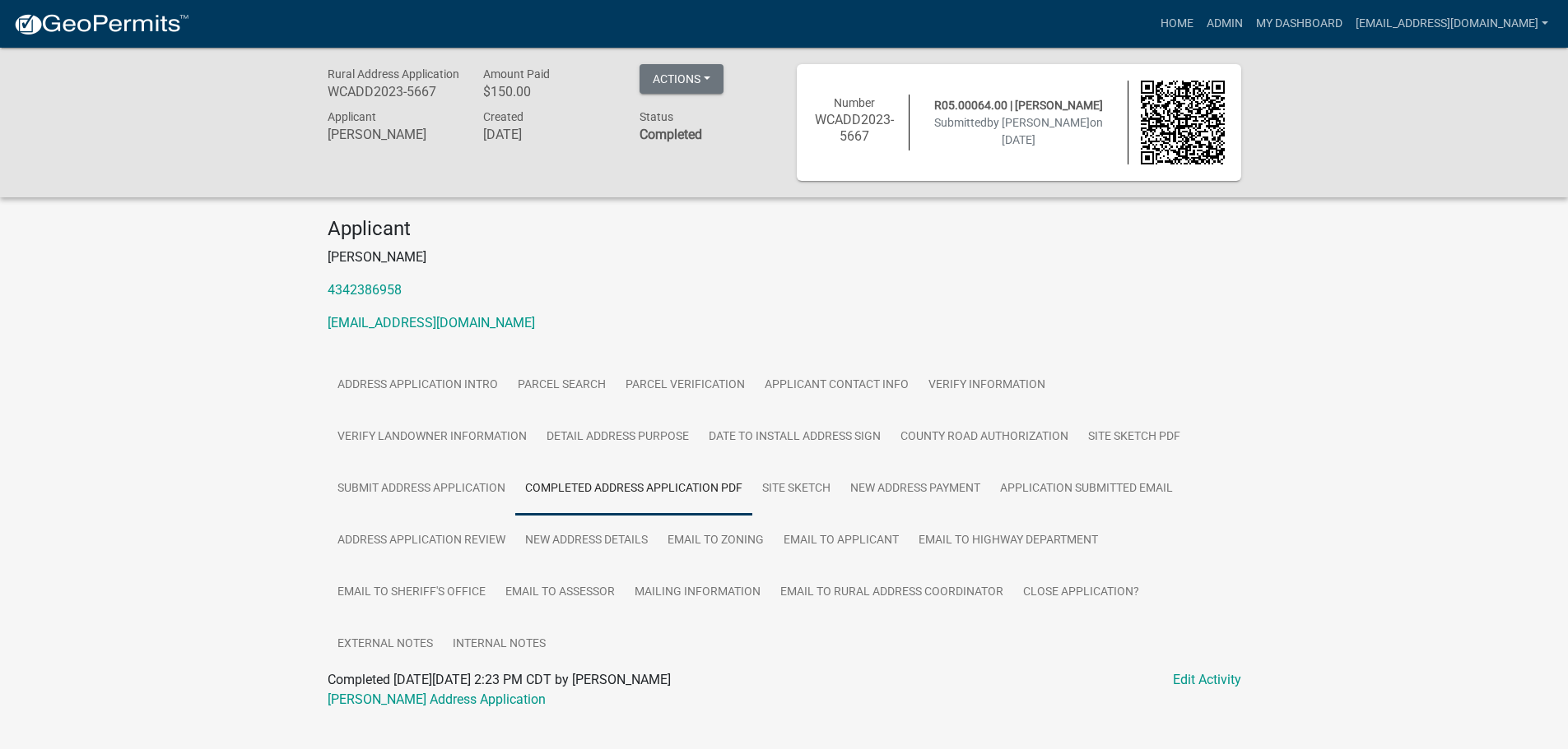
scroll to position [48, 0]
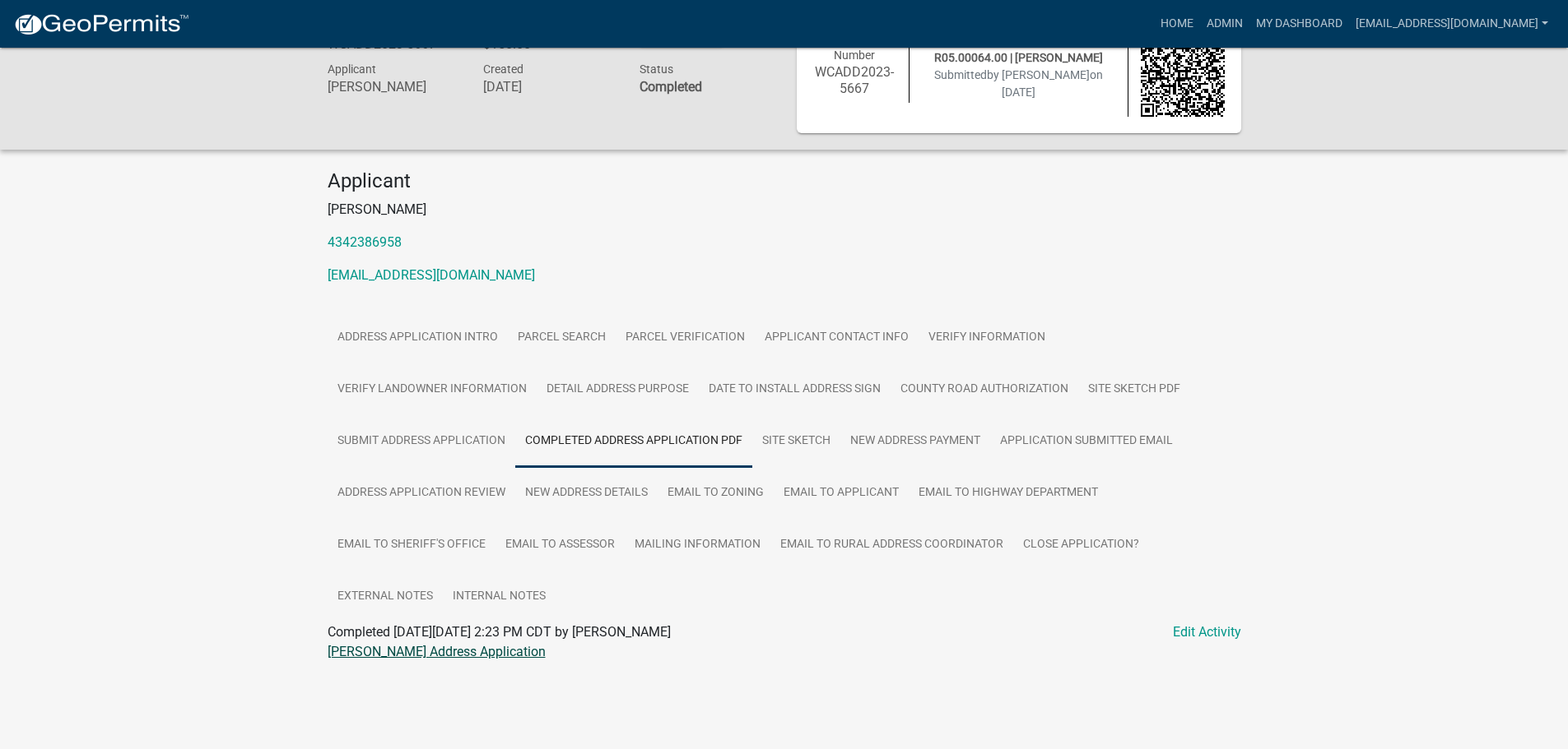
click at [456, 654] on link "Julie Hopkins Address Application" at bounding box center [436, 651] width 218 height 16
click at [1144, 390] on link "Site Sketch PDF" at bounding box center [1133, 390] width 112 height 53
click at [361, 652] on link "Julie Hopkins Map Sketch" at bounding box center [413, 651] width 171 height 16
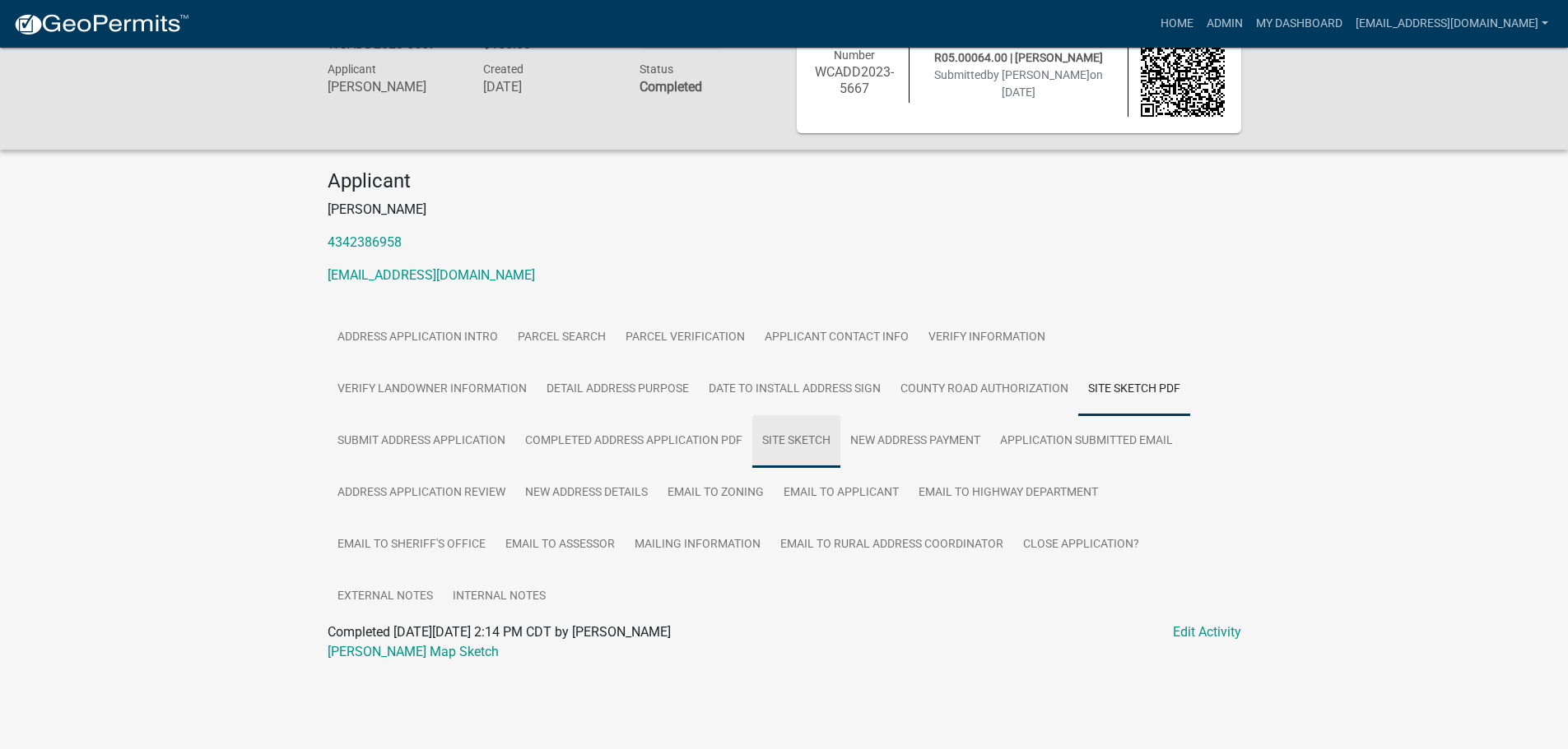
click at [771, 445] on link "Site Sketch" at bounding box center [796, 441] width 88 height 53
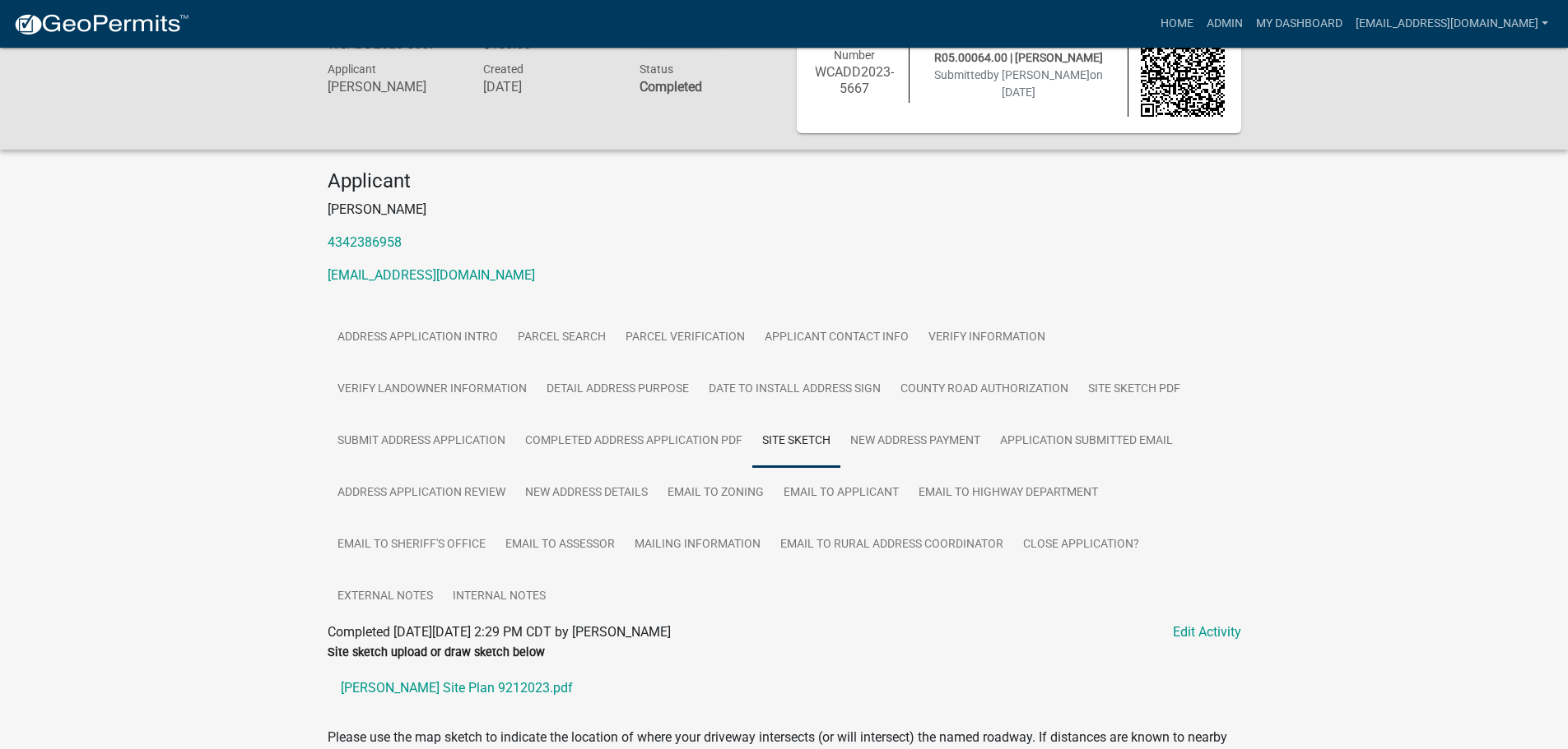
scroll to position [295, 0]
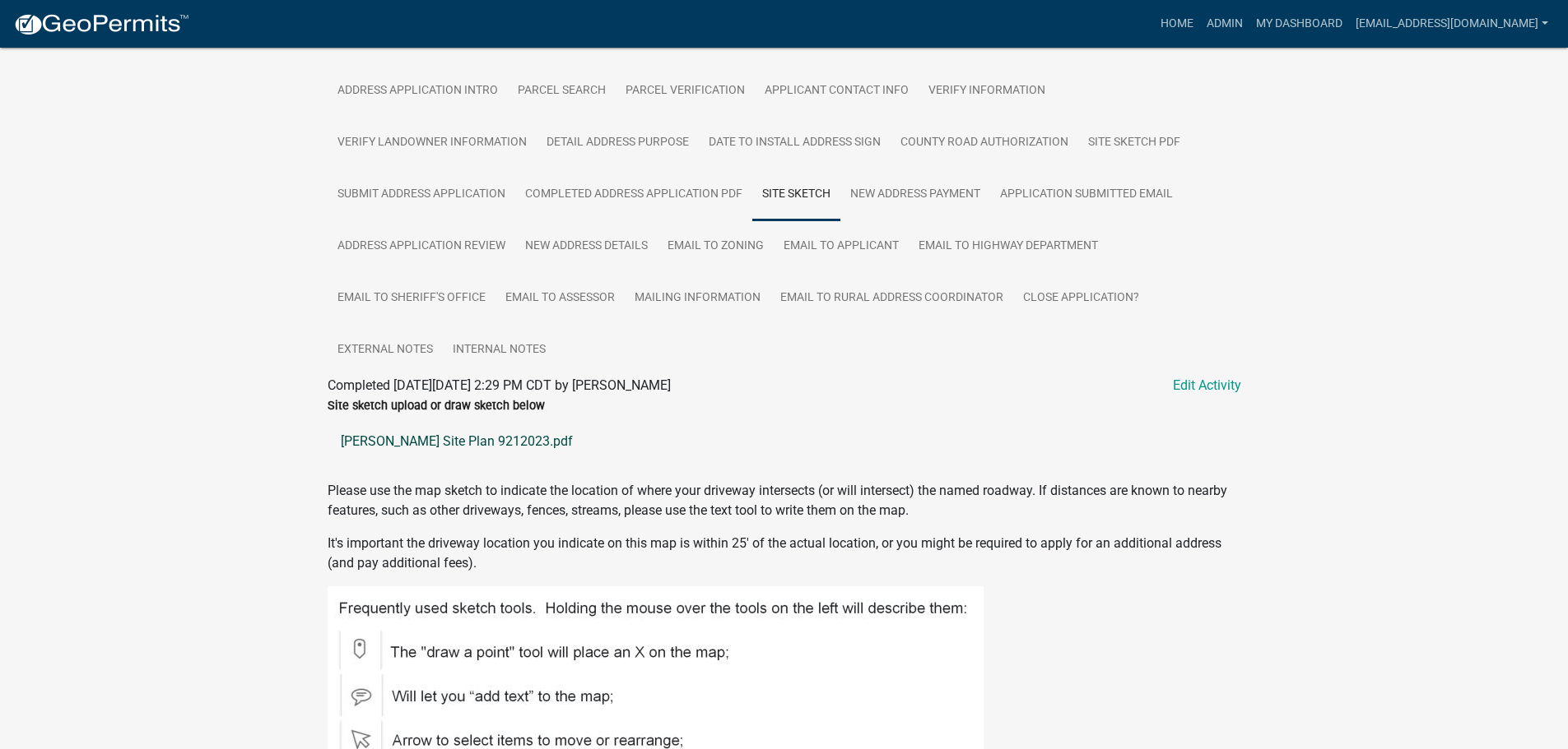
click at [389, 441] on link "Hager Site Plan 9212023.pdf" at bounding box center [784, 441] width 914 height 40
click at [577, 248] on link "New Address Details" at bounding box center [586, 247] width 142 height 53
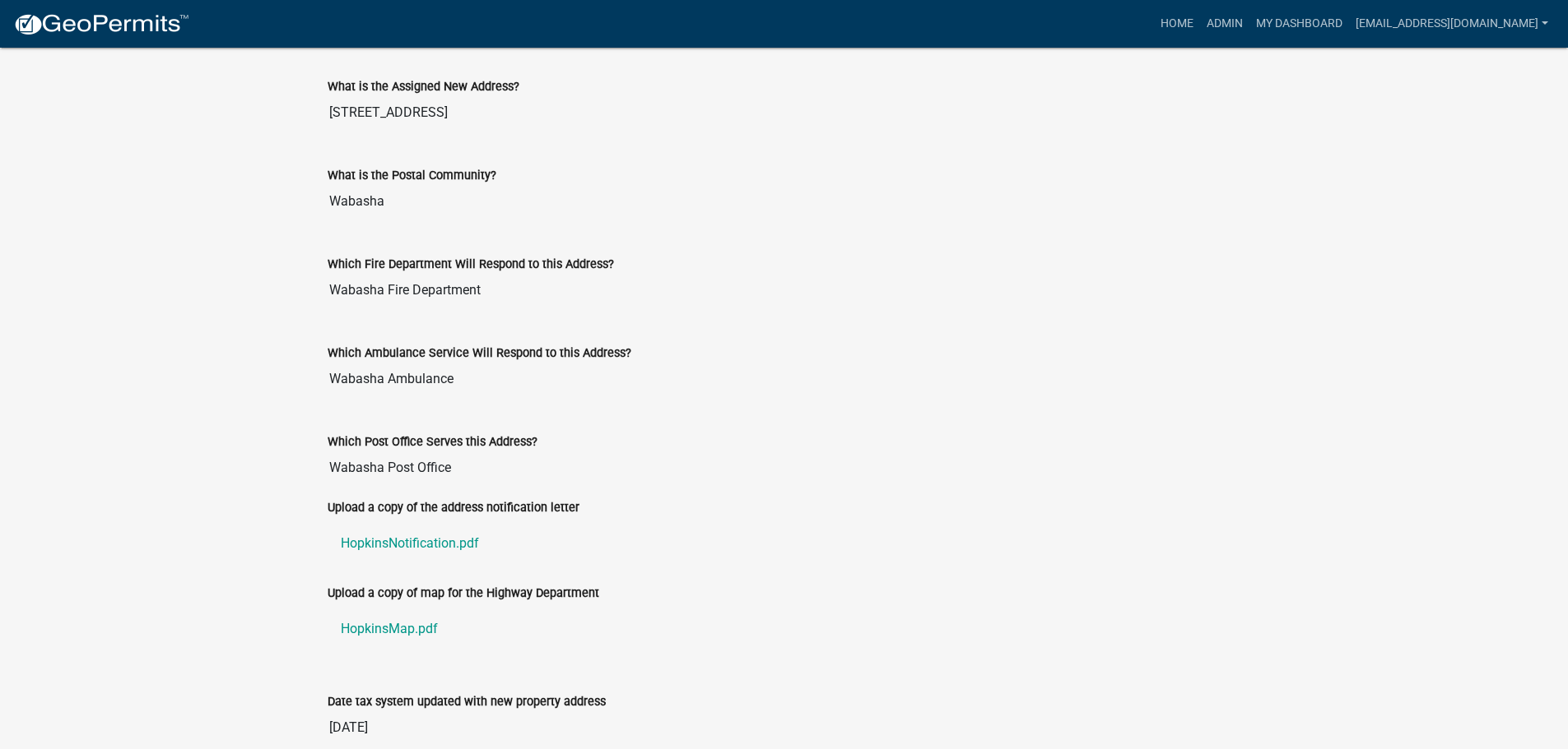
scroll to position [865, 0]
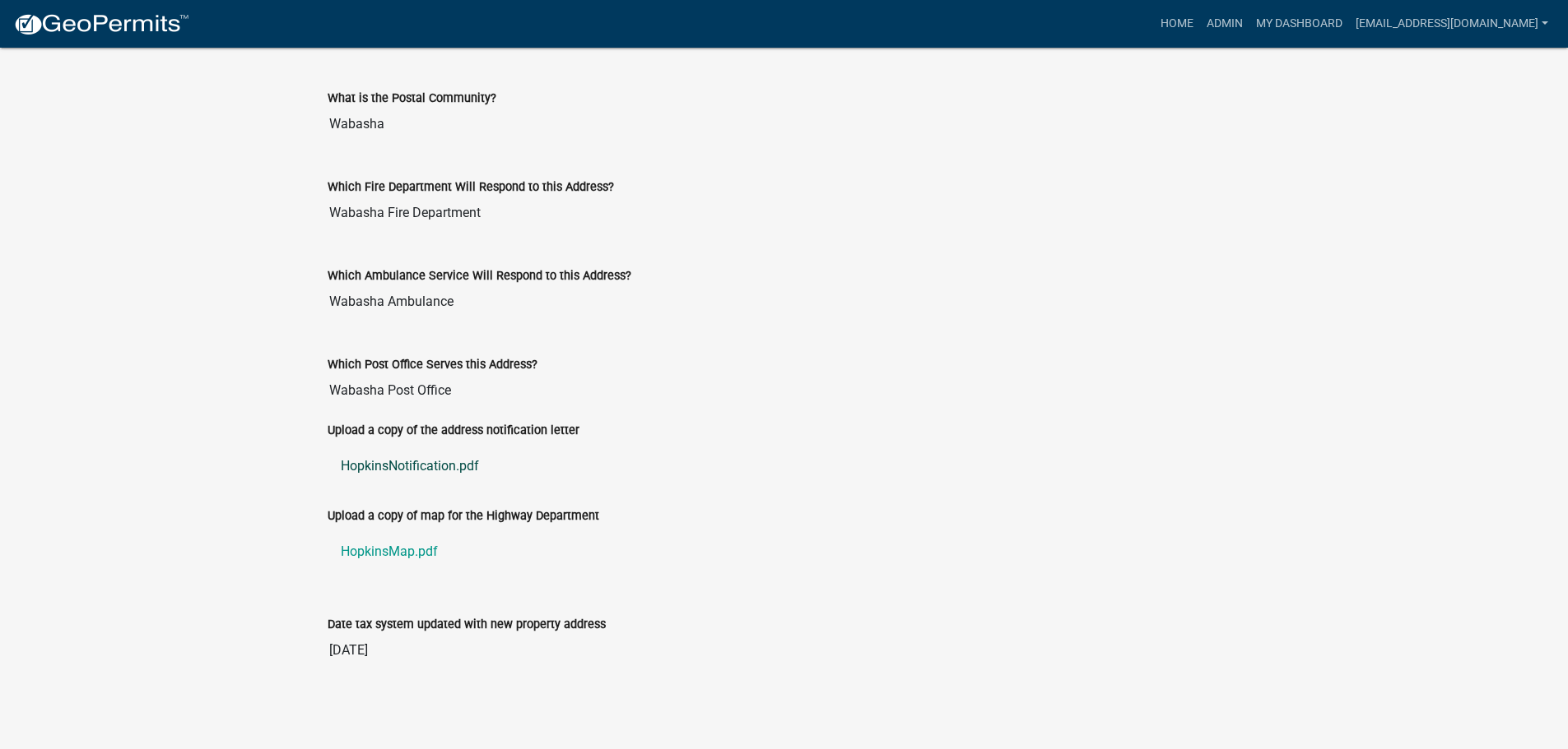
click at [410, 459] on link "HopkinsNotification.pdf" at bounding box center [784, 466] width 914 height 40
click at [387, 547] on link "HopkinsMap.pdf" at bounding box center [784, 551] width 914 height 40
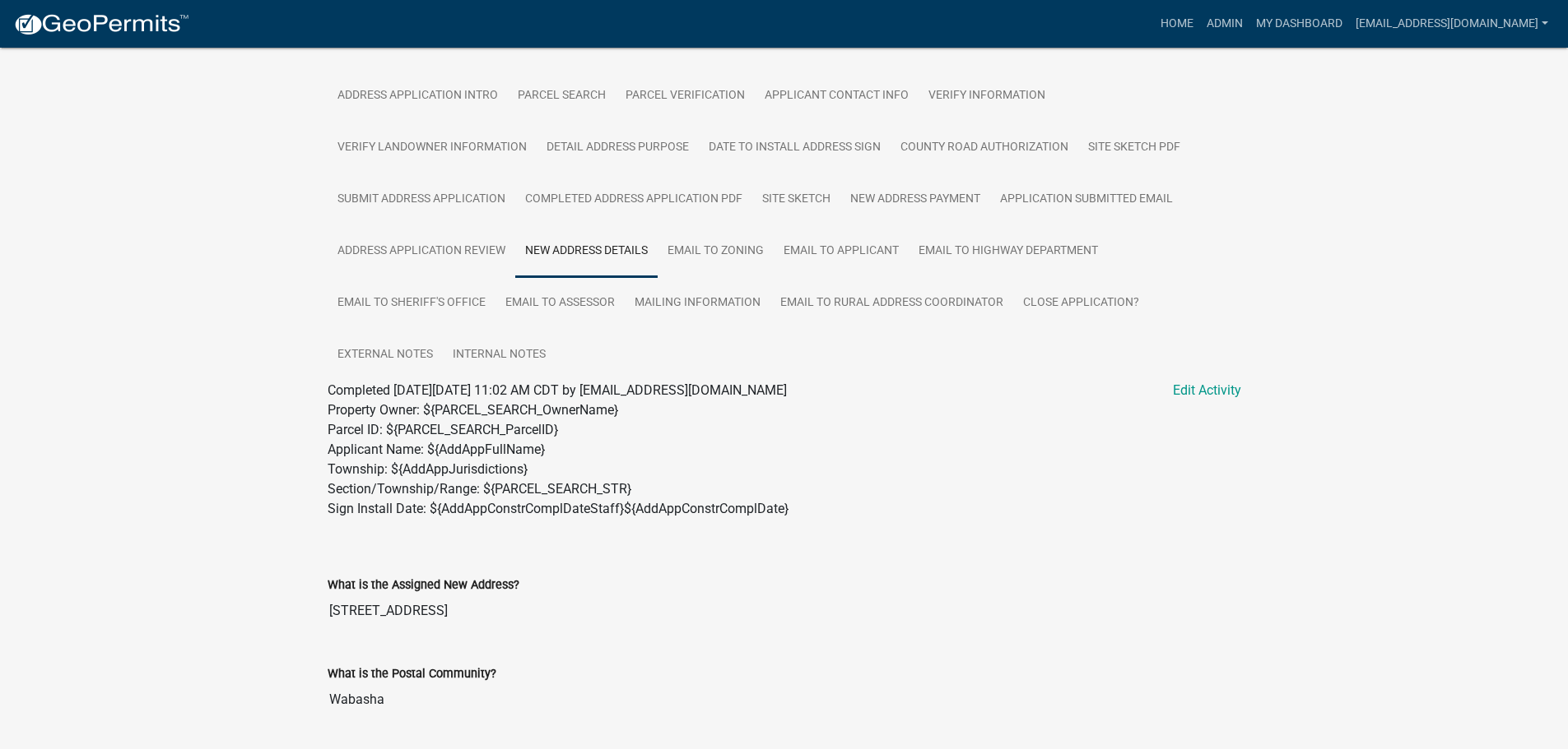
scroll to position [207, 0]
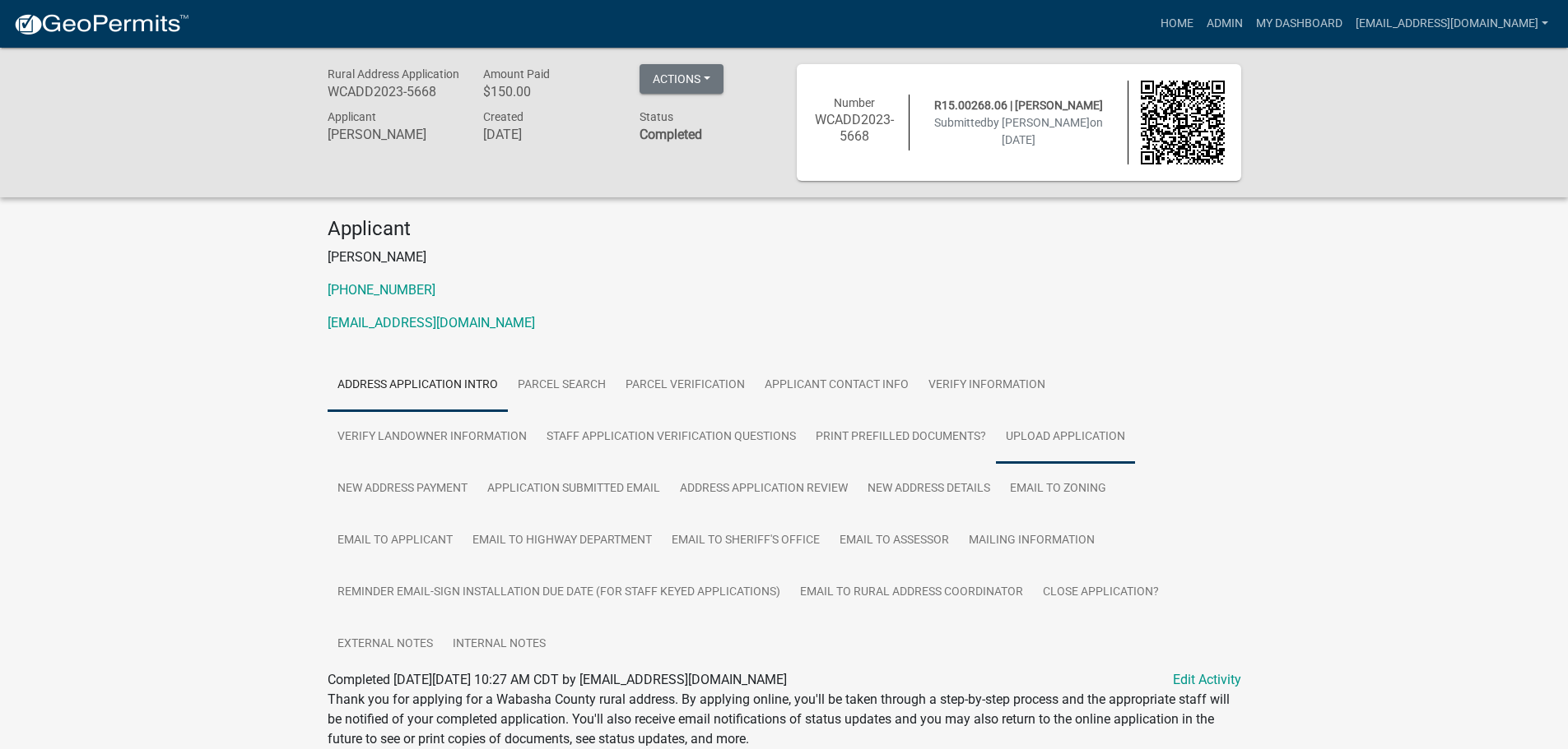
click at [1035, 436] on link "Upload Application" at bounding box center [1064, 438] width 139 height 53
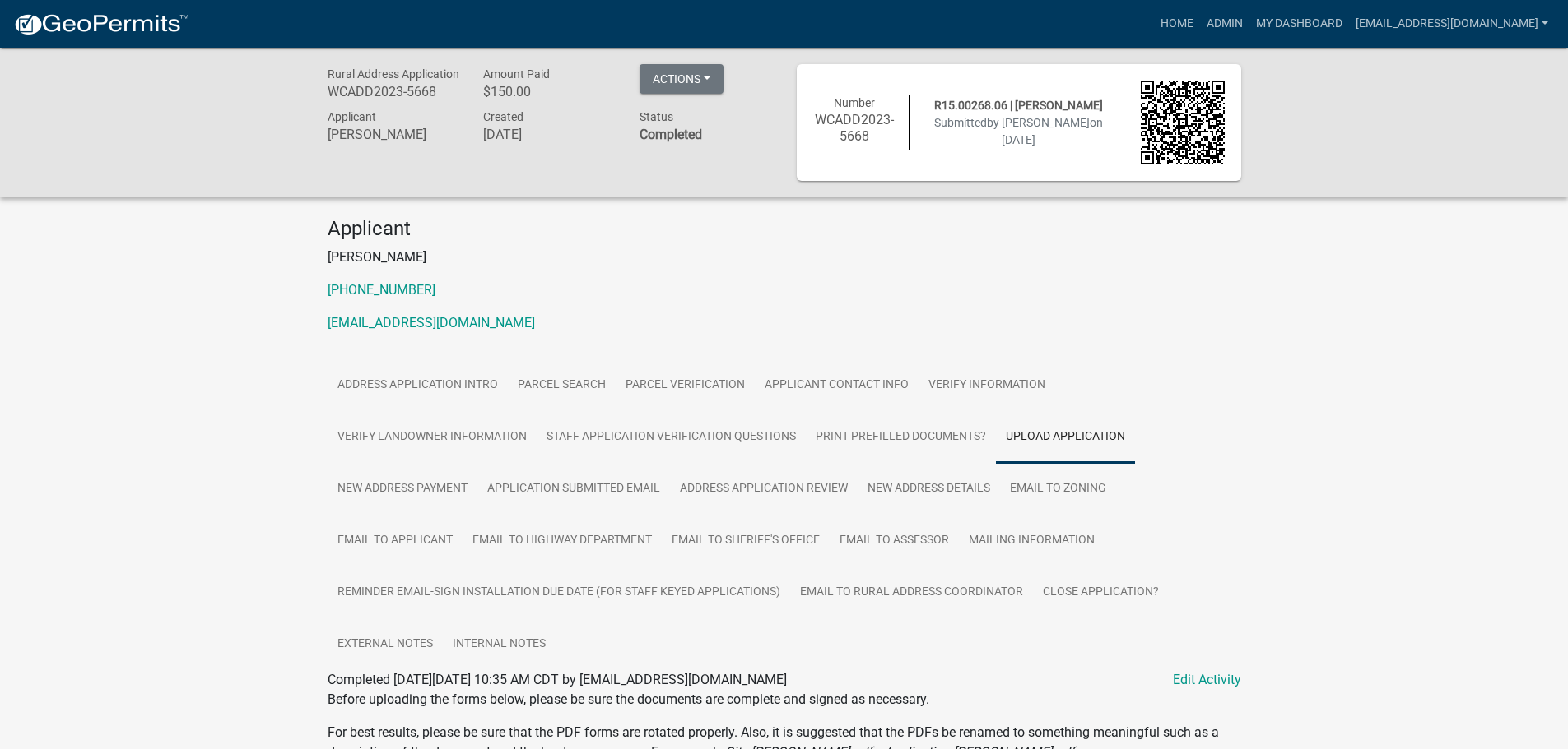
scroll to position [388, 0]
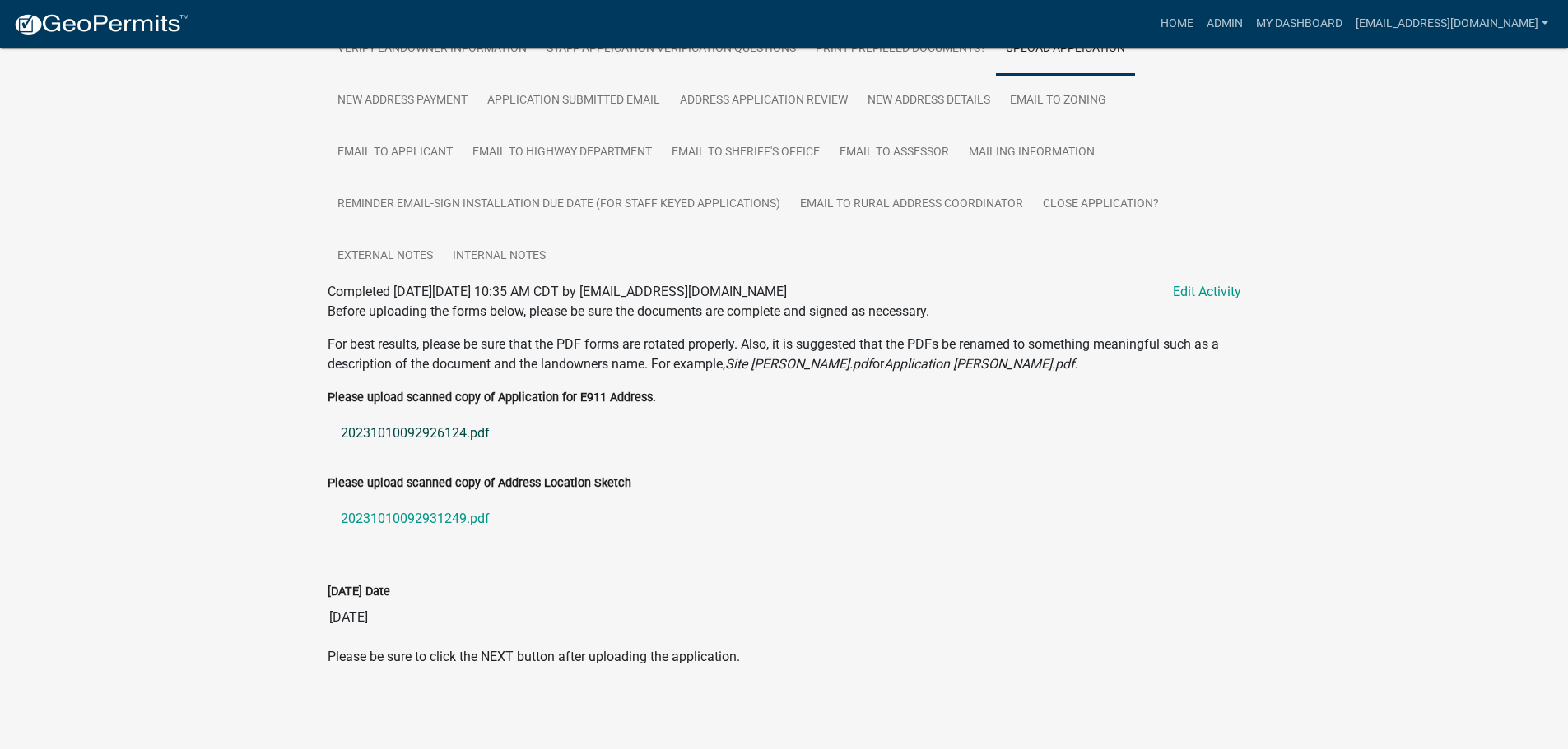
click at [394, 428] on link "20231010092926124.pdf" at bounding box center [784, 433] width 914 height 40
click at [440, 511] on link "20231010092931249.pdf" at bounding box center [784, 518] width 914 height 40
click at [927, 93] on link "New Address Details" at bounding box center [928, 101] width 142 height 53
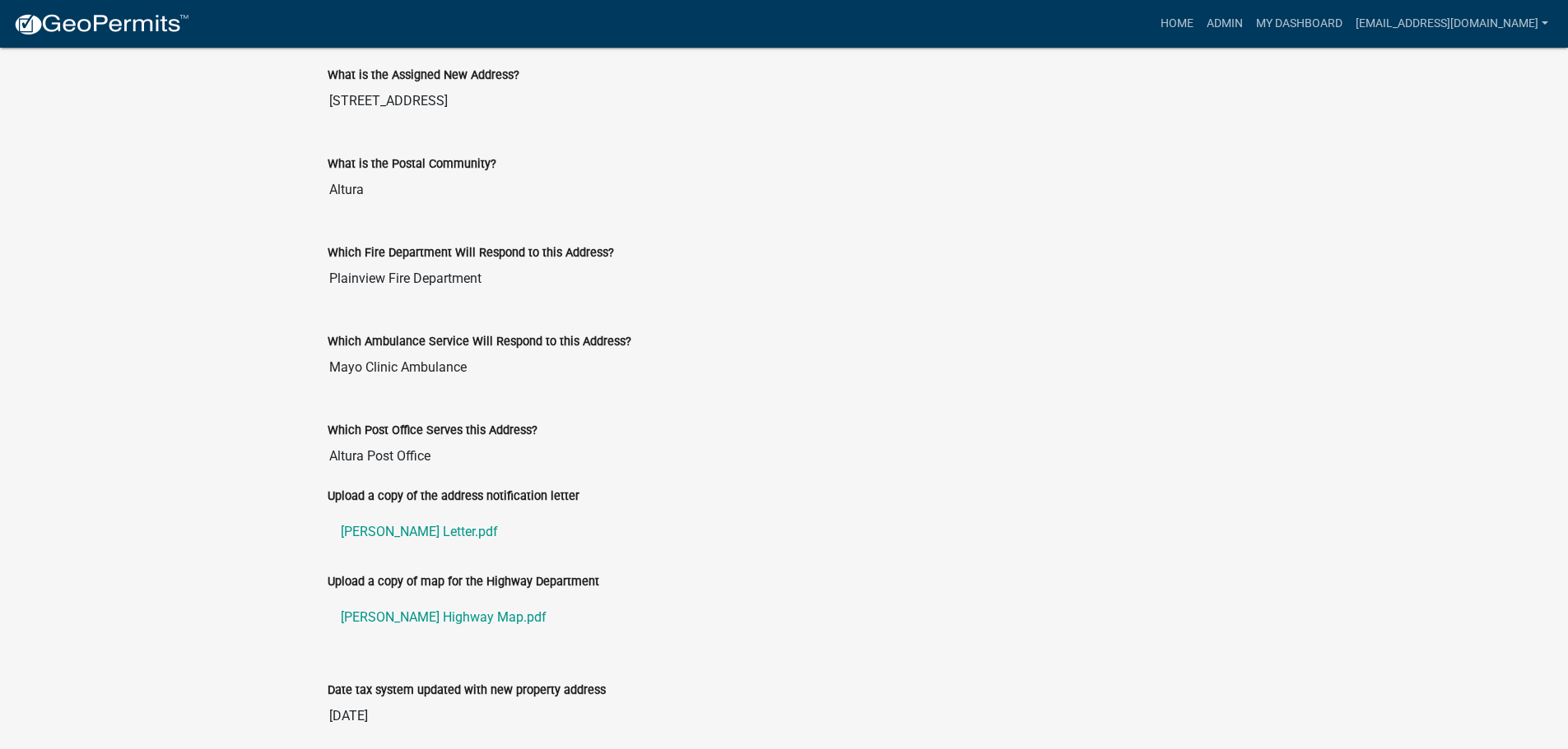
scroll to position [865, 0]
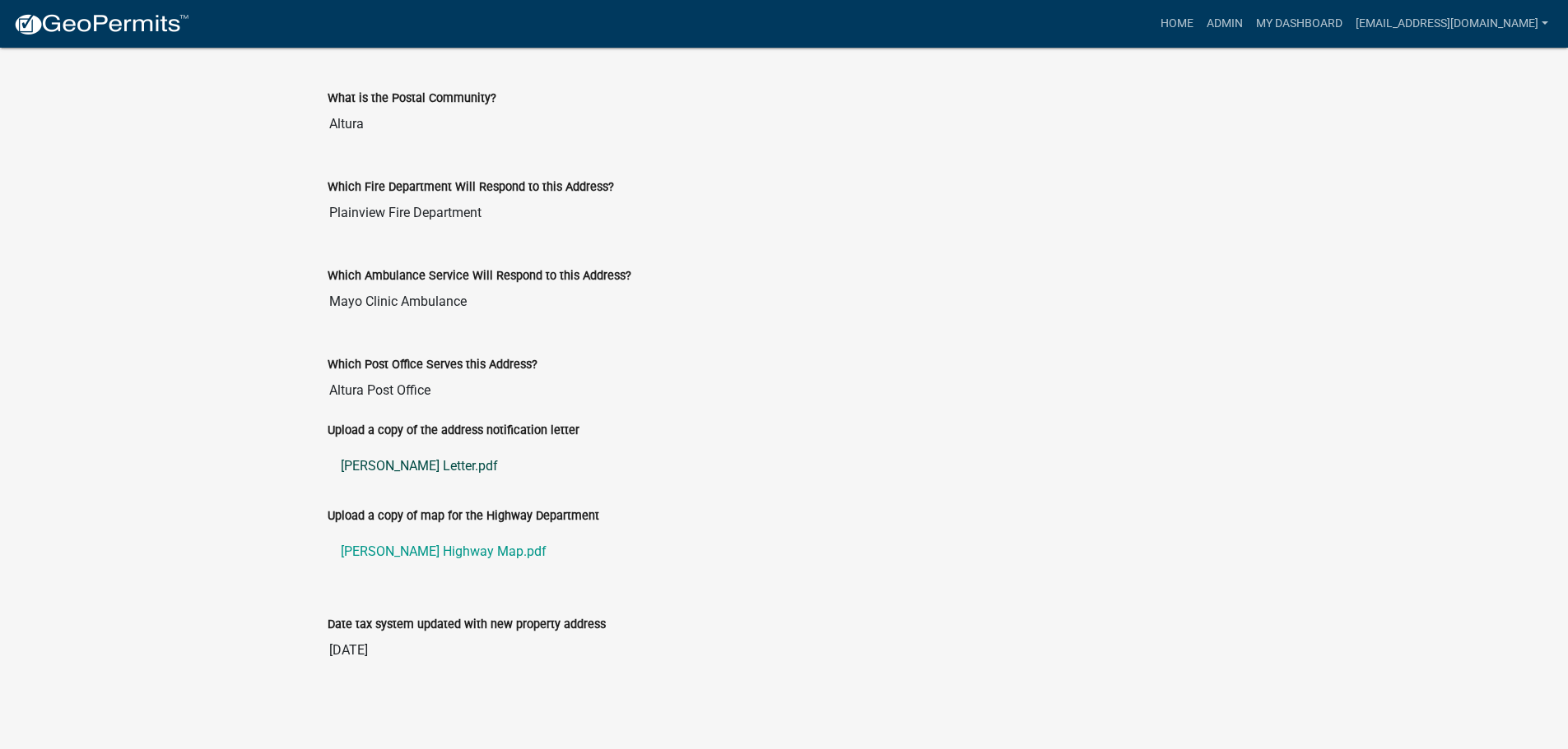
click at [387, 465] on link "[PERSON_NAME] Letter.pdf" at bounding box center [784, 466] width 914 height 40
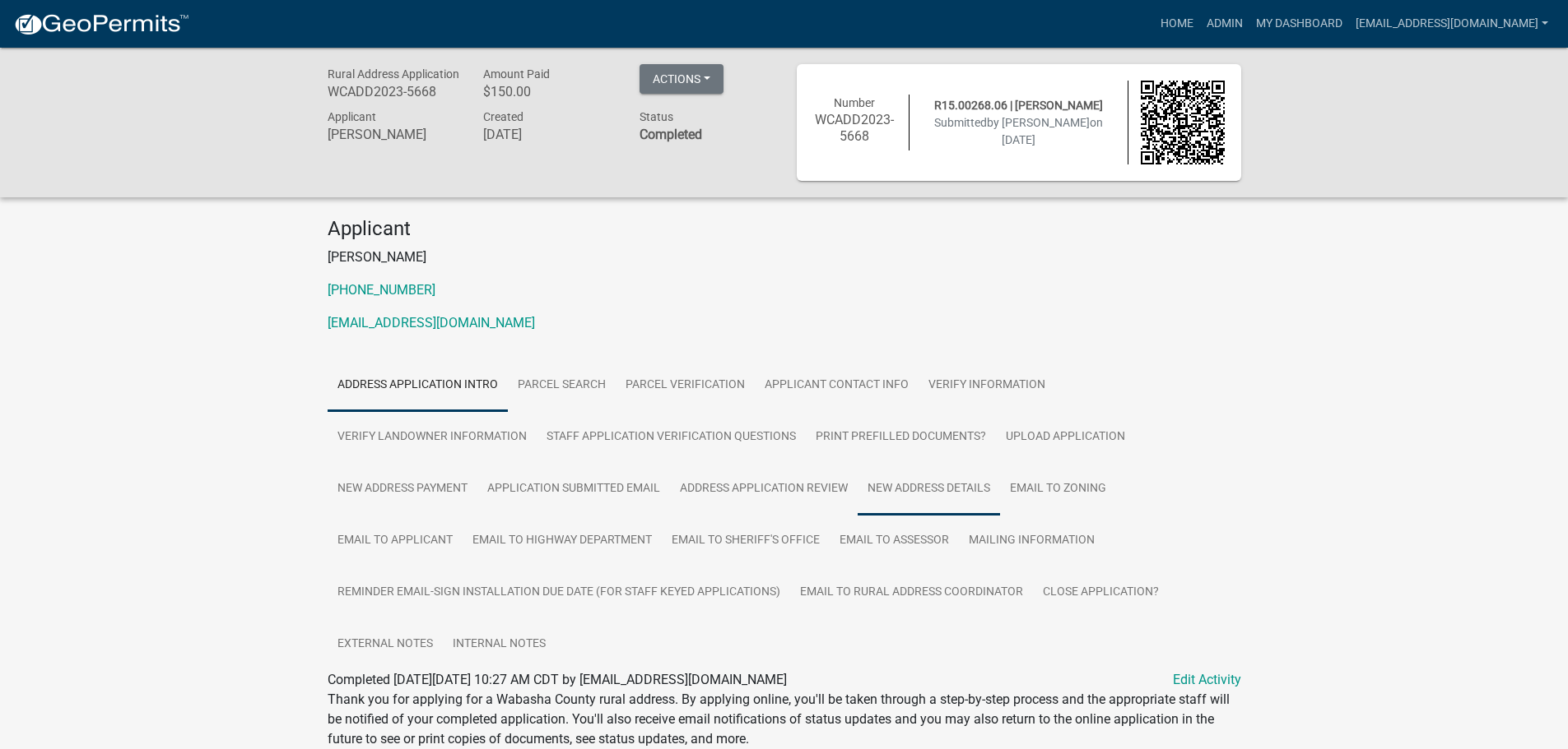
click at [948, 486] on link "New Address Details" at bounding box center [928, 489] width 142 height 53
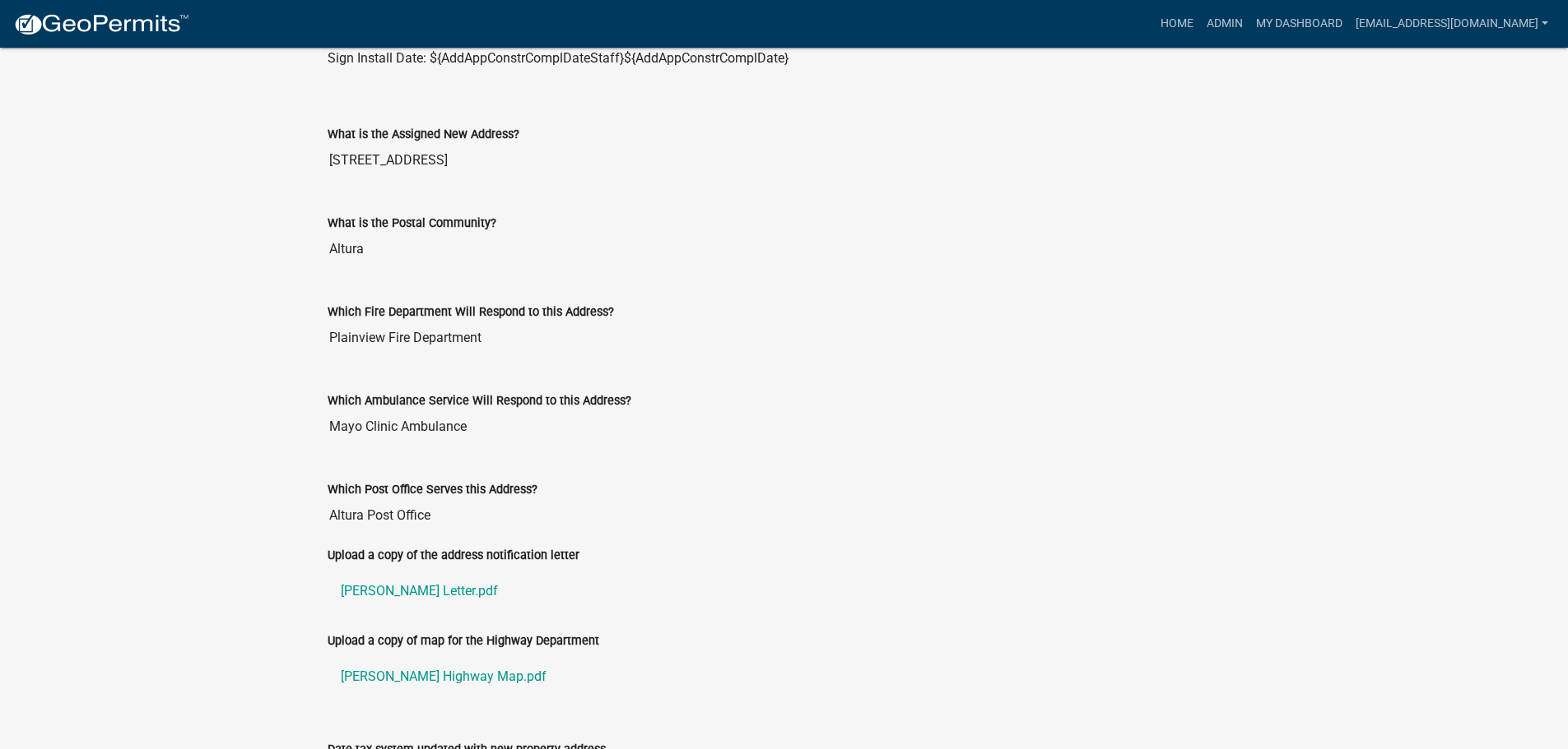
scroll to position [865, 0]
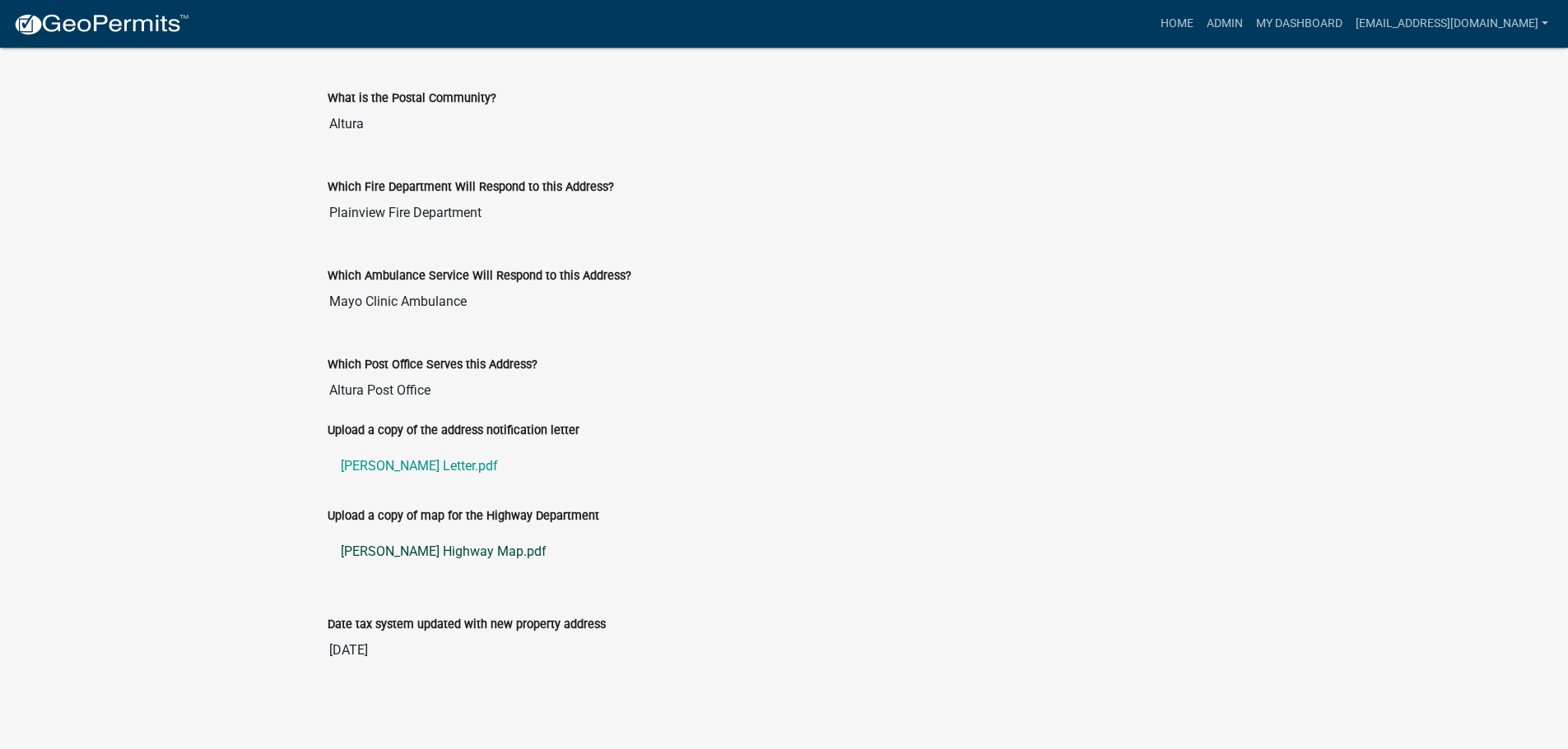
click at [392, 555] on link "[PERSON_NAME] Highway Map.pdf" at bounding box center [784, 551] width 914 height 40
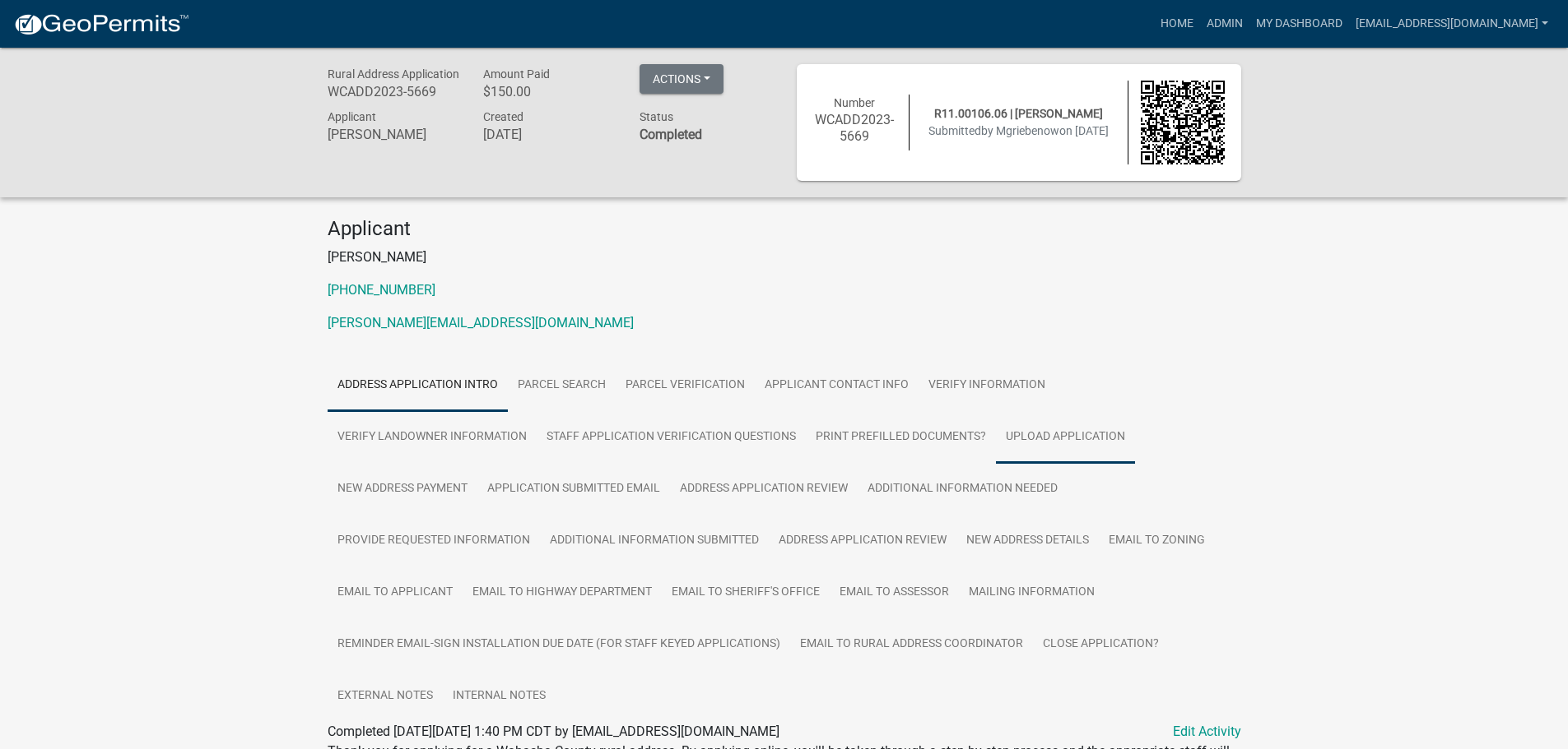
click at [1037, 434] on link "Upload Application" at bounding box center [1064, 438] width 139 height 53
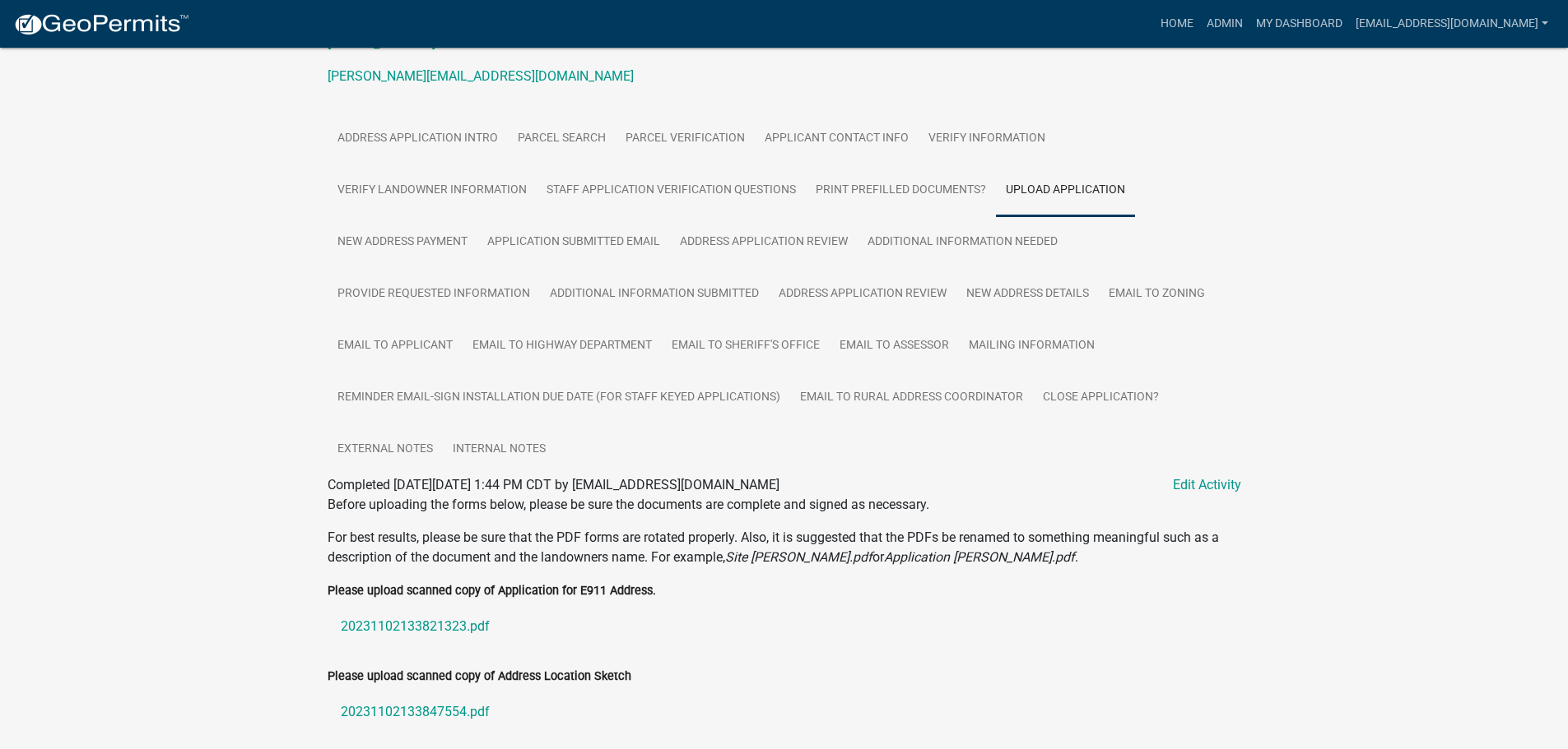
scroll to position [440, 0]
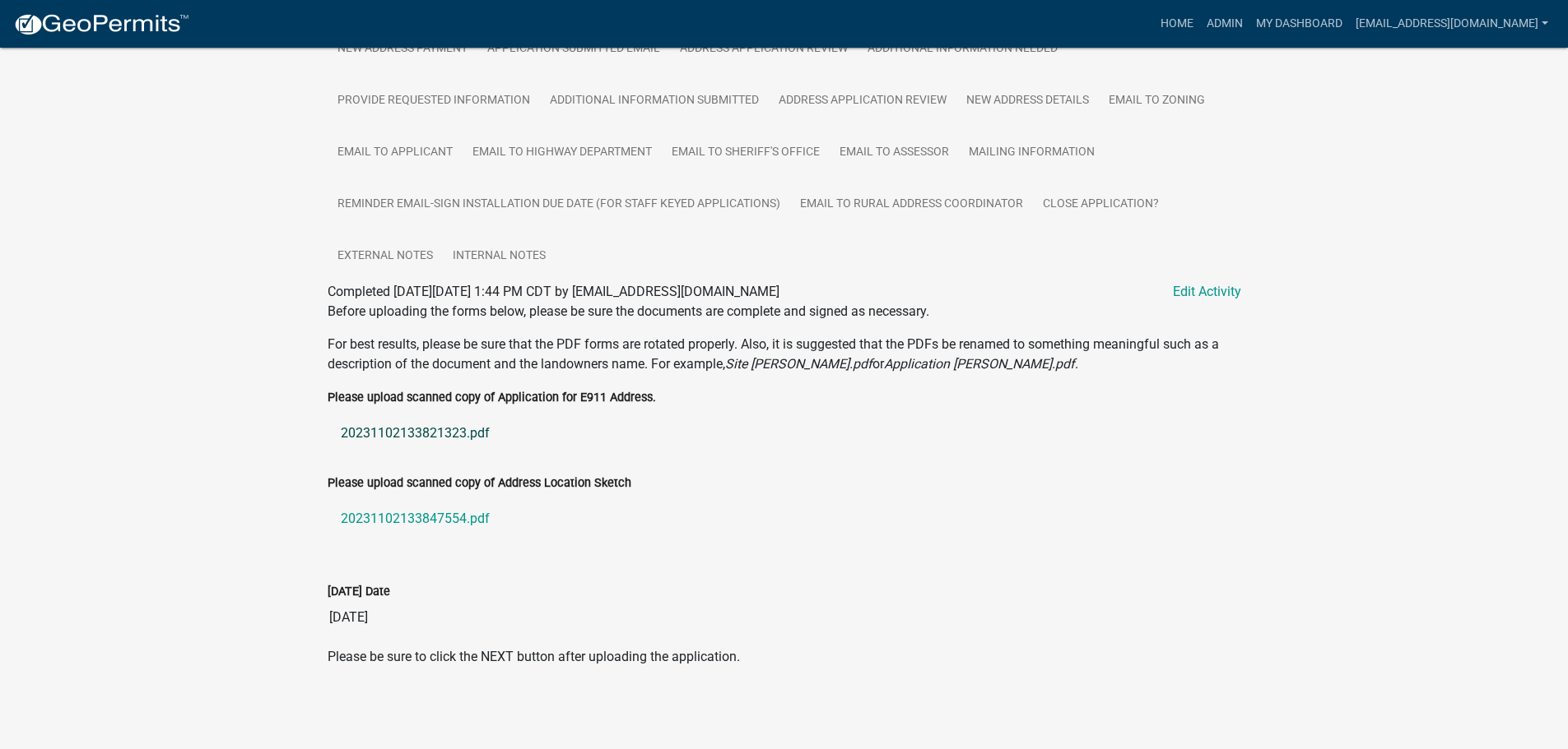
click at [394, 434] on link "20231102133821323.pdf" at bounding box center [784, 433] width 914 height 40
click at [428, 510] on link "20231102133847554.pdf" at bounding box center [784, 518] width 914 height 40
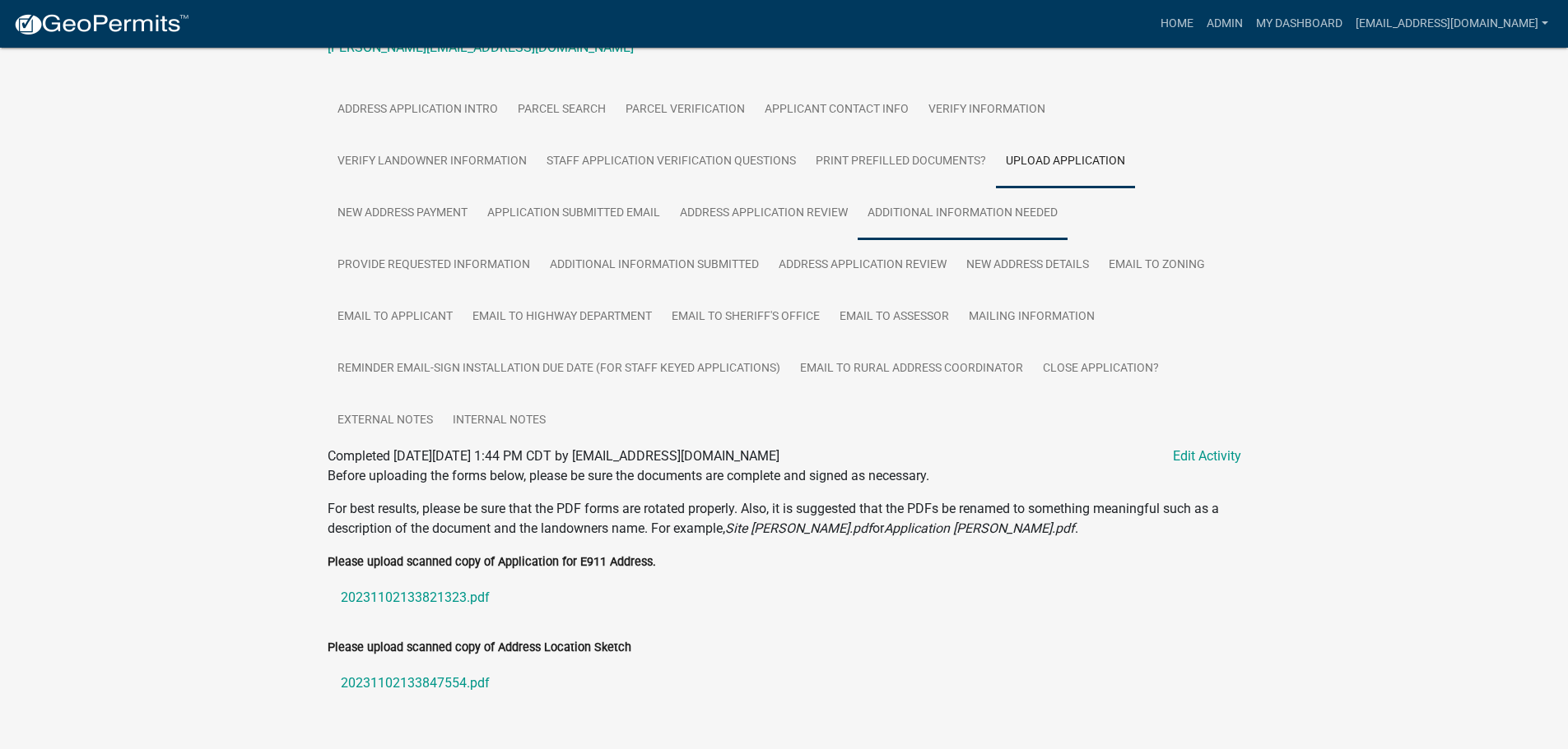
click at [963, 211] on link "Additional Information Needed" at bounding box center [962, 214] width 210 height 53
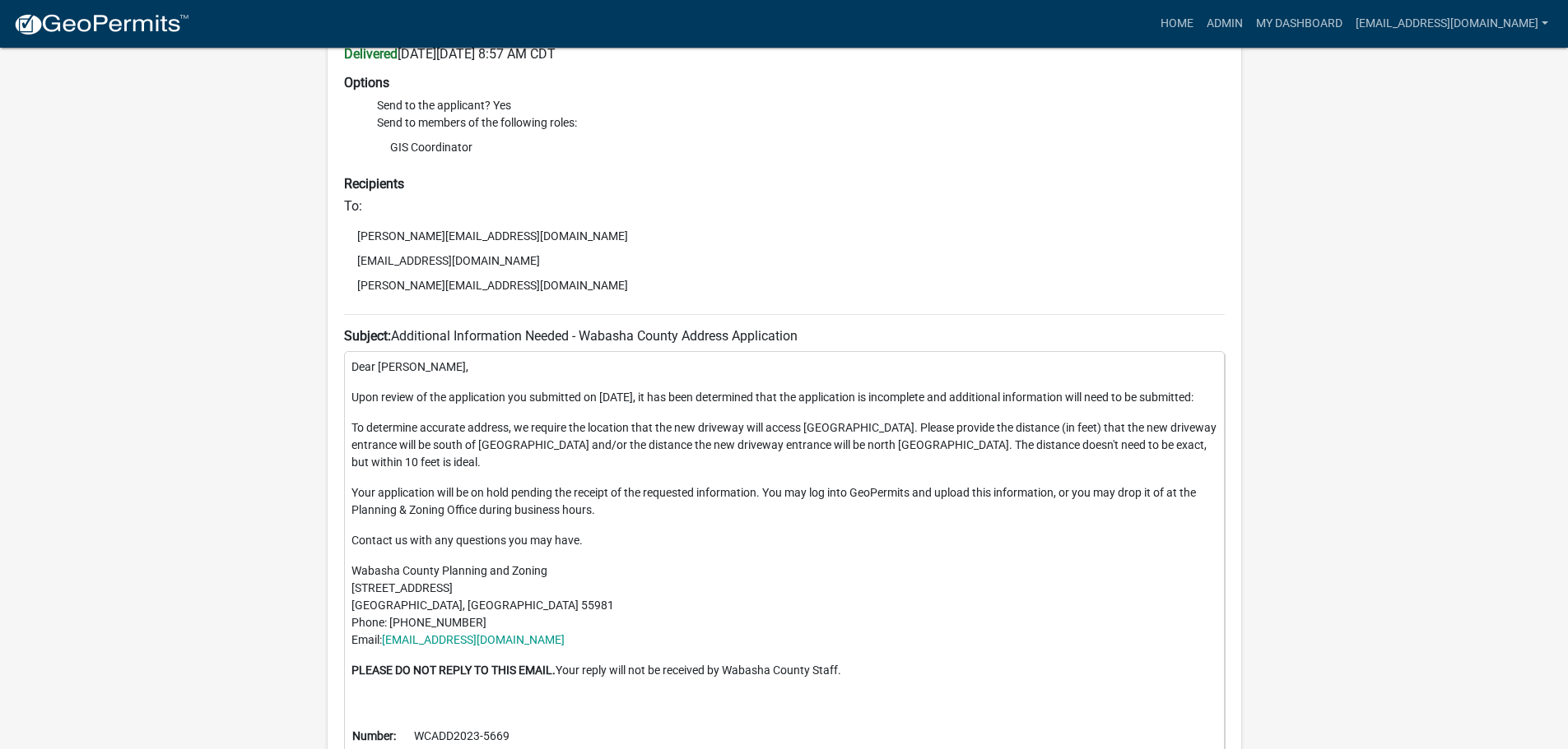
scroll to position [194, 0]
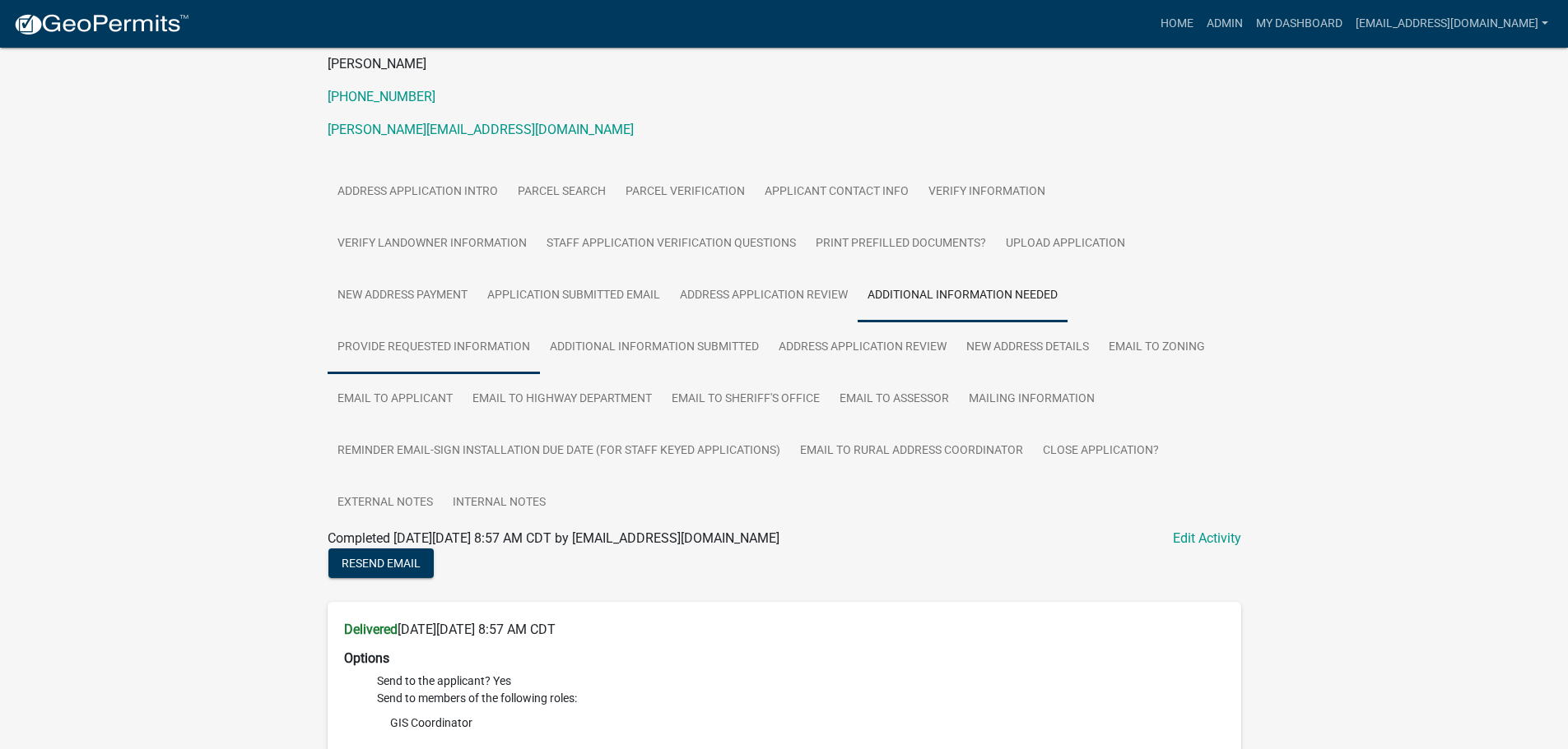
click at [432, 353] on link "Provide Requested Information" at bounding box center [434, 348] width 212 height 53
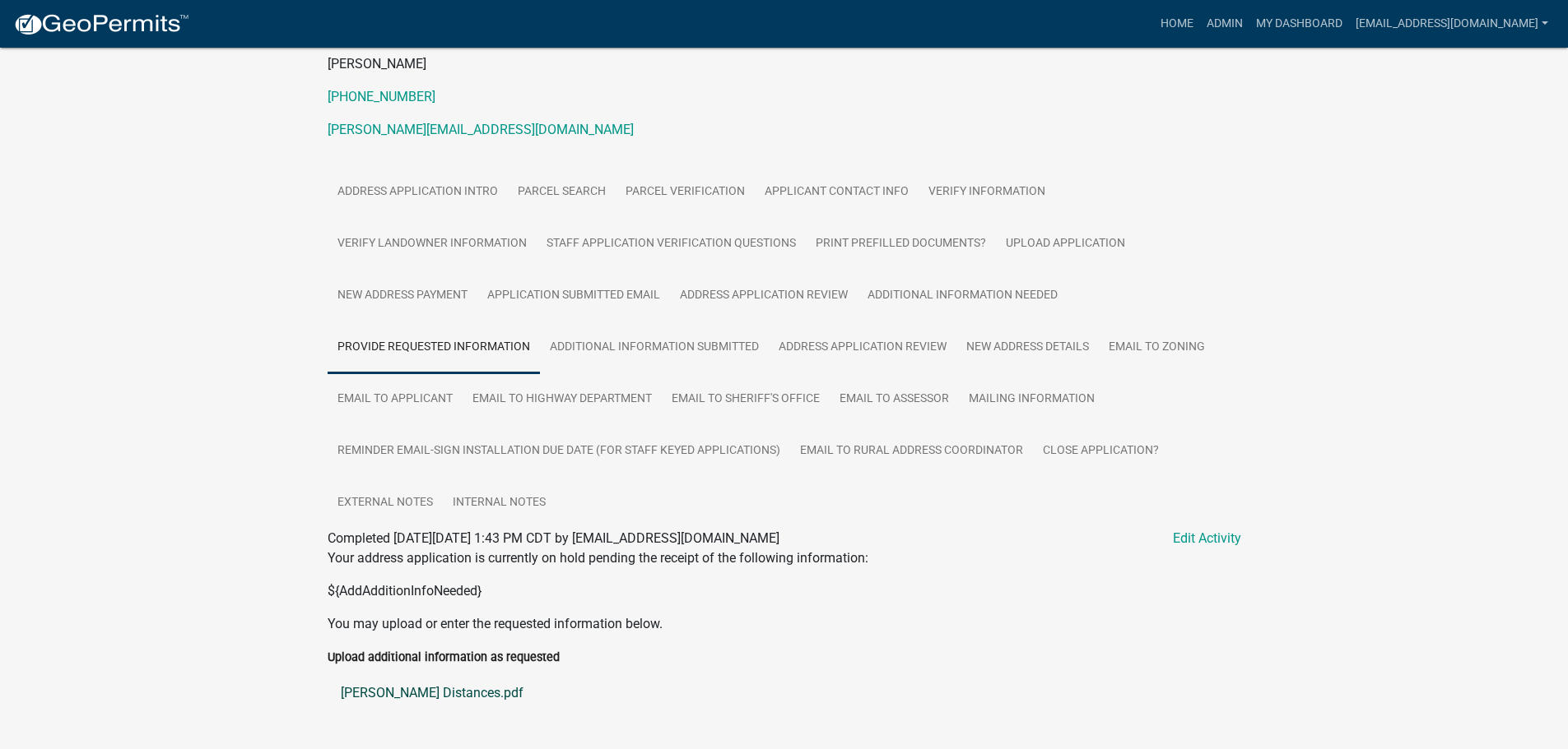
click at [382, 688] on link "Griebenow Distances.pdf" at bounding box center [784, 693] width 914 height 40
click at [1028, 343] on link "New Address Details" at bounding box center [1027, 348] width 142 height 53
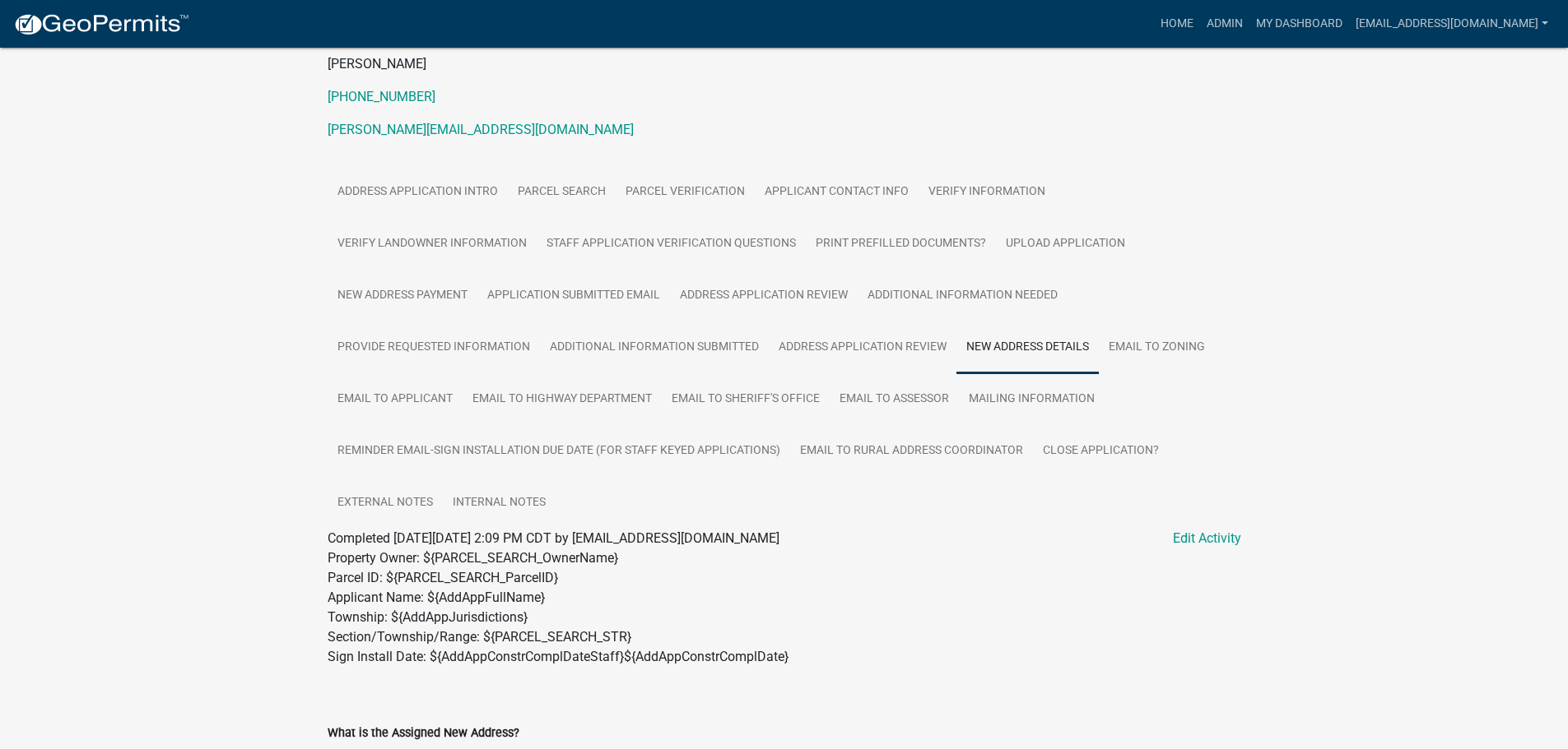
scroll to position [769, 0]
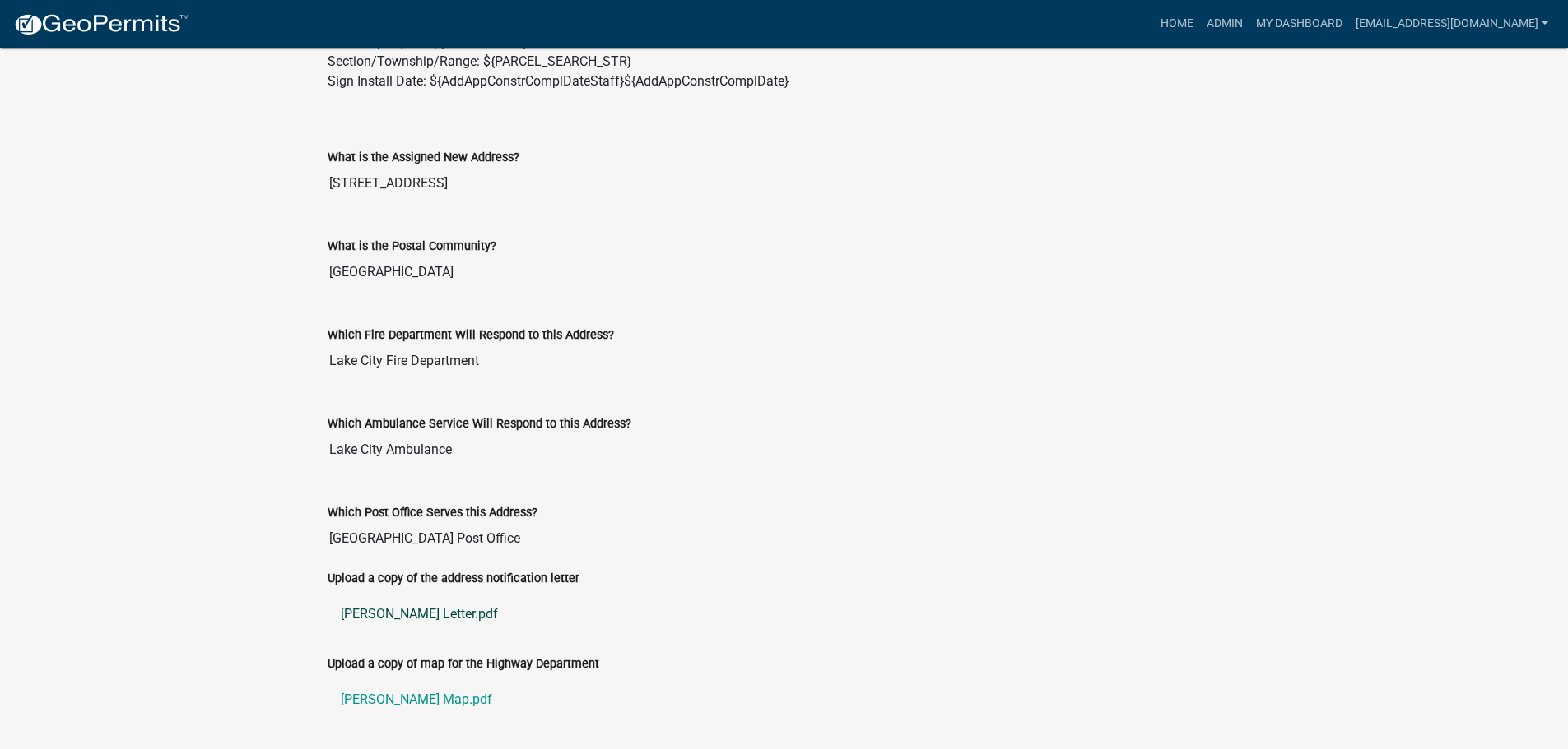
click at [384, 617] on link "Griebenow Letter.pdf" at bounding box center [784, 614] width 914 height 40
click at [403, 696] on link "Griebenow Map.pdf" at bounding box center [784, 699] width 914 height 40
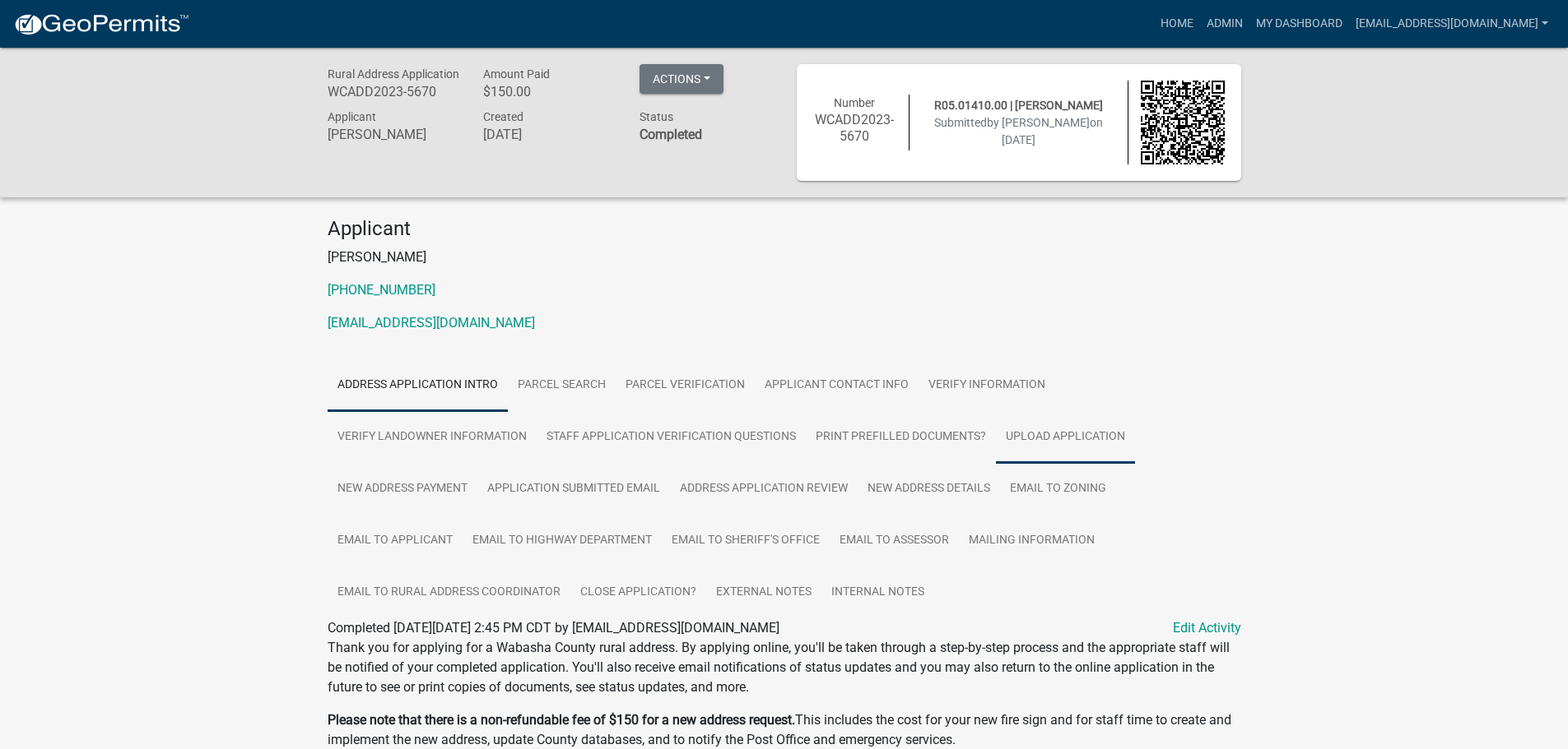
click at [1080, 434] on link "Upload Application" at bounding box center [1064, 438] width 139 height 53
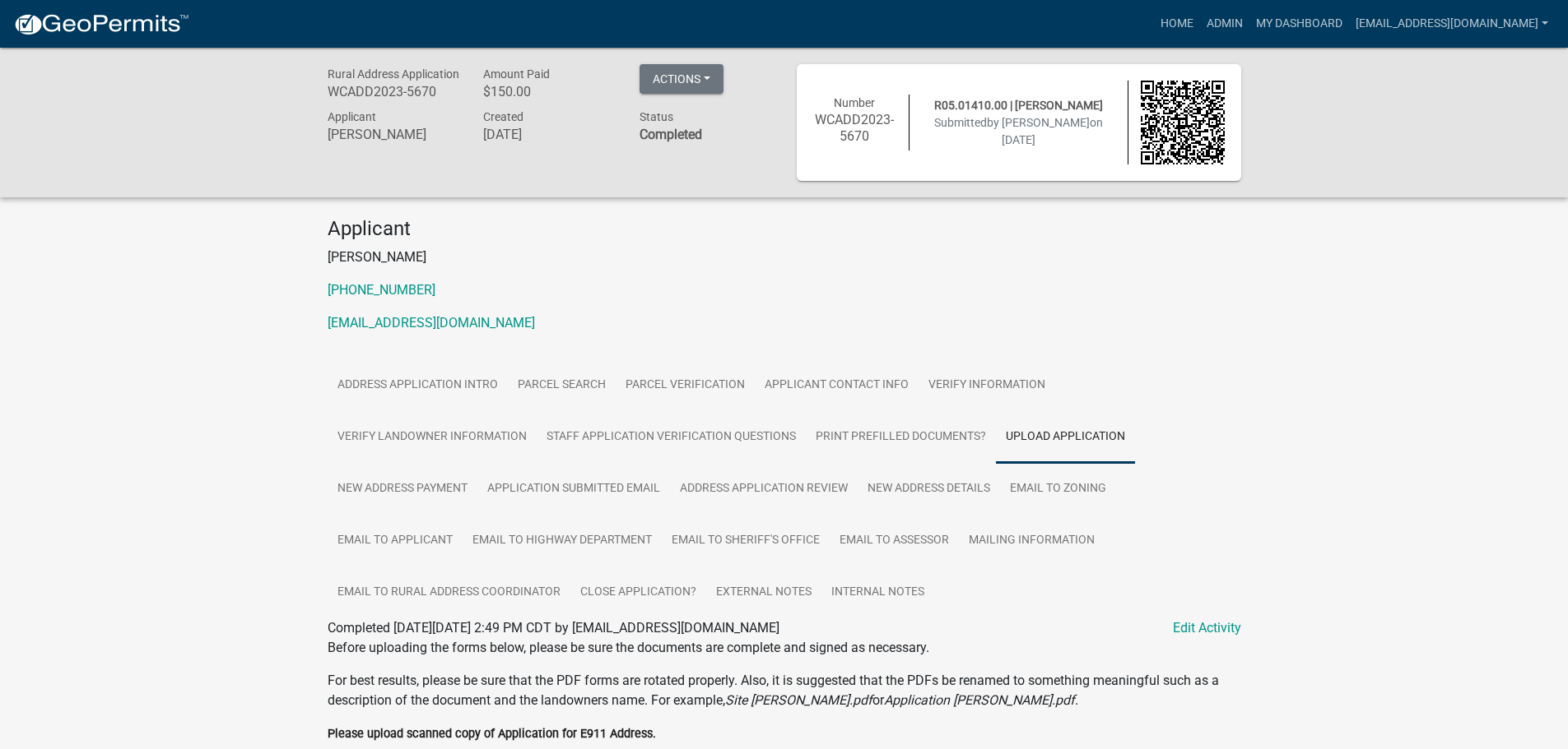
scroll to position [376, 0]
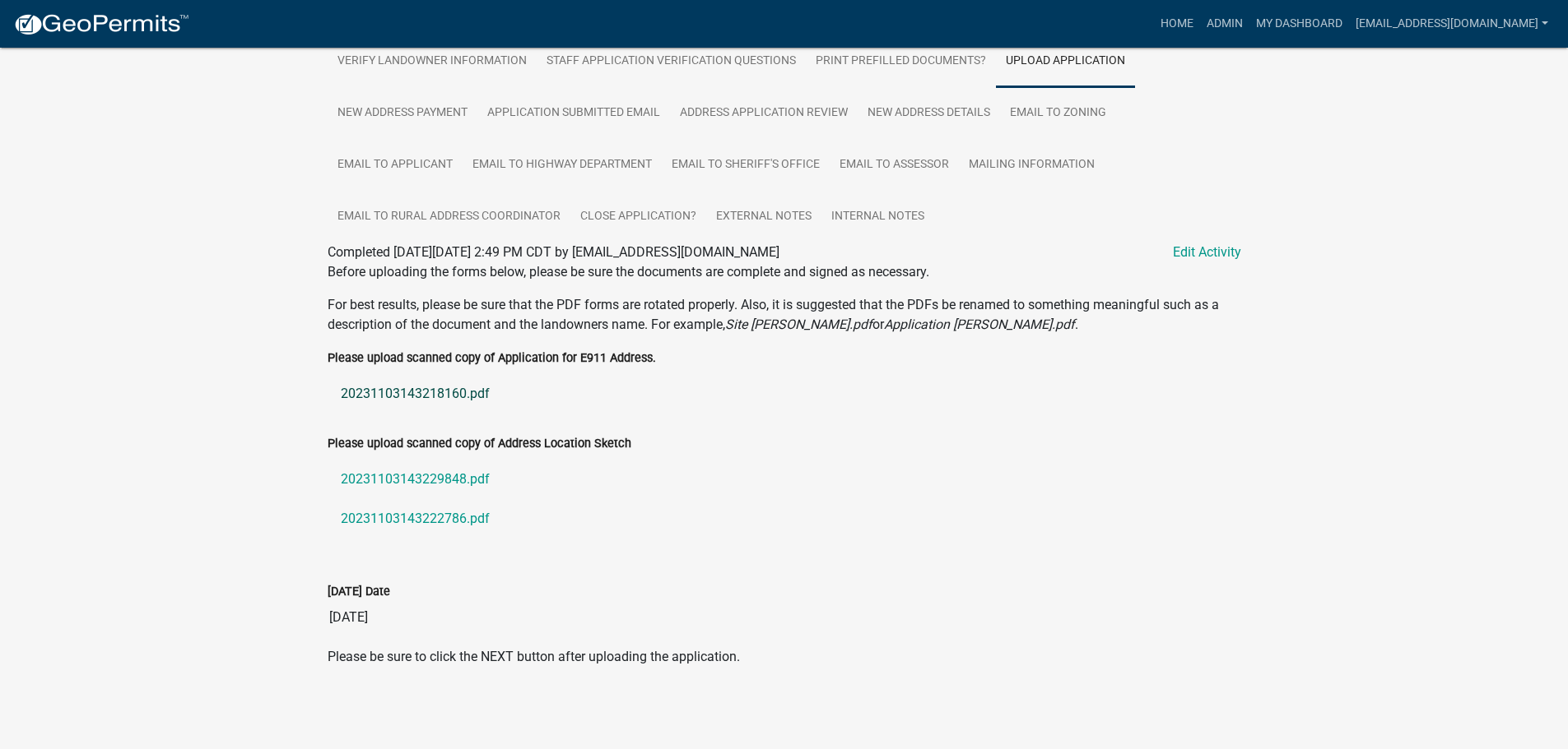
click at [455, 386] on link "20231103143218160.pdf" at bounding box center [784, 394] width 914 height 40
click at [448, 479] on link "20231103143229848.pdf" at bounding box center [784, 479] width 914 height 40
click at [387, 512] on link "20231103143222786.pdf" at bounding box center [784, 518] width 914 height 40
click at [449, 475] on link "20231103143229848.pdf" at bounding box center [784, 479] width 914 height 40
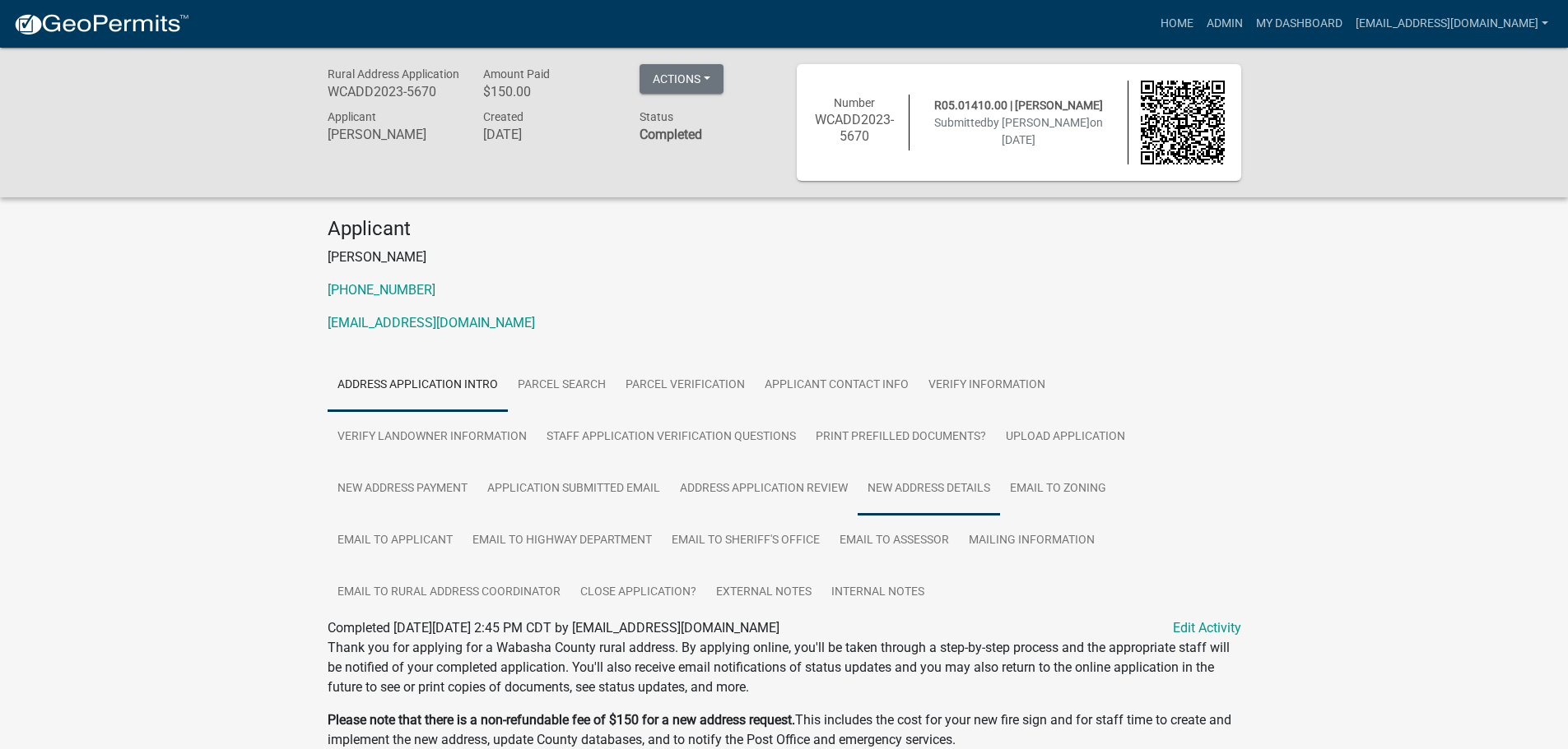
click at [917, 486] on link "New Address Details" at bounding box center [928, 489] width 142 height 53
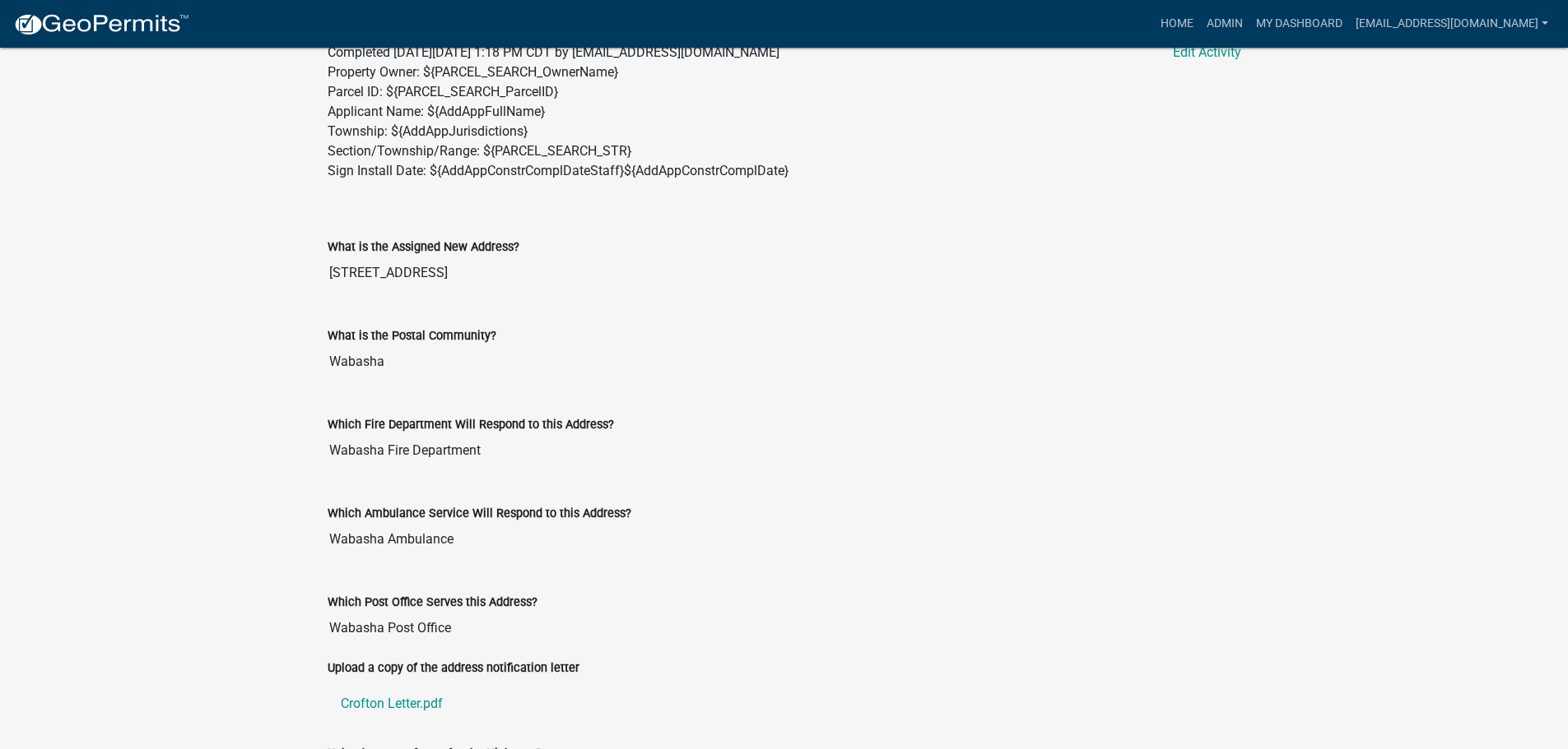
scroll to position [813, 0]
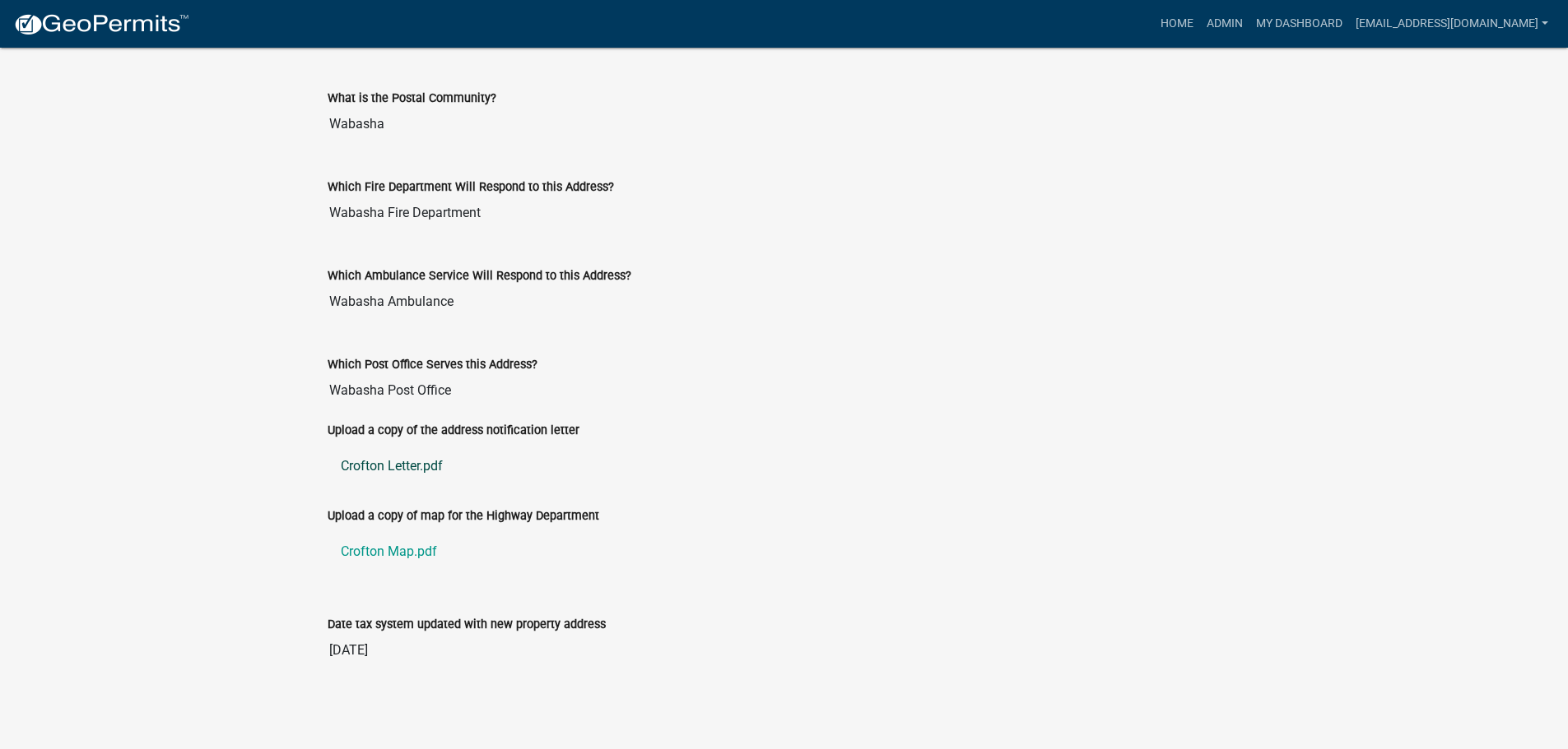
click at [396, 469] on link "Crofton Letter.pdf" at bounding box center [784, 466] width 914 height 40
click at [400, 550] on link "Crofton Map.pdf" at bounding box center [784, 551] width 914 height 40
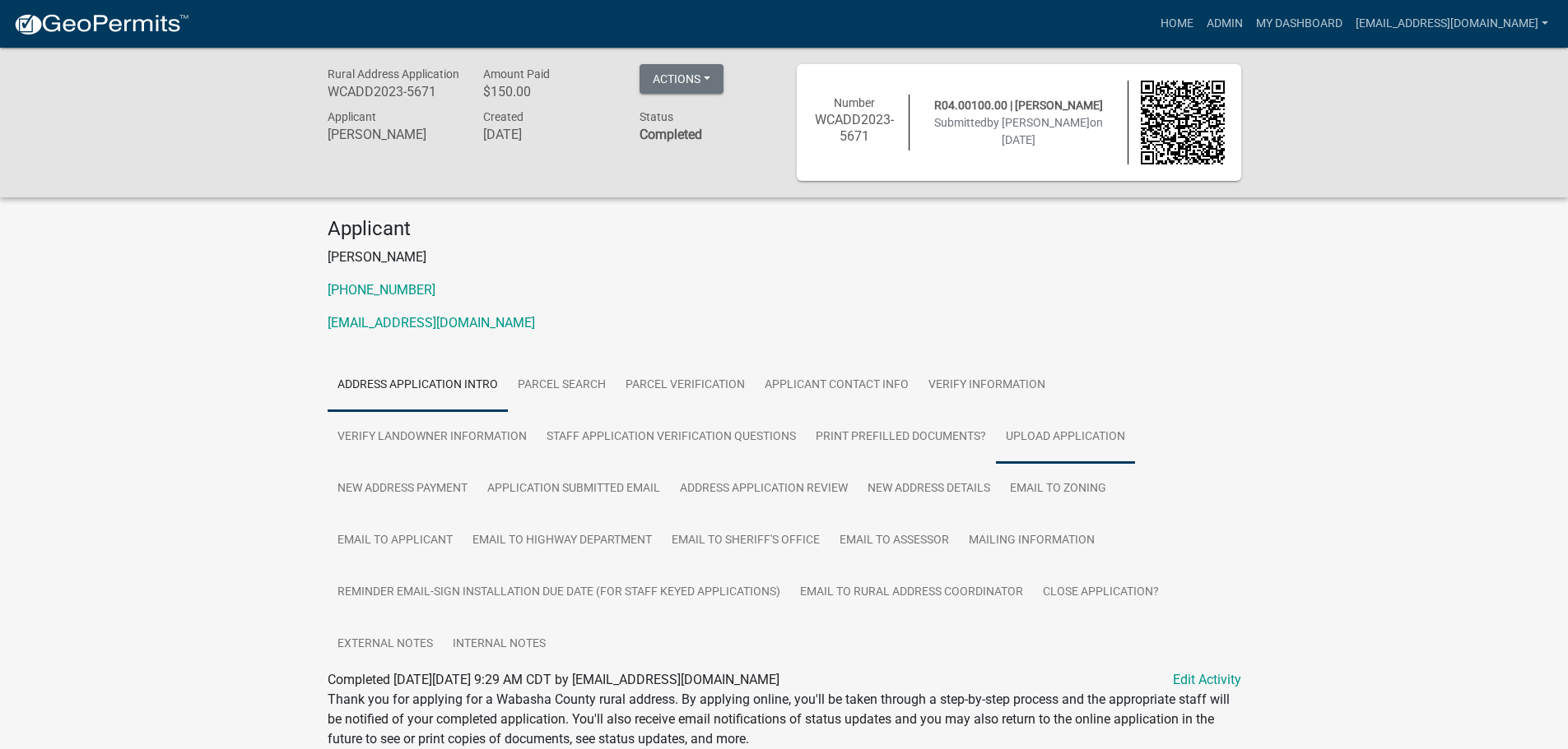
click at [1057, 435] on link "Upload Application" at bounding box center [1064, 438] width 139 height 53
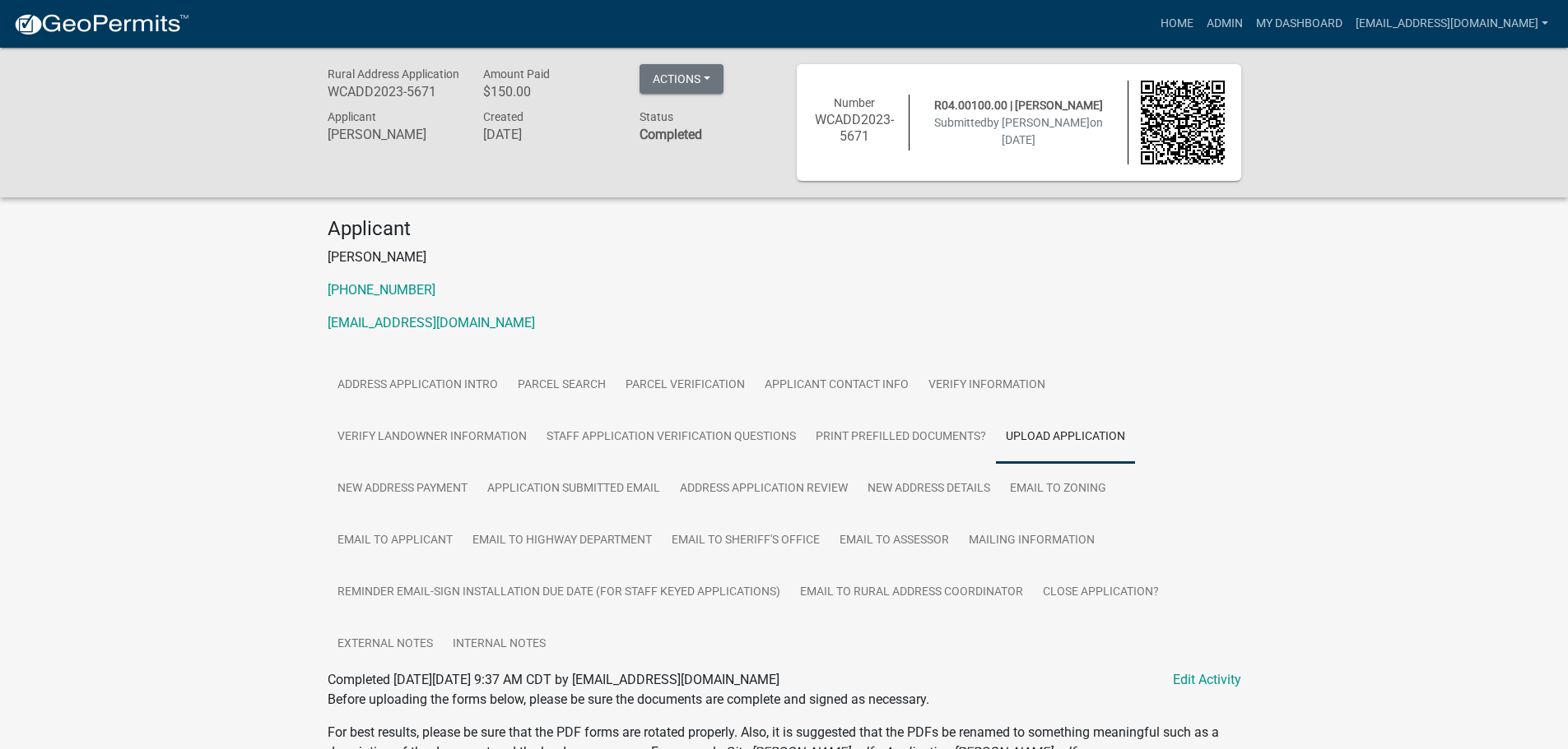
scroll to position [388, 0]
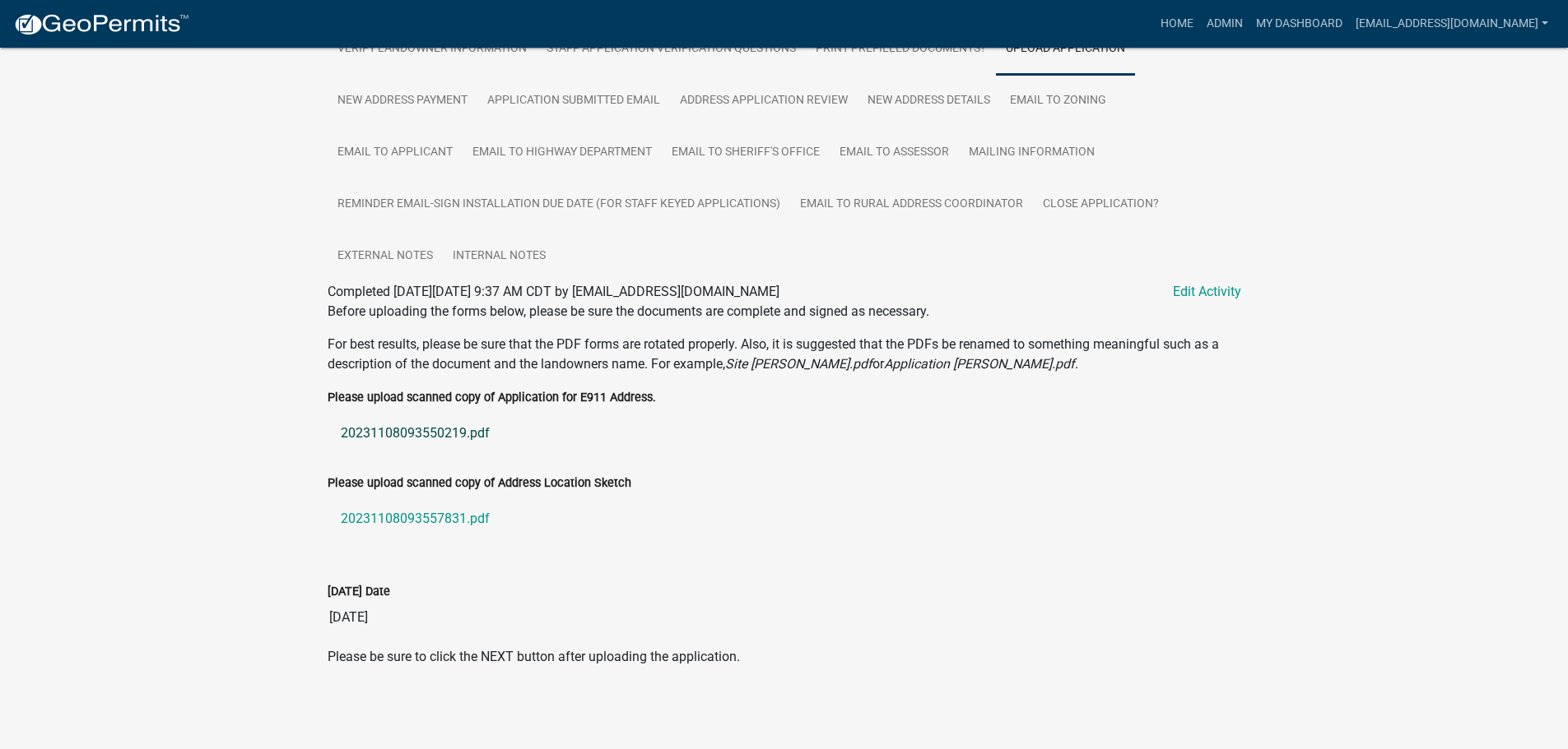
click at [385, 438] on link "20231108093550219.pdf" at bounding box center [784, 433] width 914 height 40
click at [415, 517] on link "20231108093557831.pdf" at bounding box center [784, 518] width 914 height 40
click at [914, 104] on link "New Address Details" at bounding box center [928, 101] width 142 height 53
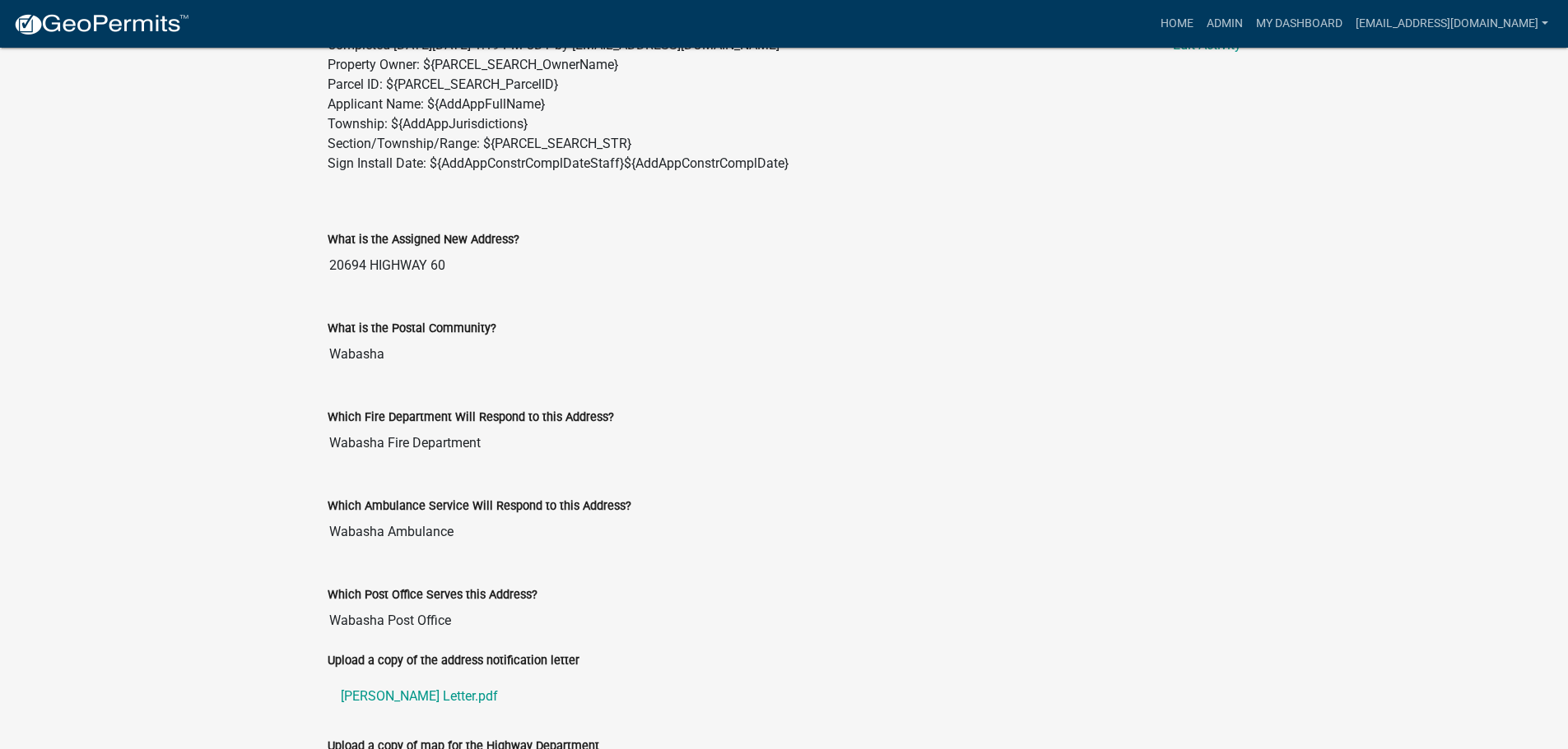
scroll to position [865, 0]
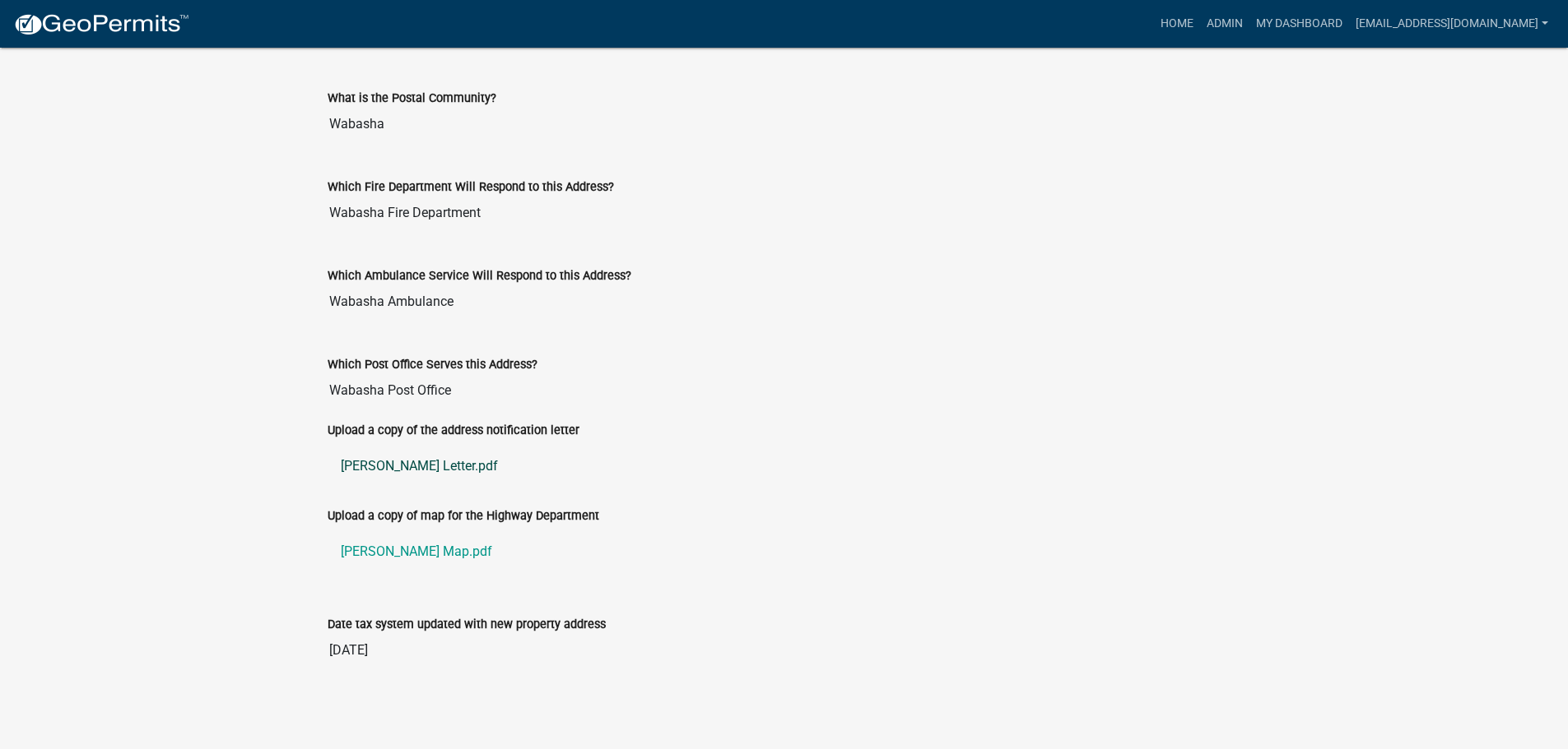
click at [380, 464] on link "Romig Letter.pdf" at bounding box center [784, 466] width 914 height 40
click at [394, 550] on link "Romig Map.pdf" at bounding box center [784, 551] width 914 height 40
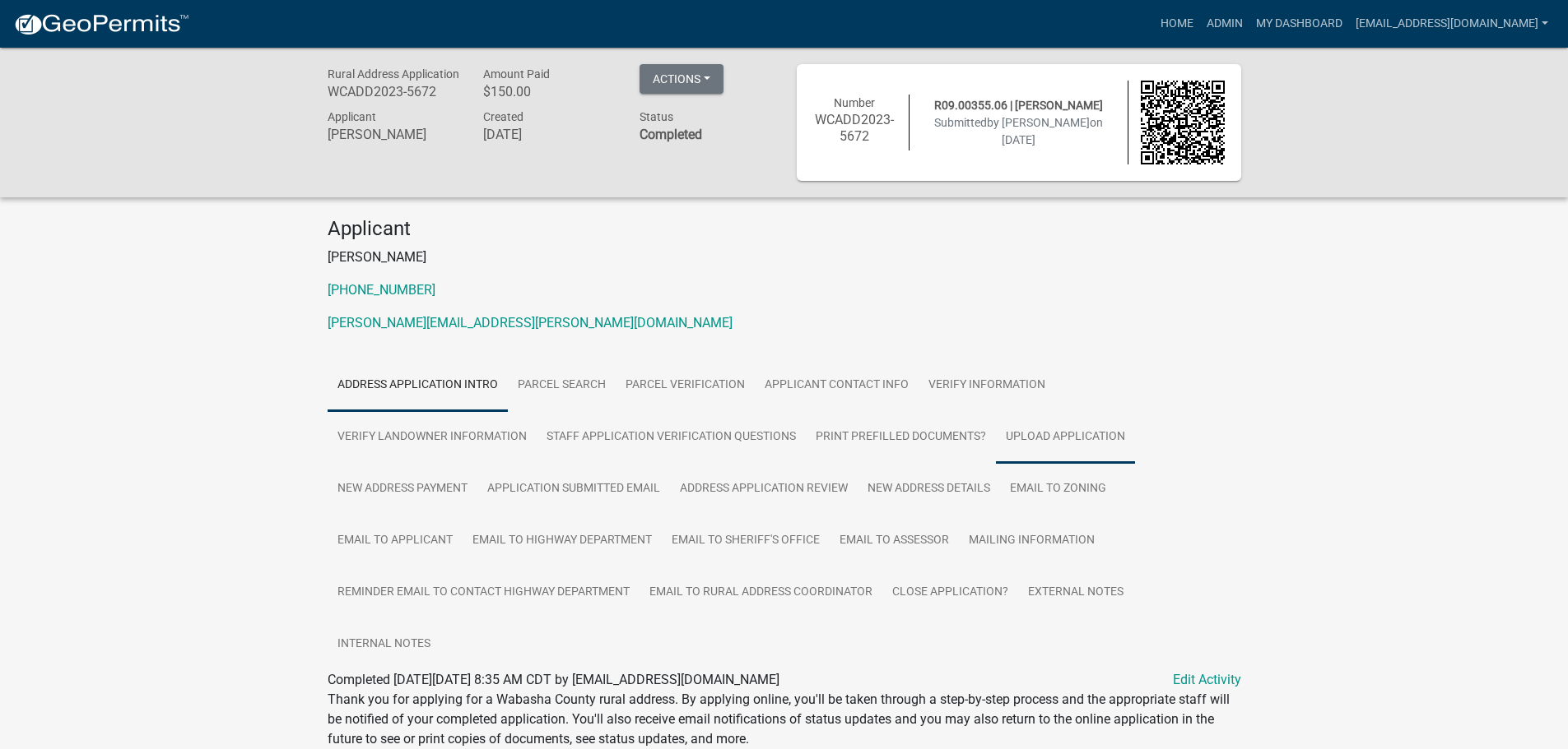
click at [1042, 430] on link "Upload Application" at bounding box center [1064, 438] width 139 height 53
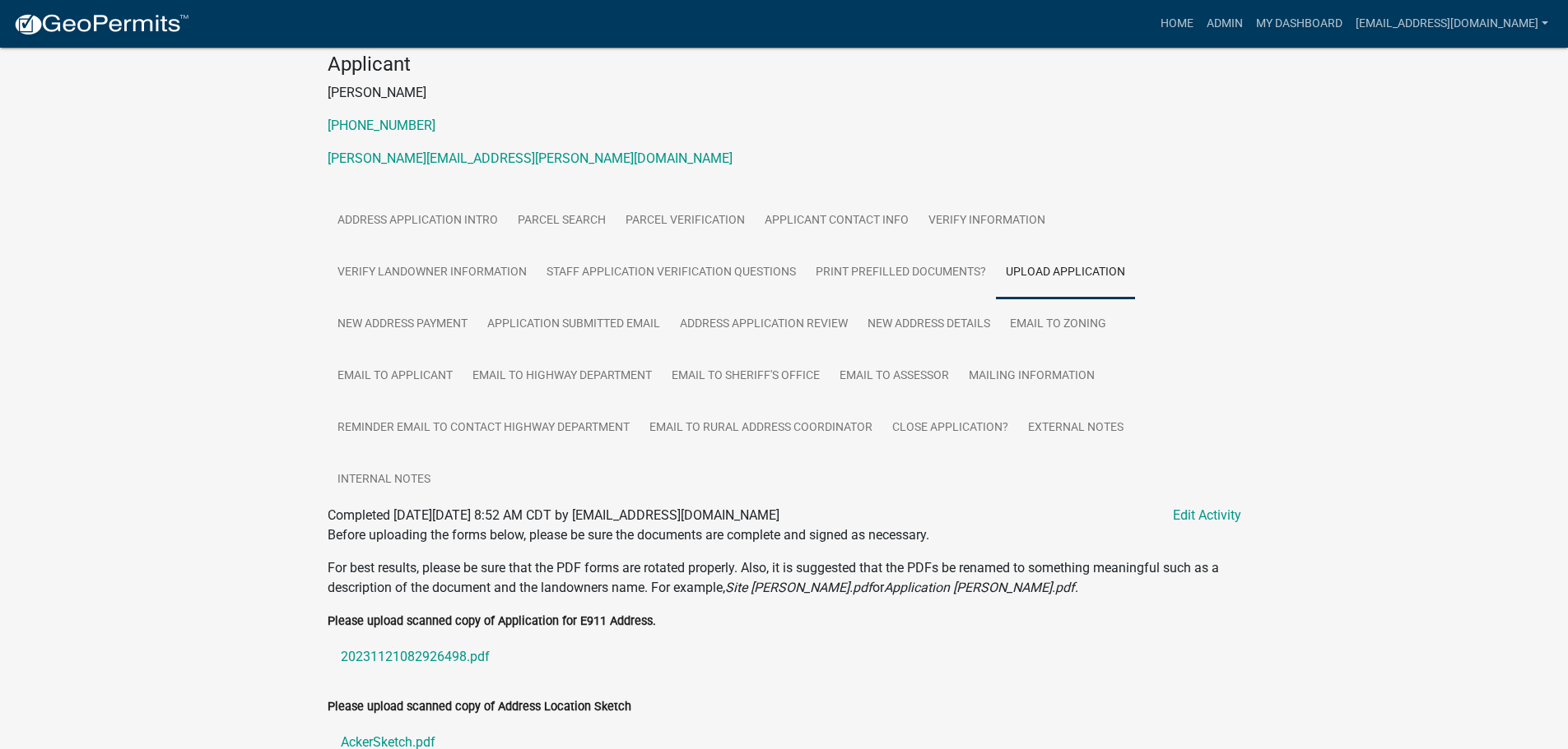
scroll to position [388, 0]
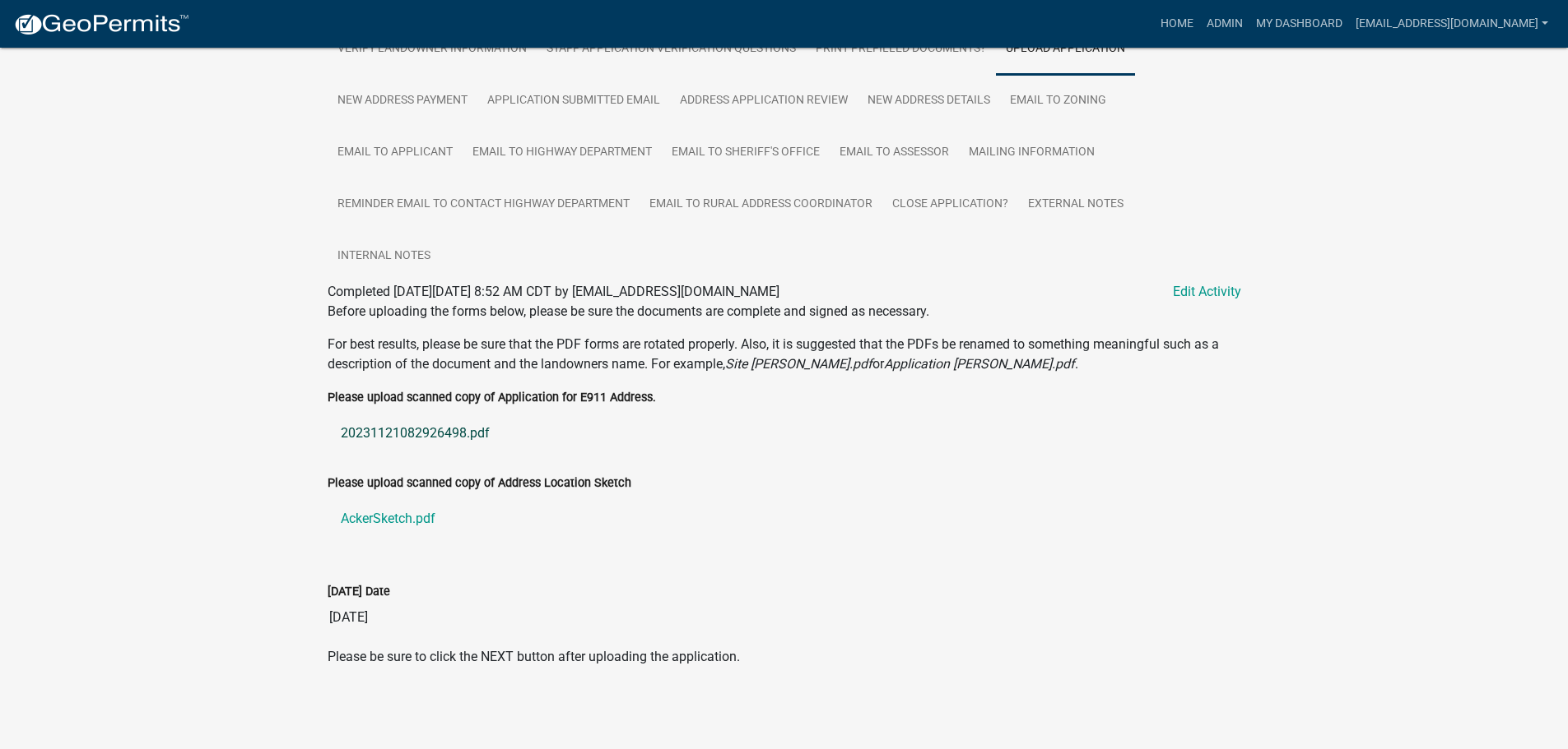
click at [416, 430] on link "20231121082926498.pdf" at bounding box center [784, 433] width 914 height 40
click at [379, 522] on link "AckerSketch.pdf" at bounding box center [784, 518] width 914 height 40
click at [931, 104] on link "New Address Details" at bounding box center [928, 101] width 142 height 53
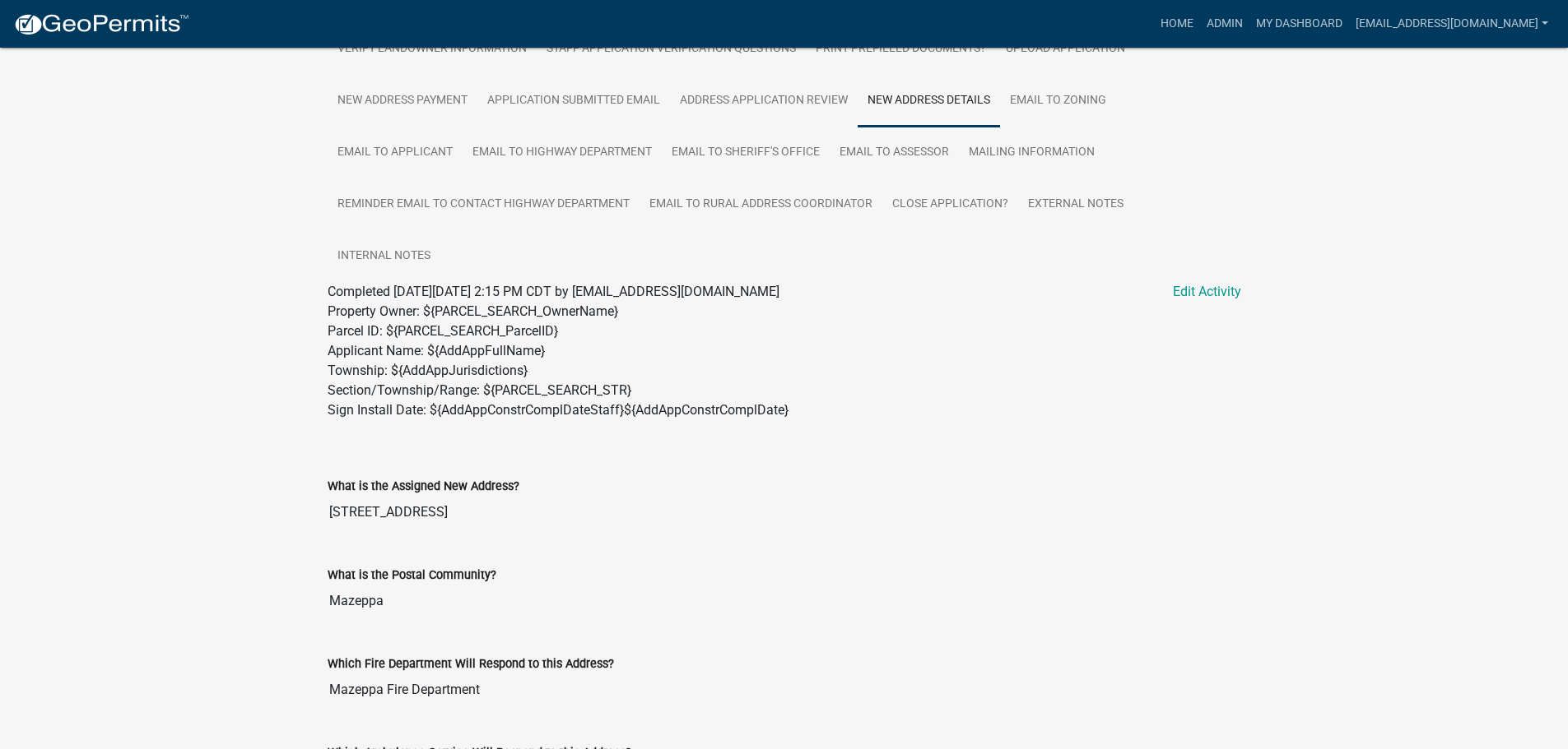
scroll to position [865, 0]
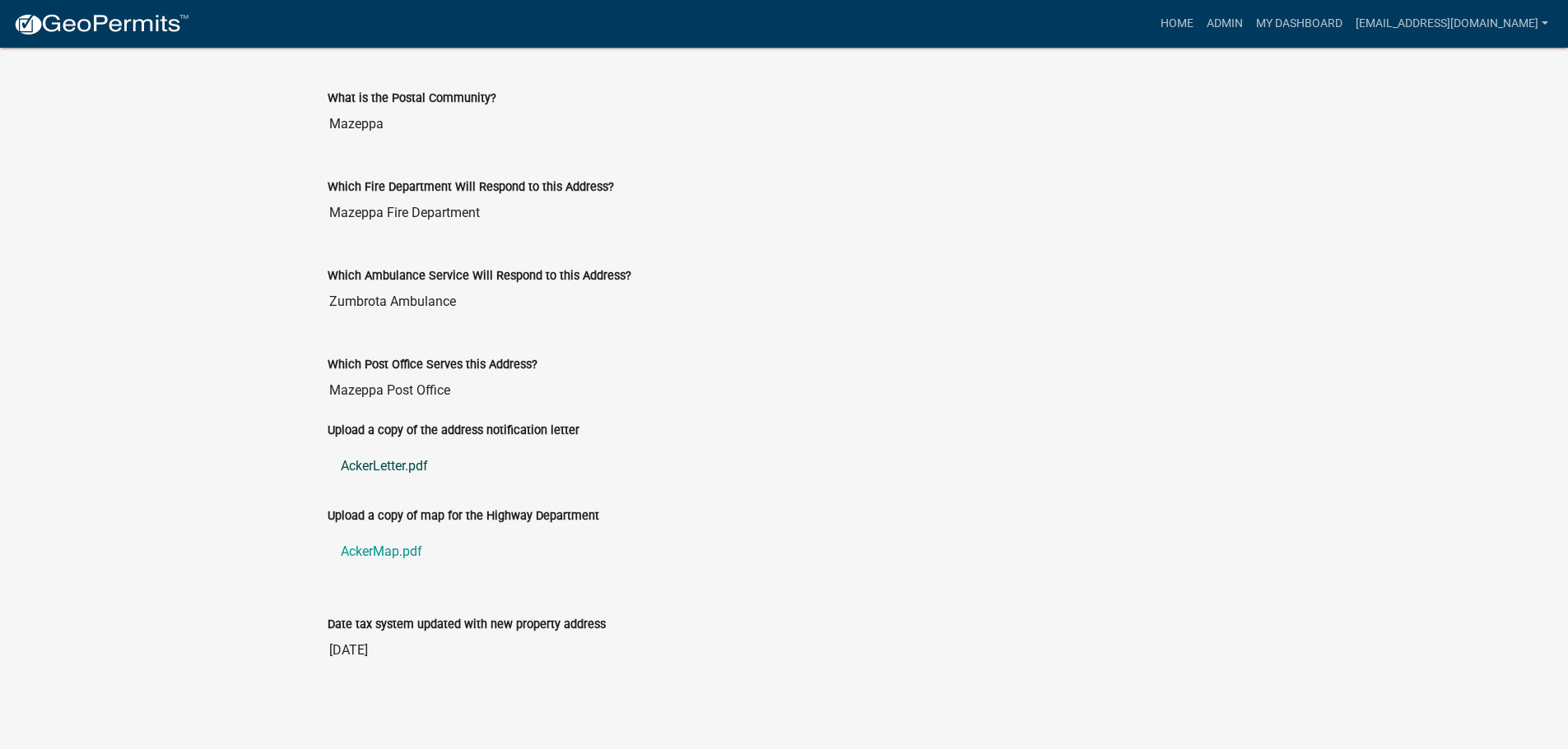
click at [360, 465] on link "AckerLetter.pdf" at bounding box center [784, 466] width 914 height 40
click at [379, 555] on link "AckerMap.pdf" at bounding box center [784, 551] width 914 height 40
